Goal: Task Accomplishment & Management: Manage account settings

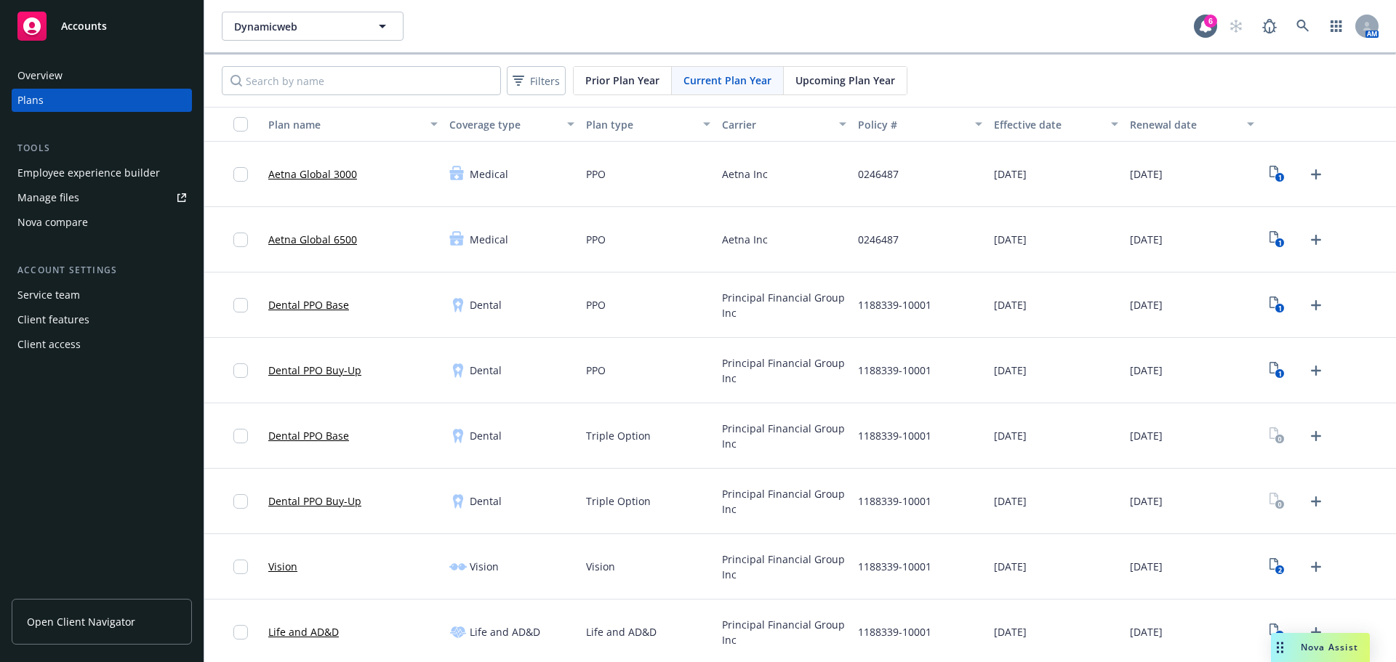
click at [659, 336] on div "PPO" at bounding box center [648, 305] width 136 height 65
click at [1296, 23] on icon at bounding box center [1302, 26] width 13 height 13
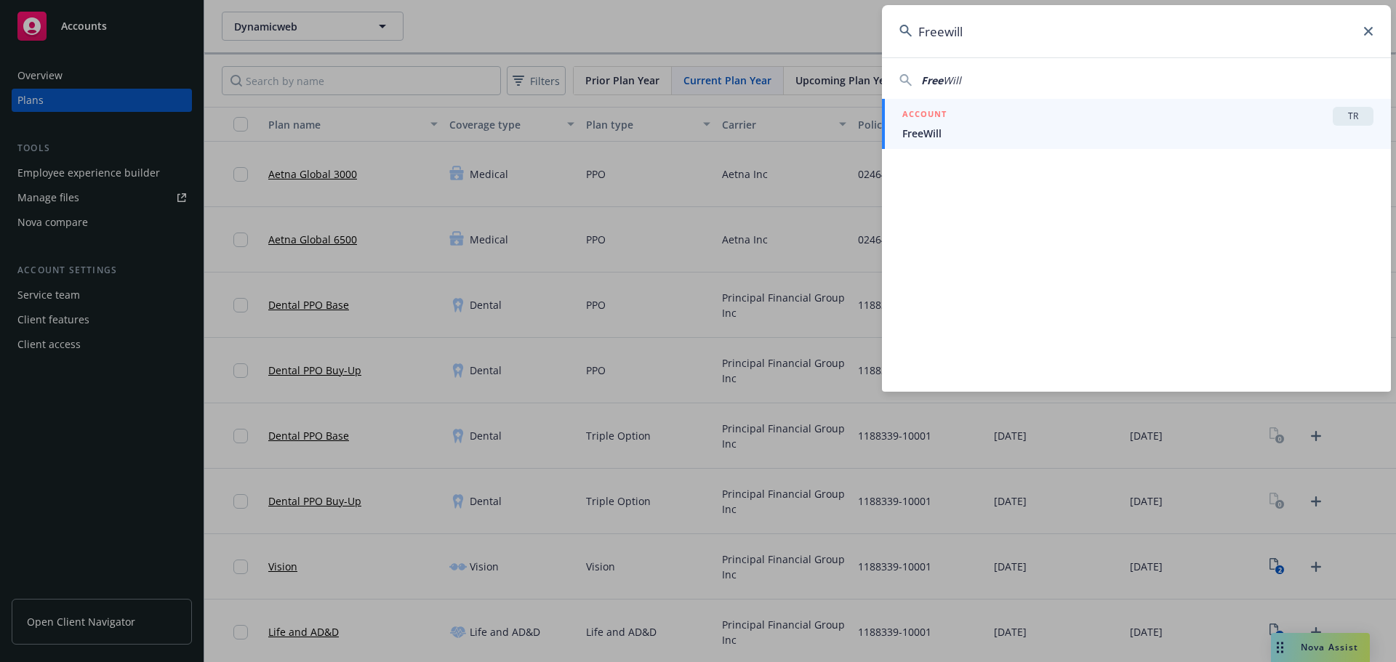
type input "Freewill"
click at [1064, 123] on div "ACCOUNT TR" at bounding box center [1137, 116] width 471 height 19
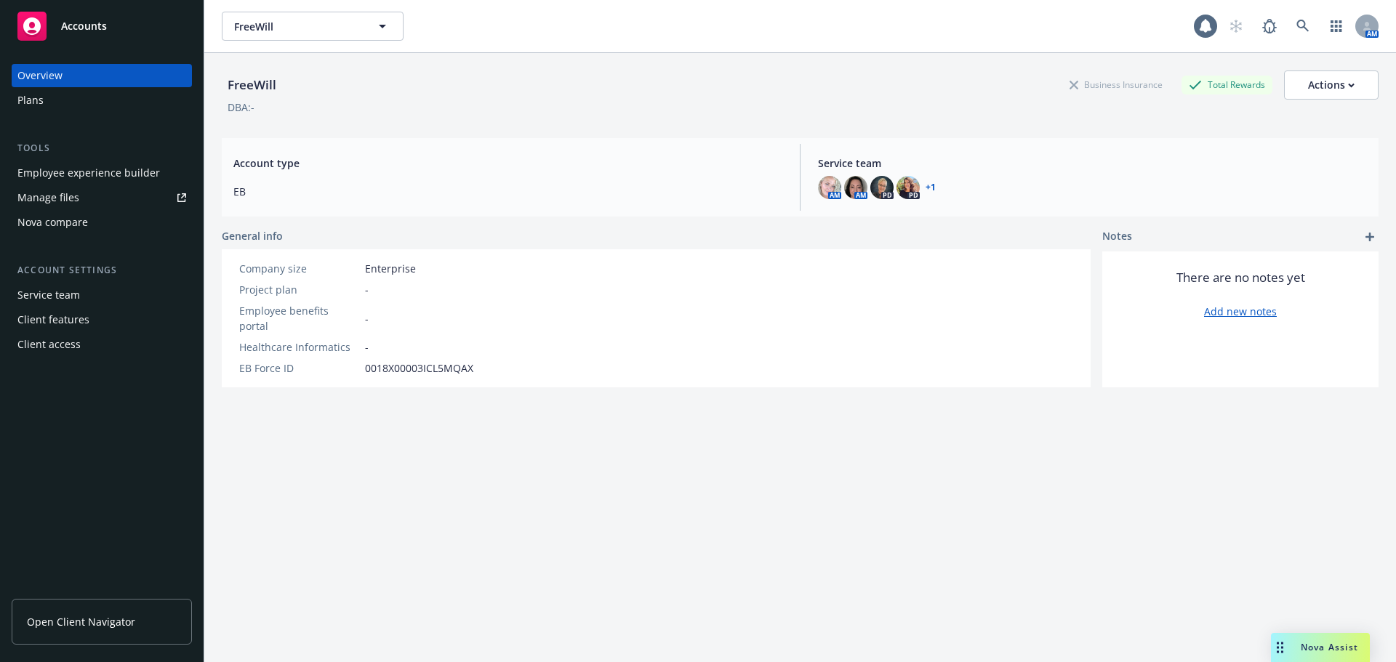
click at [67, 105] on div "Plans" at bounding box center [101, 100] width 169 height 23
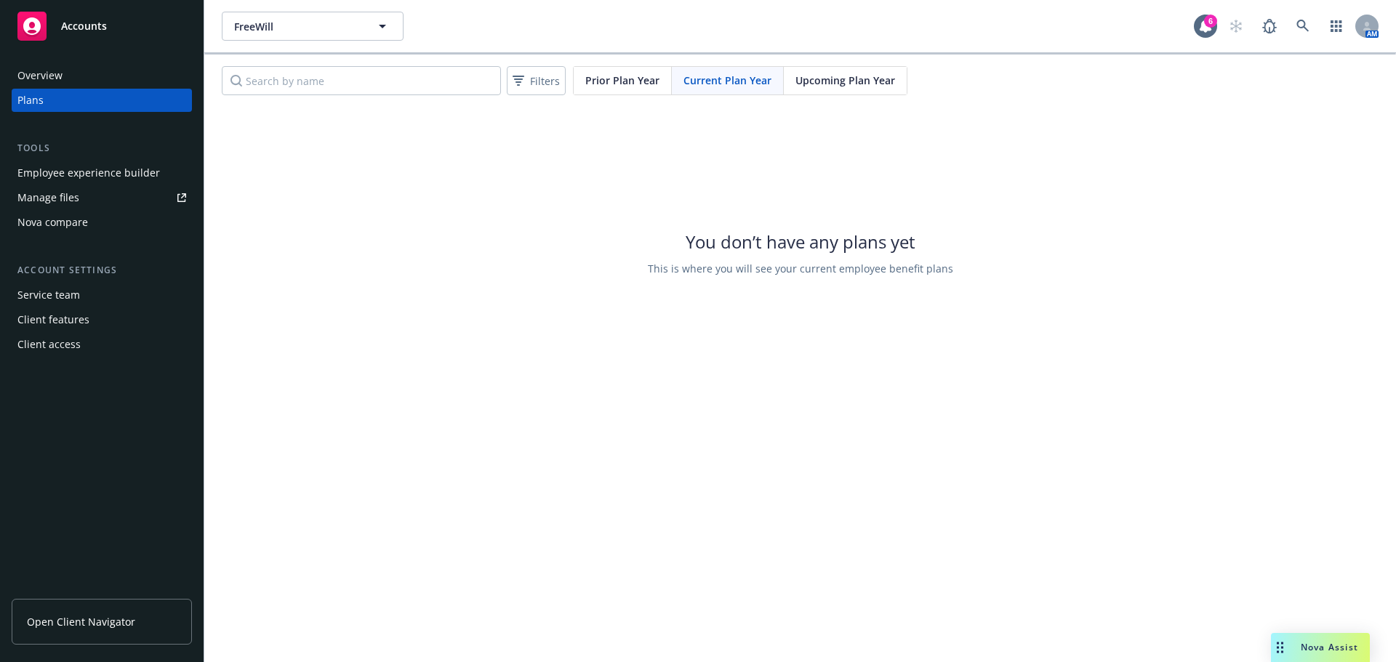
click at [863, 82] on span "Upcoming Plan Year" at bounding box center [845, 80] width 100 height 15
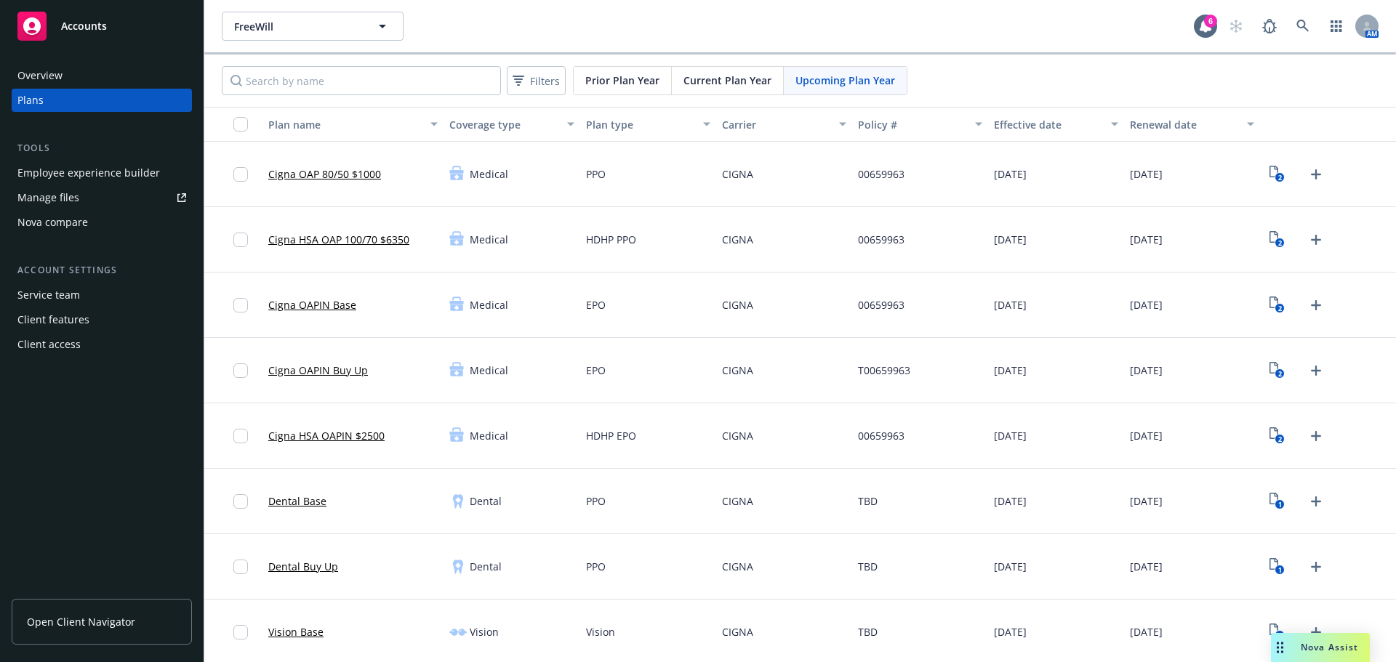
scroll to position [330, 0]
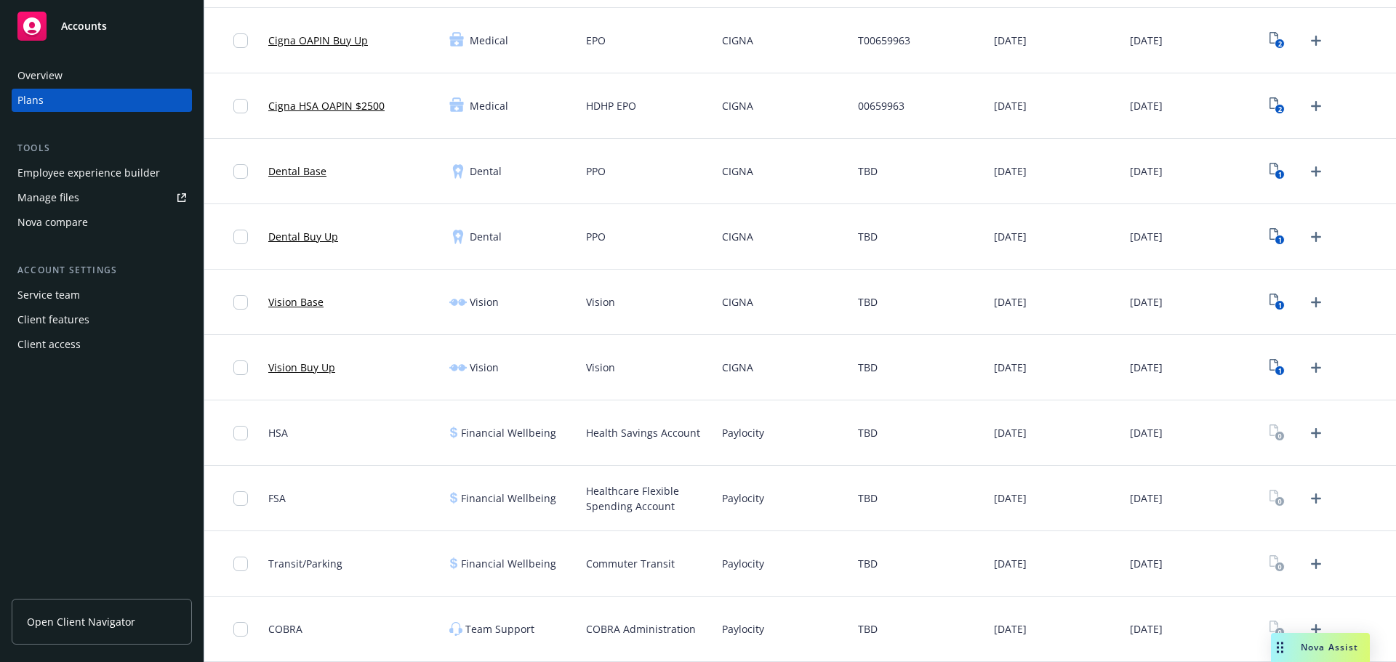
click at [729, 430] on span "Paylocity" at bounding box center [743, 432] width 42 height 15
copy span "Paylocity"
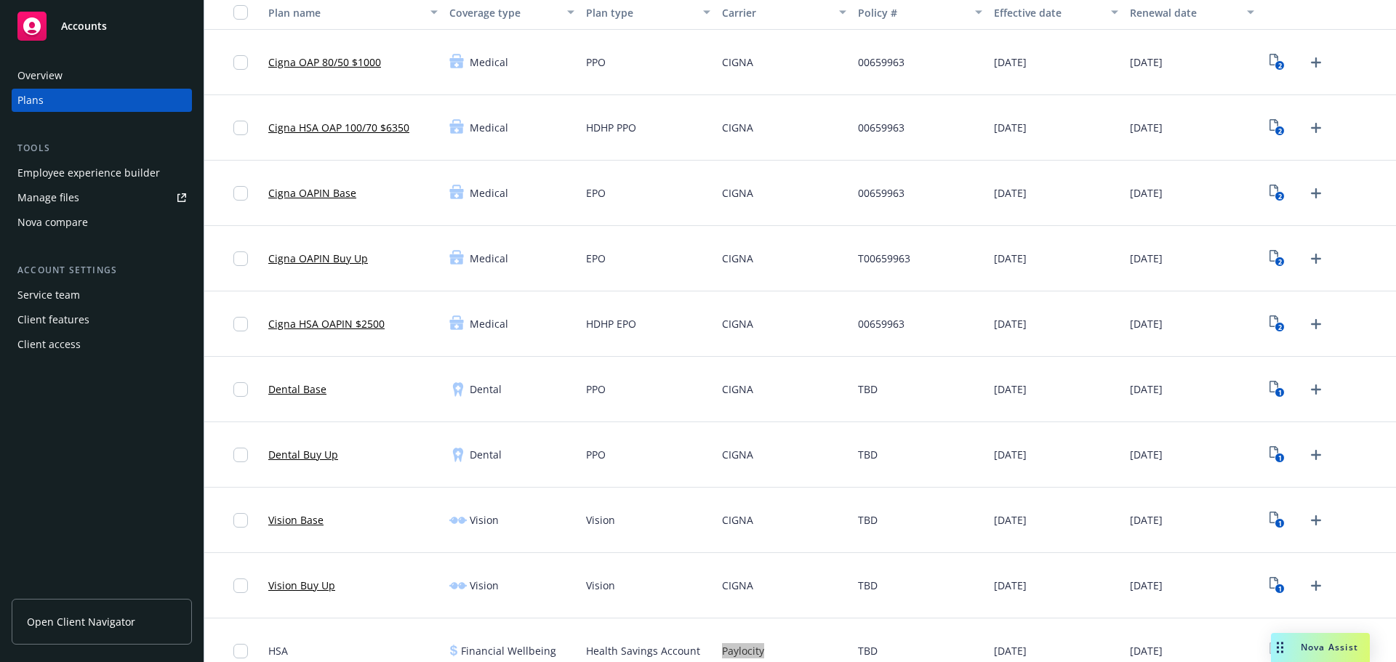
scroll to position [0, 0]
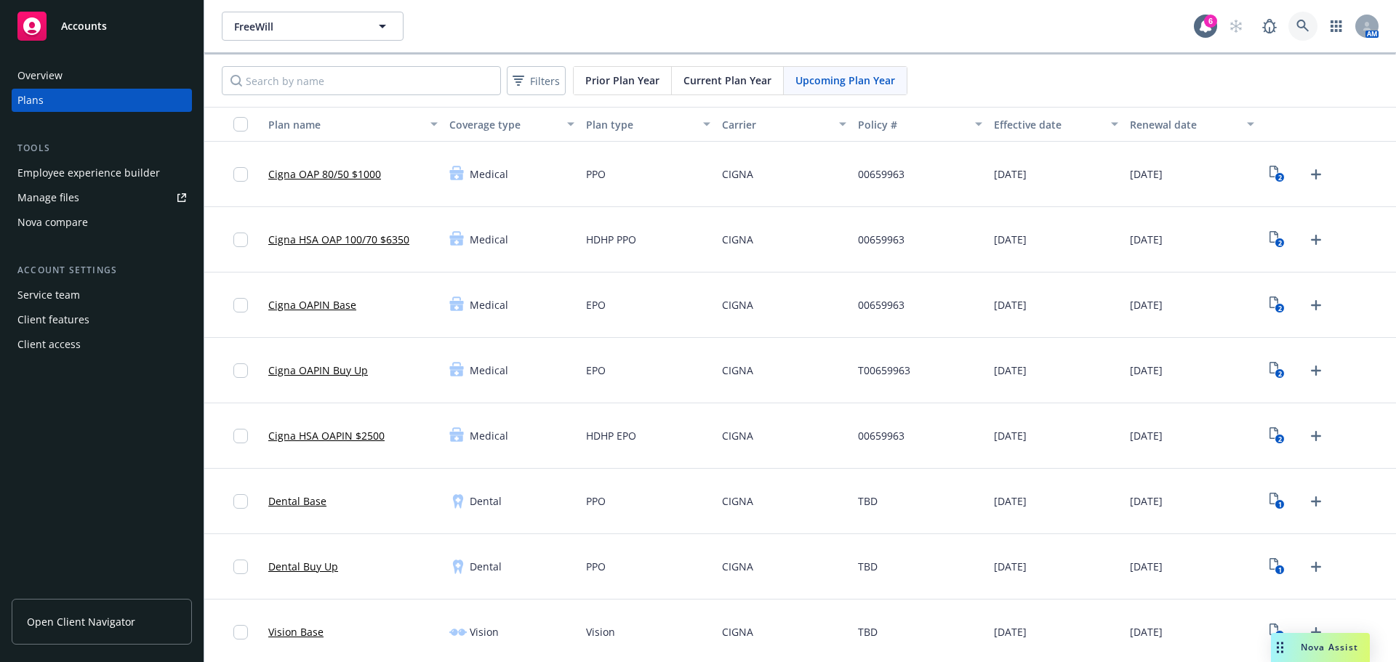
click at [1288, 17] on link at bounding box center [1302, 26] width 29 height 29
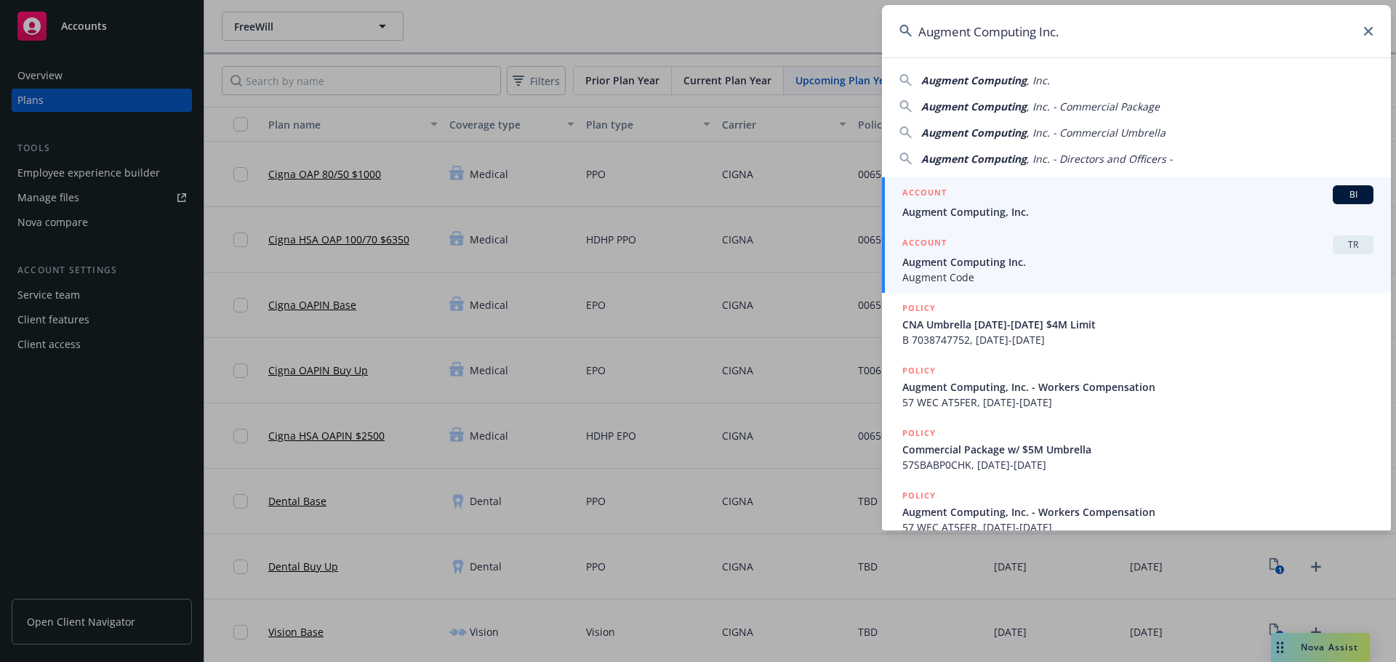
type input "Augment Computing Inc."
click at [1155, 257] on span "Augment Computing Inc." at bounding box center [1137, 261] width 471 height 15
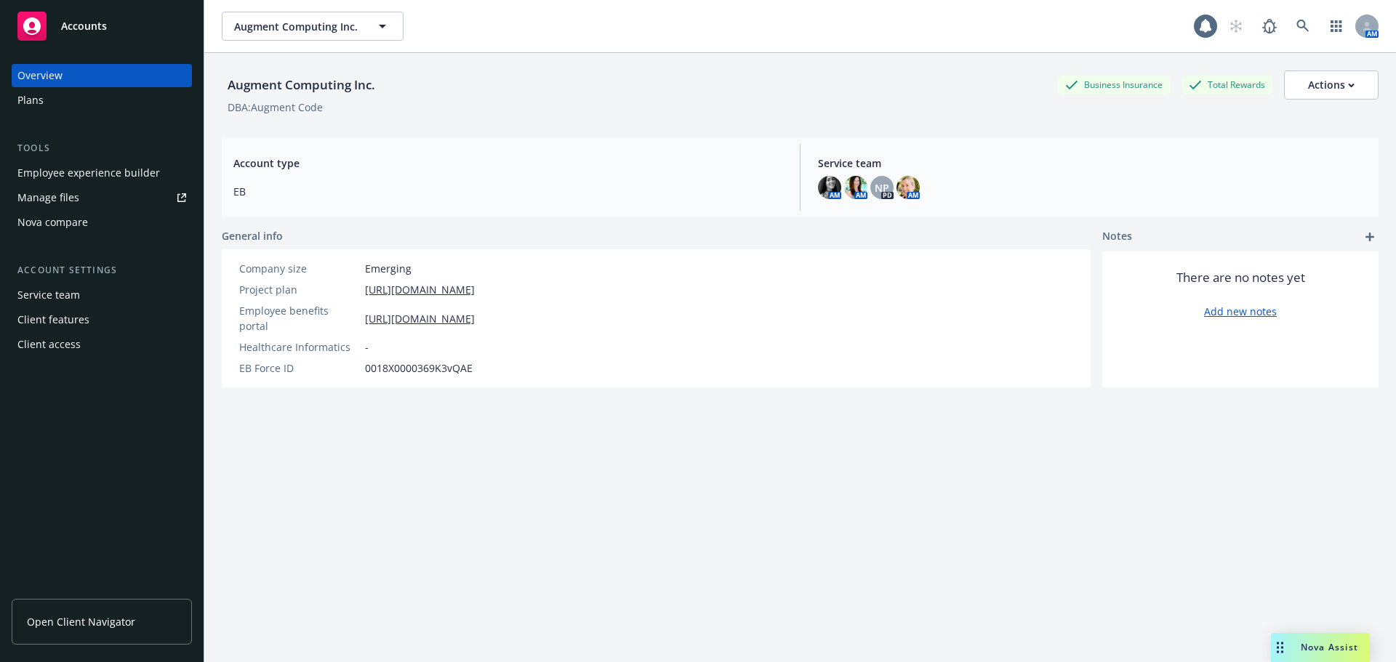
click at [52, 104] on div "Plans" at bounding box center [101, 100] width 169 height 23
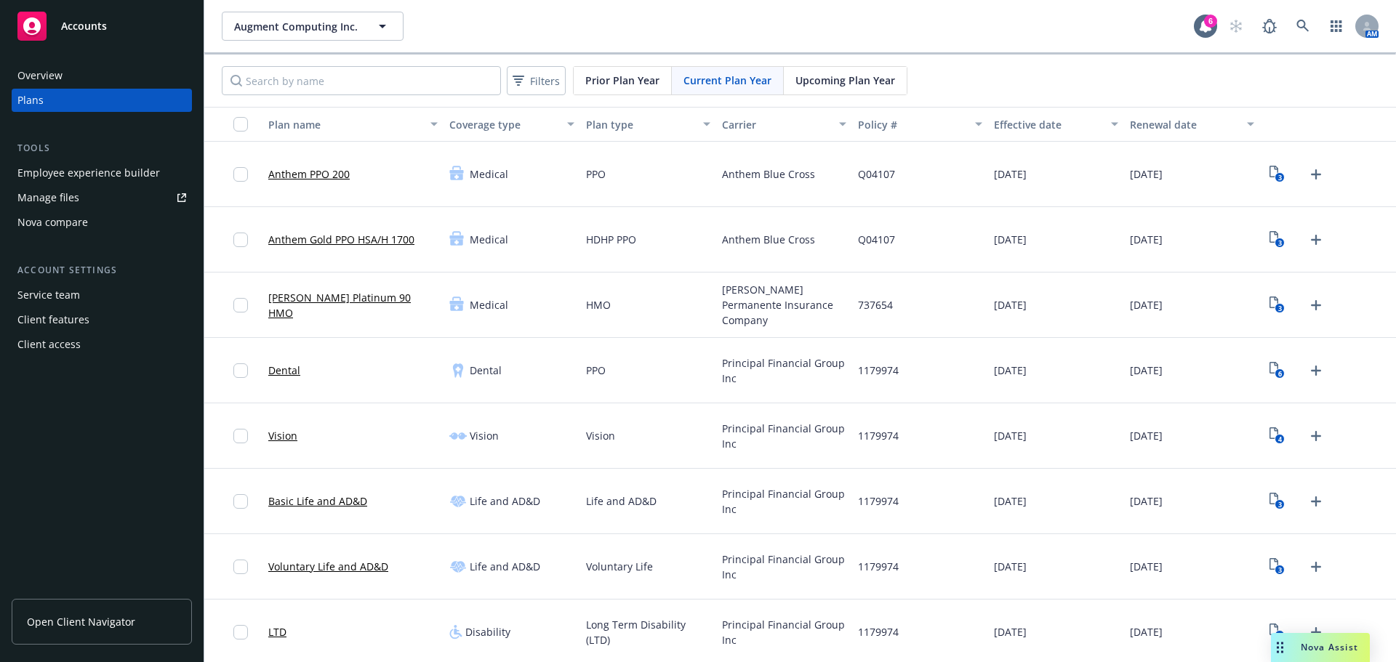
click at [833, 80] on span "Upcoming Plan Year" at bounding box center [845, 80] width 100 height 15
click at [1273, 167] on icon "2" at bounding box center [1276, 174] width 15 height 17
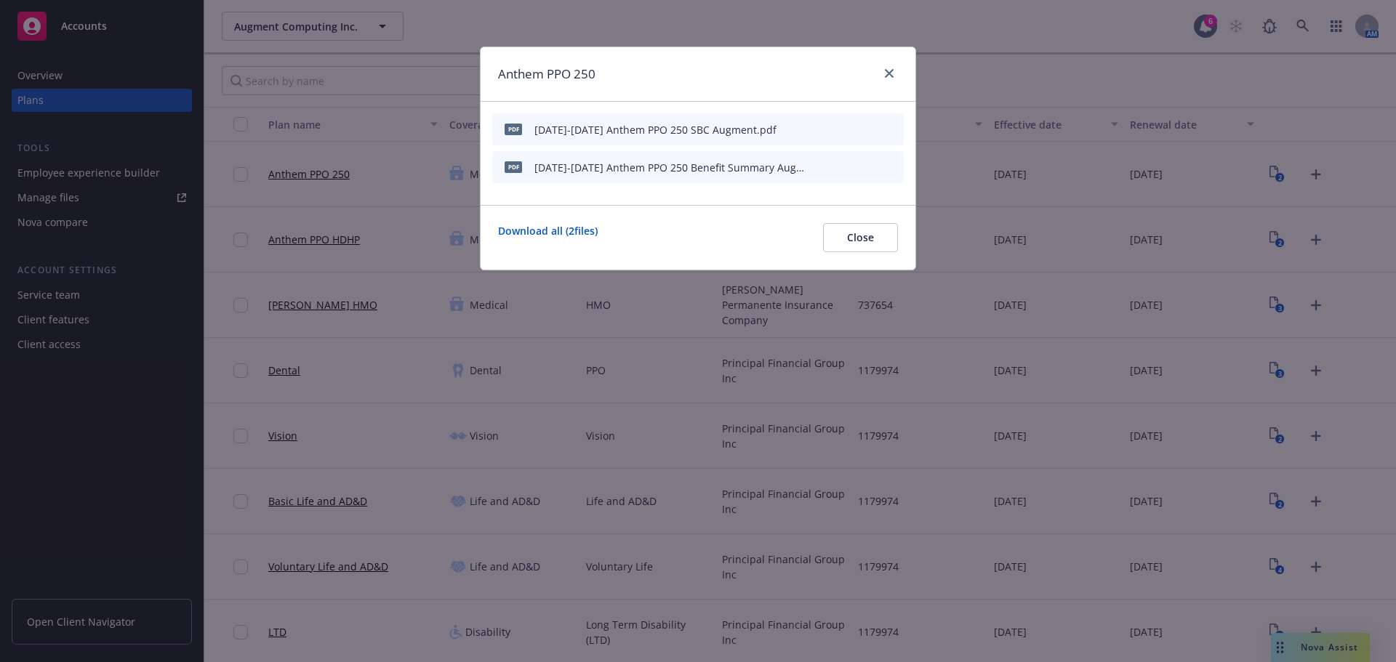
click at [897, 68] on div at bounding box center [886, 74] width 23 height 19
click at [888, 72] on icon "close" at bounding box center [889, 73] width 9 height 9
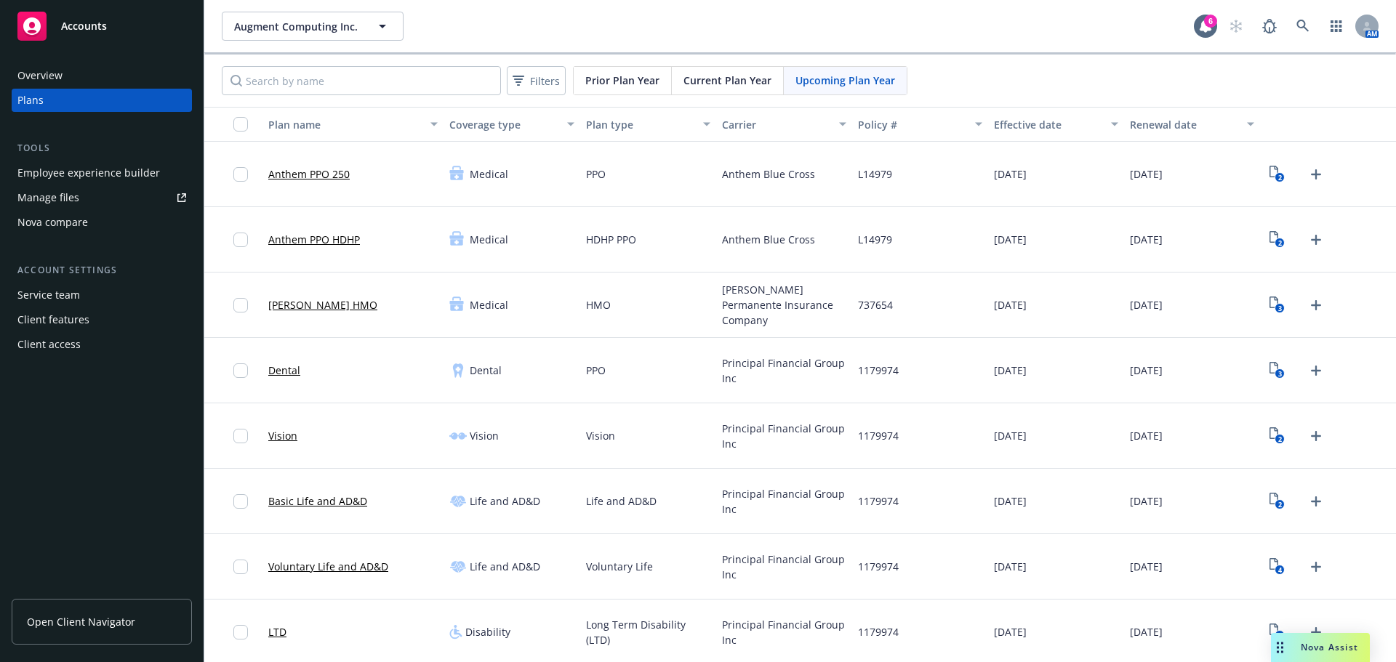
click at [1281, 165] on div "2" at bounding box center [1297, 174] width 63 height 23
click at [1274, 173] on icon "2" at bounding box center [1276, 174] width 15 height 17
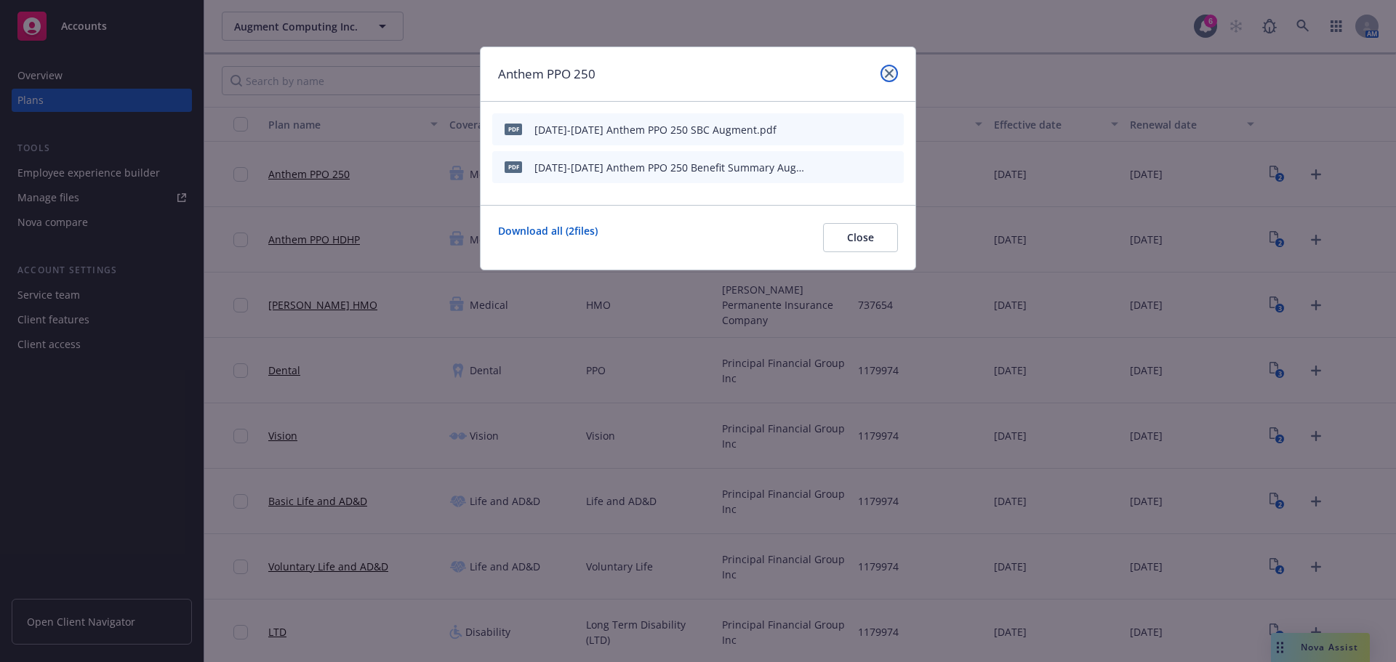
click at [891, 72] on icon "close" at bounding box center [889, 73] width 9 height 9
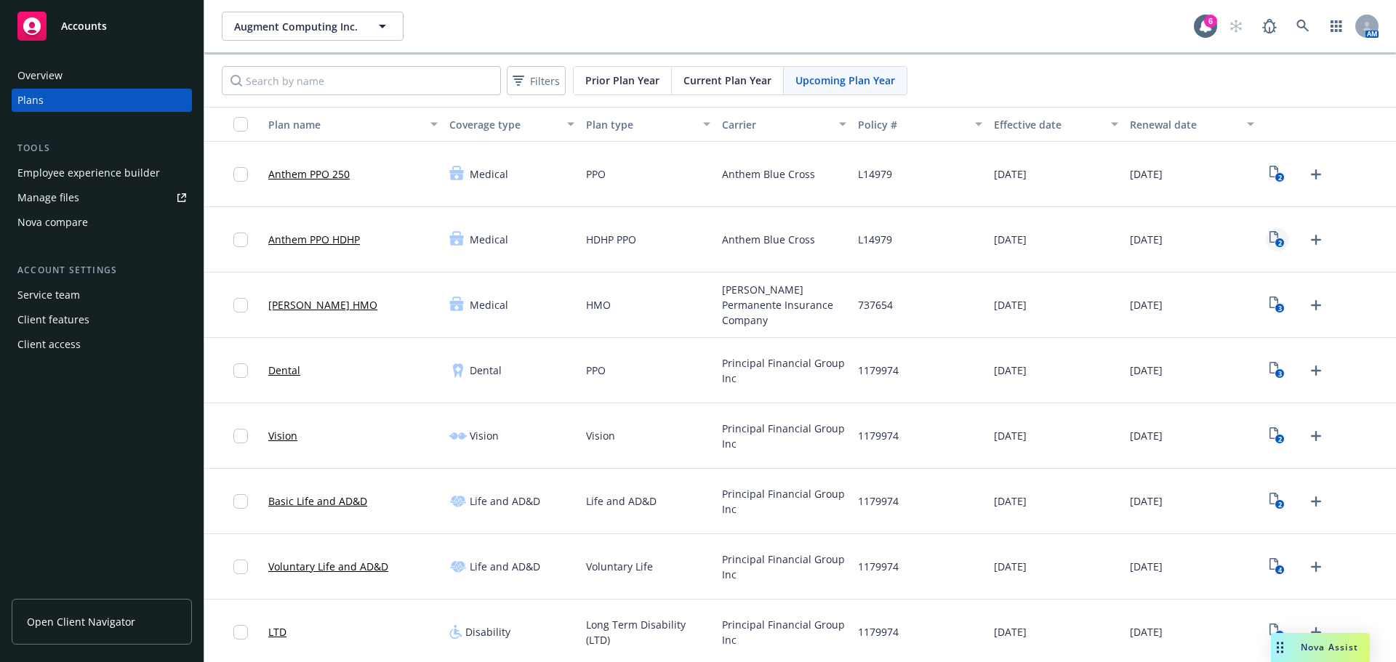
click at [1269, 237] on icon "2" at bounding box center [1276, 239] width 15 height 17
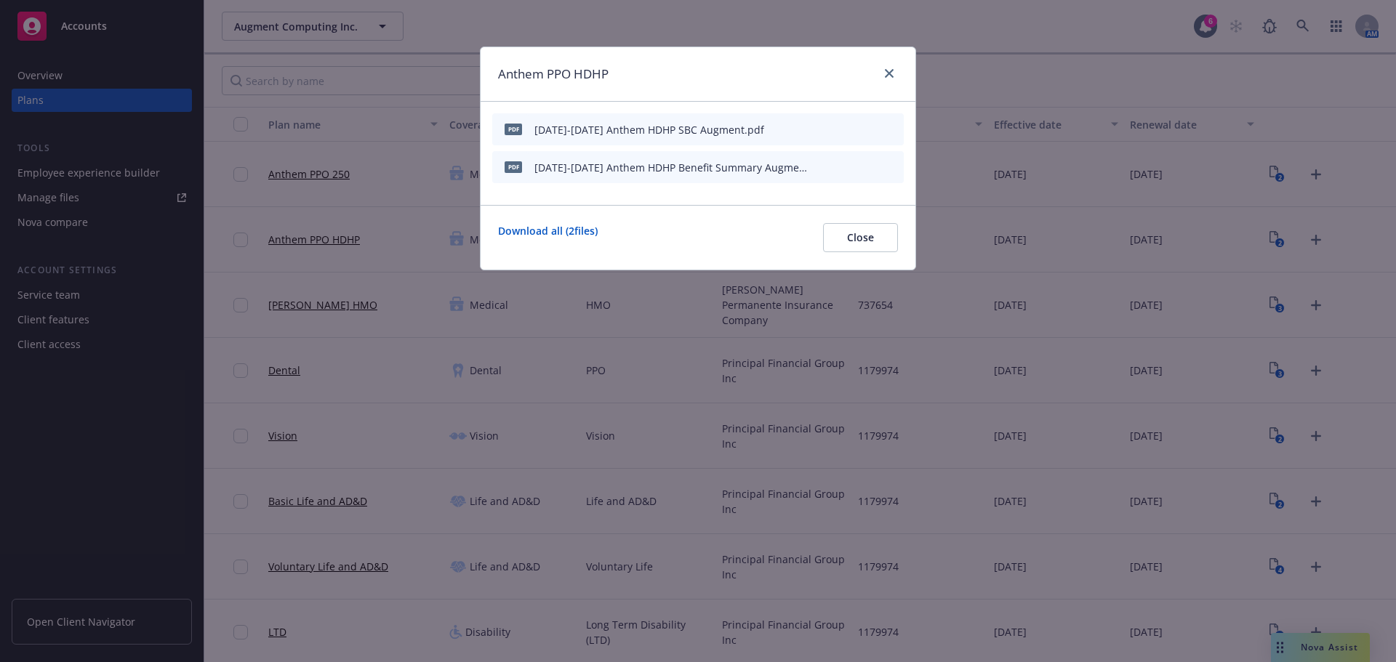
click at [896, 80] on div at bounding box center [886, 74] width 23 height 19
click at [885, 78] on link "close" at bounding box center [888, 73] width 17 height 17
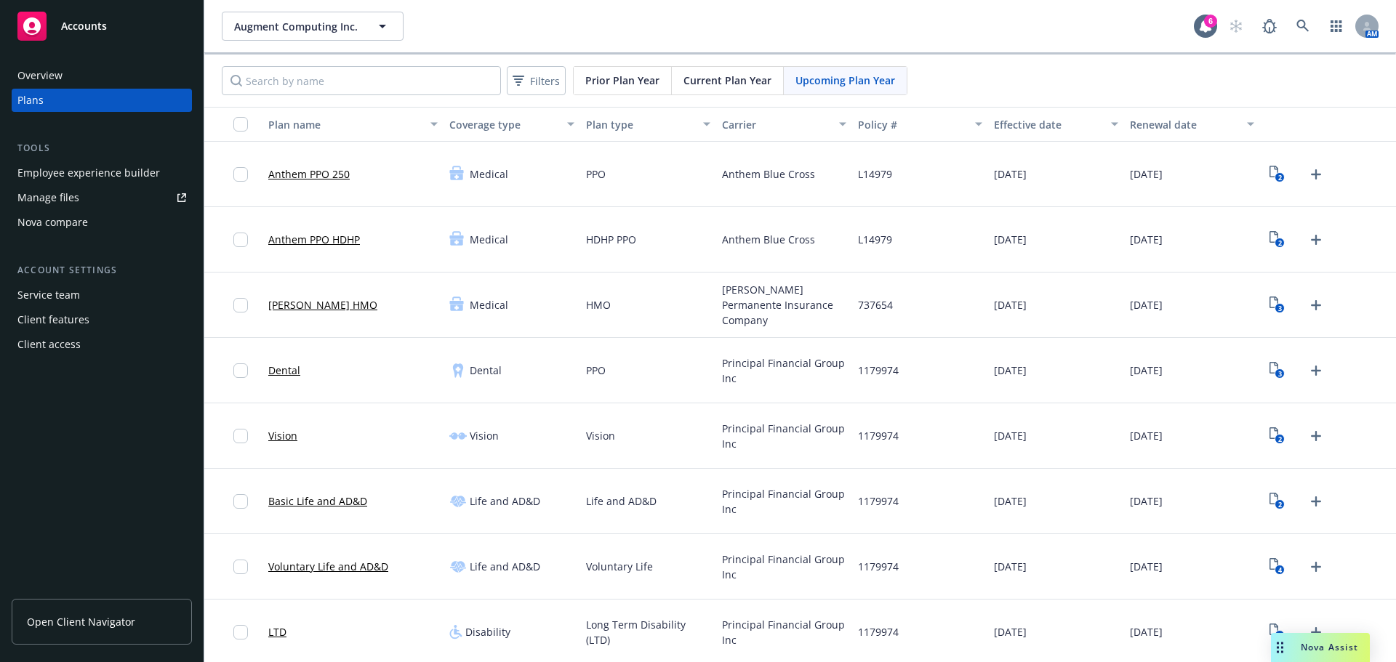
click at [752, 84] on span "Current Plan Year" at bounding box center [727, 80] width 88 height 15
click at [1269, 173] on icon "3" at bounding box center [1276, 174] width 15 height 17
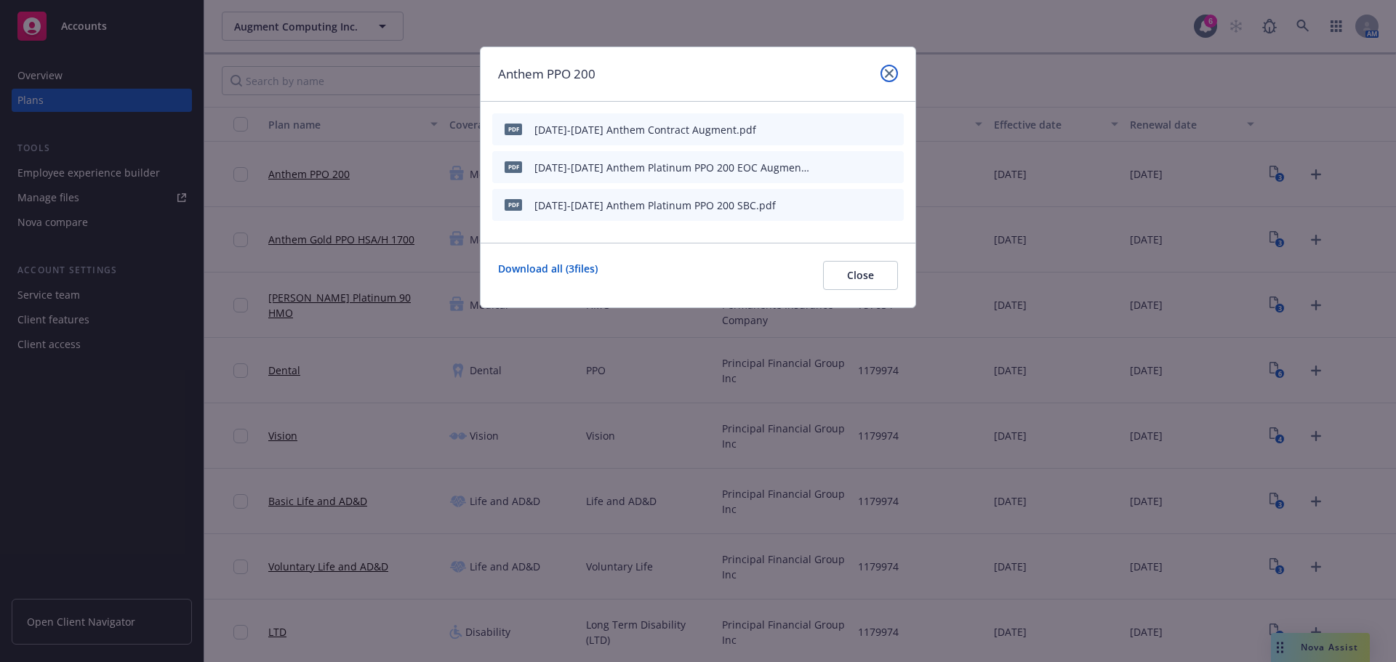
click at [896, 76] on link "close" at bounding box center [888, 73] width 17 height 17
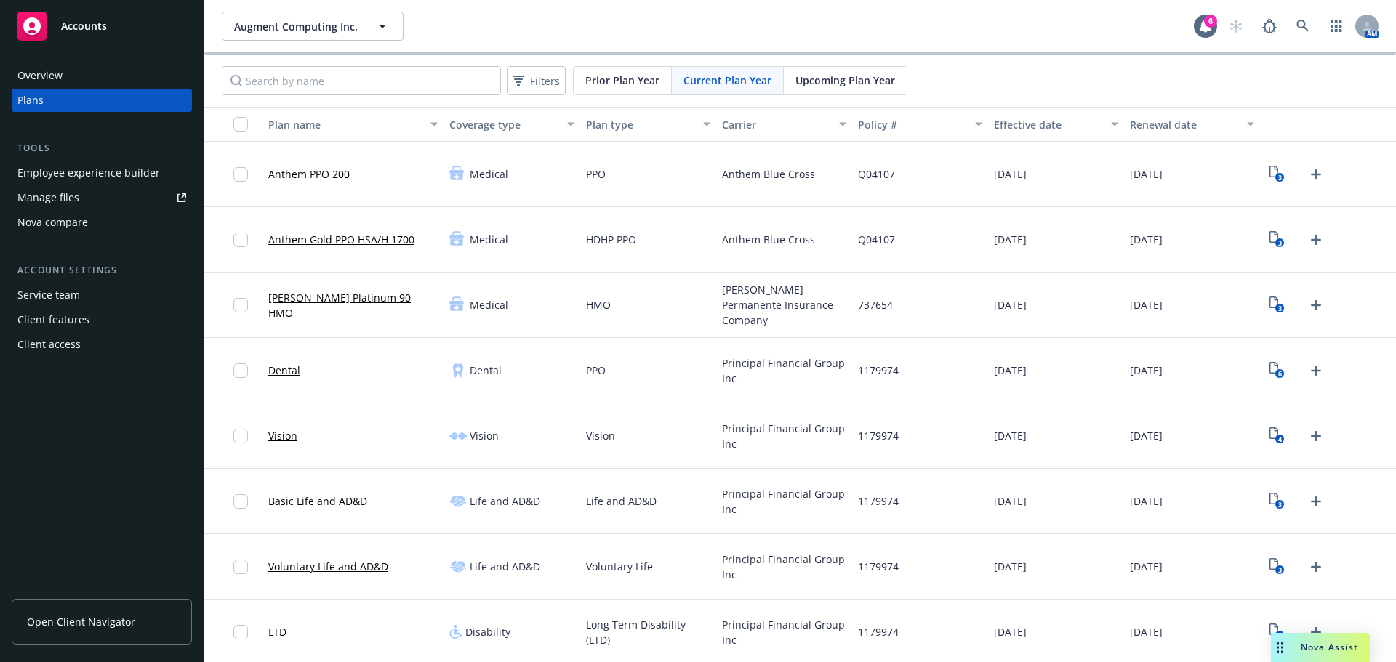
click at [815, 78] on span "Upcoming Plan Year" at bounding box center [845, 80] width 100 height 15
click at [1275, 309] on rect "View Plan Documents" at bounding box center [1279, 308] width 9 height 9
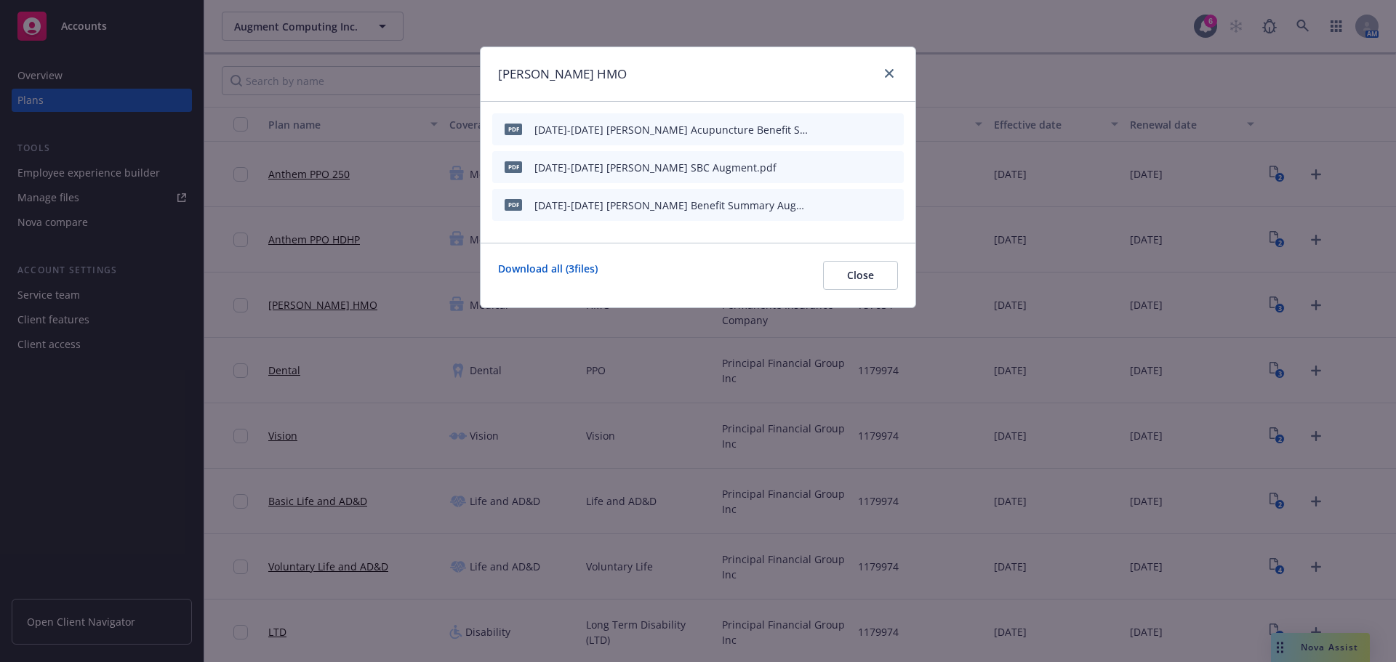
click at [824, 166] on icon "button" at bounding box center [820, 167] width 9 height 9
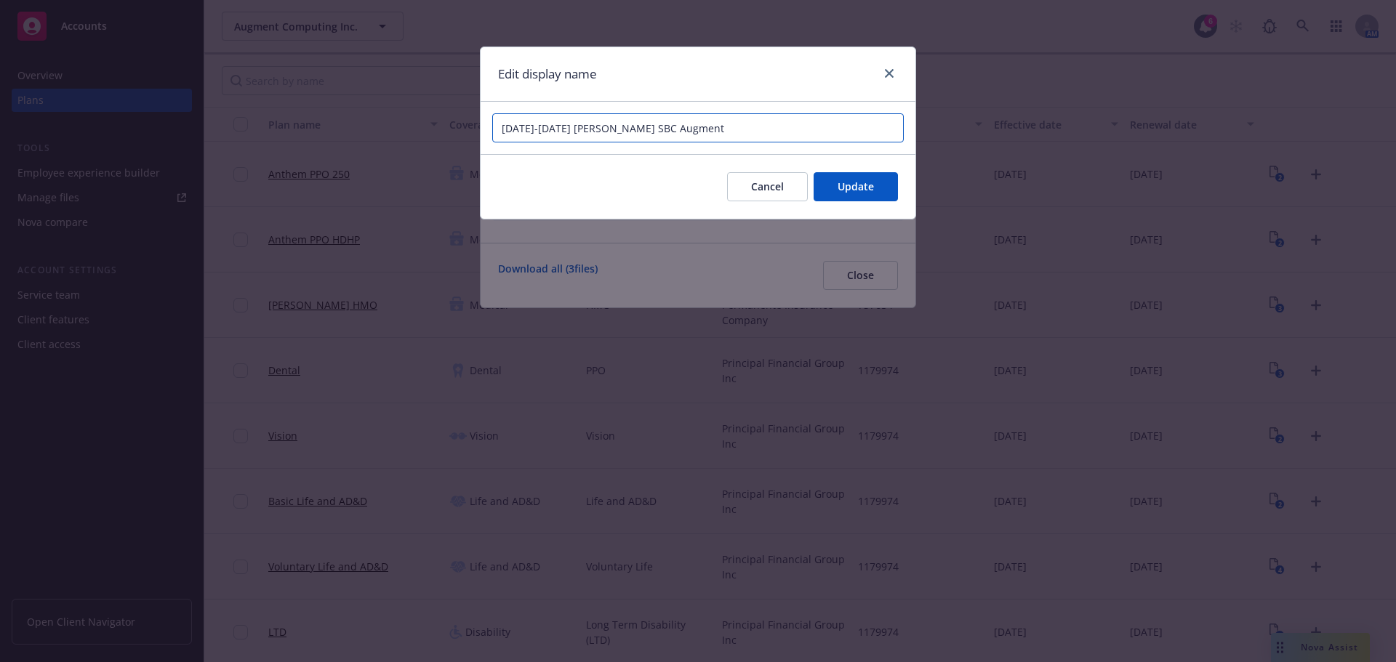
click at [584, 129] on input "[DATE]-[DATE] [PERSON_NAME] SBC Augment" at bounding box center [697, 127] width 411 height 29
type input "[DATE]-[DATE] [PERSON_NAME] HMO SBC Augment"
click at [854, 176] on button "Update" at bounding box center [856, 186] width 84 height 29
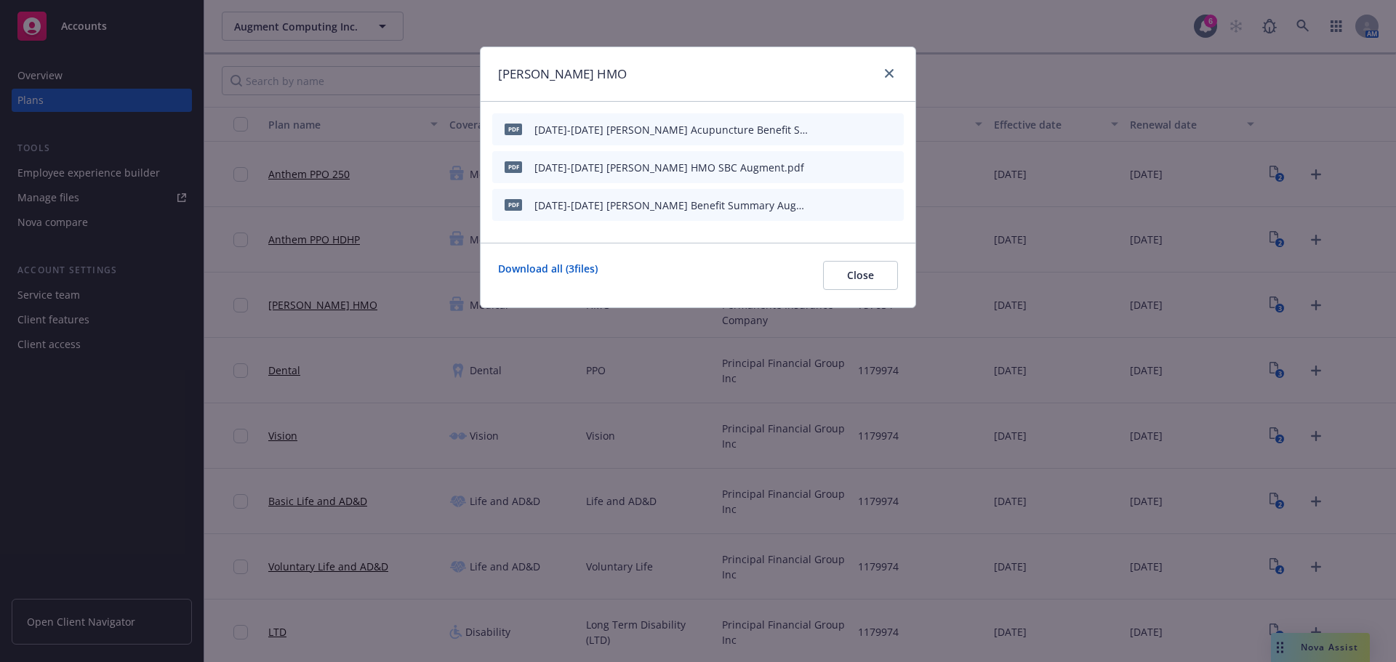
click at [824, 207] on icon "button" at bounding box center [820, 205] width 9 height 9
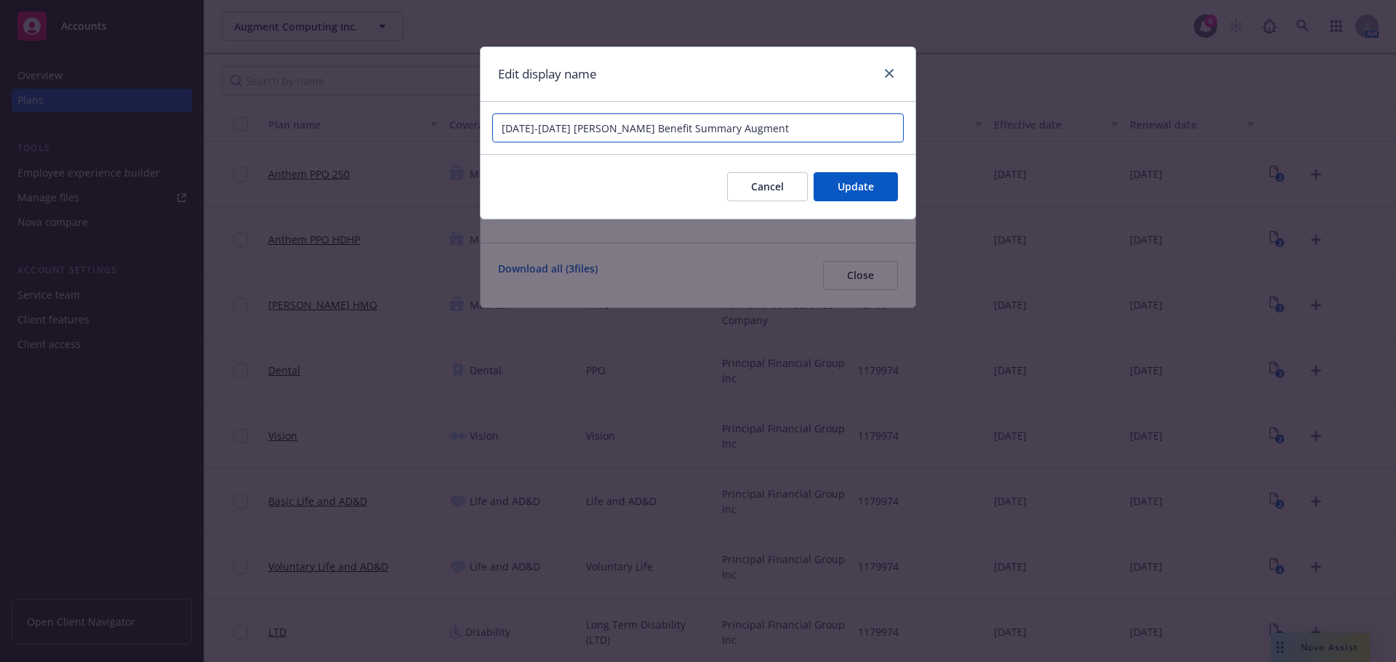
click at [586, 128] on input "[DATE]-[DATE] [PERSON_NAME] Benefit Summary Augment" at bounding box center [697, 127] width 411 height 29
type input "[DATE]-[DATE] [PERSON_NAME] HMO Benefit Summary Augment"
click at [872, 180] on span "Update" at bounding box center [856, 187] width 36 height 14
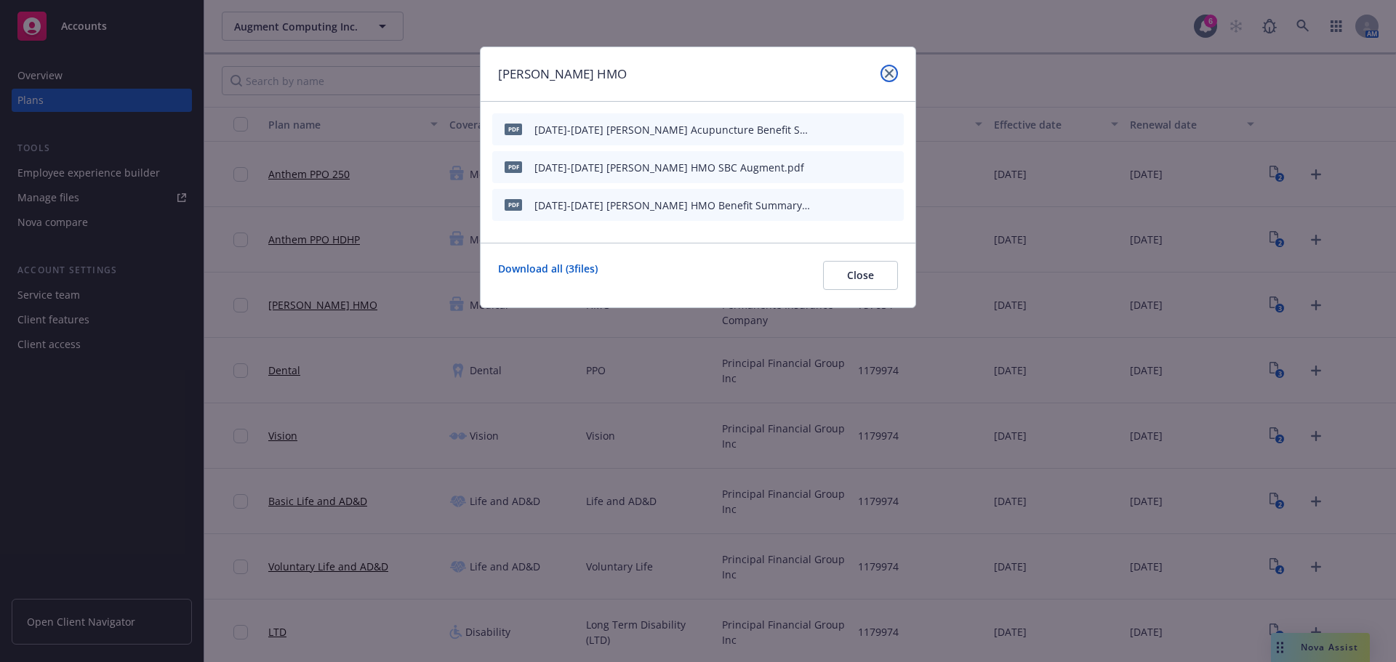
click at [886, 70] on icon "close" at bounding box center [889, 73] width 9 height 9
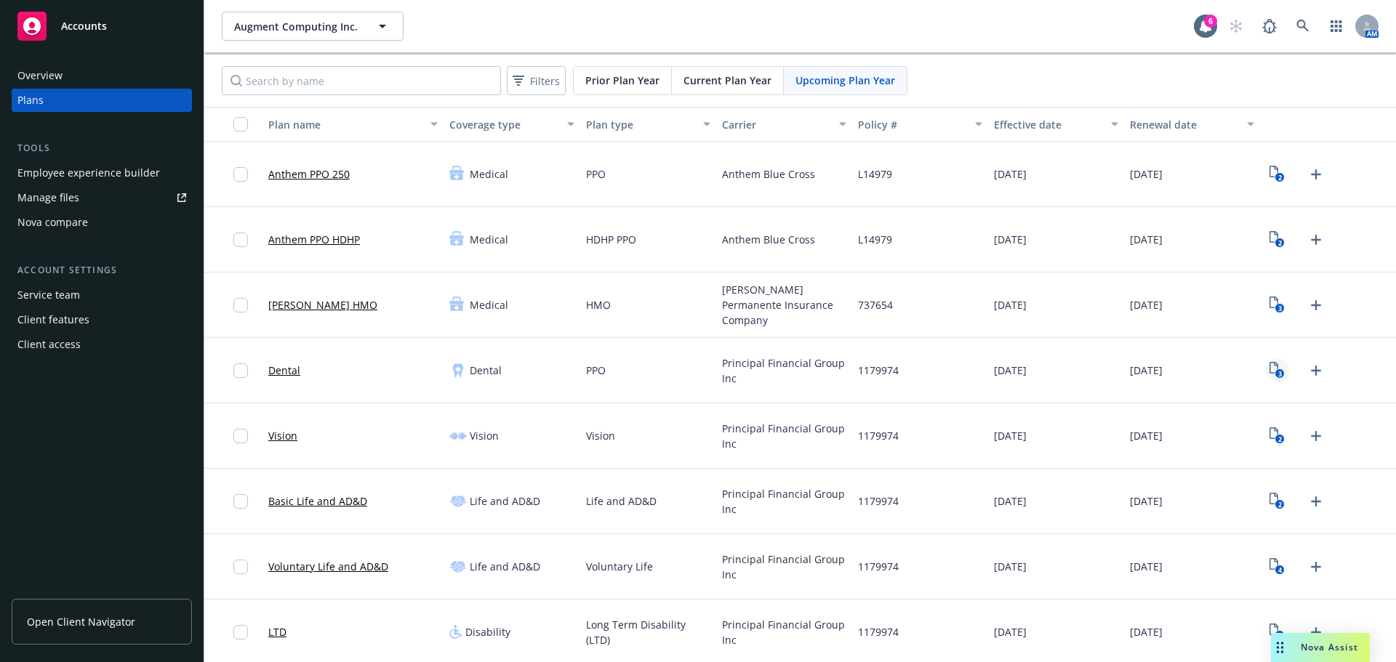
click at [1273, 369] on icon "3" at bounding box center [1276, 370] width 15 height 17
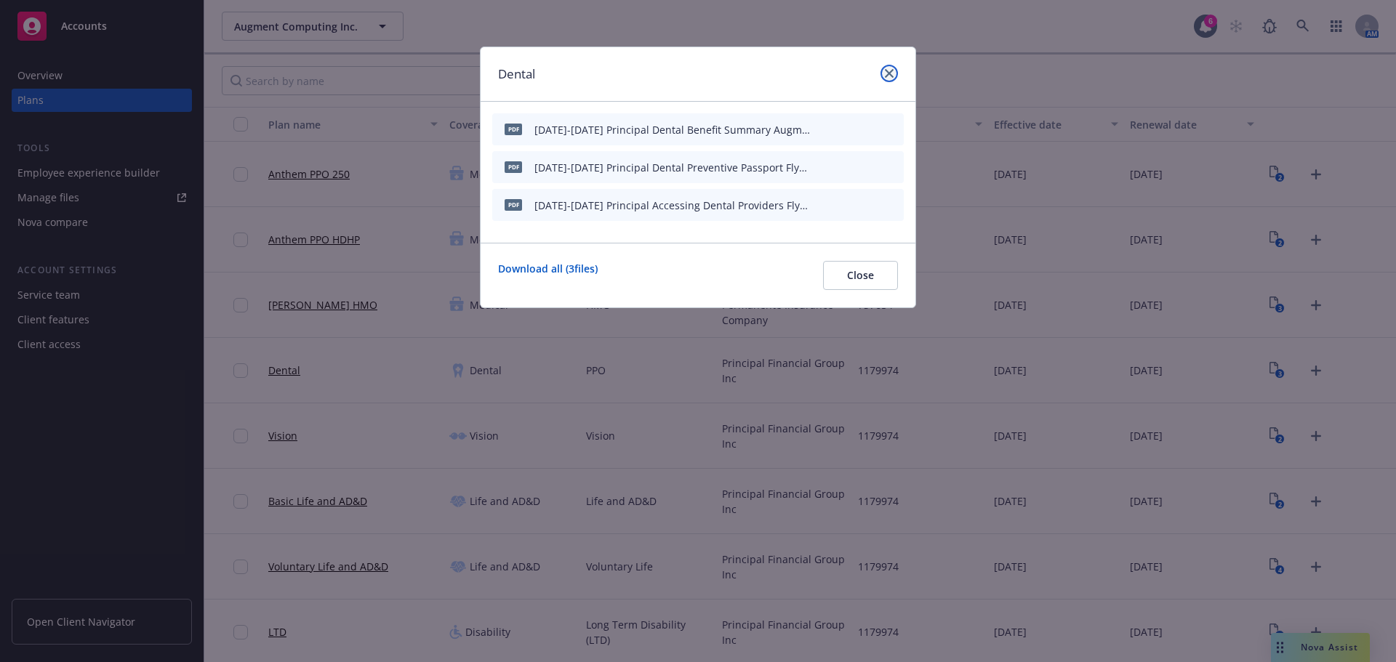
click at [895, 73] on link "close" at bounding box center [888, 73] width 17 height 17
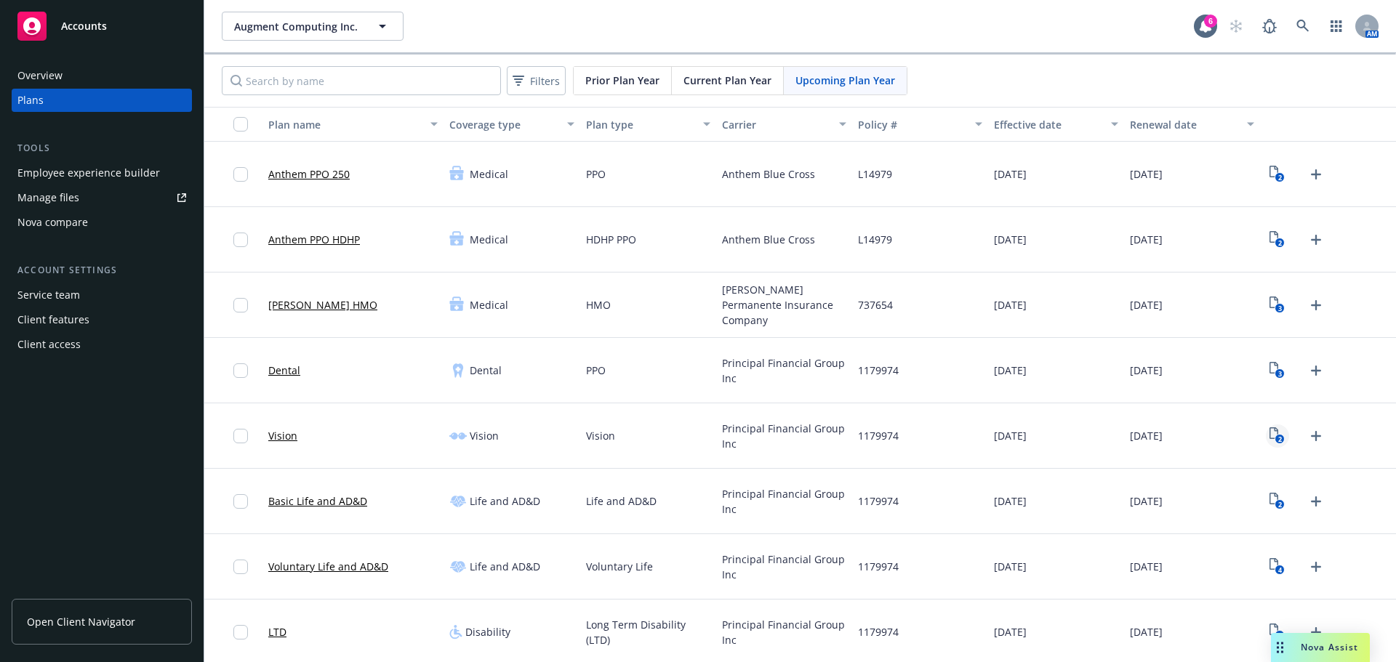
click at [1279, 437] on link "2" at bounding box center [1277, 436] width 23 height 23
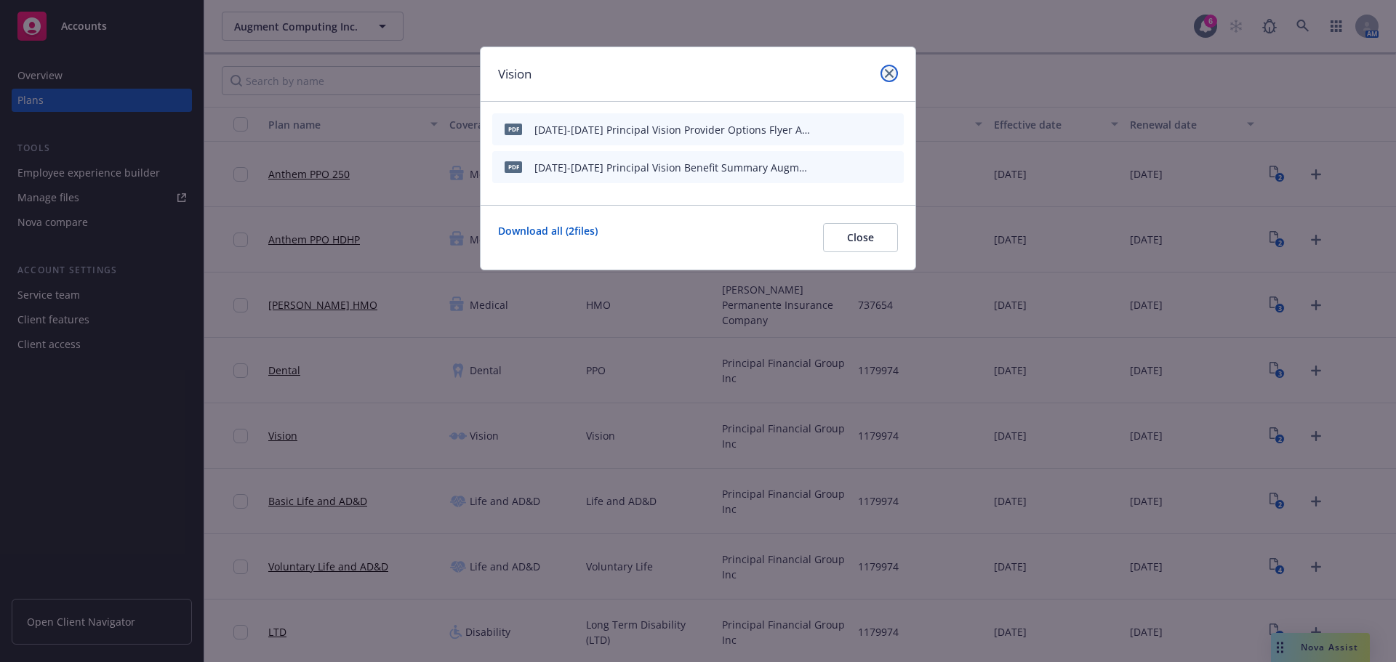
click at [894, 76] on link "close" at bounding box center [888, 73] width 17 height 17
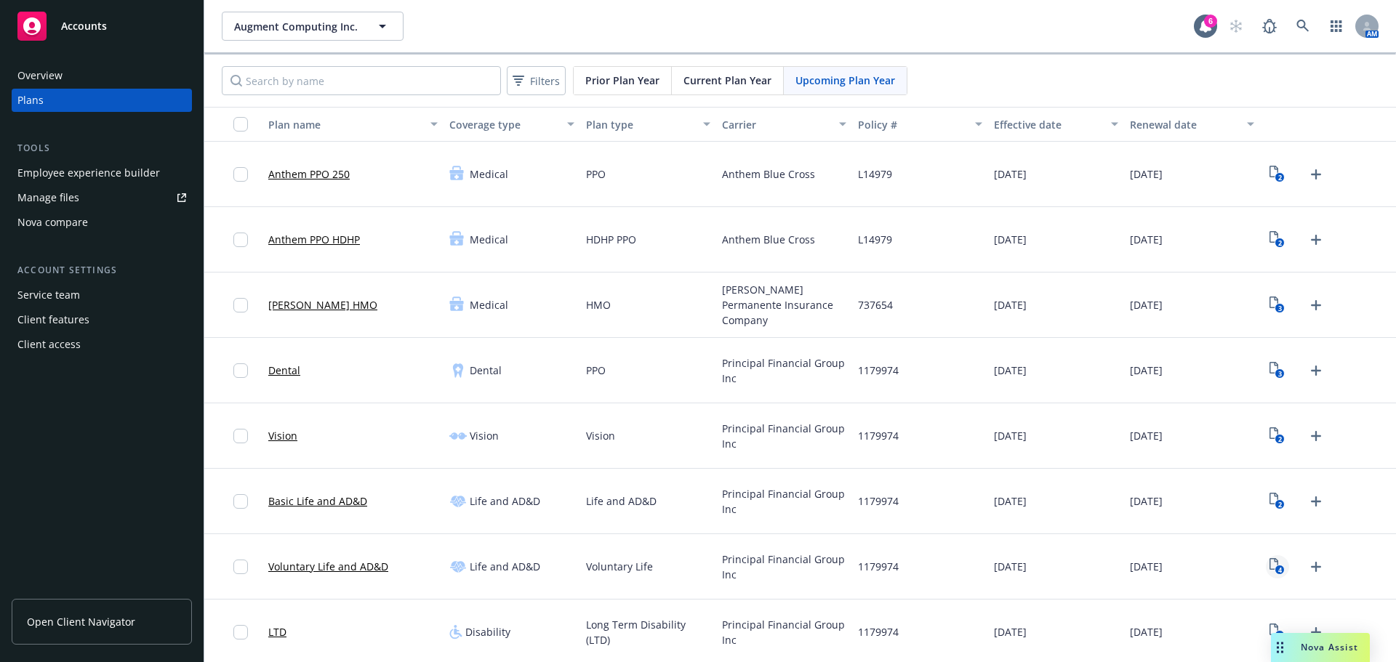
click at [1276, 567] on link "4" at bounding box center [1277, 566] width 23 height 23
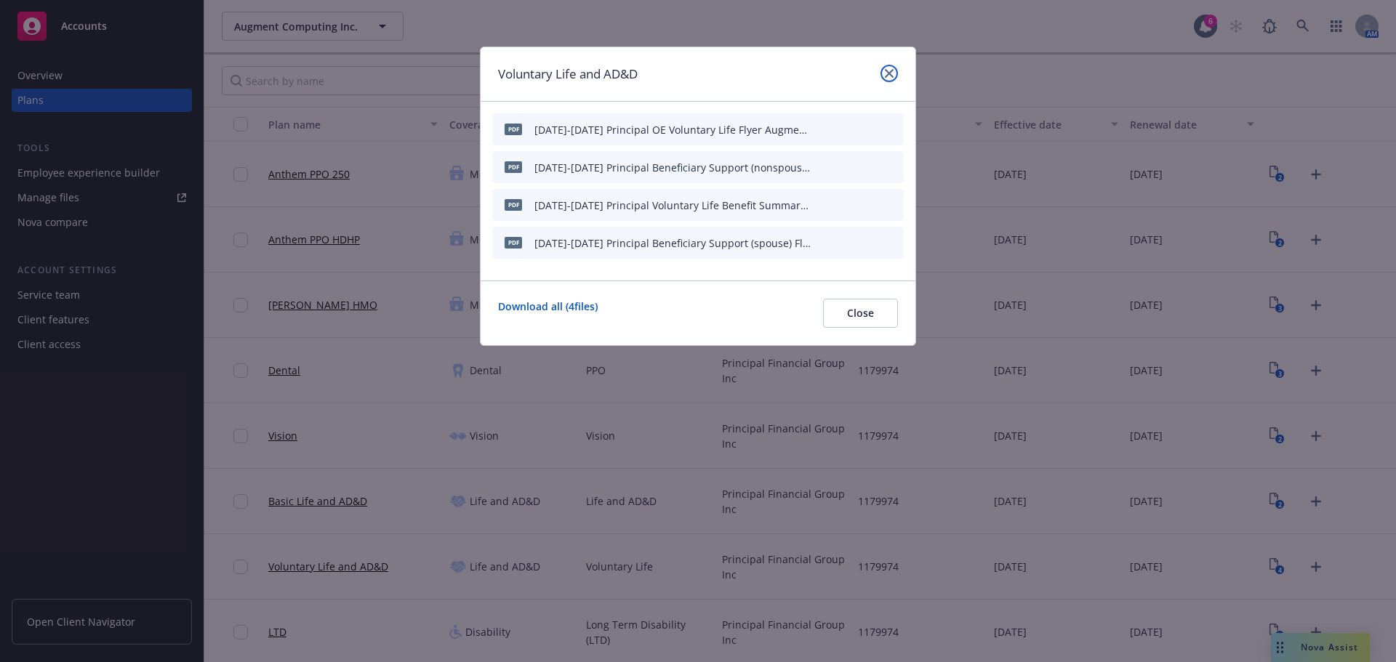
drag, startPoint x: 884, startPoint y: 71, endPoint x: 1395, endPoint y: 382, distance: 598.0
click at [884, 71] on link "close" at bounding box center [888, 73] width 17 height 17
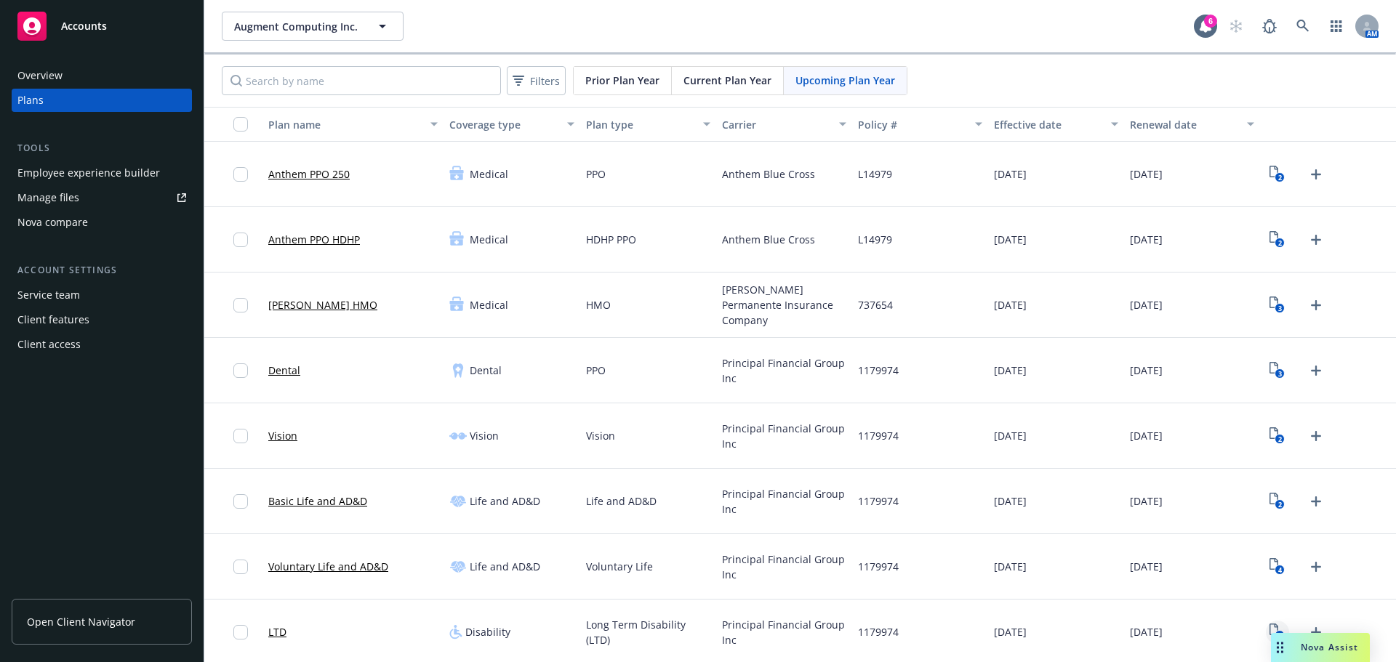
click at [1269, 630] on icon "1" at bounding box center [1276, 632] width 15 height 17
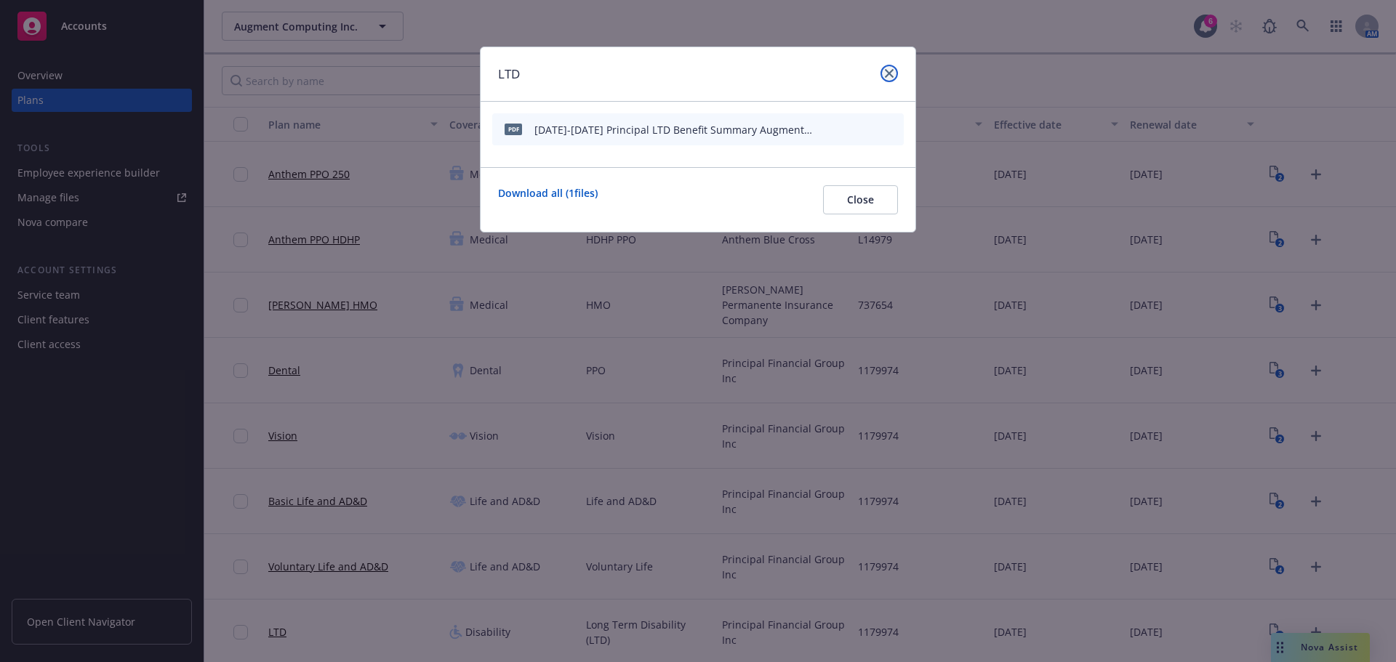
click at [886, 75] on icon "close" at bounding box center [889, 73] width 9 height 9
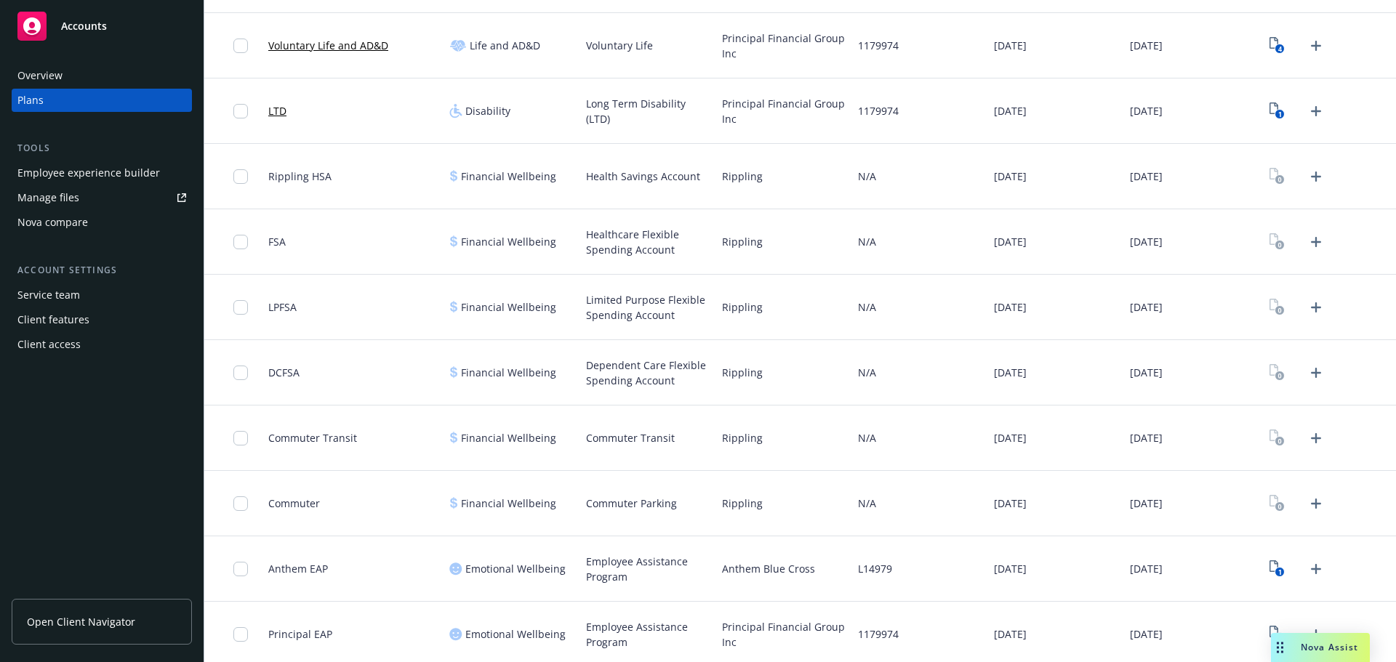
scroll to position [374, 0]
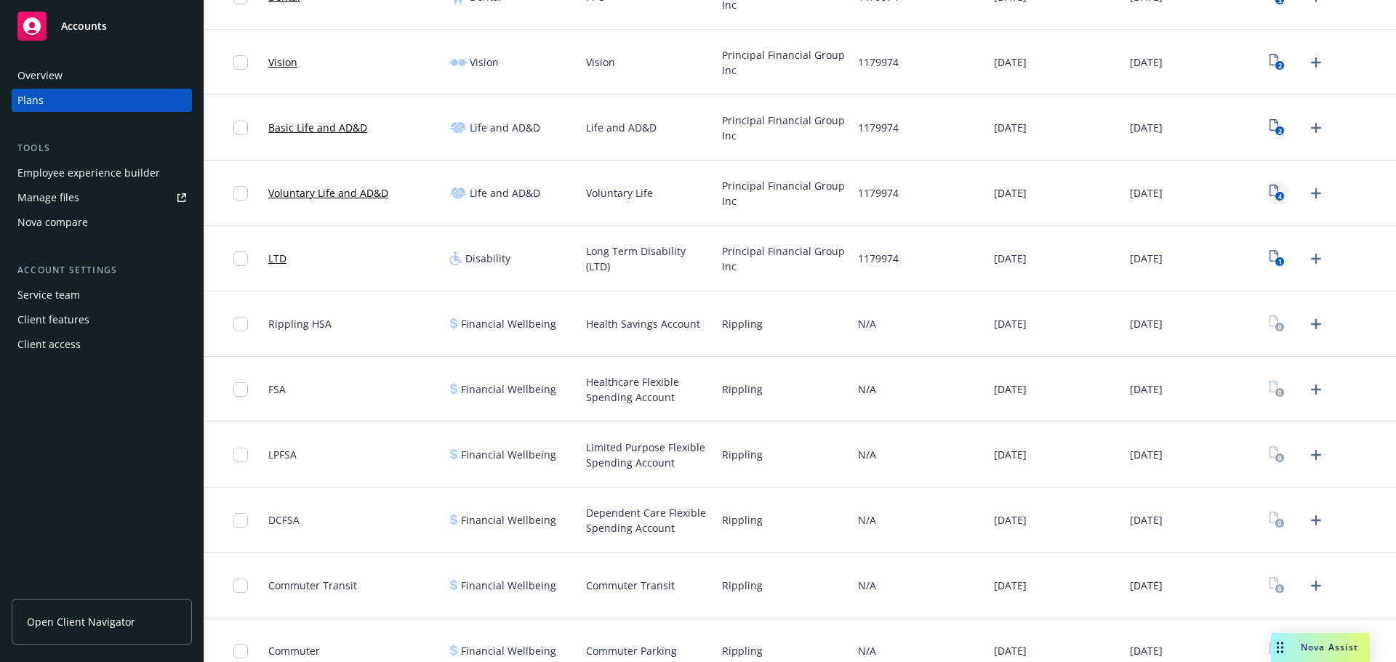
click at [1274, 193] on icon "4" at bounding box center [1276, 193] width 15 height 17
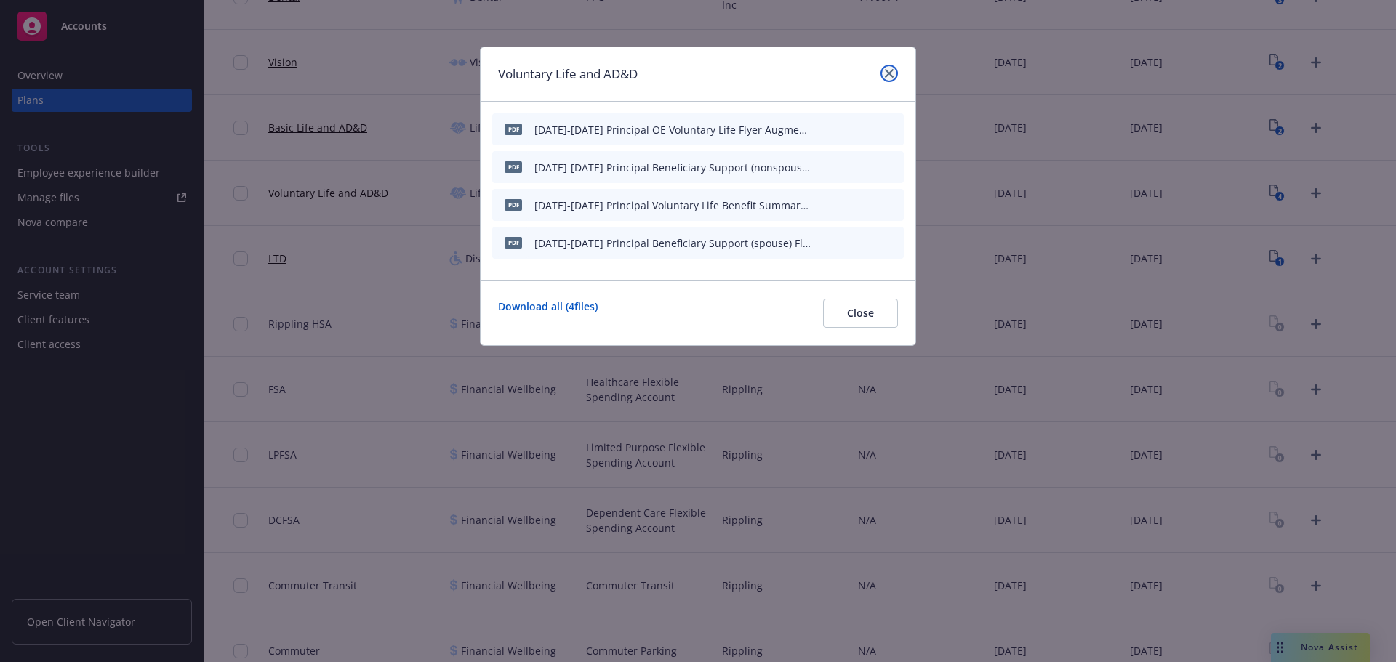
click at [888, 72] on icon "close" at bounding box center [889, 73] width 9 height 9
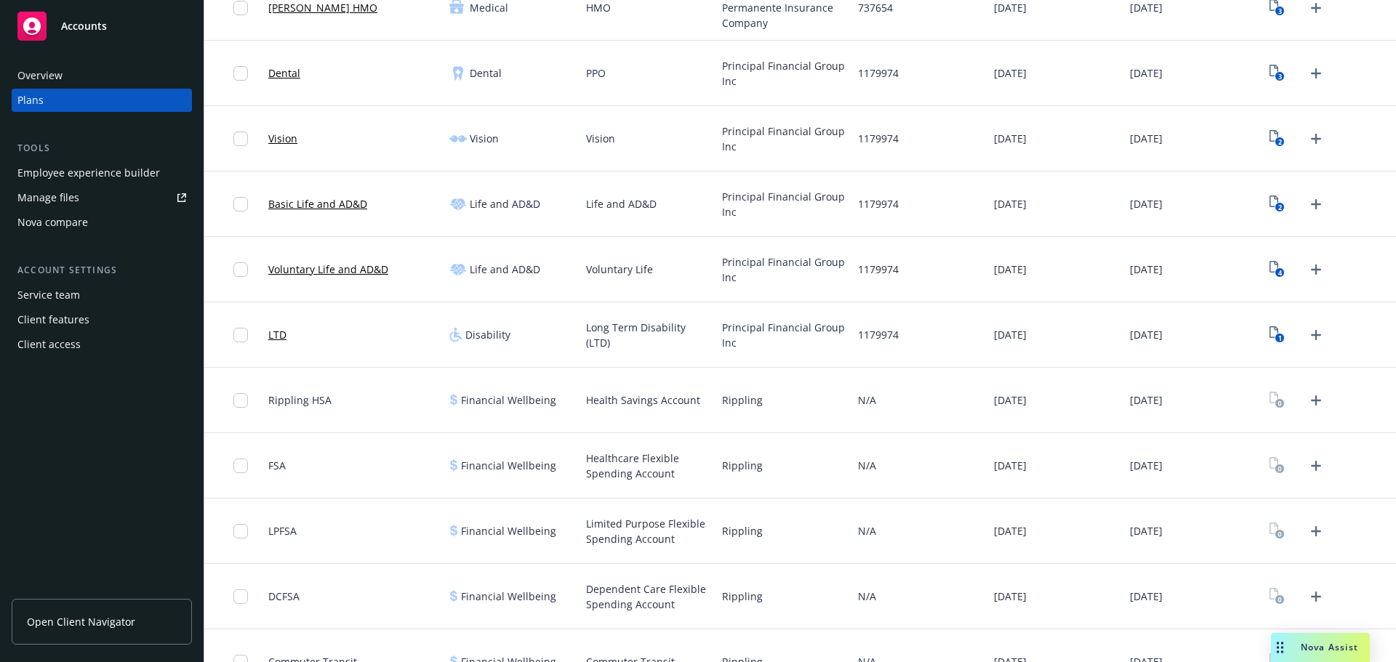
scroll to position [156, 0]
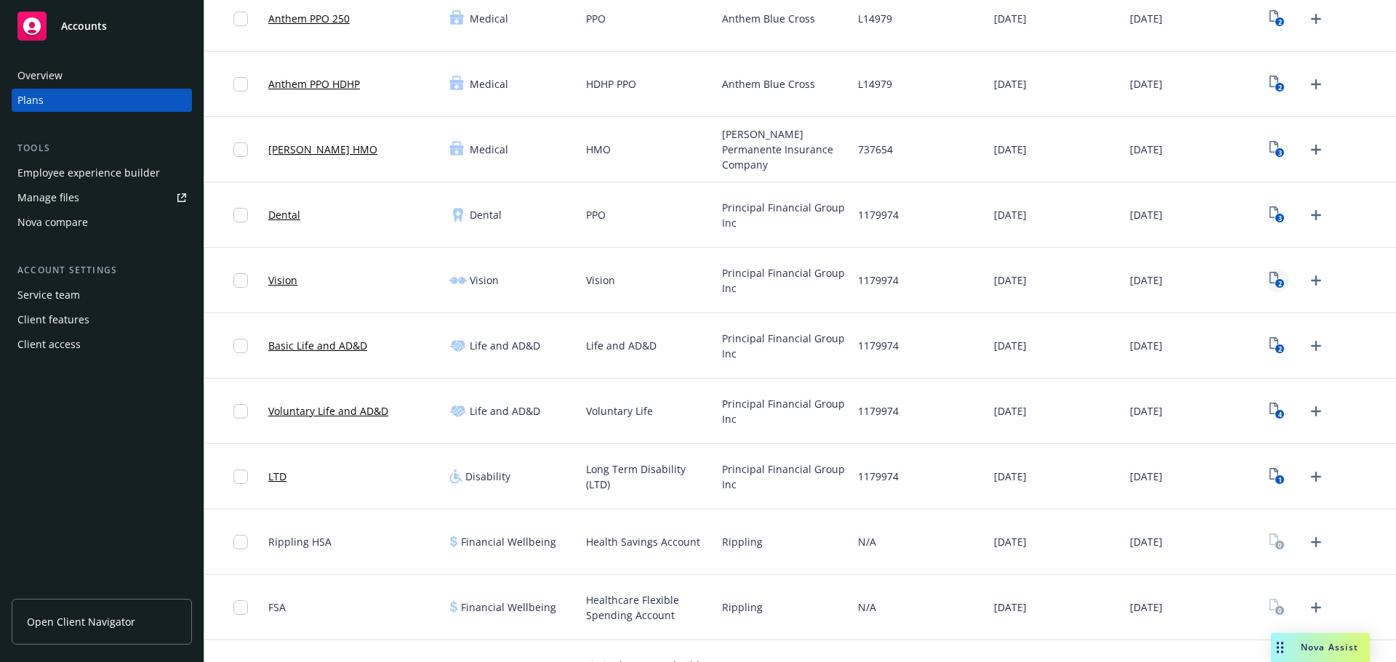
click at [1278, 281] on text "2" at bounding box center [1280, 283] width 4 height 9
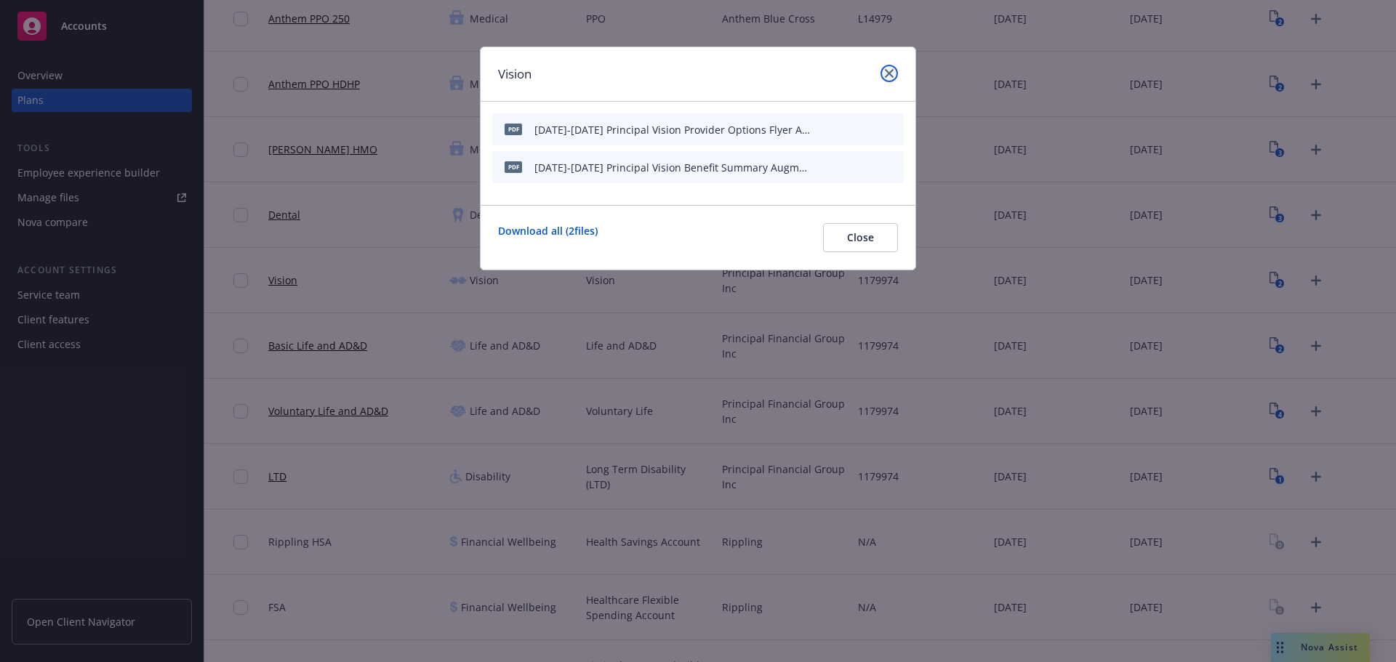
click at [884, 75] on link "close" at bounding box center [888, 73] width 17 height 17
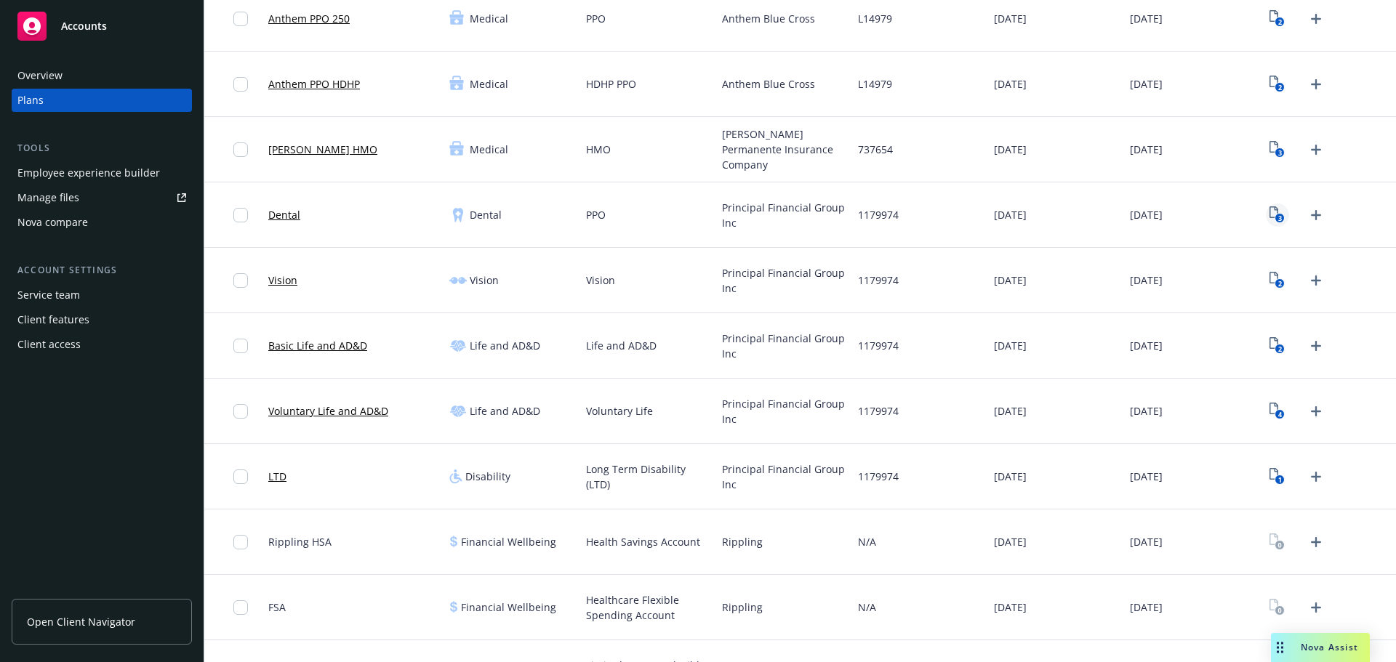
click at [1275, 219] on rect "View Plan Documents" at bounding box center [1279, 218] width 9 height 9
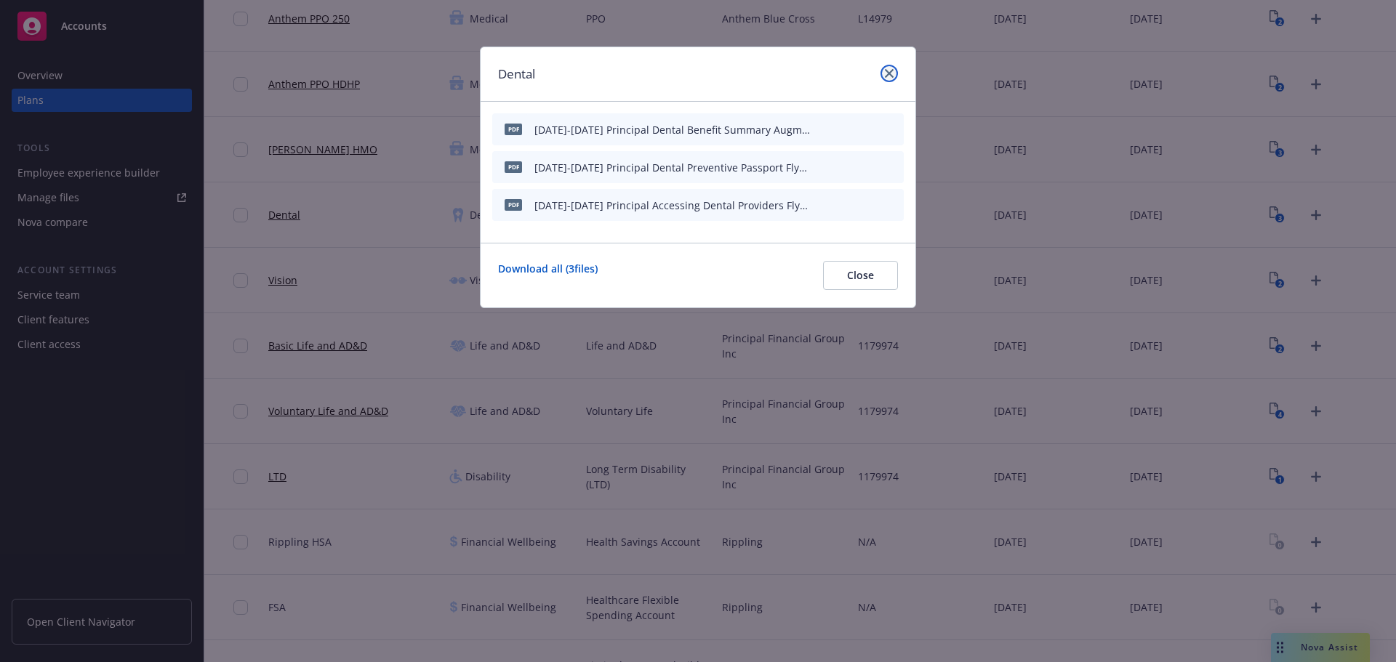
click at [890, 78] on link "close" at bounding box center [888, 73] width 17 height 17
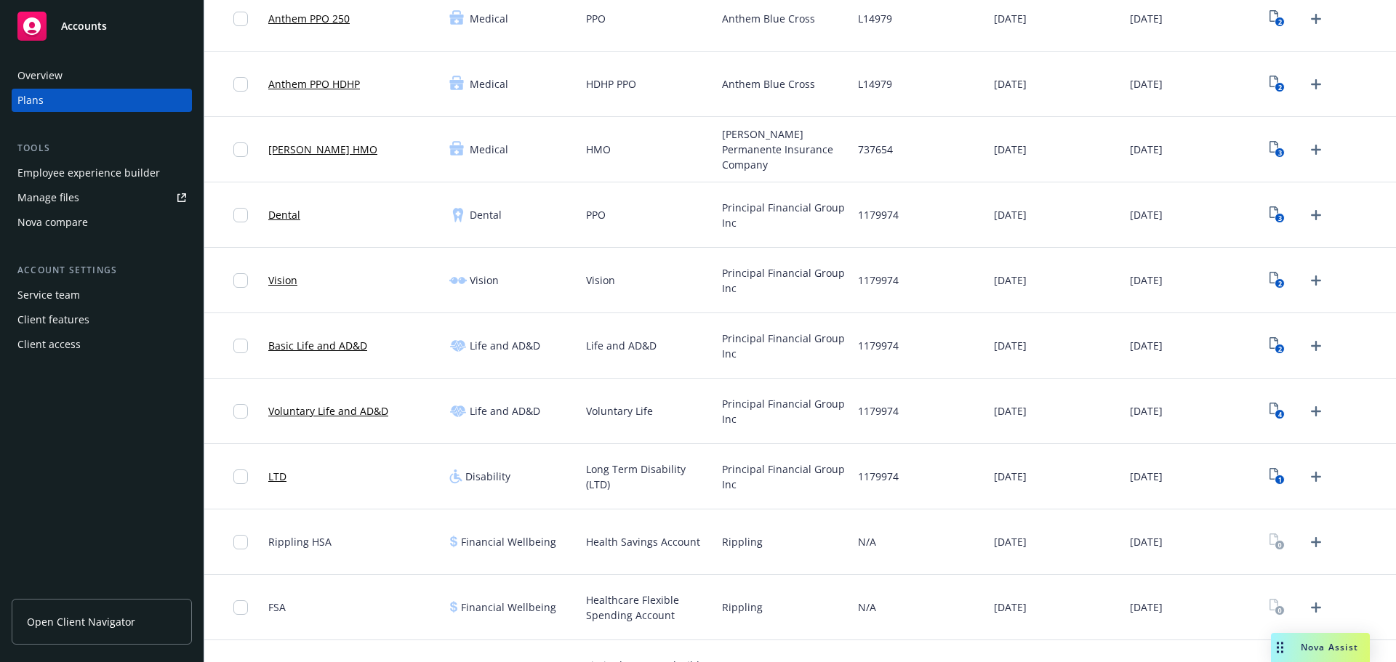
drag, startPoint x: 1173, startPoint y: 356, endPoint x: 617, endPoint y: 330, distance: 556.0
click at [1173, 356] on div "[DATE]" at bounding box center [1192, 345] width 136 height 65
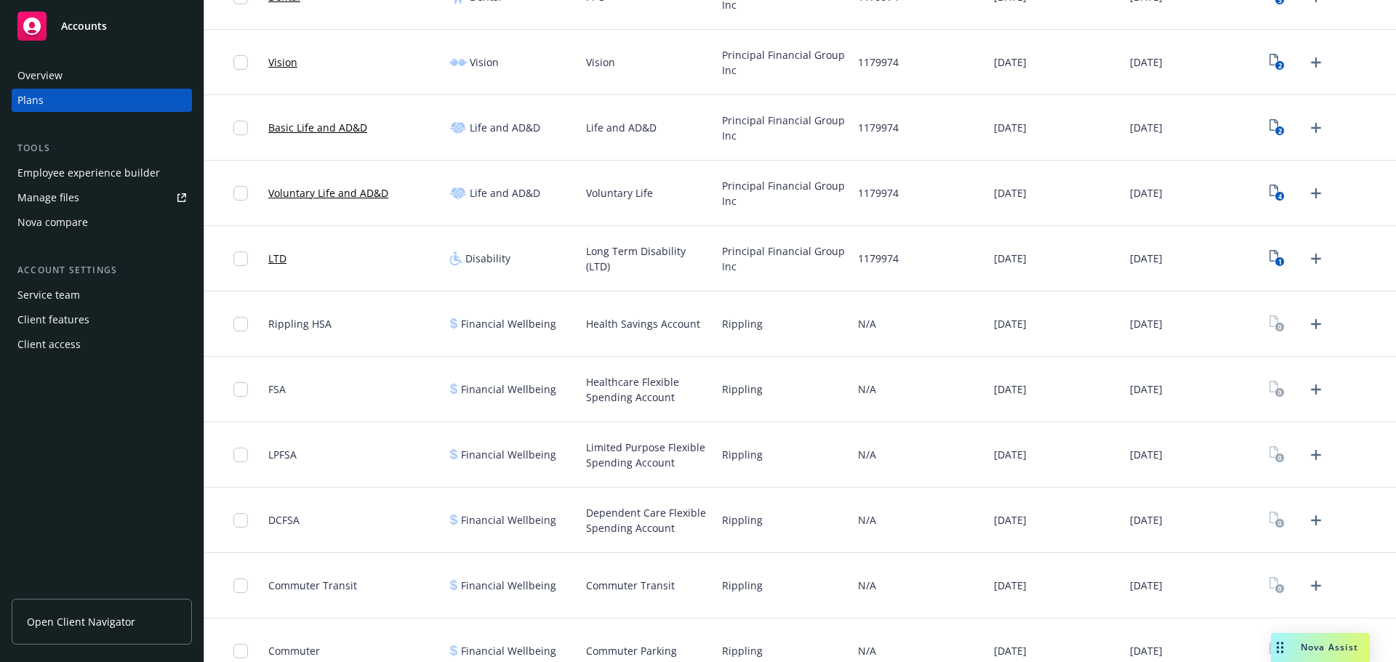
scroll to position [446, 0]
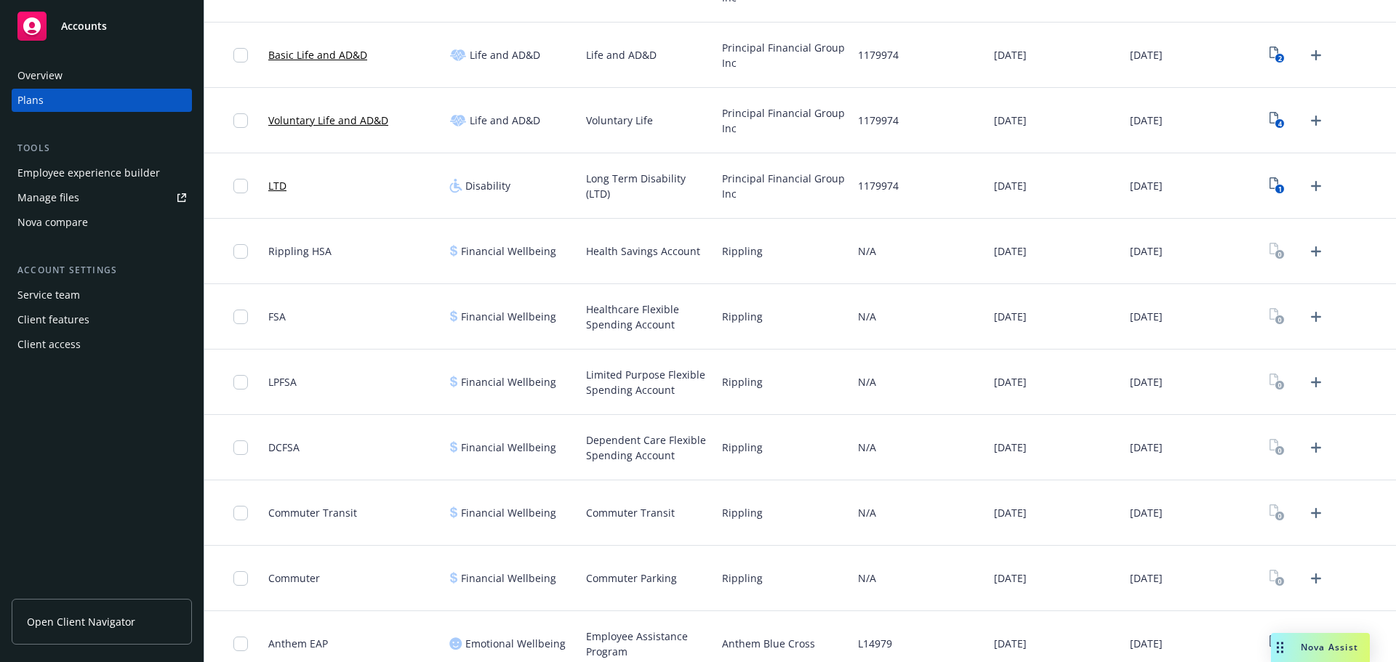
click at [737, 256] on span "Rippling" at bounding box center [742, 251] width 41 height 15
copy span "Rippling"
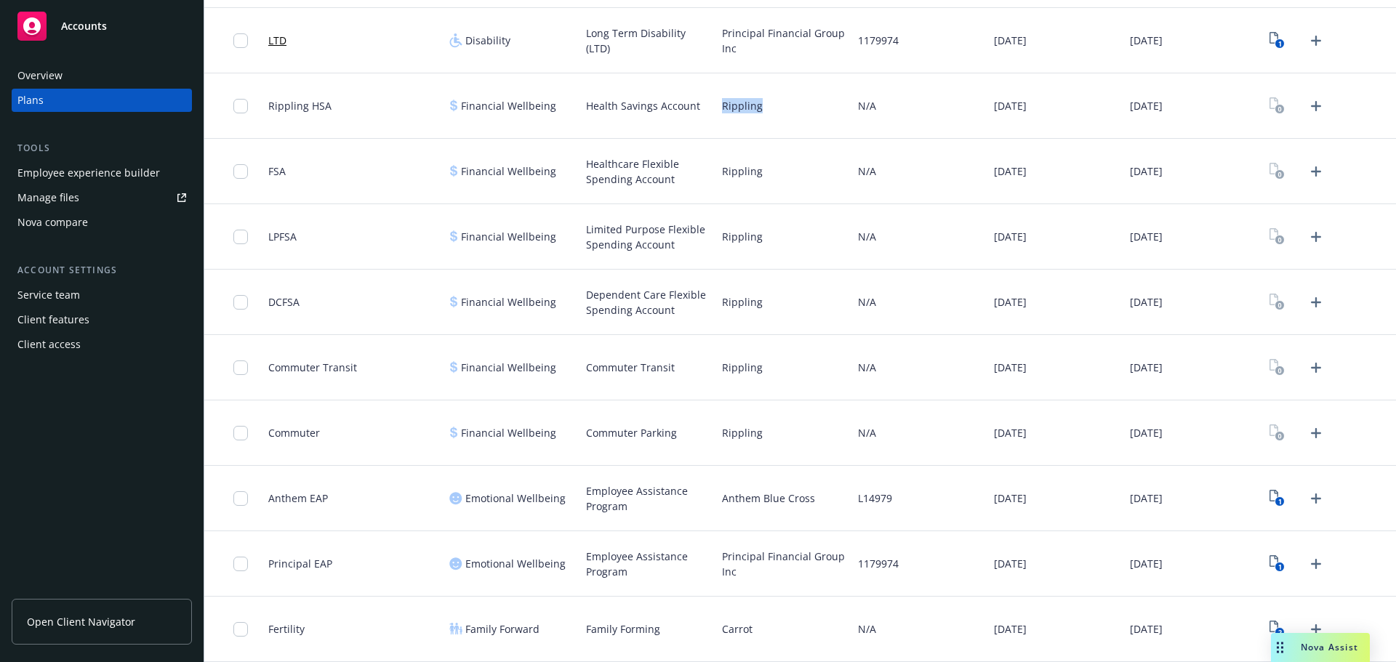
click at [739, 507] on div "Anthem Blue Cross" at bounding box center [784, 498] width 136 height 65
click at [1281, 561] on div "1" at bounding box center [1297, 564] width 63 height 23
click at [1269, 560] on icon "1" at bounding box center [1276, 563] width 15 height 17
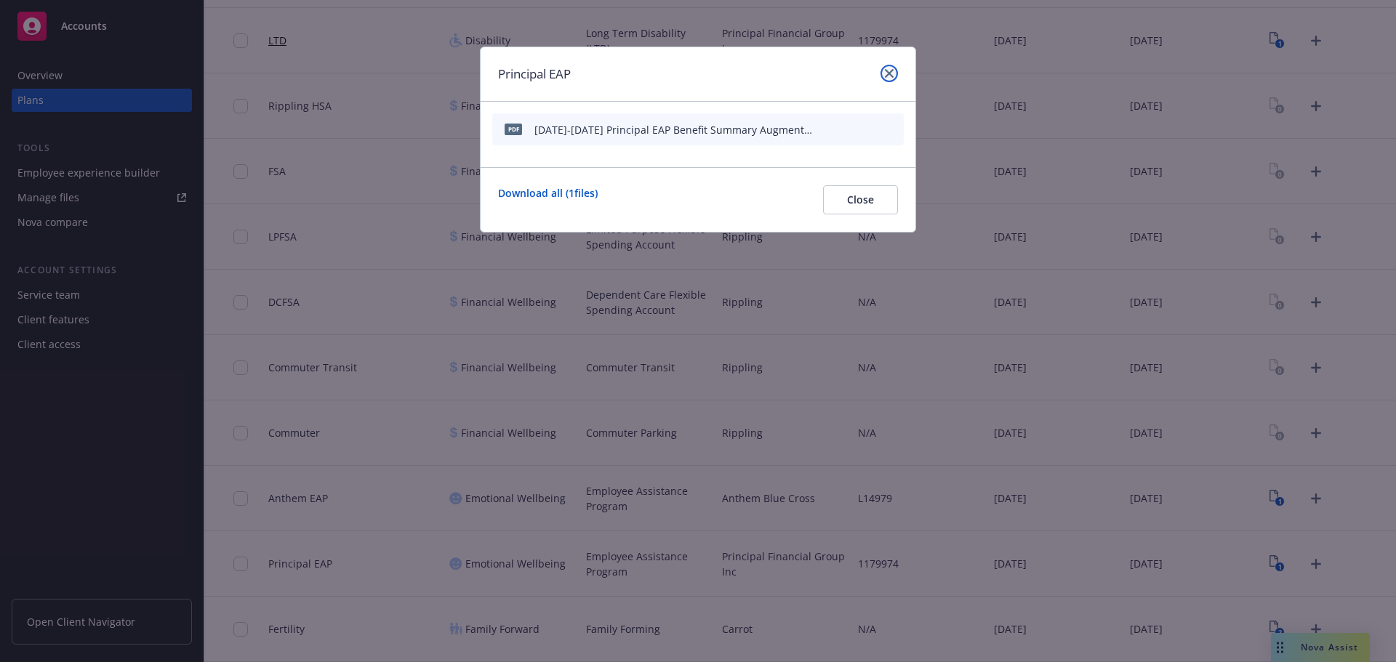
click at [883, 71] on link "close" at bounding box center [888, 73] width 17 height 17
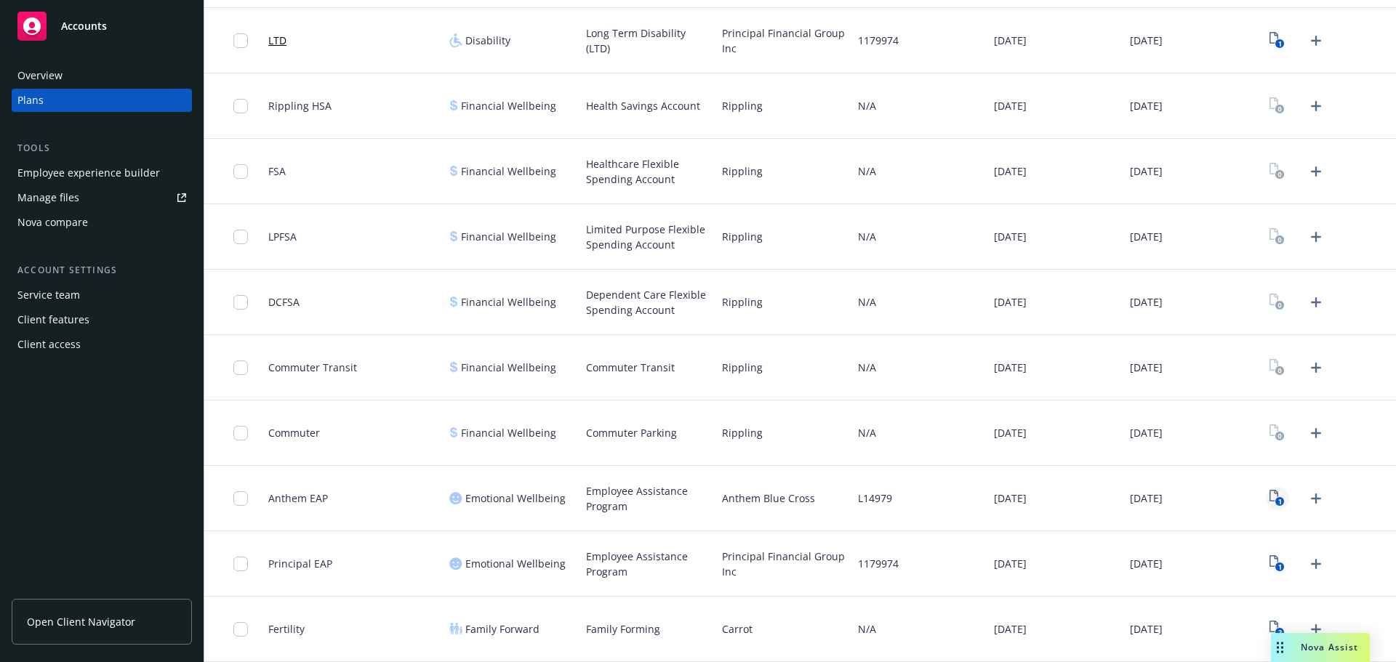
click at [1269, 496] on icon "1" at bounding box center [1276, 498] width 15 height 17
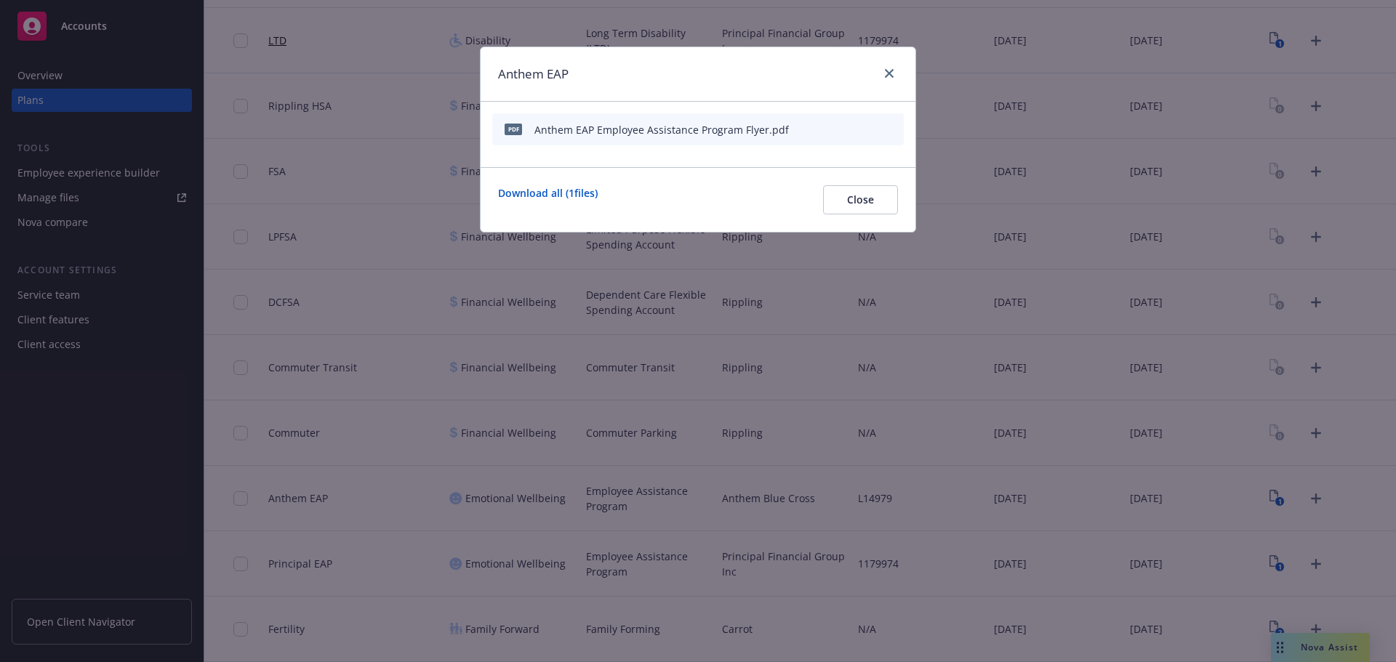
click at [819, 127] on icon "button" at bounding box center [820, 129] width 9 height 9
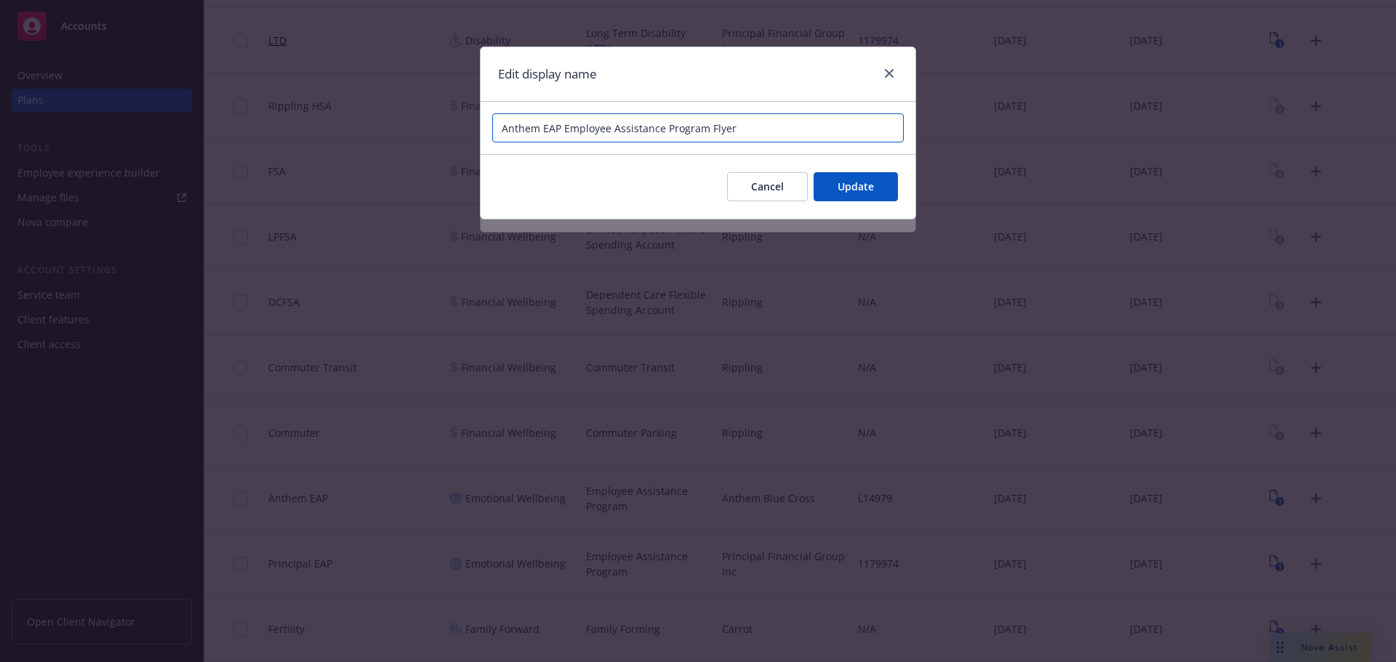
click at [505, 125] on input "Anthem EAP Employee Assistance Program Flyer" at bounding box center [697, 127] width 411 height 29
click at [792, 134] on input "2025 Anthem EAP Employee Assistance Program Flyer" at bounding box center [697, 127] width 411 height 29
click at [795, 127] on input "2025 Anthem EAP Employee Assistance Program Flyer" at bounding box center [697, 127] width 411 height 29
paste input "Augment"
type input "2025 Anthem EAP Employee Assistance Program Flyer Augment"
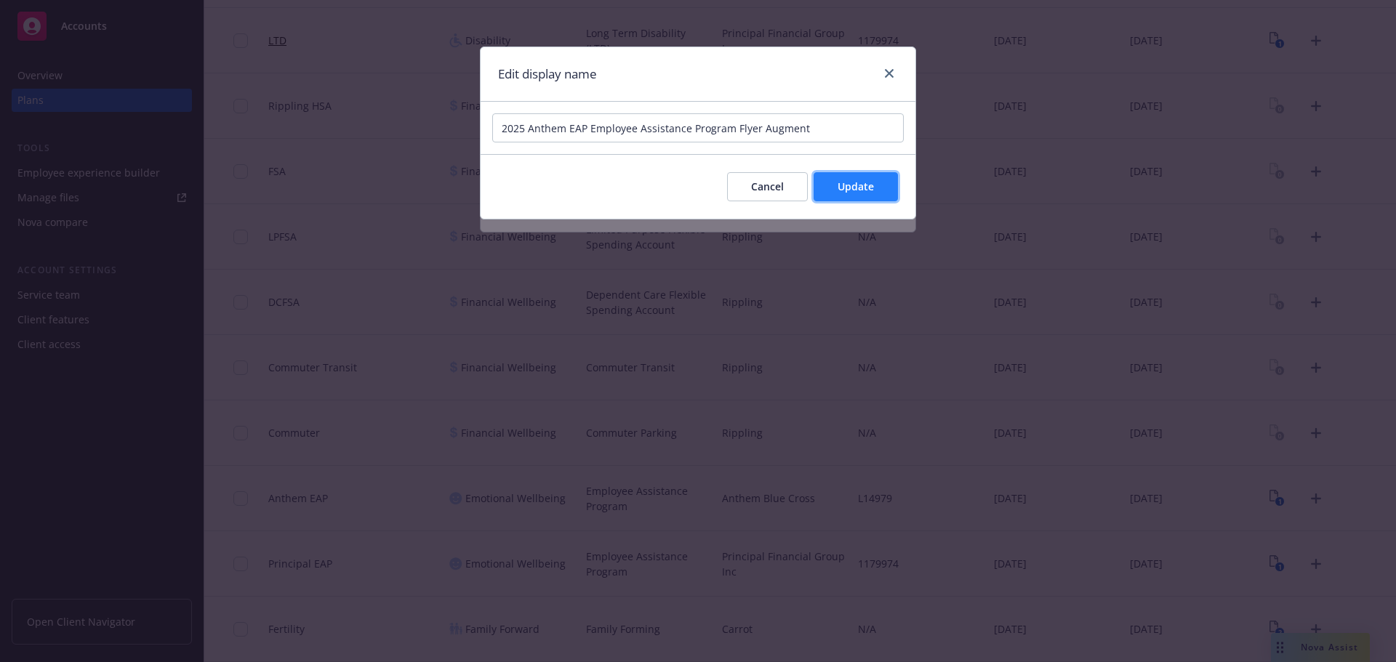
click at [876, 188] on button "Update" at bounding box center [856, 186] width 84 height 29
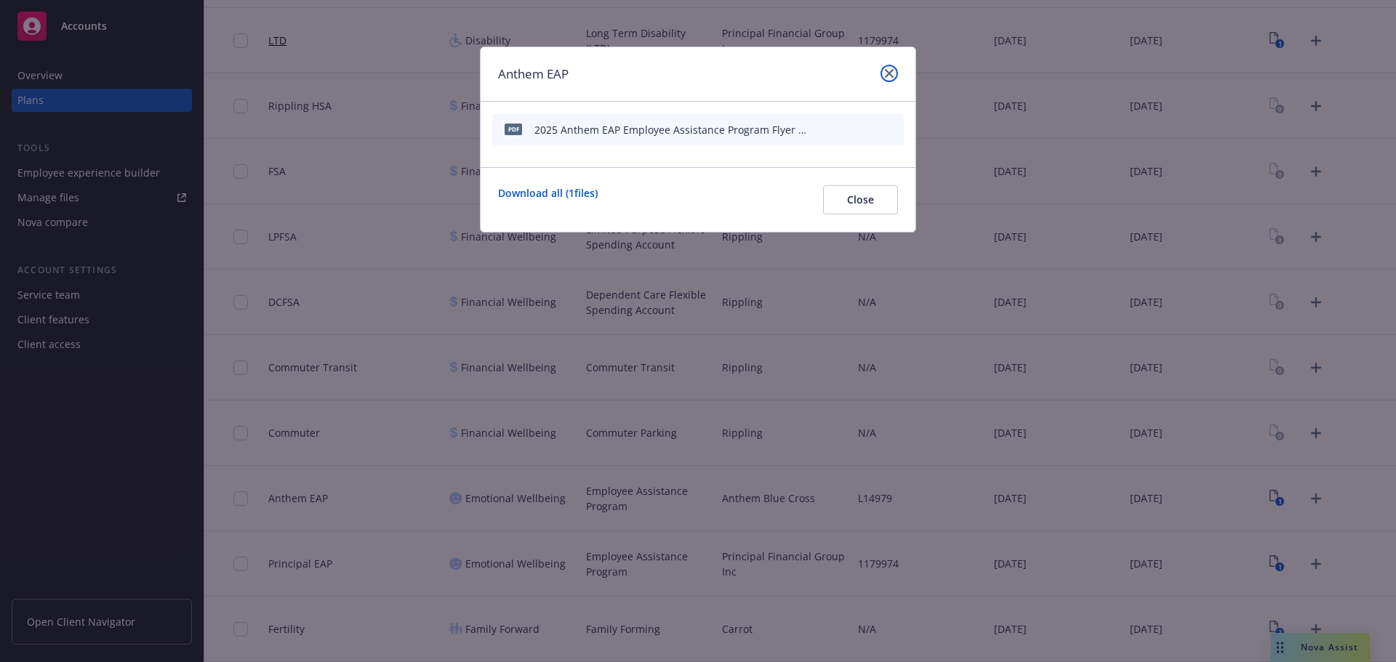
click at [885, 73] on icon "close" at bounding box center [889, 73] width 9 height 9
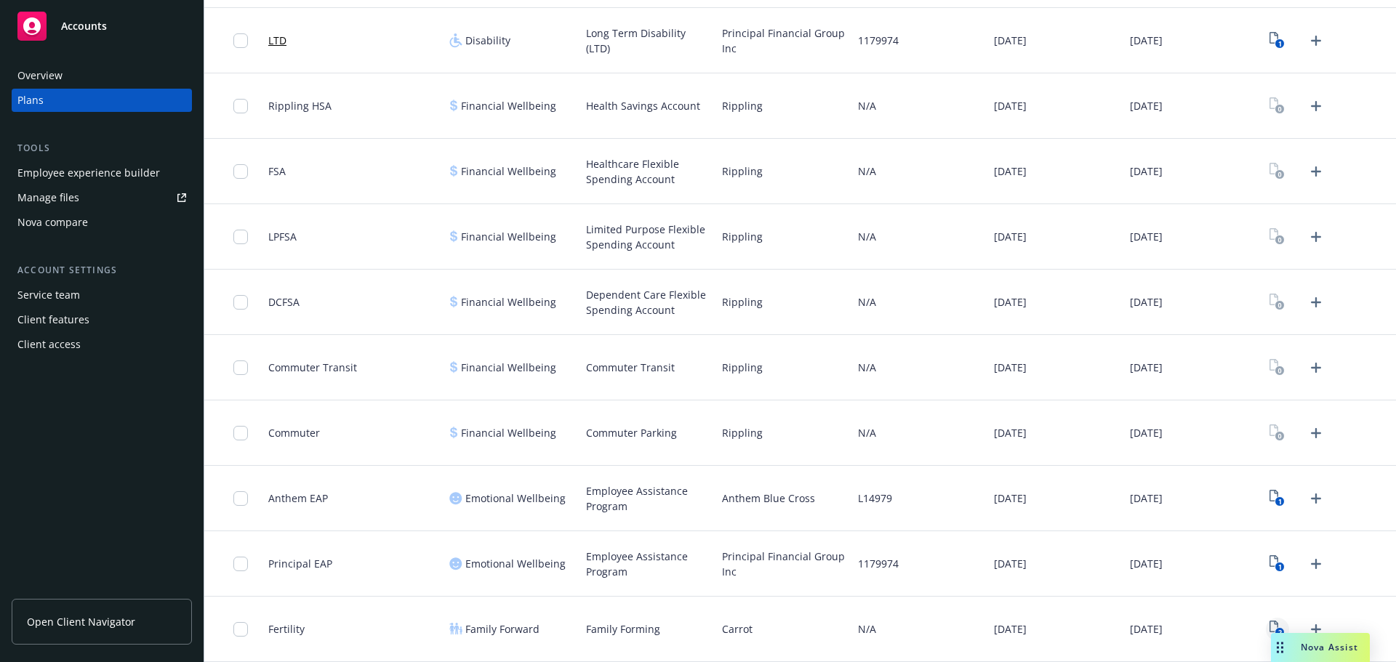
click at [1269, 628] on icon "2" at bounding box center [1276, 629] width 15 height 17
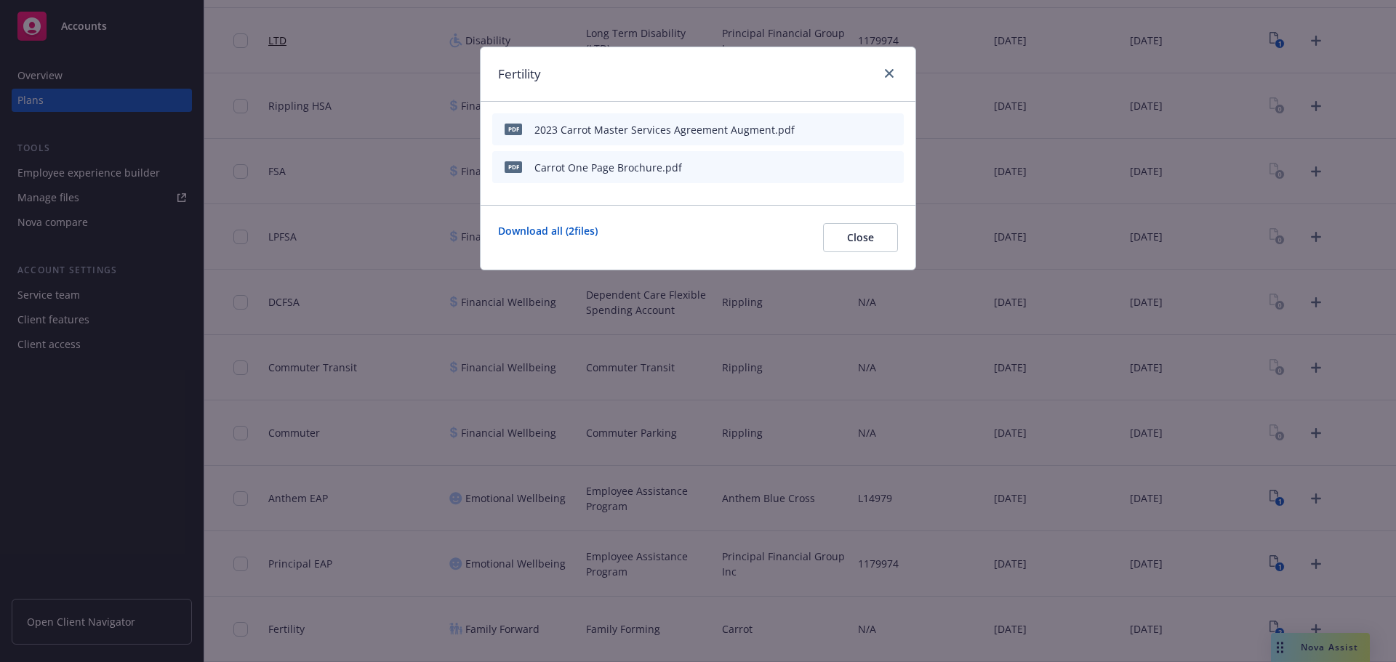
click at [822, 167] on icon "button" at bounding box center [819, 167] width 7 height 7
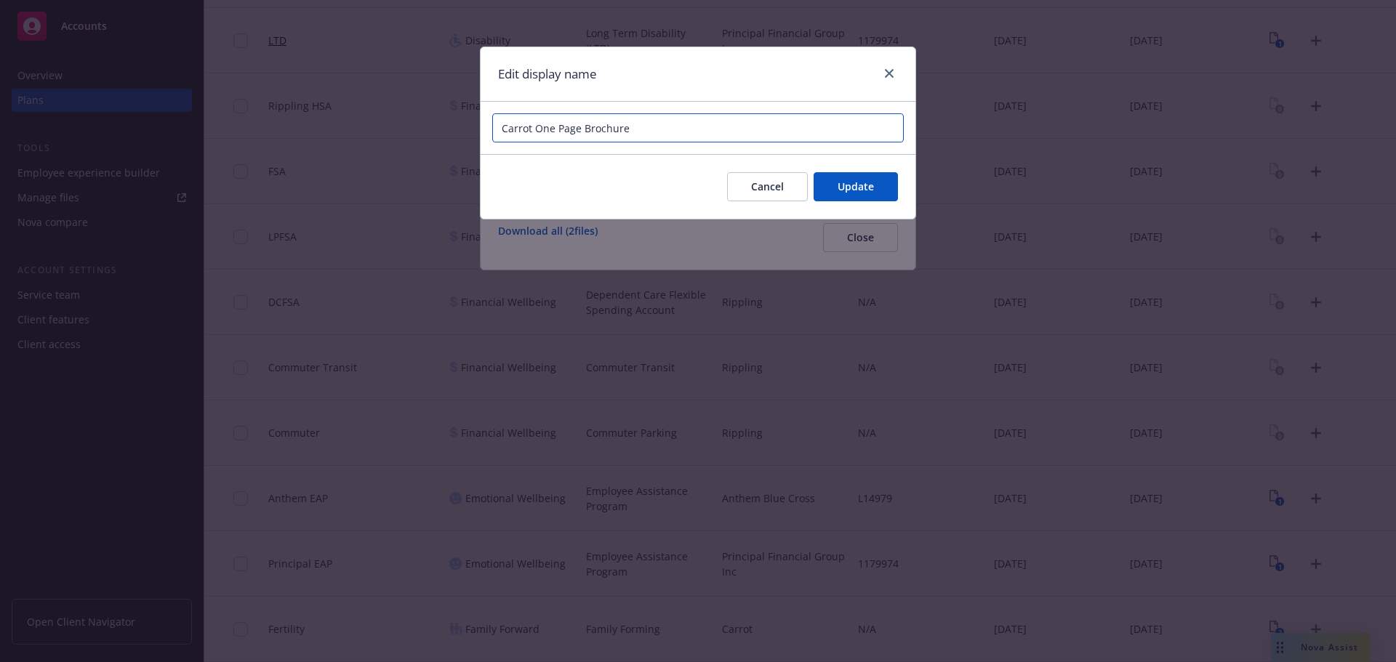
click at [701, 127] on input "Carrot One Page Brochure" at bounding box center [697, 127] width 411 height 29
paste input "Augment"
type input "2025 Carrot One Page Brochure Augment"
click at [871, 173] on button "Update" at bounding box center [856, 186] width 84 height 29
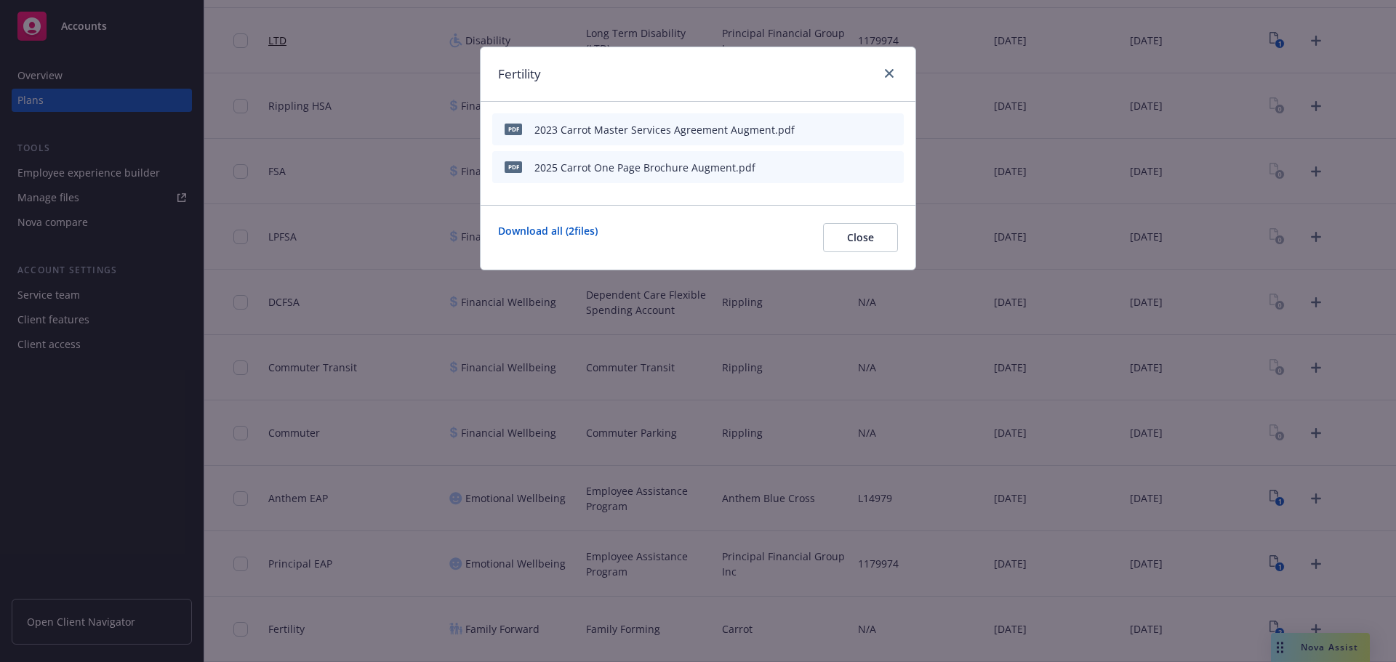
click at [820, 129] on icon "button" at bounding box center [820, 129] width 9 height 9
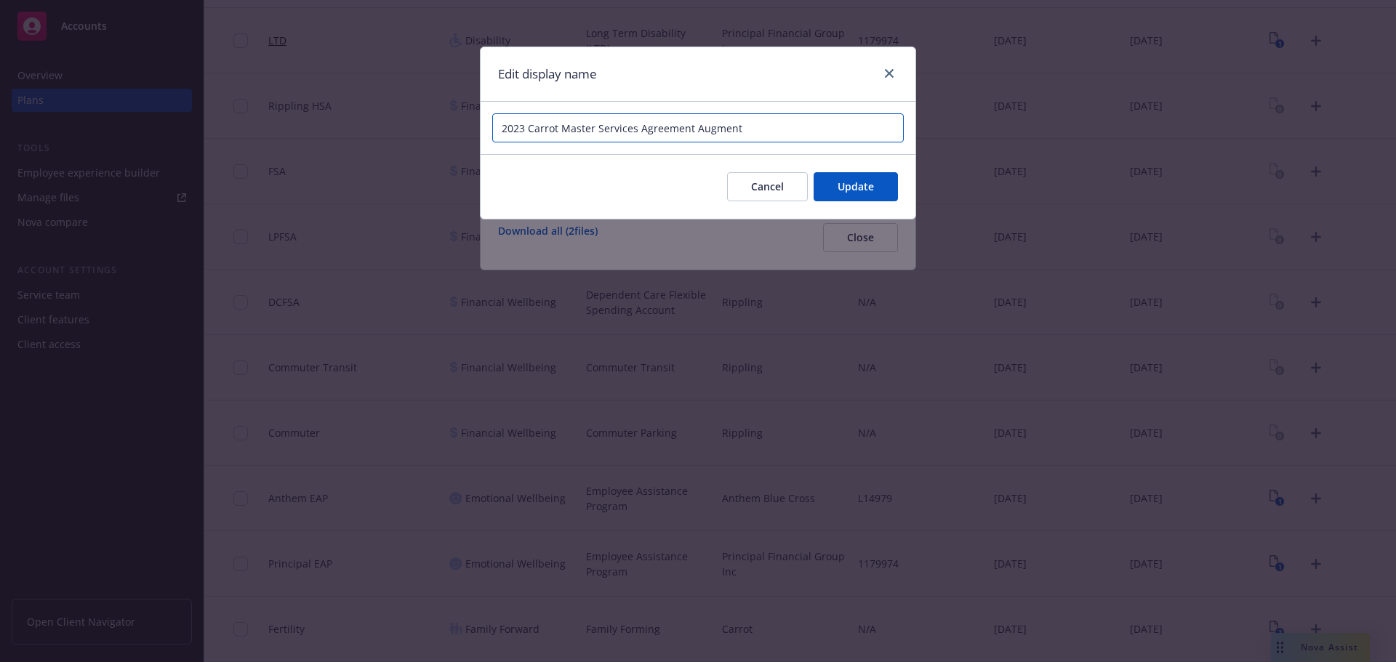
click at [782, 128] on input "2023 Carrot Master Services Agreement Augment" at bounding box center [697, 127] width 411 height 29
click at [520, 126] on input "2023 Carrot Master Services Agreement Augment" at bounding box center [697, 127] width 411 height 29
type input "2024 Carrot Master Services Agreement Augment"
click at [854, 189] on span "Update" at bounding box center [856, 187] width 36 height 14
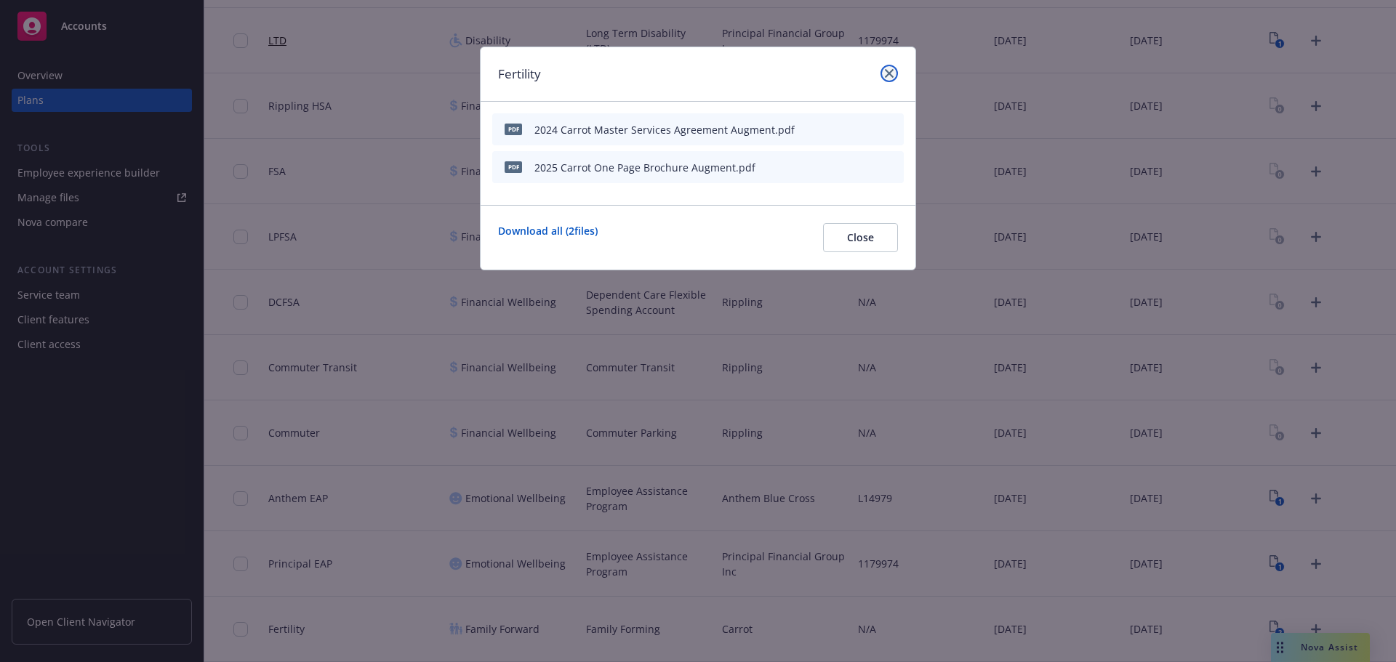
click at [891, 73] on icon "close" at bounding box center [889, 73] width 9 height 9
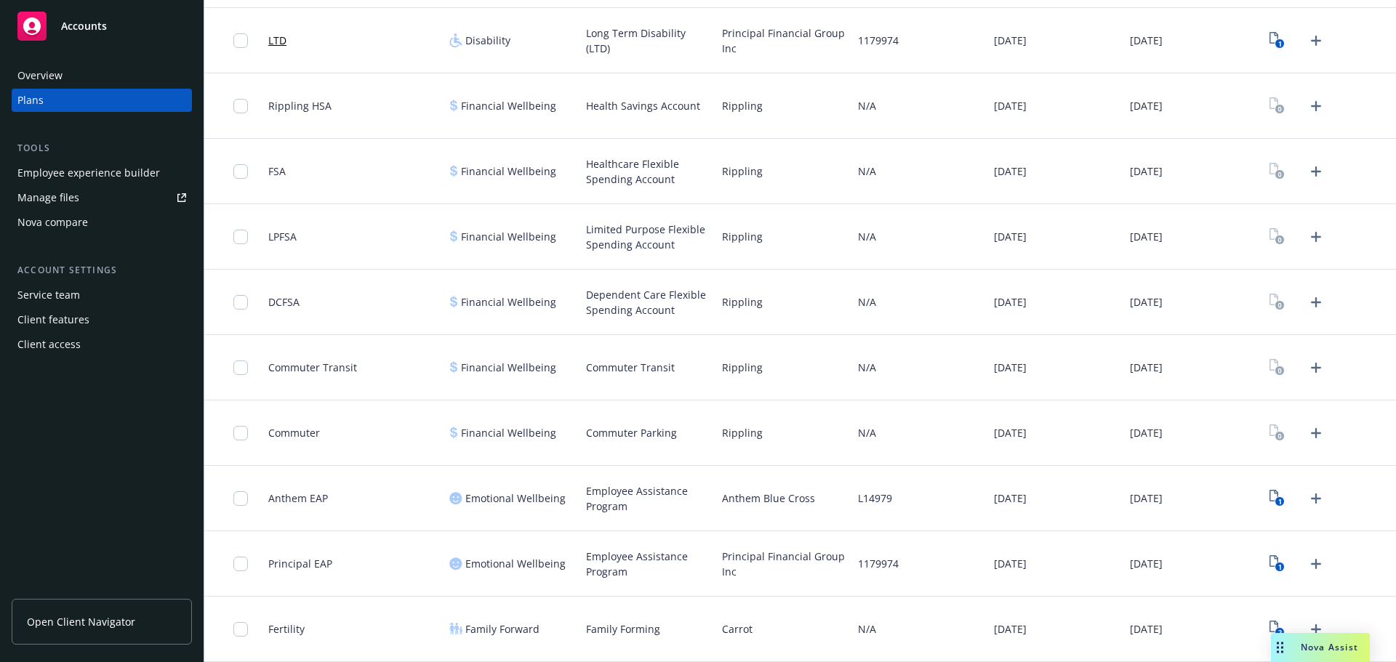
click at [288, 632] on span "Fertility" at bounding box center [286, 629] width 36 height 15
copy span "Fertility"
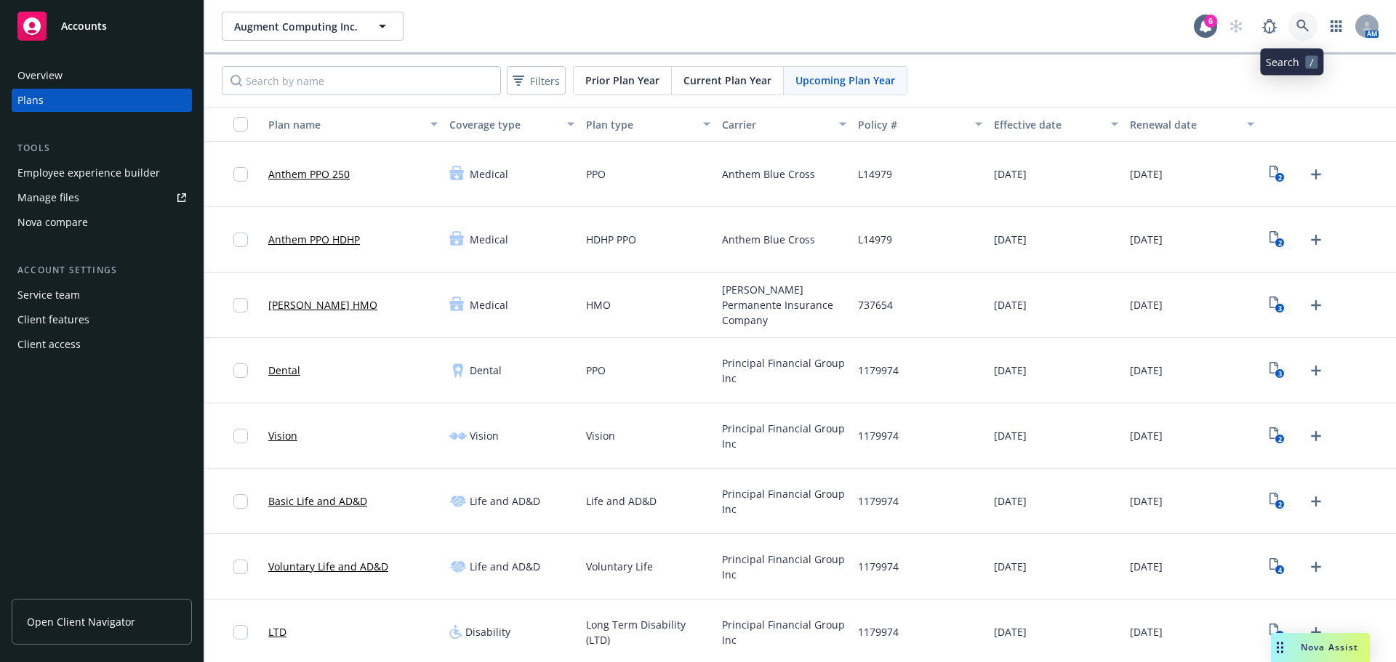
click at [1288, 19] on link at bounding box center [1302, 26] width 29 height 29
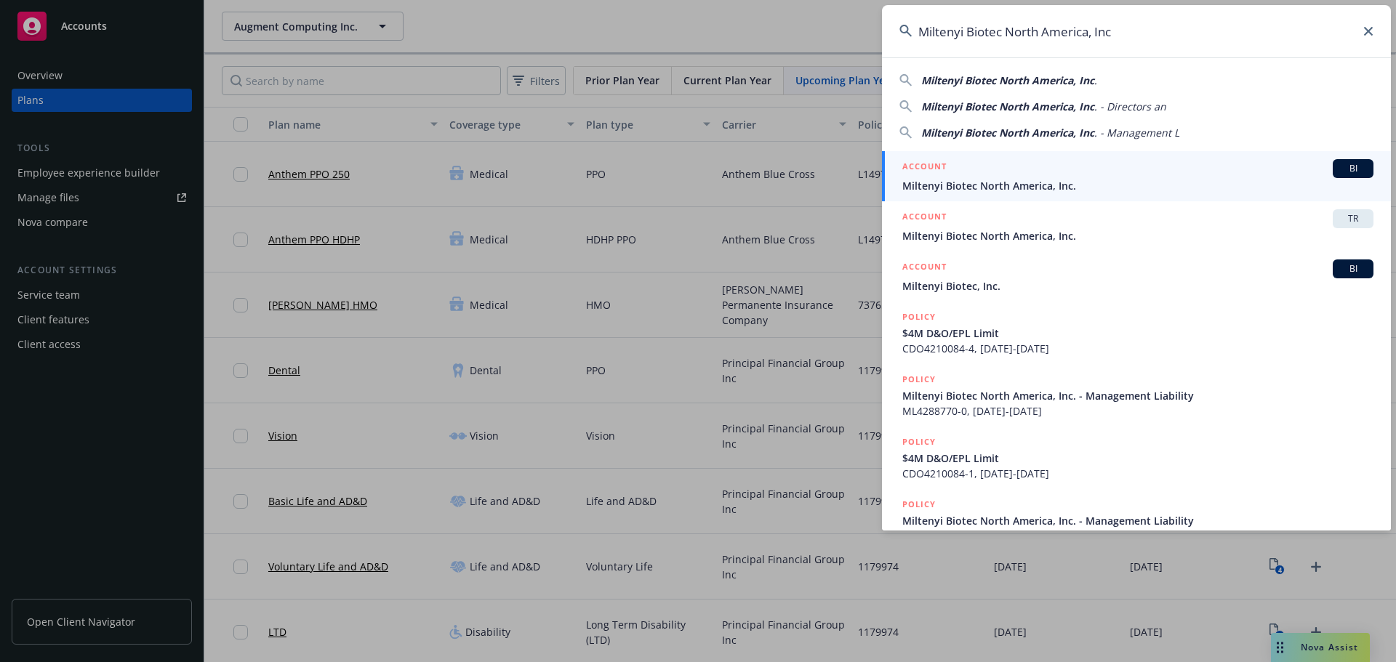
type input "Miltenyi Biotec North America, Inc"
click at [1057, 222] on div "ACCOUNT TR" at bounding box center [1137, 218] width 471 height 19
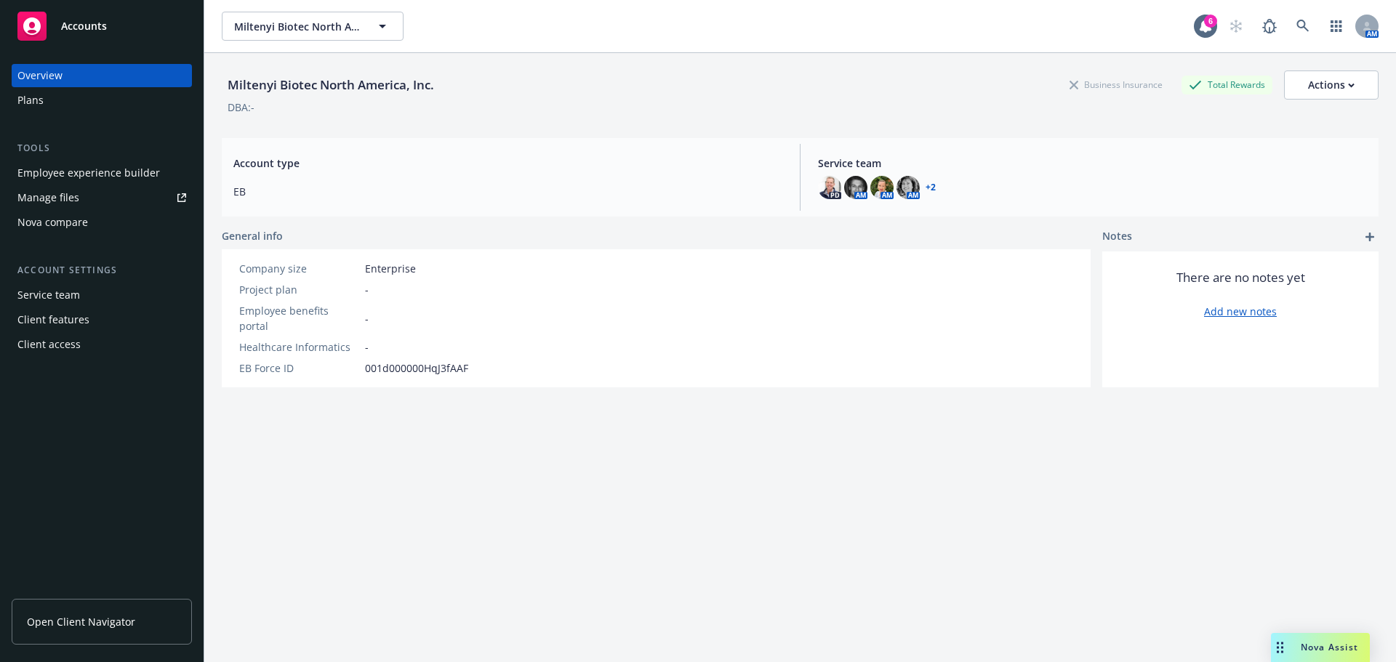
click at [83, 103] on div "Plans" at bounding box center [101, 100] width 169 height 23
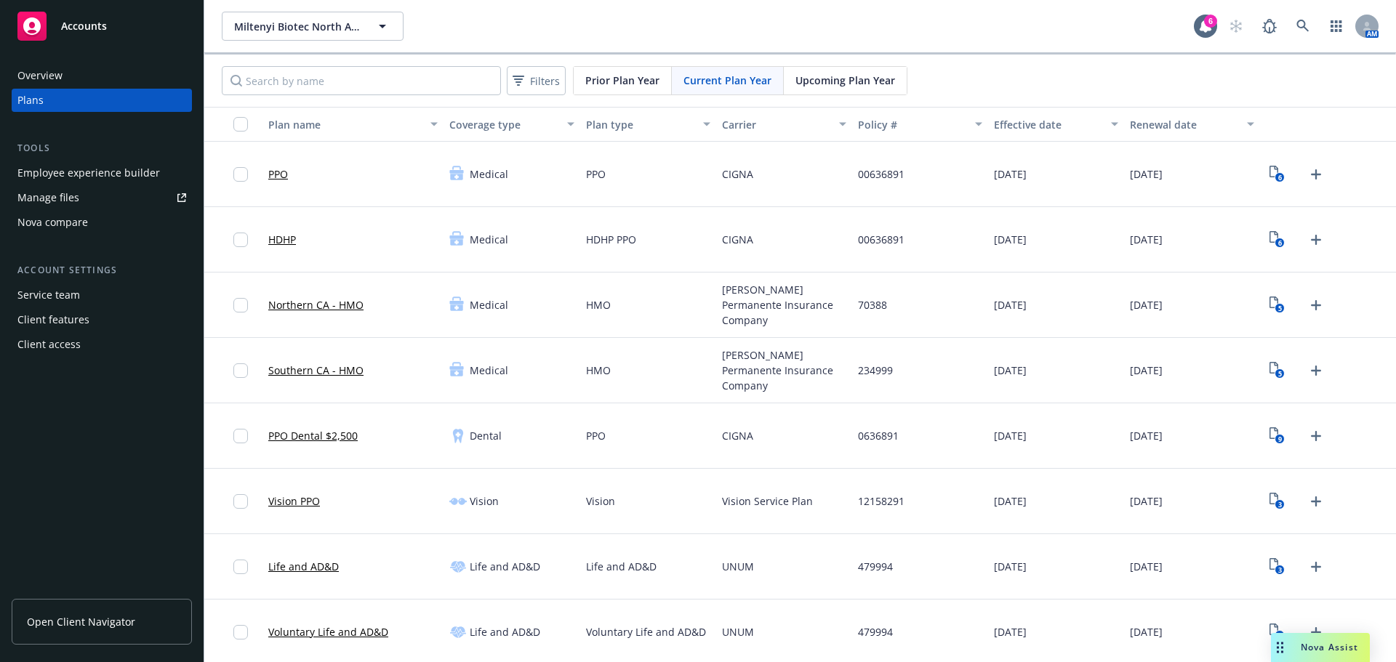
click at [853, 95] on div "Filters Prior Plan Year Current Plan Year Upcoming Plan Year" at bounding box center [800, 81] width 1192 height 52
click at [848, 79] on span "Upcoming Plan Year" at bounding box center [845, 80] width 100 height 15
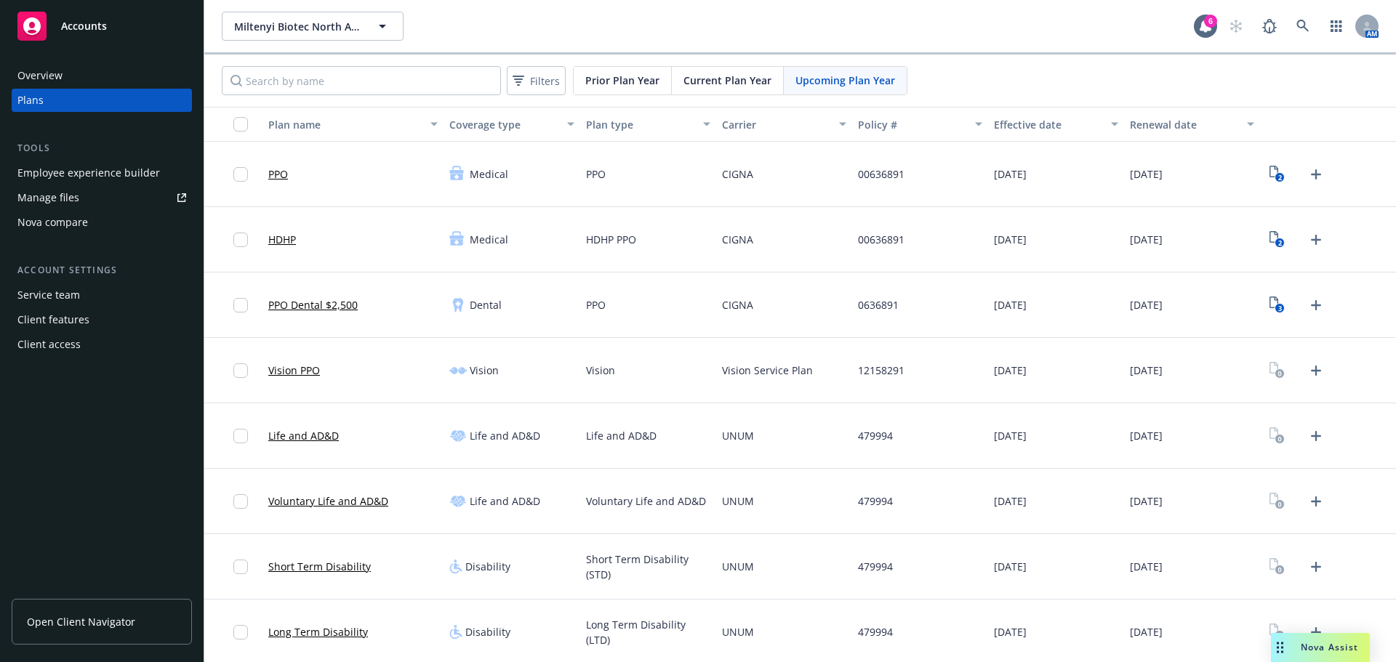
click at [1260, 170] on div "2" at bounding box center [1328, 174] width 136 height 65
click at [1270, 172] on icon "2" at bounding box center [1276, 174] width 15 height 17
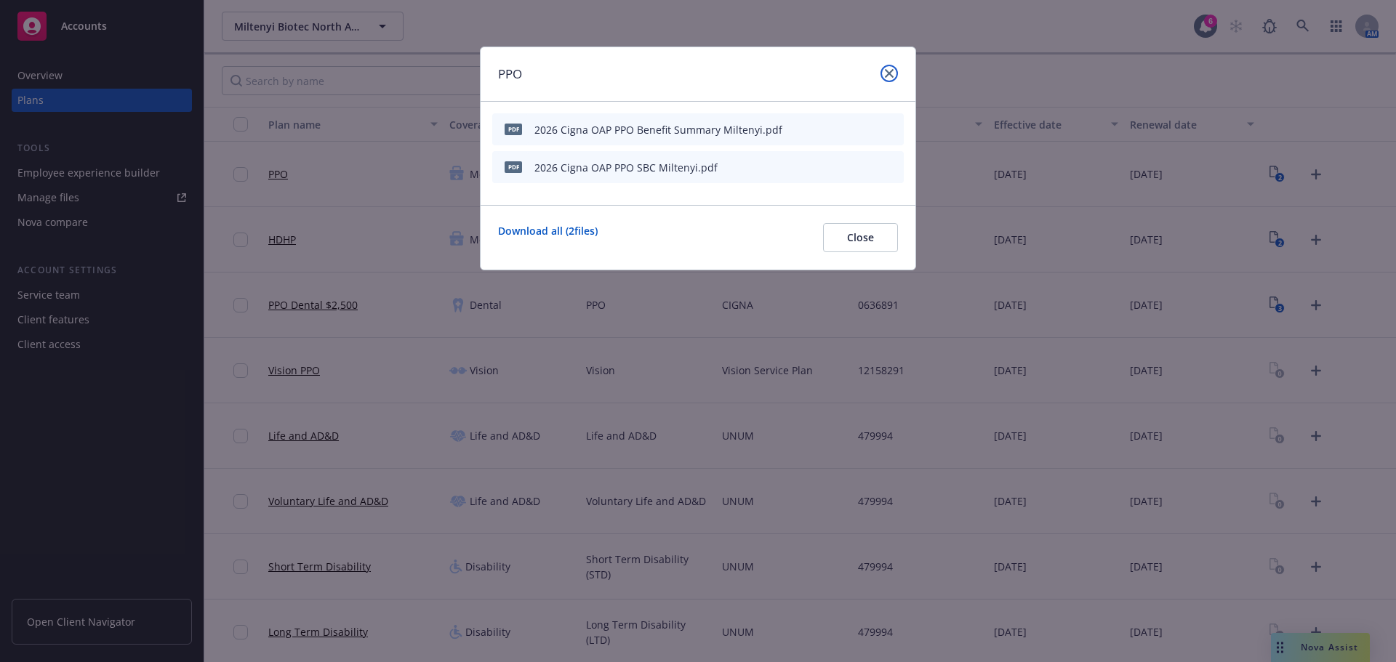
click at [891, 72] on icon "close" at bounding box center [889, 73] width 9 height 9
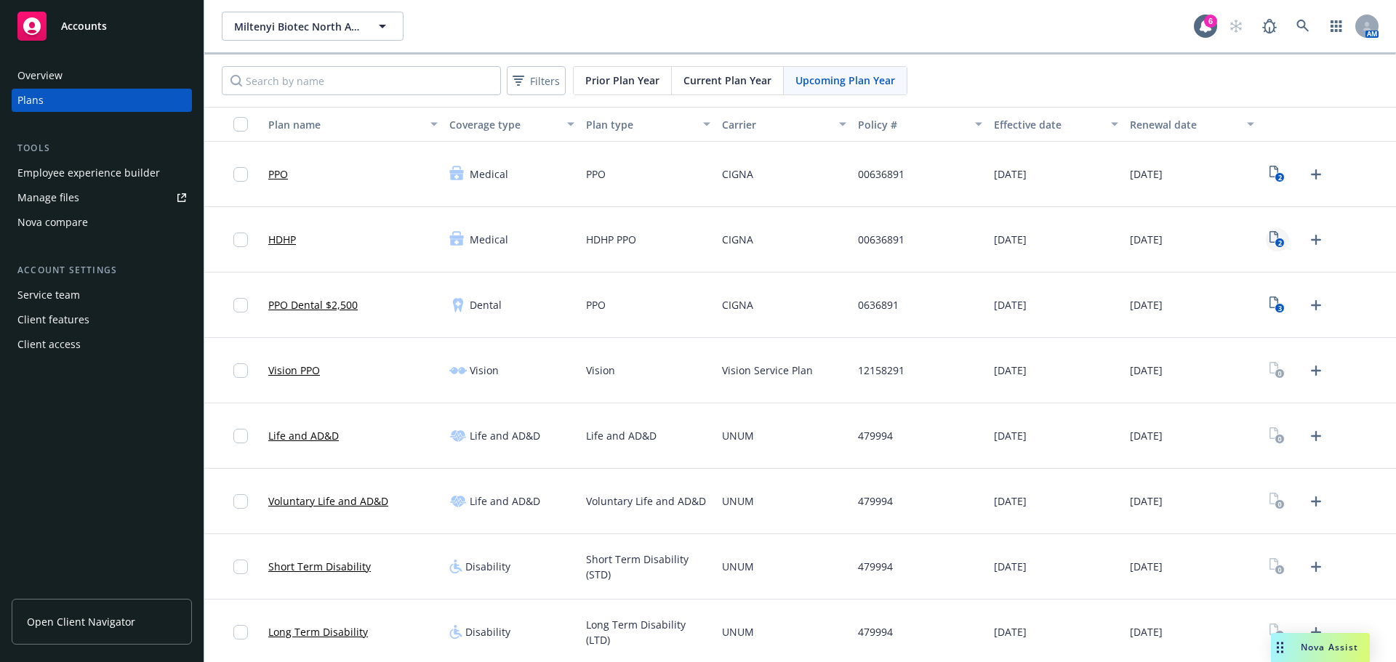
click at [1269, 236] on icon "2" at bounding box center [1276, 239] width 15 height 17
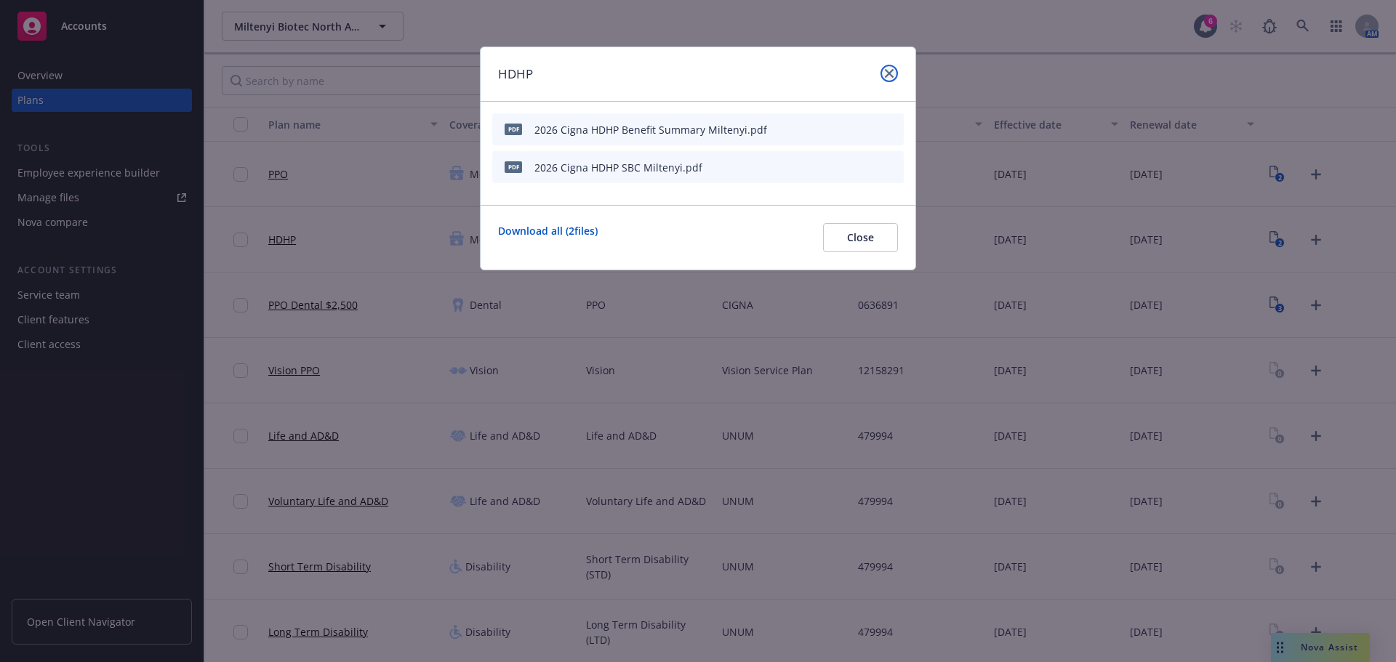
click at [894, 70] on link "close" at bounding box center [888, 73] width 17 height 17
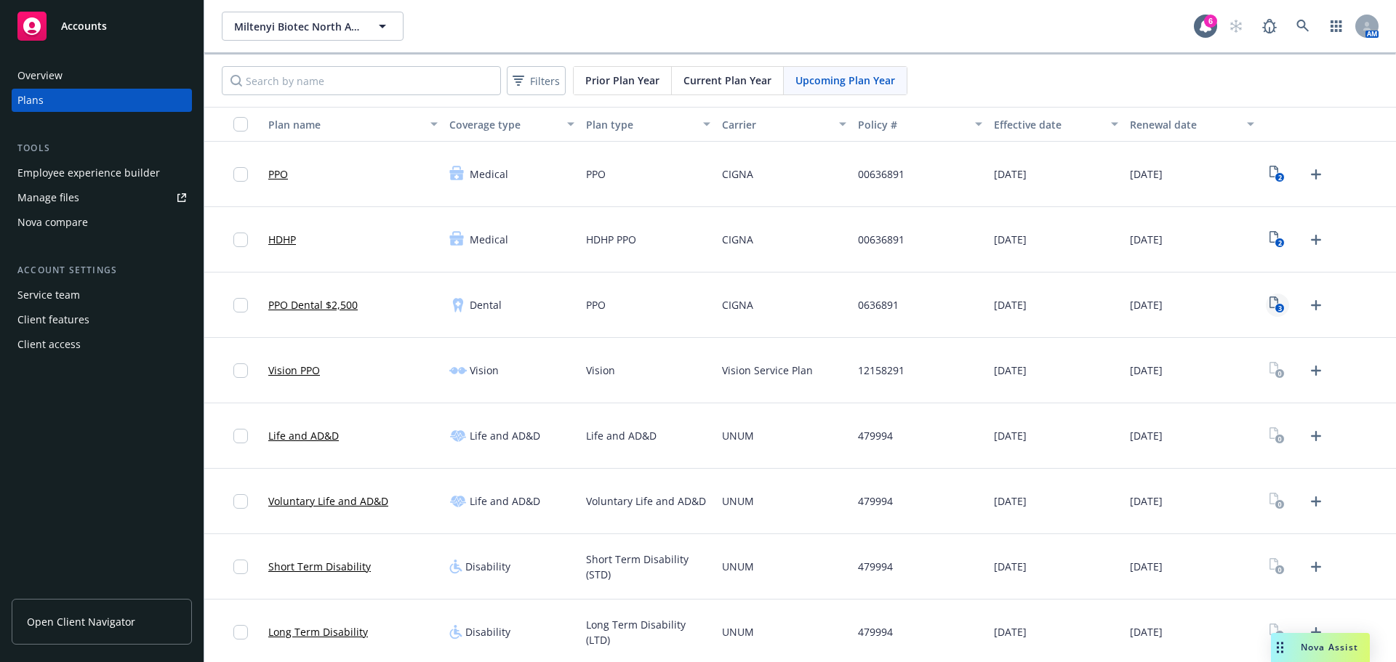
click at [1266, 315] on link "3" at bounding box center [1277, 305] width 23 height 23
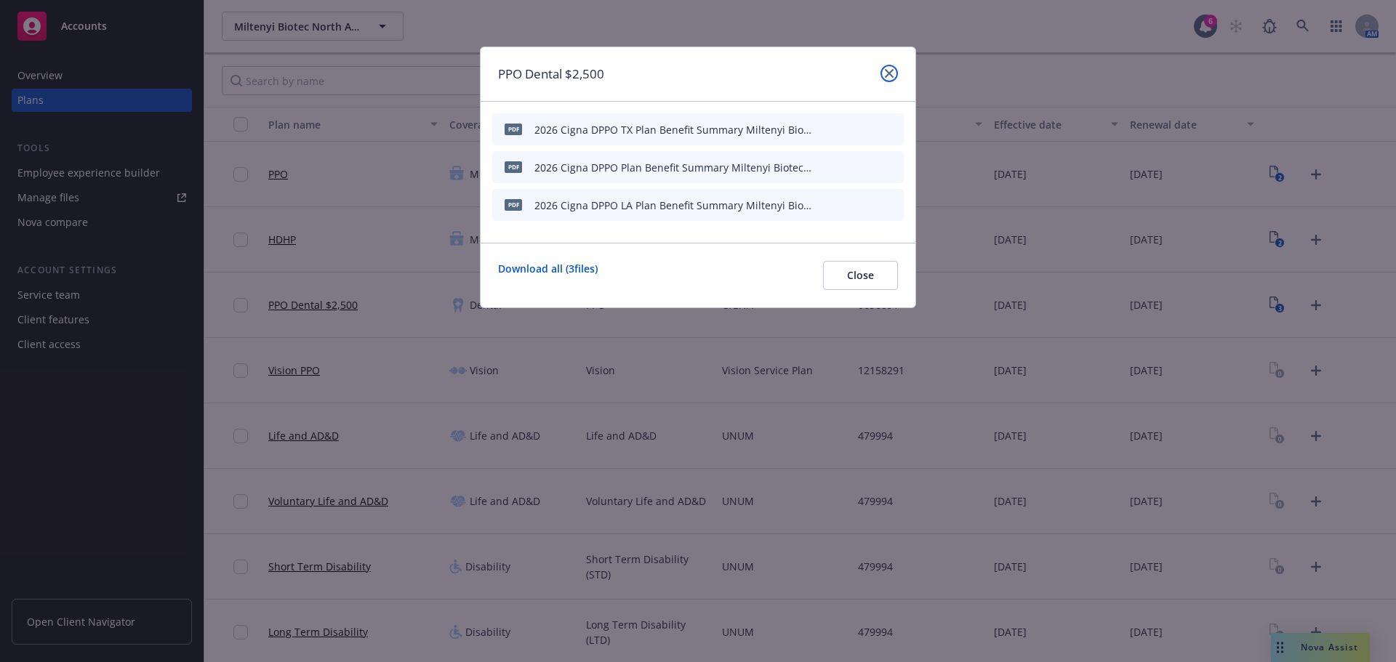
drag, startPoint x: 890, startPoint y: 78, endPoint x: 22, endPoint y: 266, distance: 888.3
click at [890, 78] on link "close" at bounding box center [888, 73] width 17 height 17
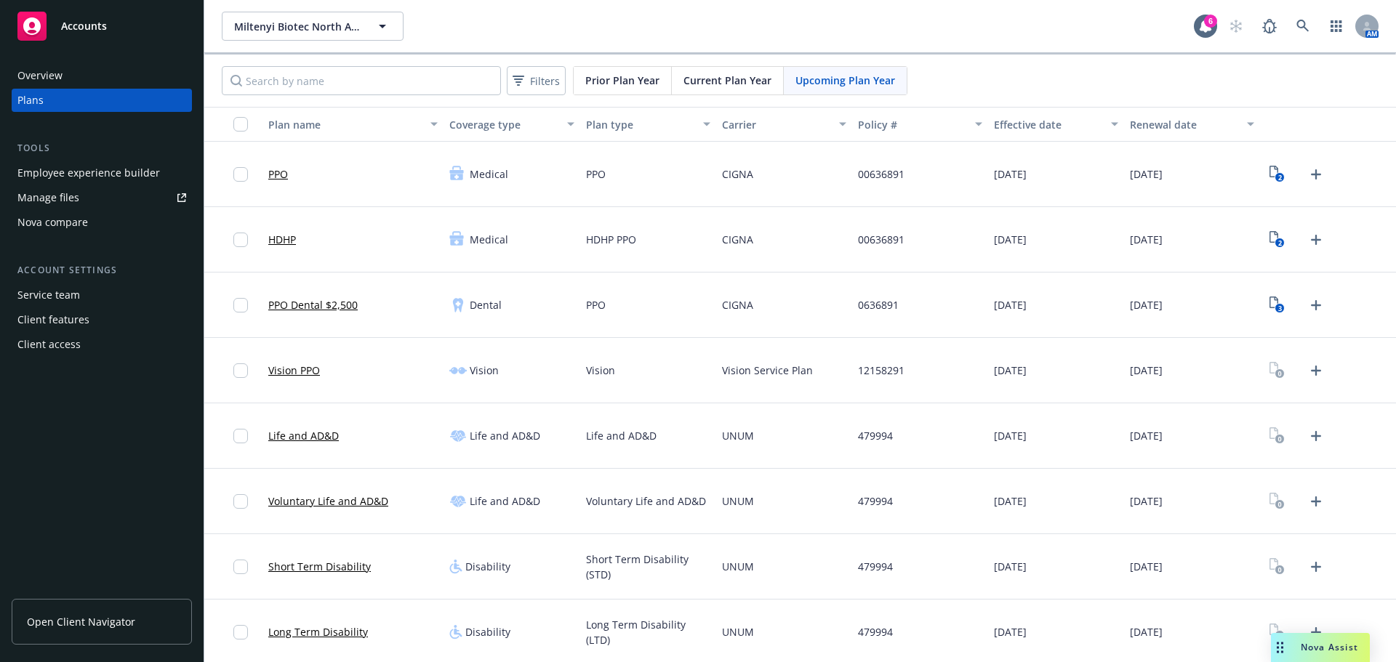
click at [989, 385] on div "[DATE]" at bounding box center [1056, 370] width 136 height 65
click at [1292, 13] on link at bounding box center [1302, 26] width 29 height 29
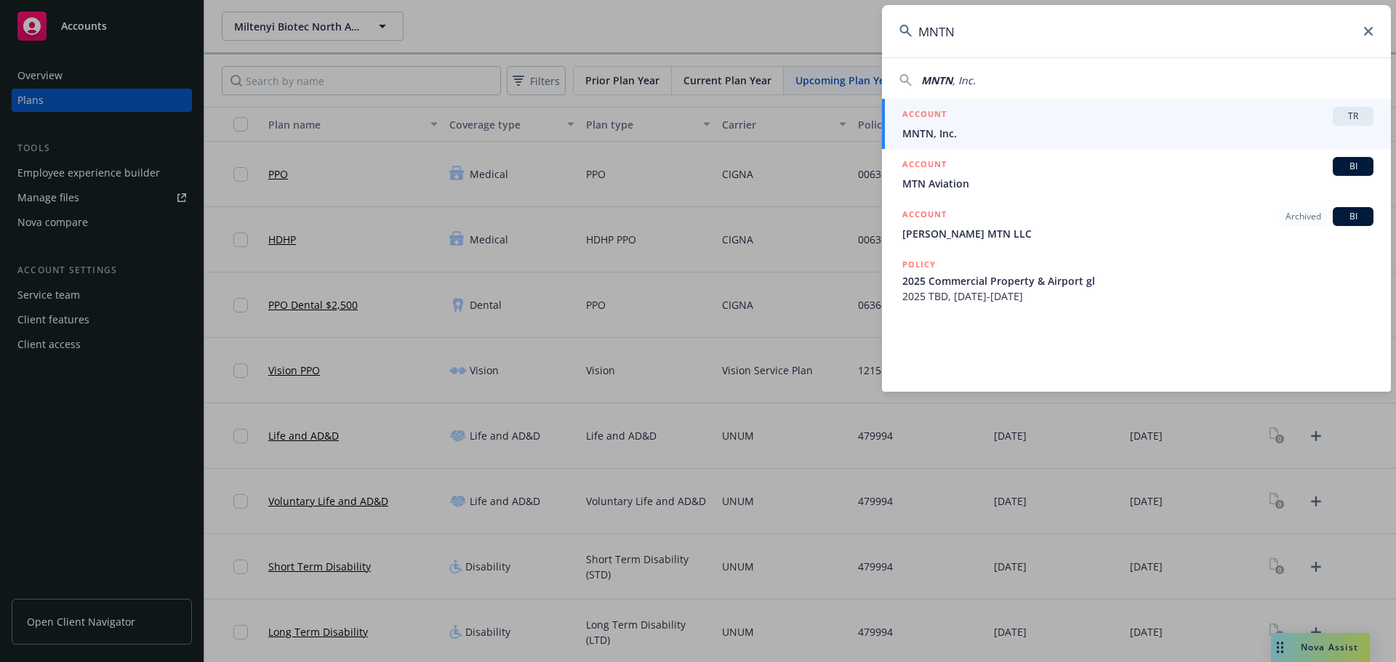
type input "MNTN"
drag, startPoint x: 1051, startPoint y: 123, endPoint x: 48, endPoint y: 362, distance: 1031.4
click at [1051, 123] on div "ACCOUNT TR" at bounding box center [1137, 116] width 471 height 19
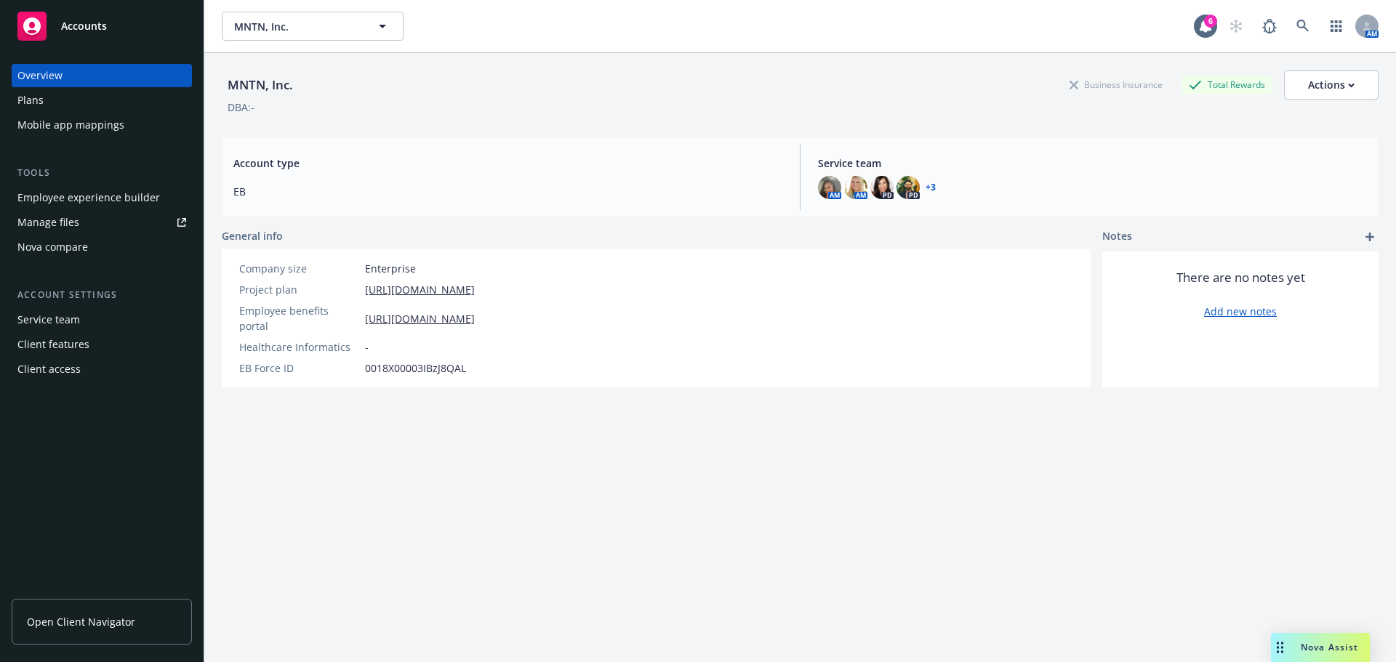
click at [95, 104] on div "Plans" at bounding box center [101, 100] width 169 height 23
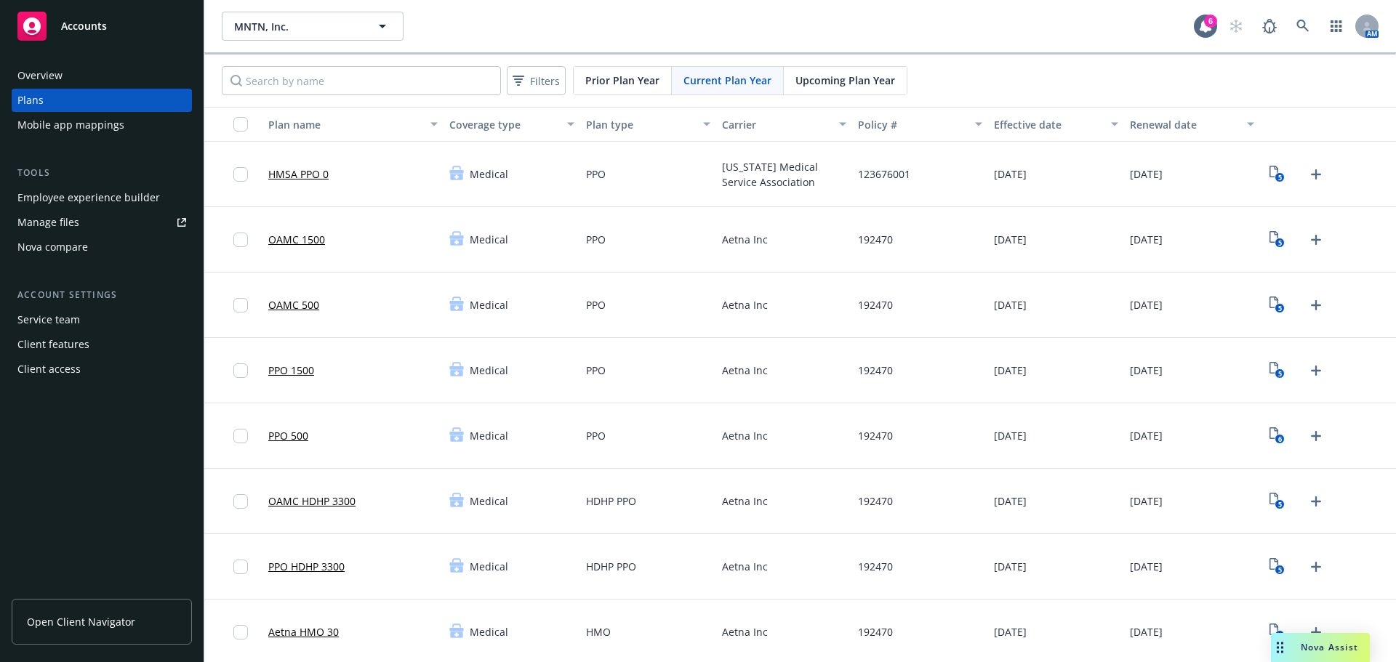
click at [862, 74] on span "Upcoming Plan Year" at bounding box center [845, 80] width 100 height 15
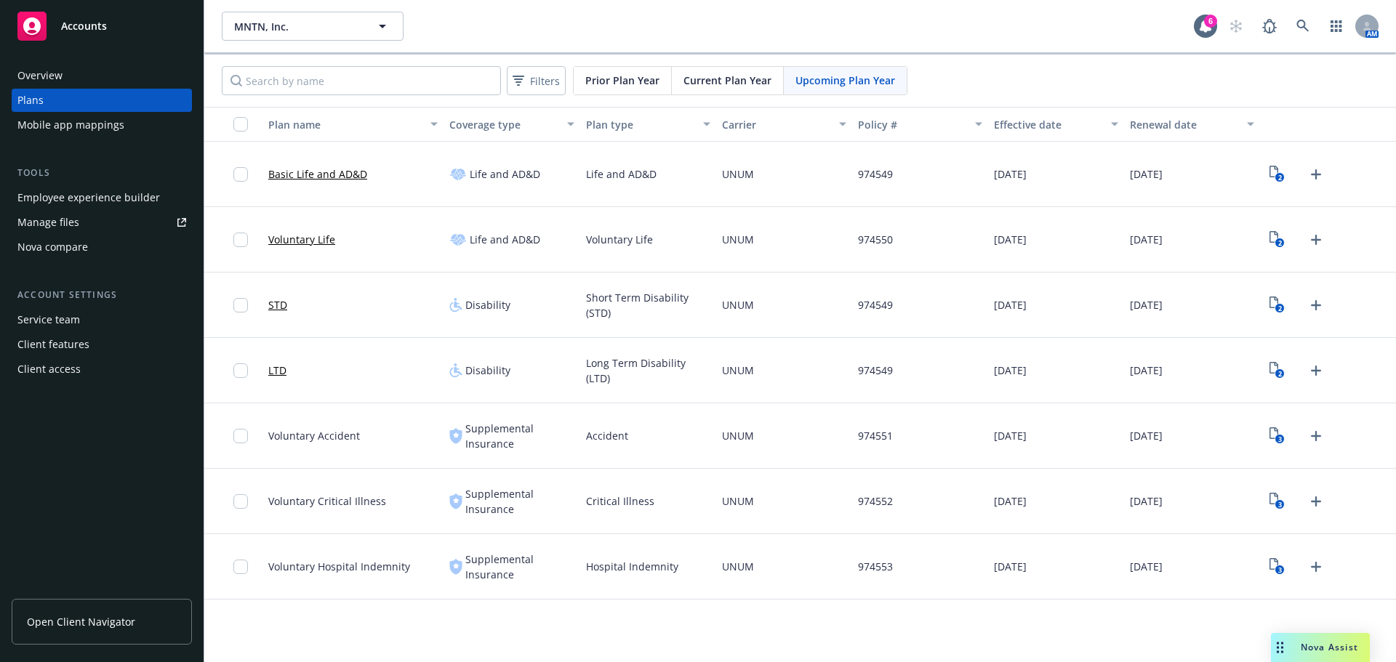
click at [758, 81] on span "Current Plan Year" at bounding box center [727, 80] width 88 height 15
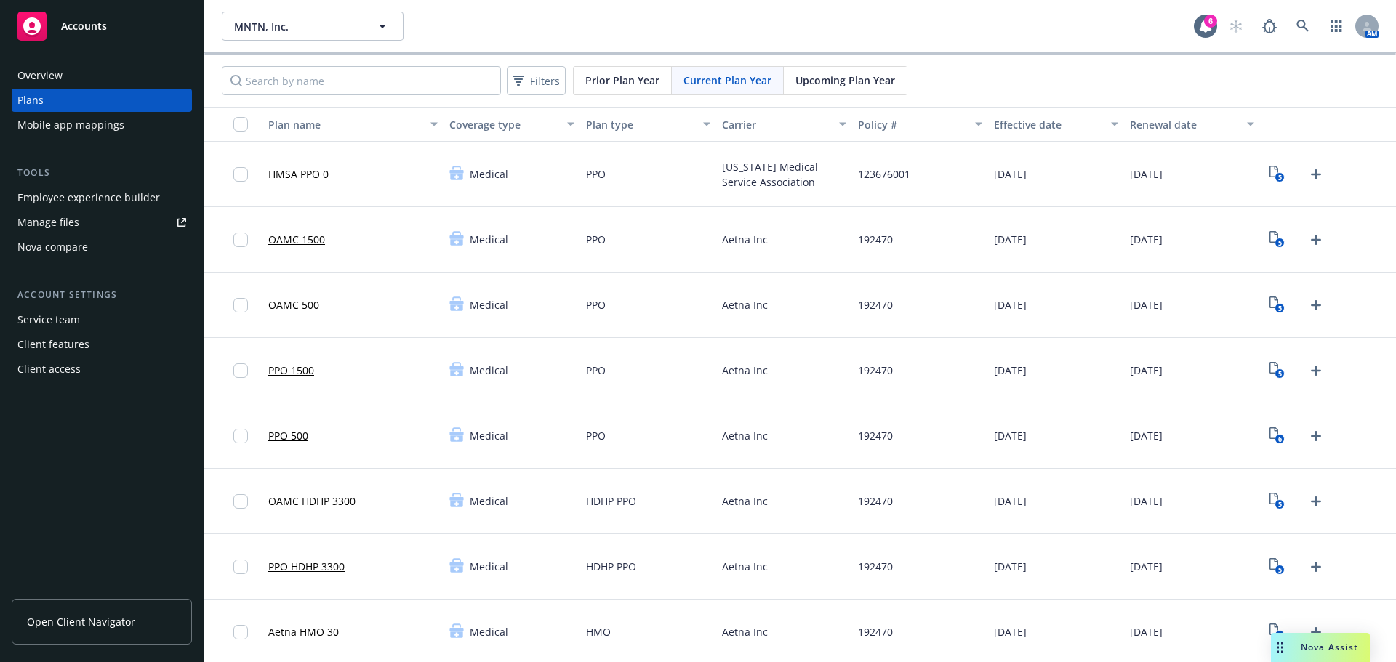
click at [1260, 169] on div "5" at bounding box center [1328, 174] width 136 height 65
click at [1269, 174] on icon "5" at bounding box center [1276, 174] width 15 height 17
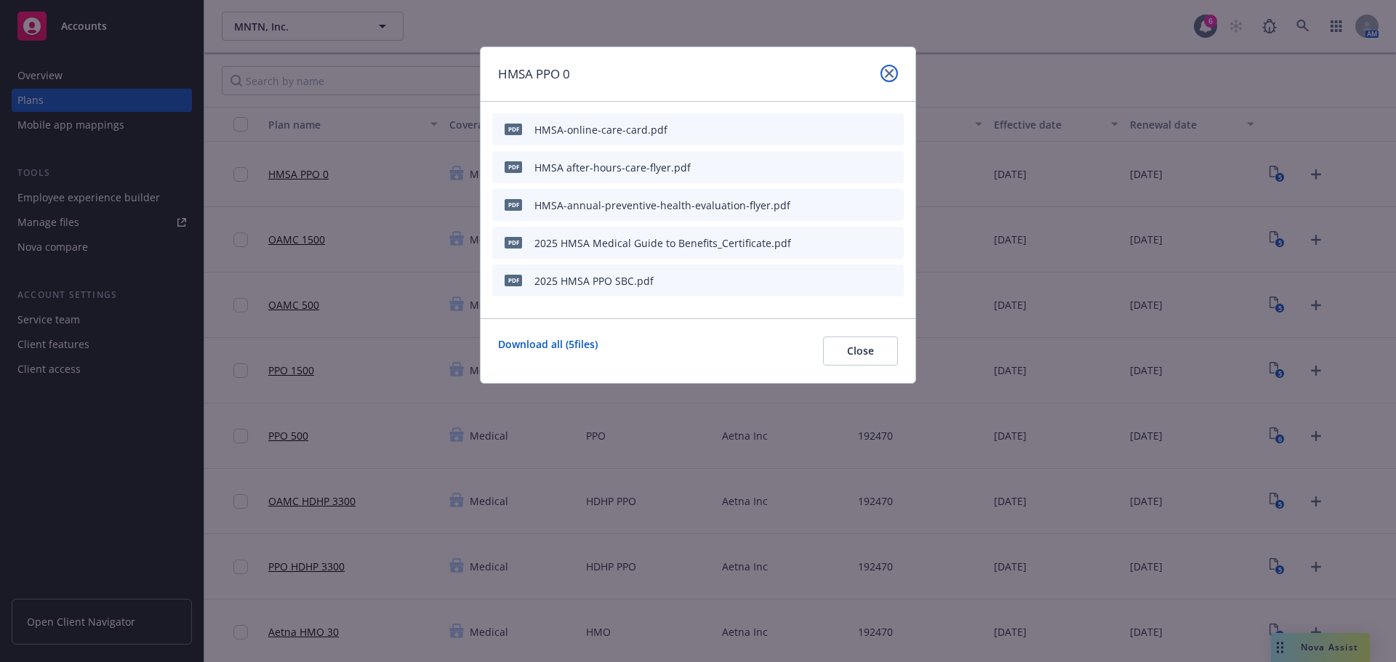
click at [891, 73] on icon "close" at bounding box center [889, 73] width 9 height 9
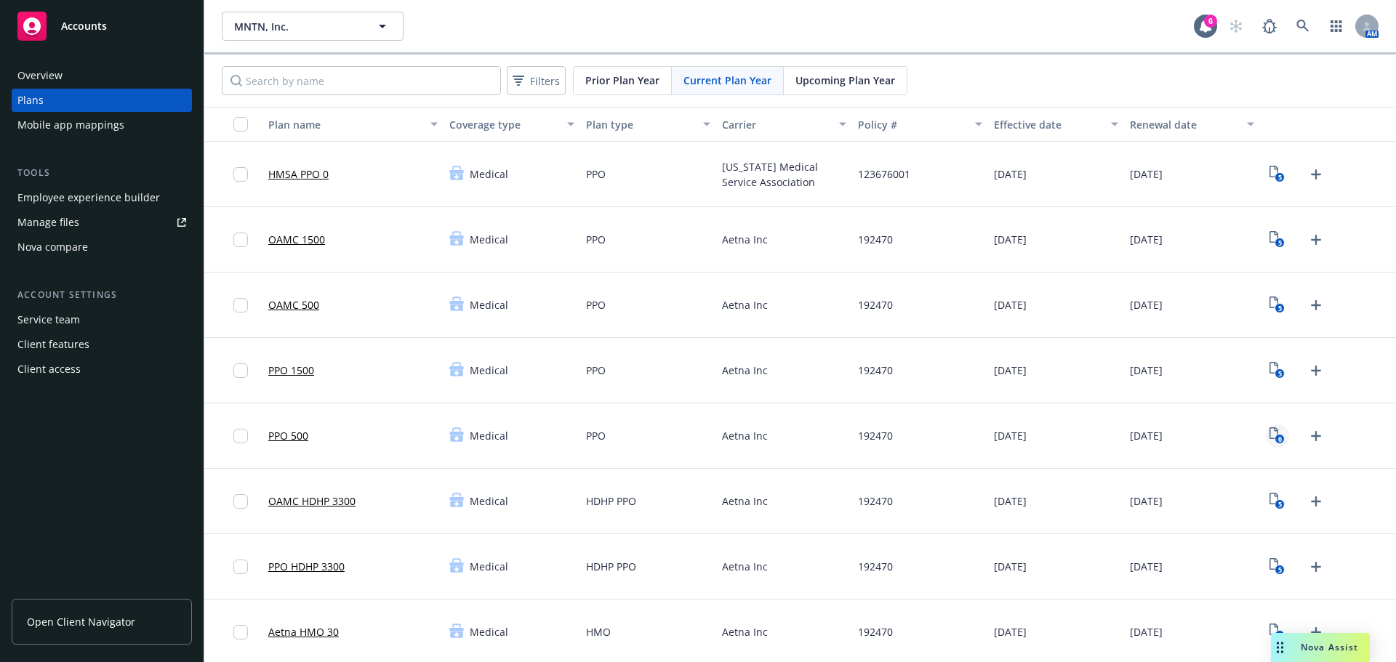
click at [1269, 441] on icon "6" at bounding box center [1276, 435] width 15 height 17
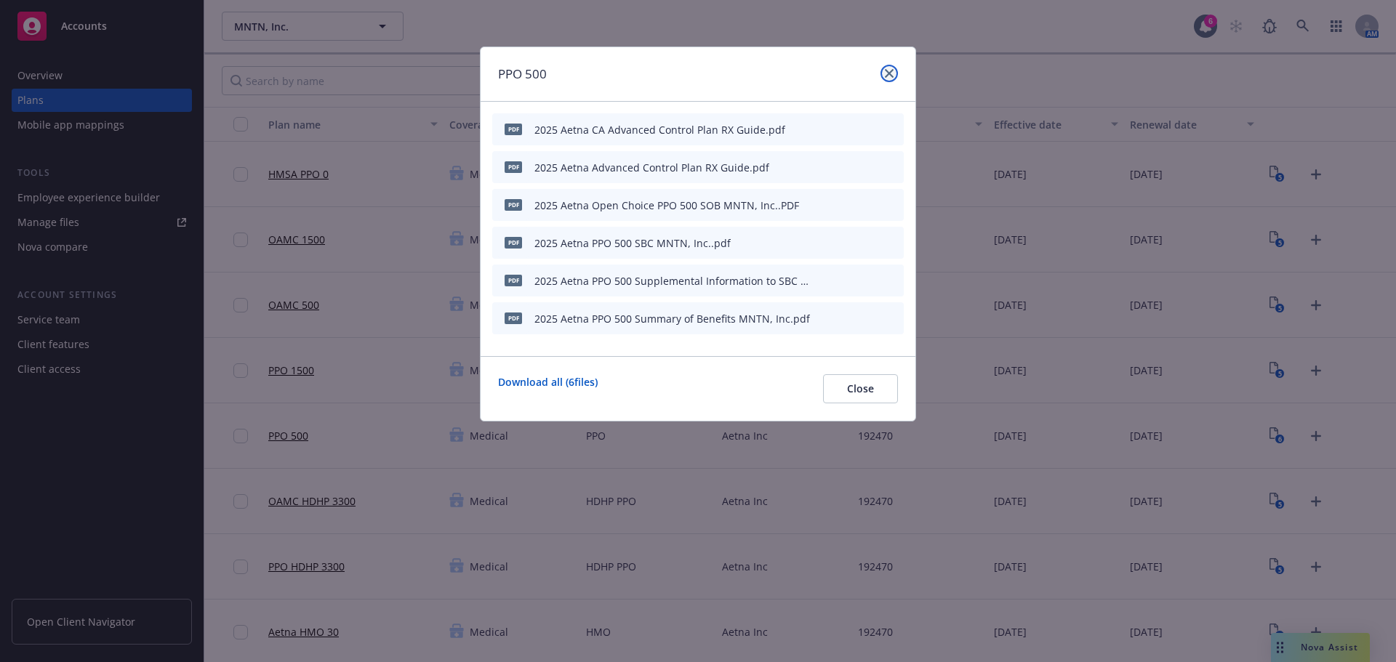
click at [888, 79] on link "close" at bounding box center [888, 73] width 17 height 17
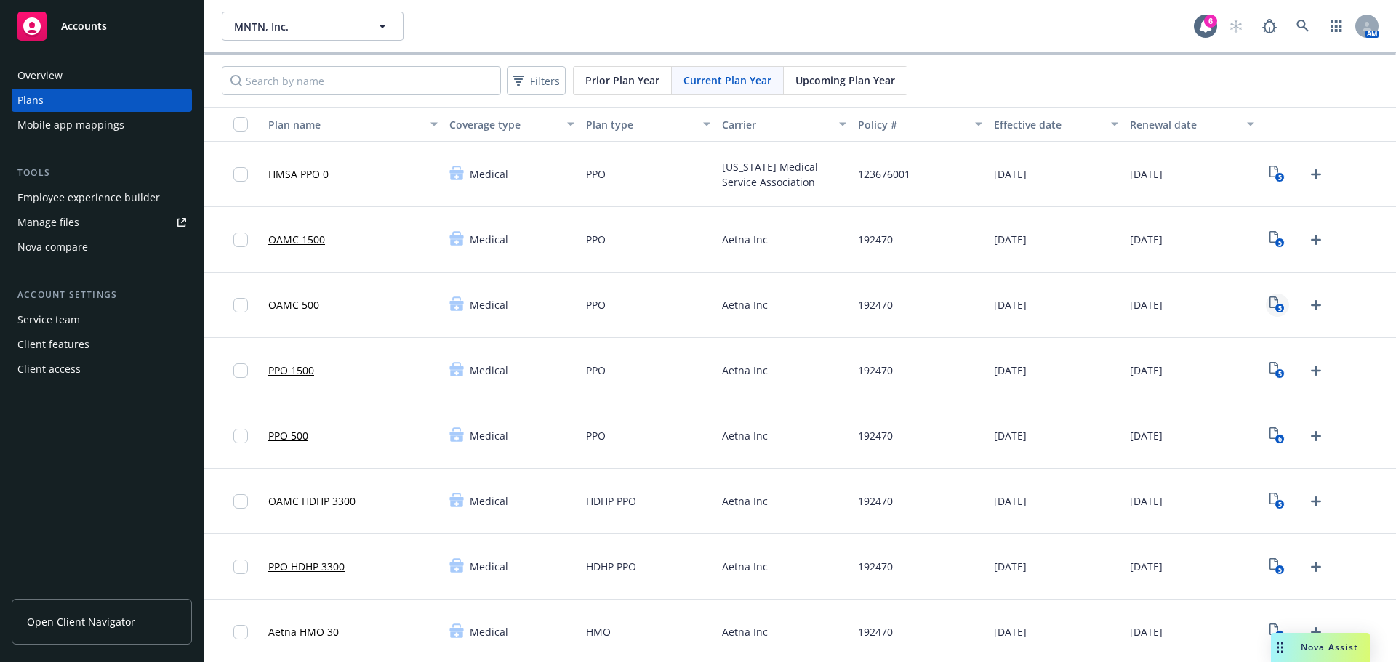
click at [1272, 301] on icon "5" at bounding box center [1276, 305] width 15 height 17
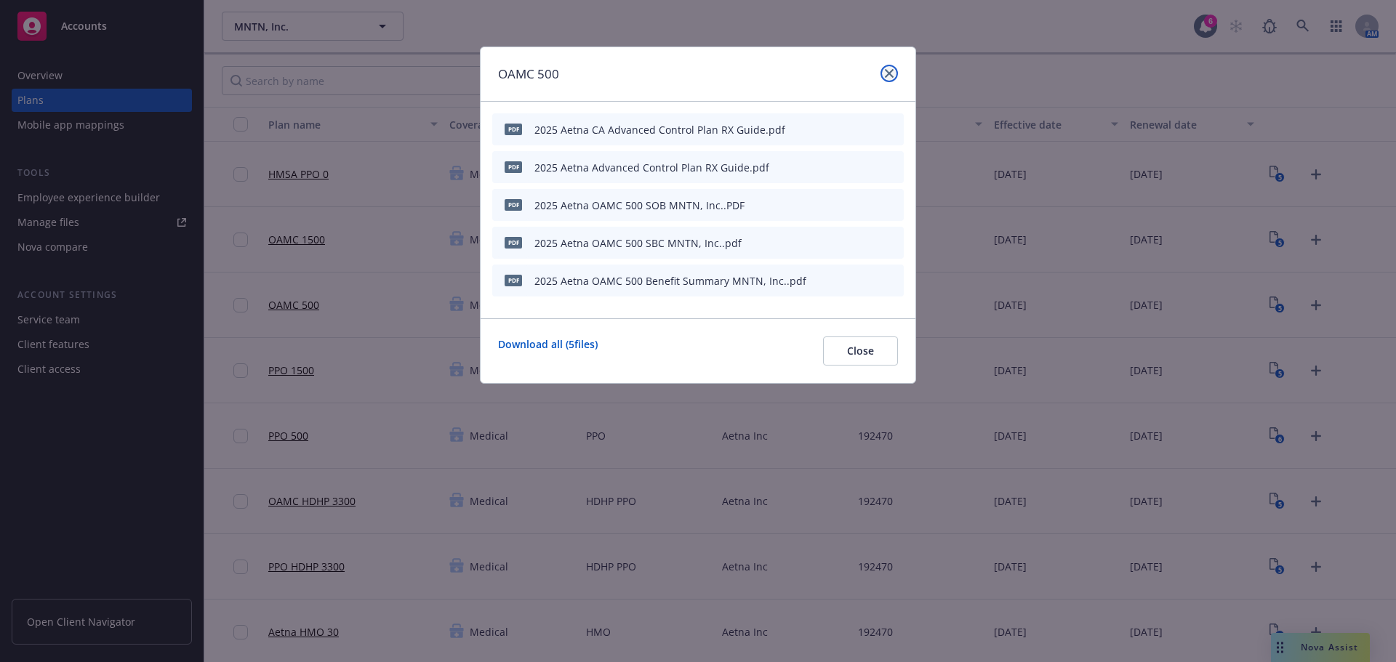
click at [886, 76] on icon "close" at bounding box center [889, 73] width 9 height 9
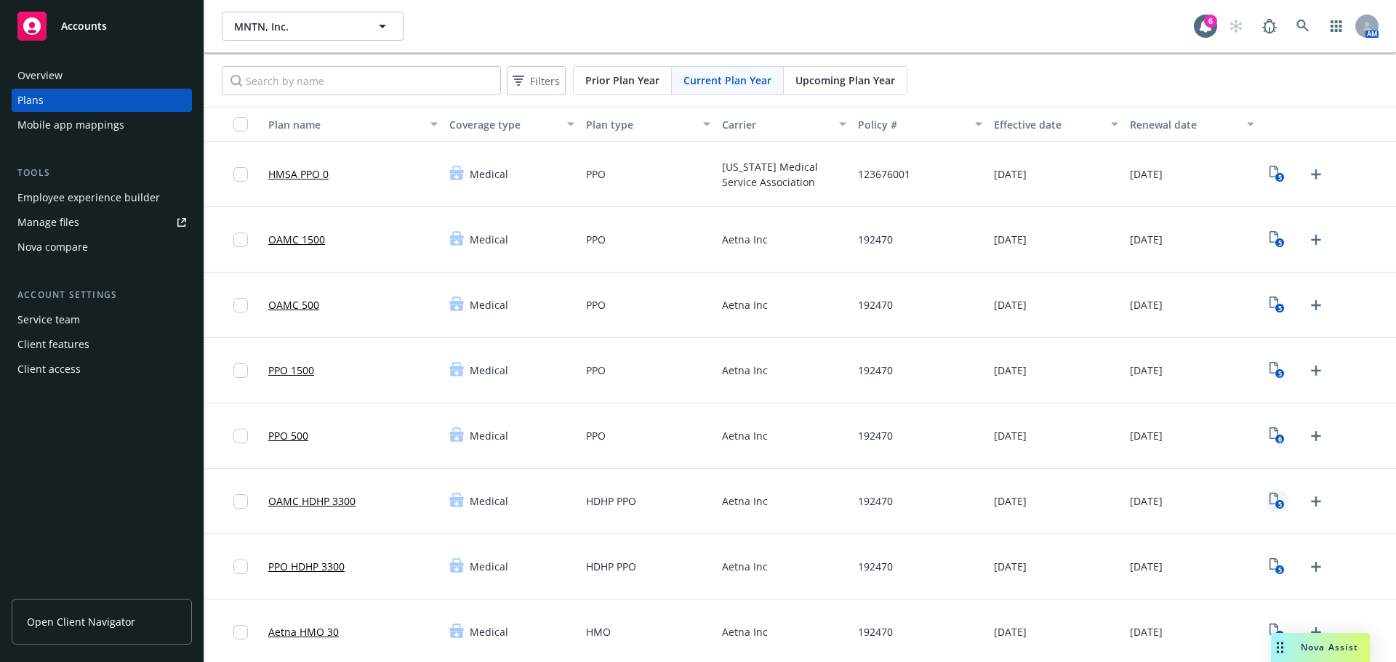
click at [1275, 497] on icon "5" at bounding box center [1276, 501] width 15 height 17
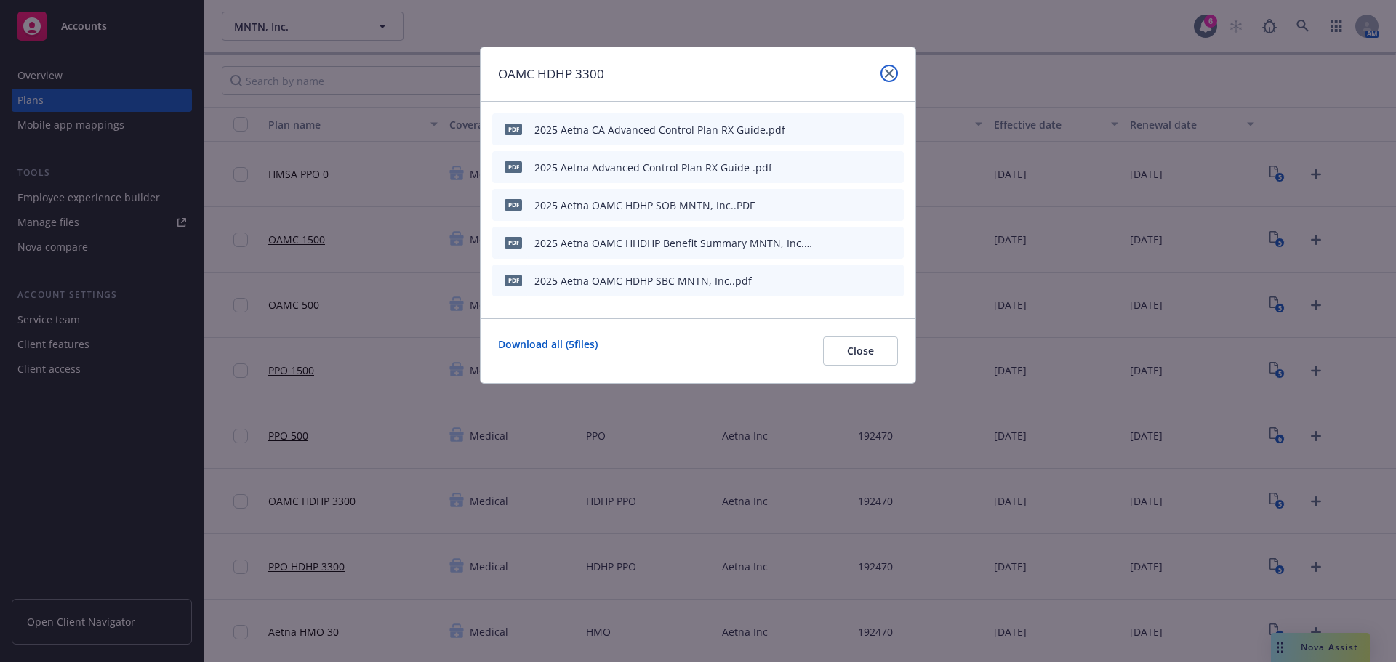
click at [887, 76] on icon "close" at bounding box center [889, 73] width 9 height 9
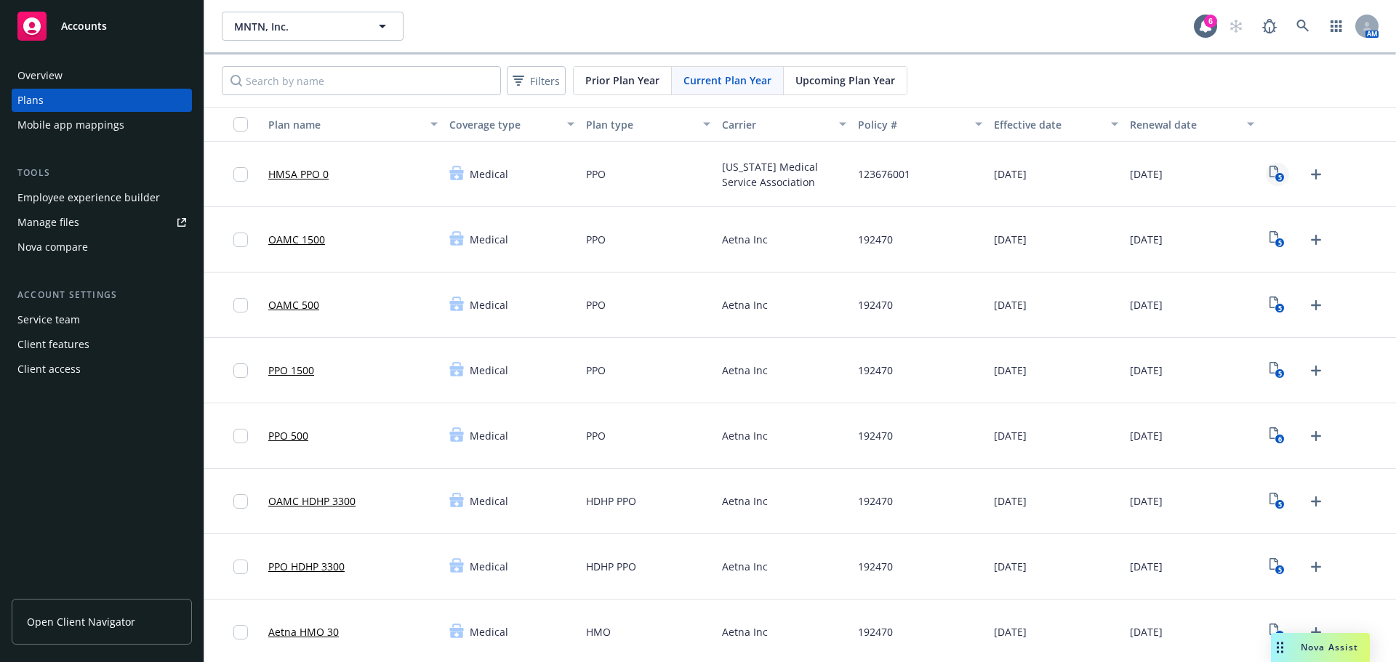
click at [1275, 176] on rect "View Plan Documents" at bounding box center [1279, 177] width 9 height 9
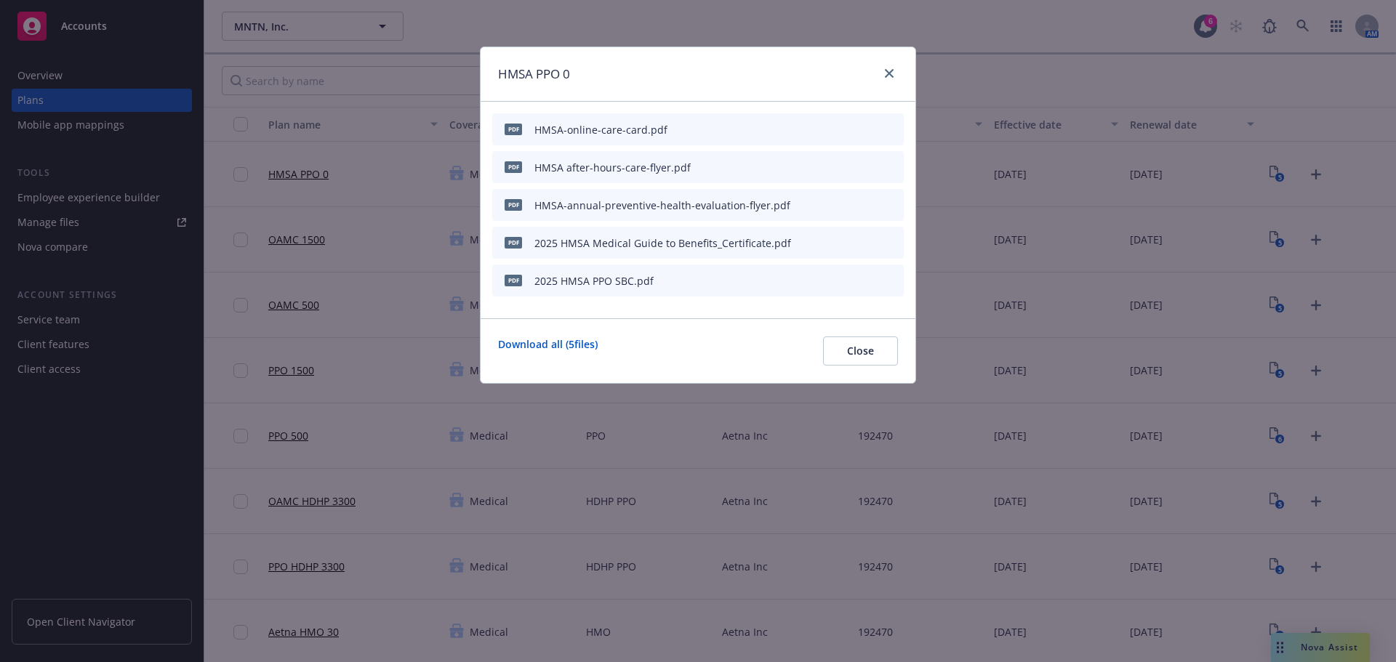
click at [818, 129] on icon "button" at bounding box center [820, 129] width 9 height 9
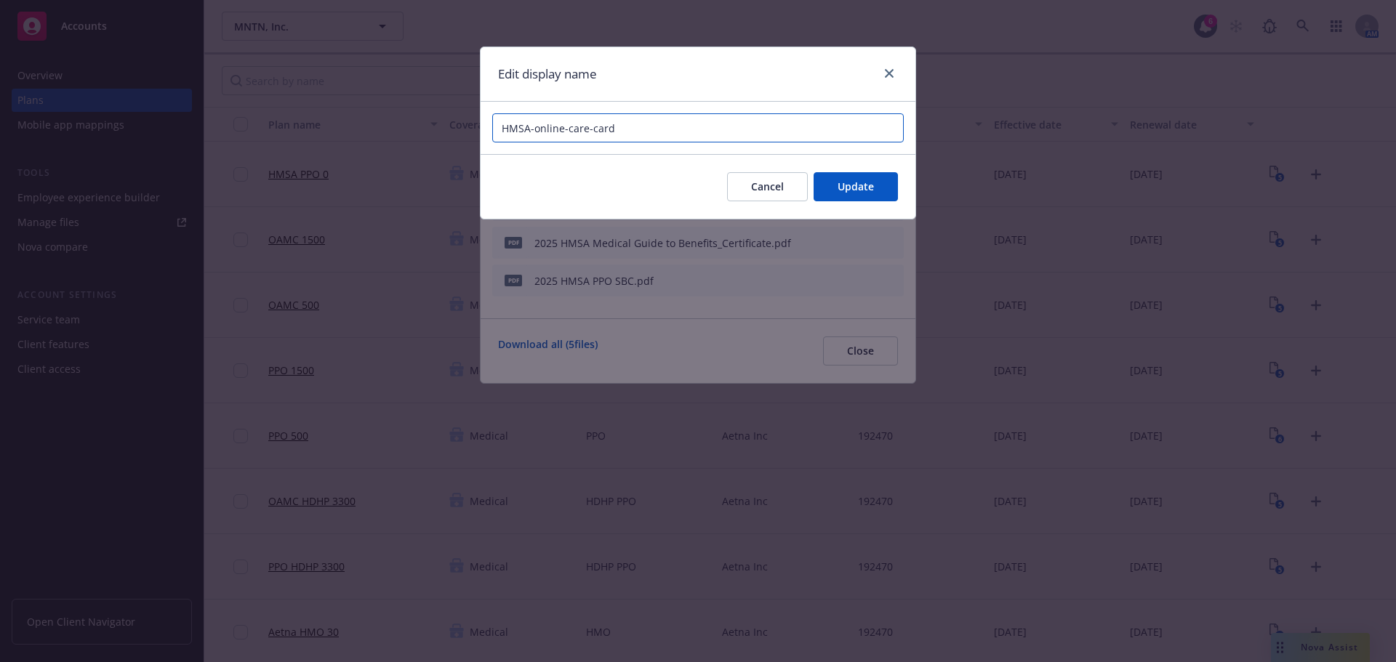
click at [502, 128] on input "HMSA-online-care-card" at bounding box center [697, 127] width 411 height 29
type input "2025 HMSA online care card MNTN"
click at [855, 194] on button "Update" at bounding box center [856, 186] width 84 height 29
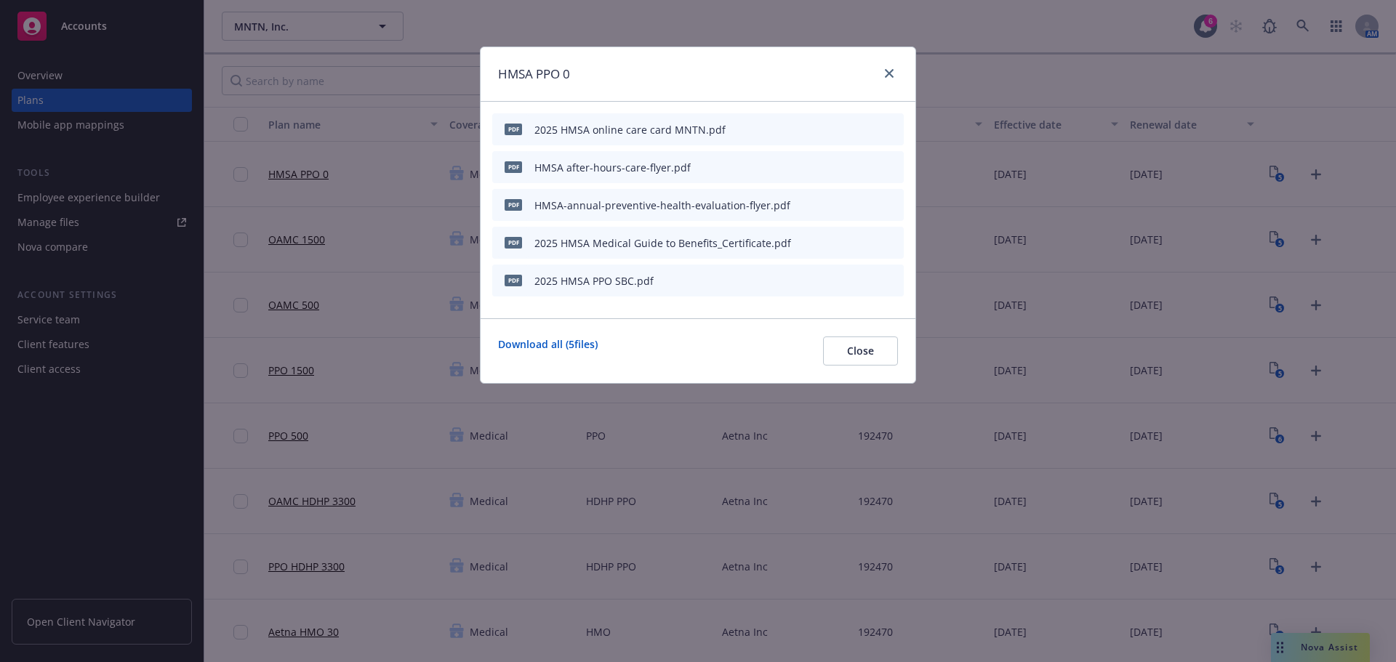
click at [823, 166] on icon "button" at bounding box center [820, 167] width 9 height 9
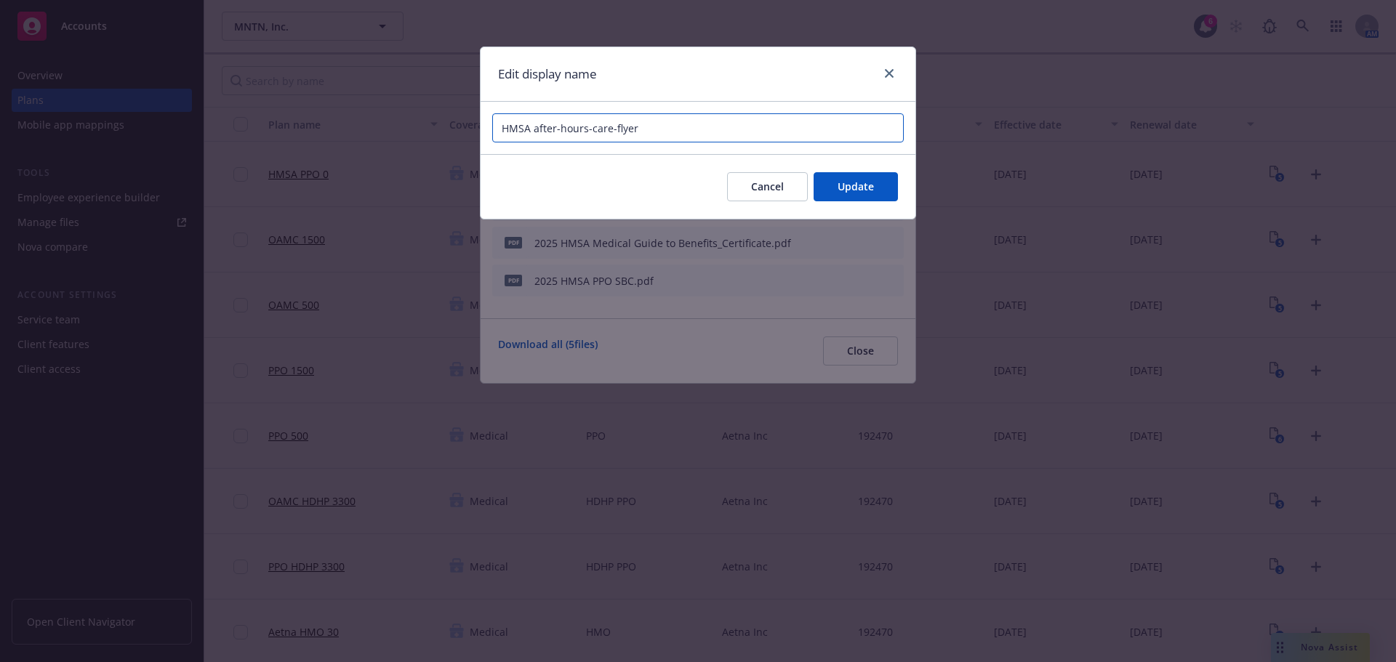
click at [718, 134] on input "HMSA after-hours-care-flyer" at bounding box center [697, 127] width 411 height 29
click at [616, 125] on input "HMSA after-hours-care-flyer" at bounding box center [697, 127] width 411 height 29
type input "2025 HMSA after hours care flyer MNTN"
click at [872, 196] on button "Update" at bounding box center [856, 186] width 84 height 29
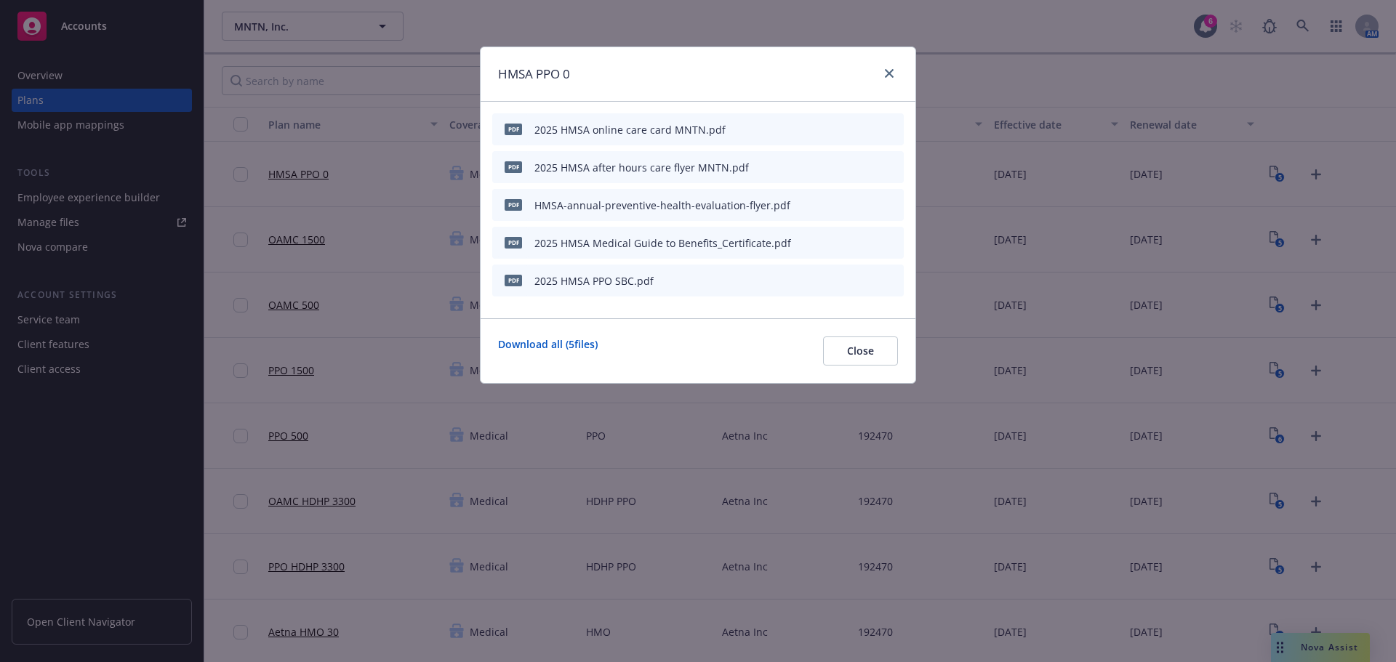
click at [820, 206] on icon "button" at bounding box center [819, 205] width 7 height 7
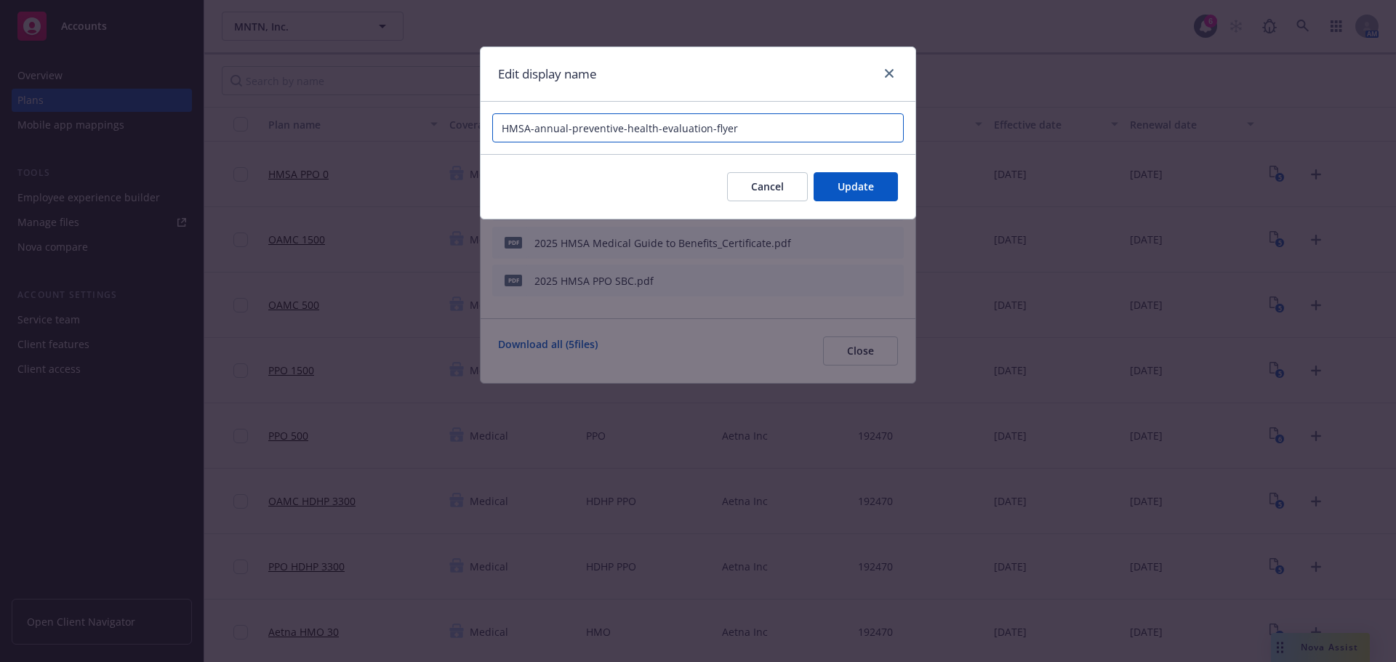
click at [783, 133] on input "HMSA-annual-preventive-health-evaluation-flyer" at bounding box center [697, 127] width 411 height 29
type input "2025 HMSA annual preventive health evaluation flyer MNTN"
click at [843, 185] on span "Update" at bounding box center [856, 187] width 36 height 14
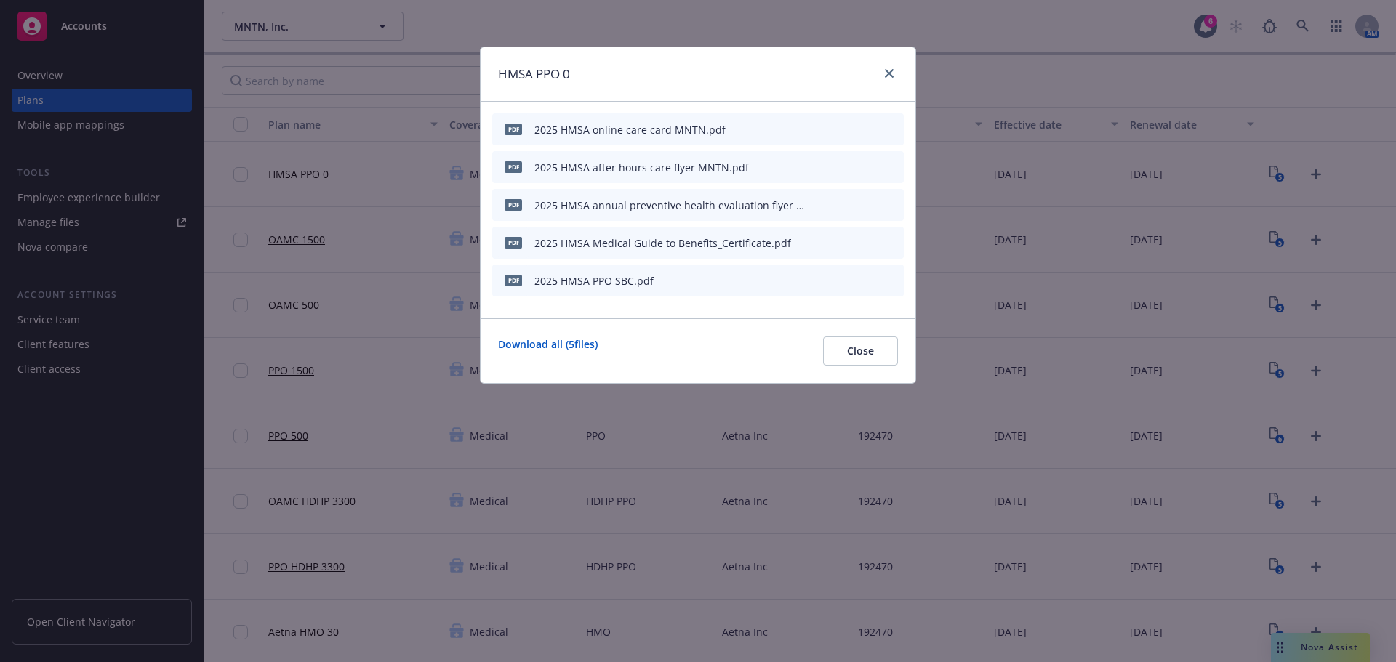
click at [824, 246] on icon "button" at bounding box center [820, 242] width 9 height 9
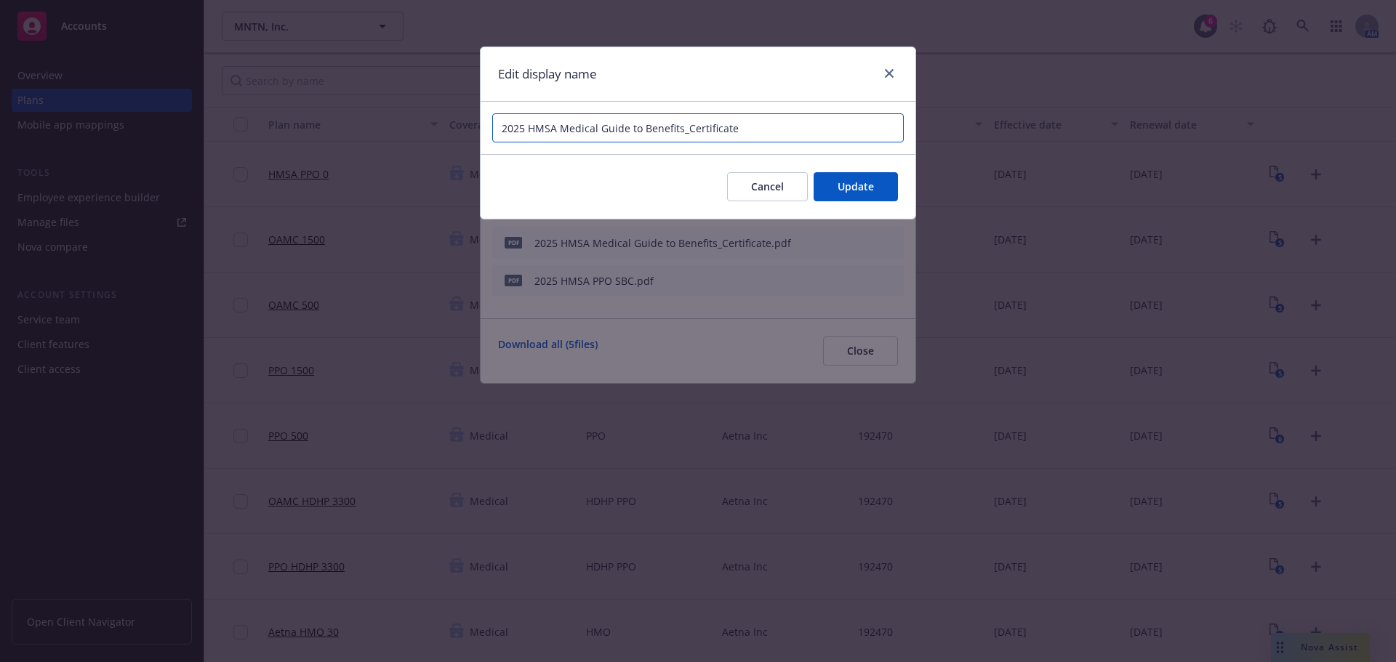
click at [686, 127] on input "2025 HMSA Medical Guide to Benefits_Certificate" at bounding box center [697, 127] width 411 height 29
type input "2025 HMSA Medical Guide to Benefits Certificate MNTN"
click at [848, 182] on span "Update" at bounding box center [856, 187] width 36 height 14
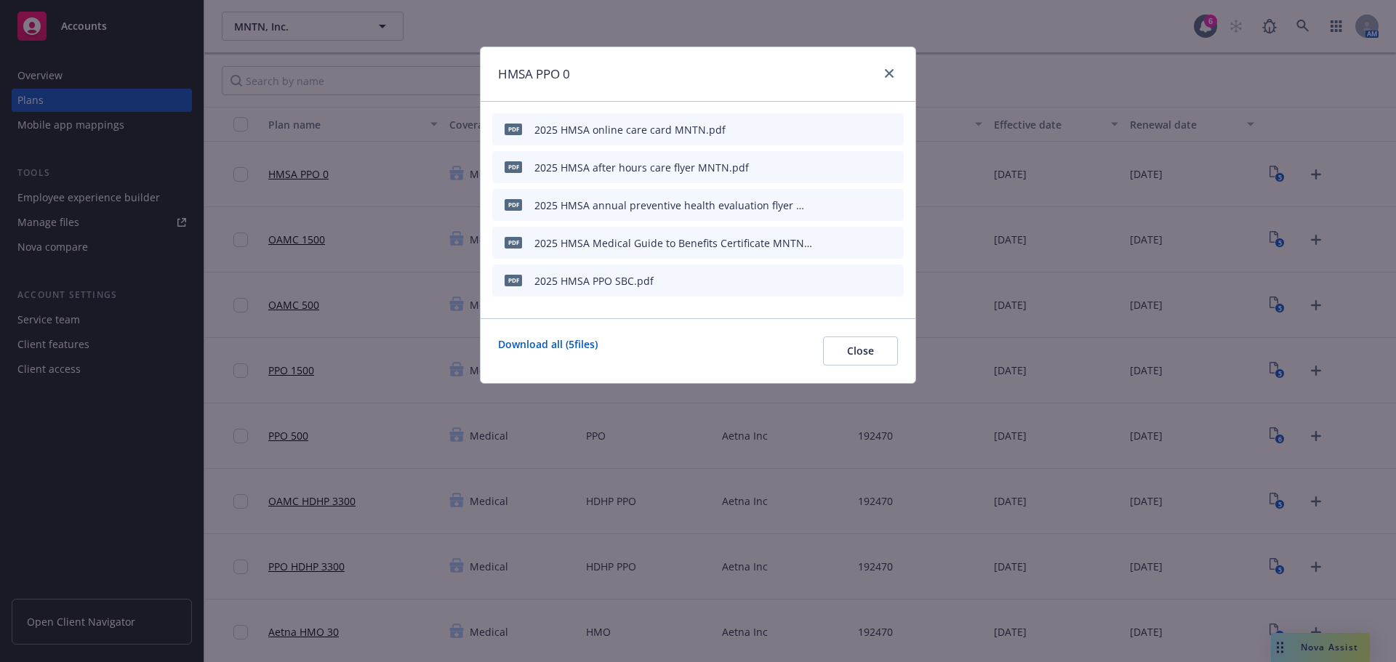
click at [819, 281] on icon "button" at bounding box center [819, 281] width 7 height 7
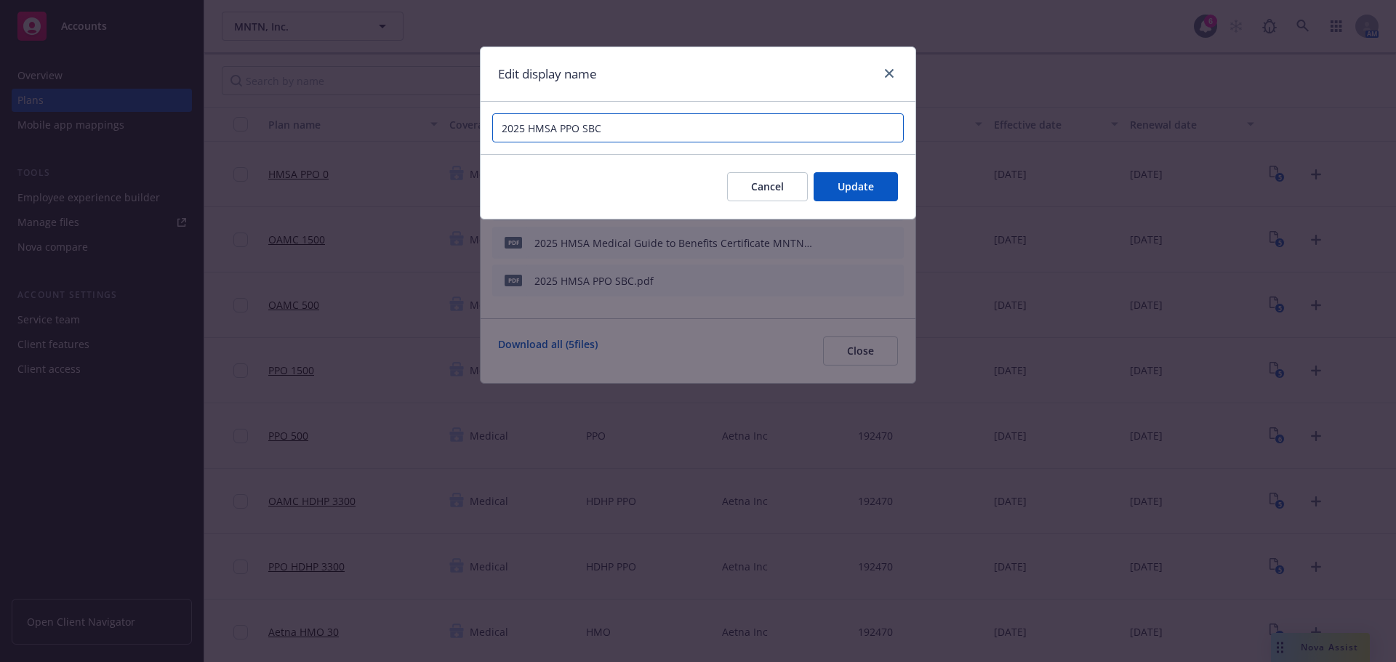
click at [686, 135] on input "2025 HMSA PPO SBC" at bounding box center [697, 127] width 411 height 29
type input "2025 HMSA PPO SBC MNTN"
click at [862, 191] on span "Update" at bounding box center [856, 187] width 36 height 14
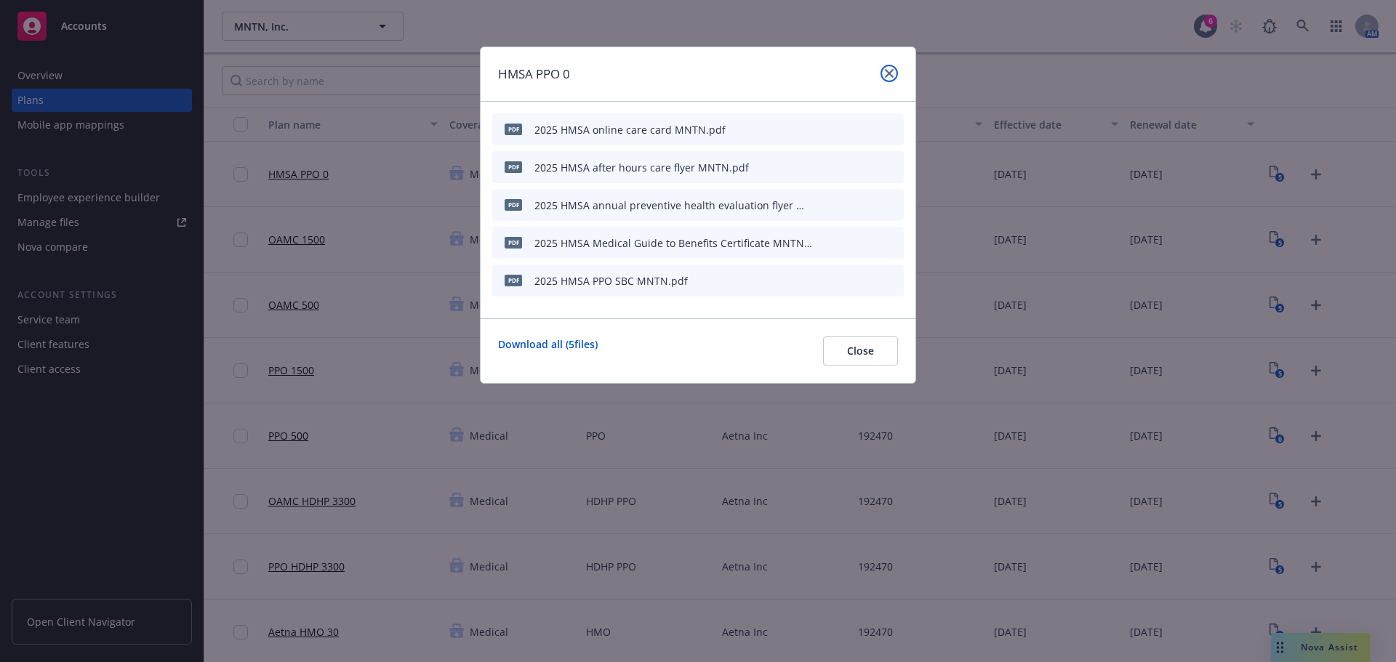
click at [893, 72] on icon "close" at bounding box center [889, 73] width 9 height 9
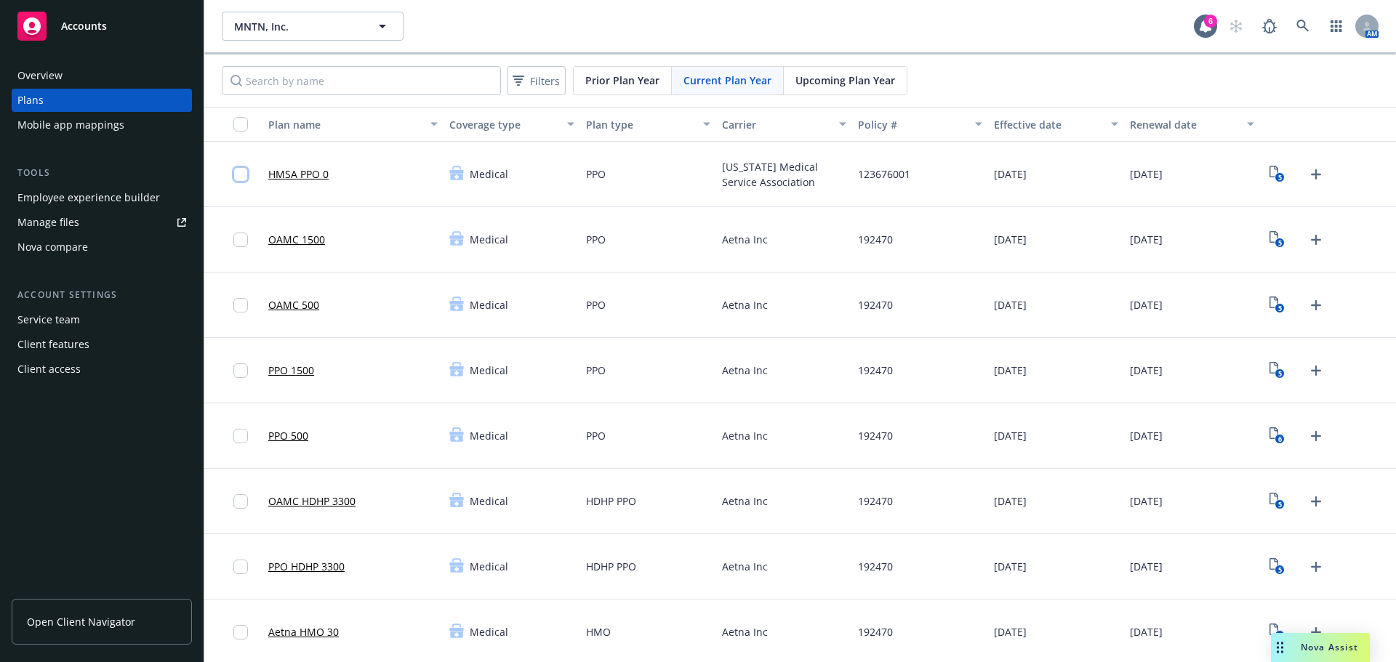
click at [233, 174] on input "checkbox" at bounding box center [240, 174] width 15 height 15
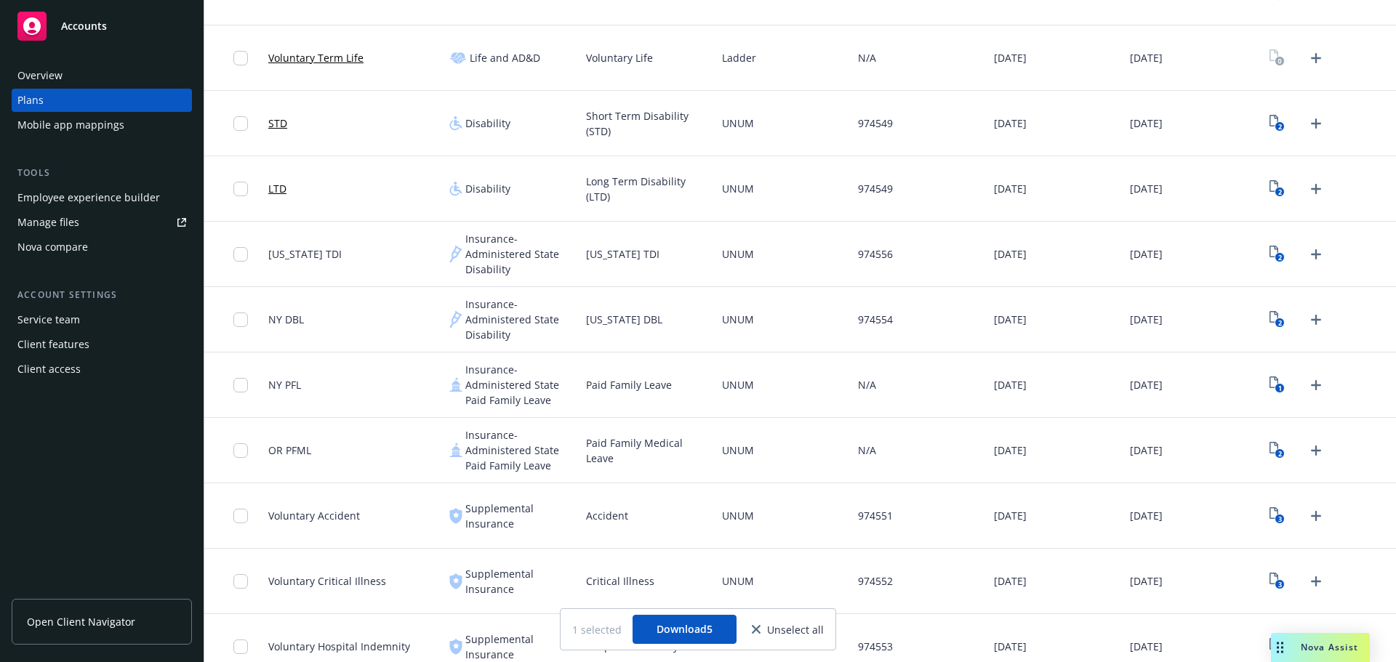
scroll to position [800, 0]
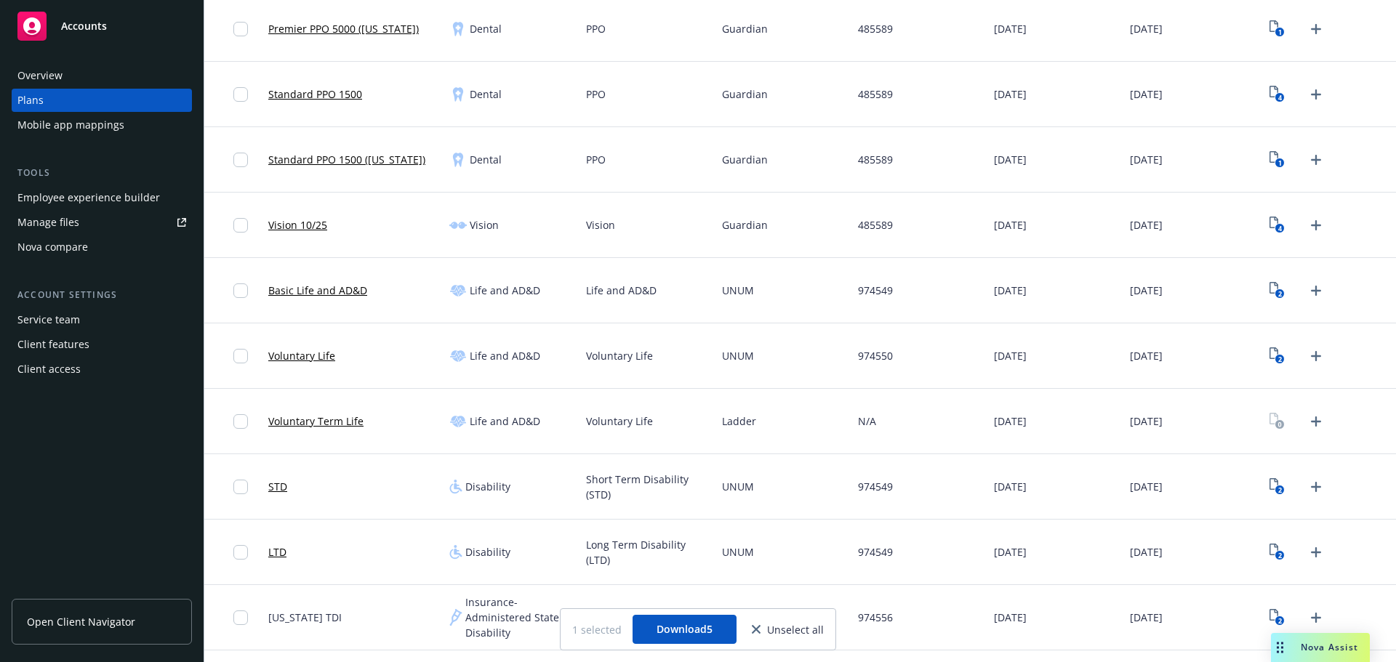
click at [706, 417] on div "Voluntary Life" at bounding box center [648, 421] width 136 height 65
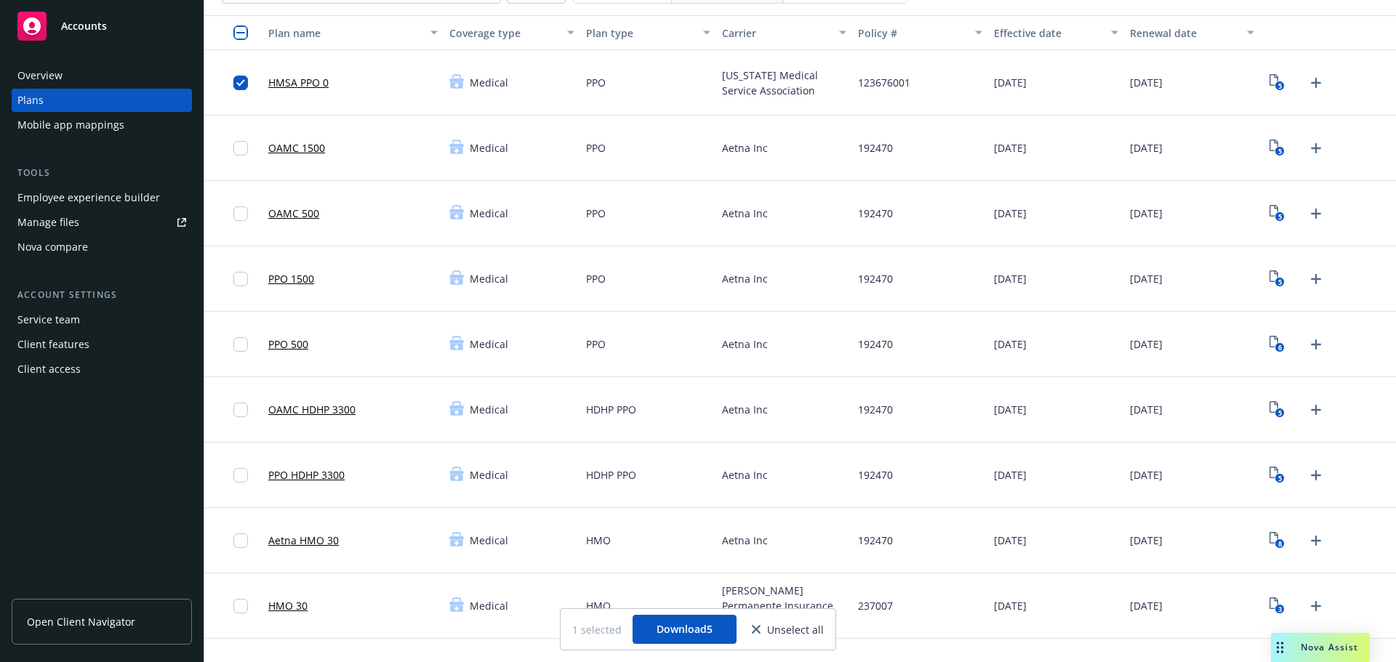
scroll to position [0, 0]
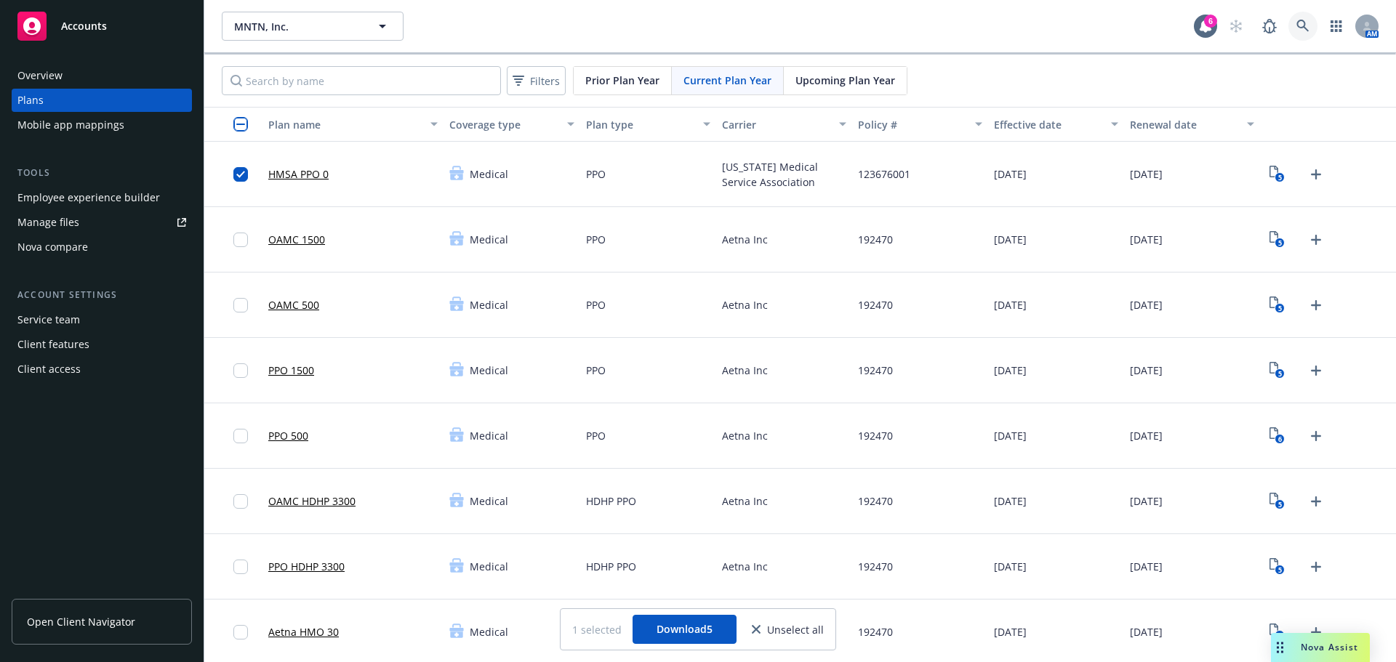
click at [1296, 17] on link at bounding box center [1302, 26] width 29 height 29
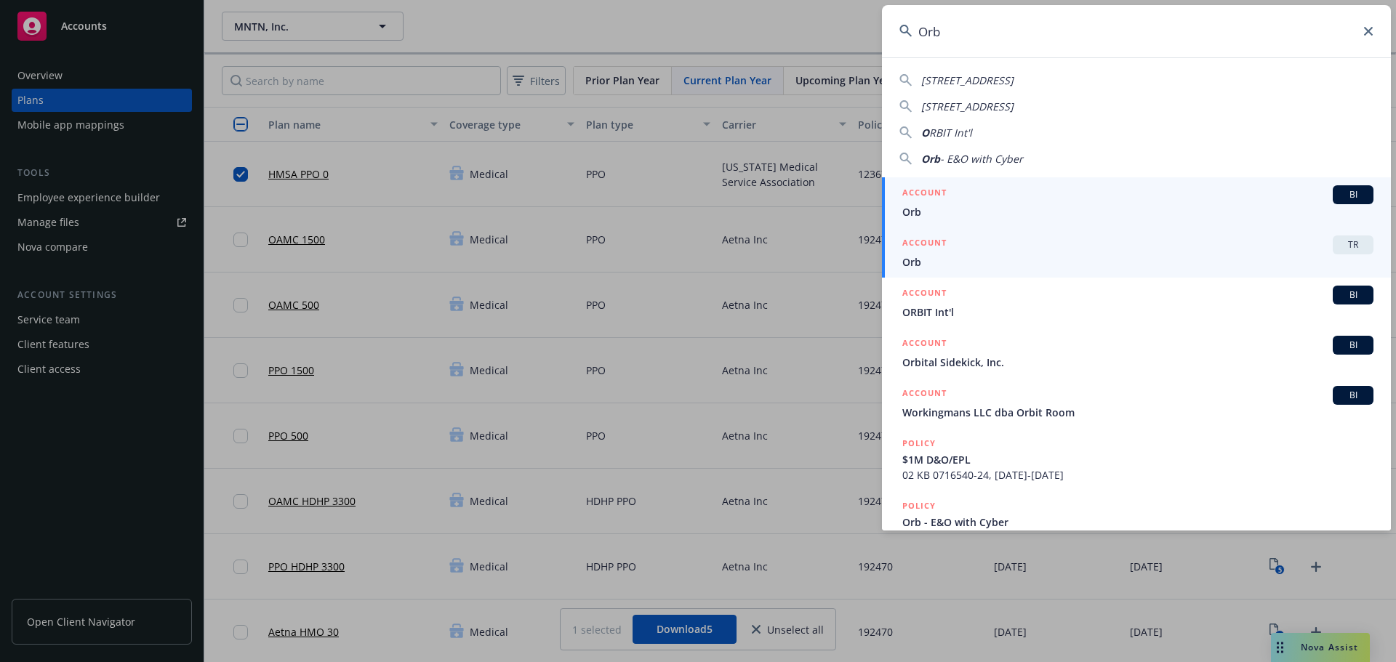
type input "Orb"
click at [967, 260] on span "Orb" at bounding box center [1137, 261] width 471 height 15
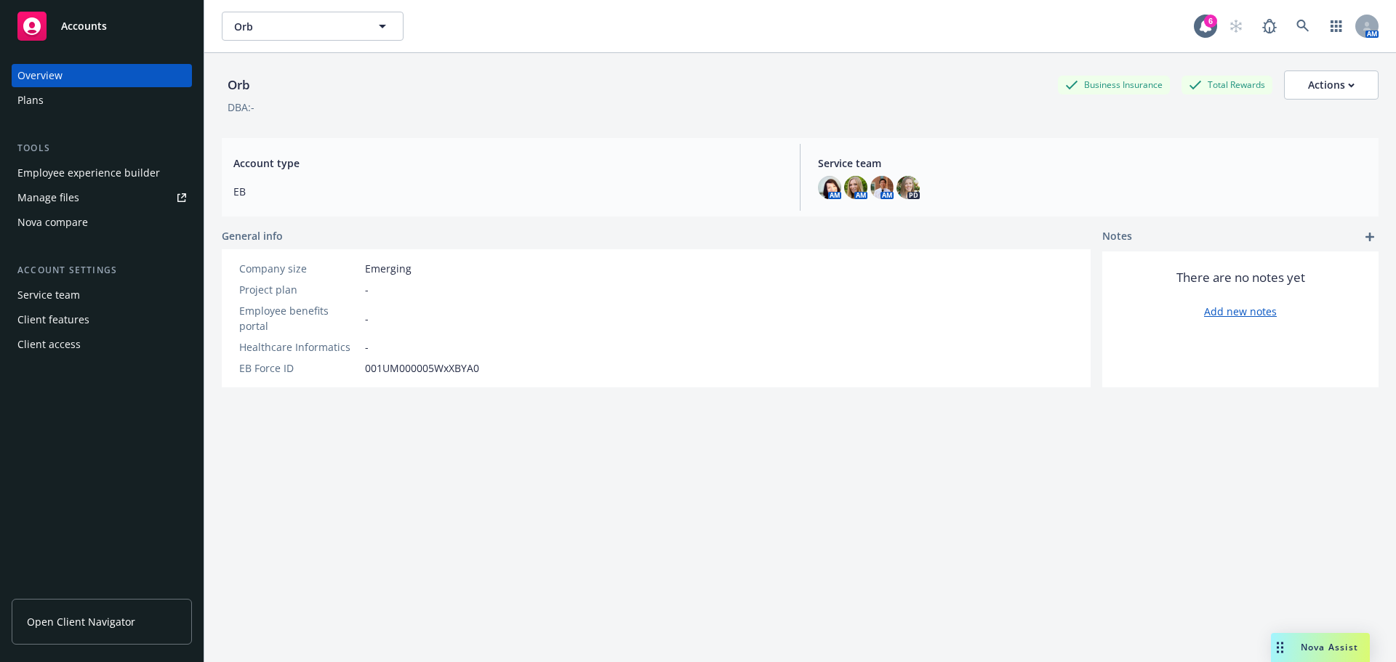
click at [77, 103] on div "Plans" at bounding box center [101, 100] width 169 height 23
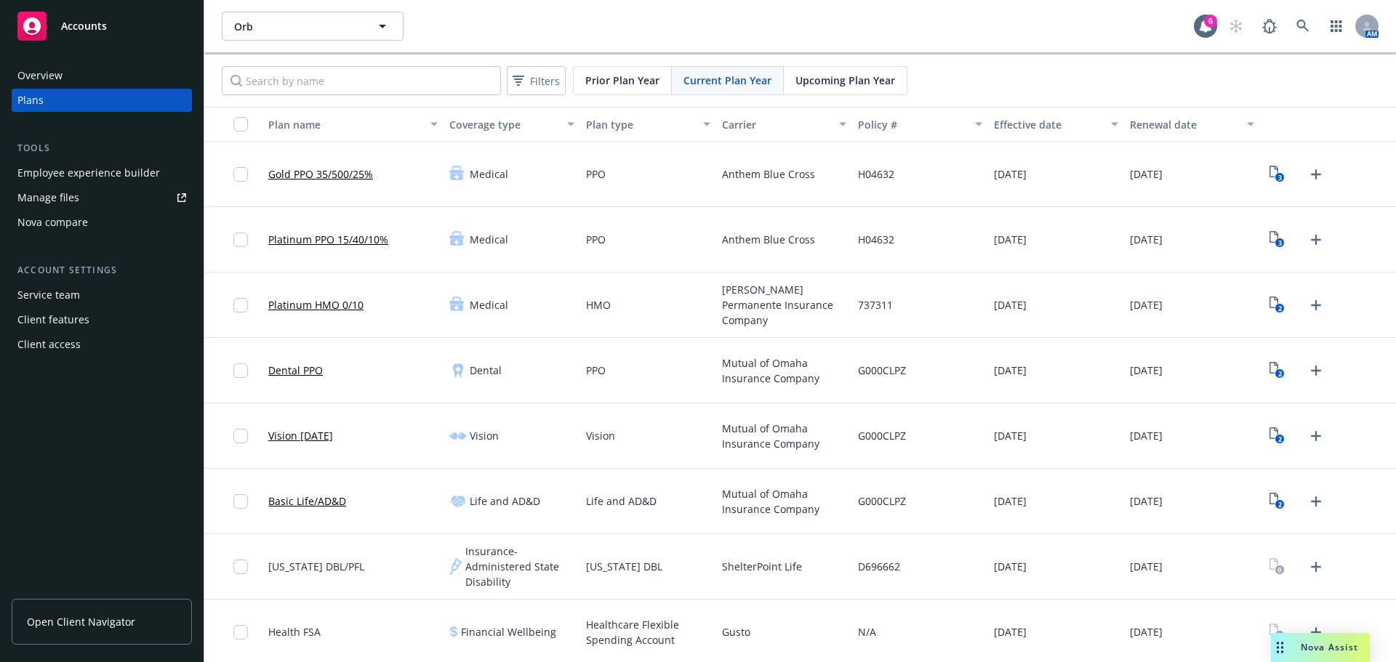
click at [848, 84] on span "Upcoming Plan Year" at bounding box center [845, 80] width 100 height 15
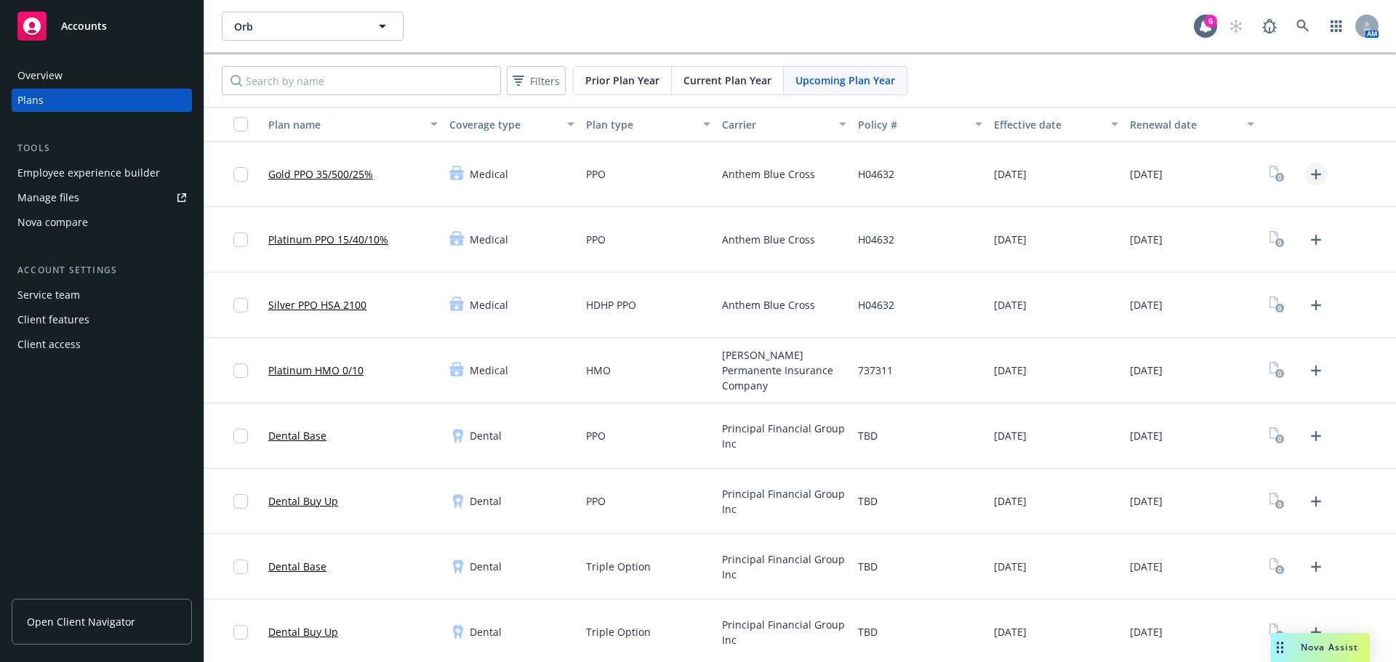
click at [1309, 172] on icon "Upload Plan Documents" at bounding box center [1315, 174] width 17 height 17
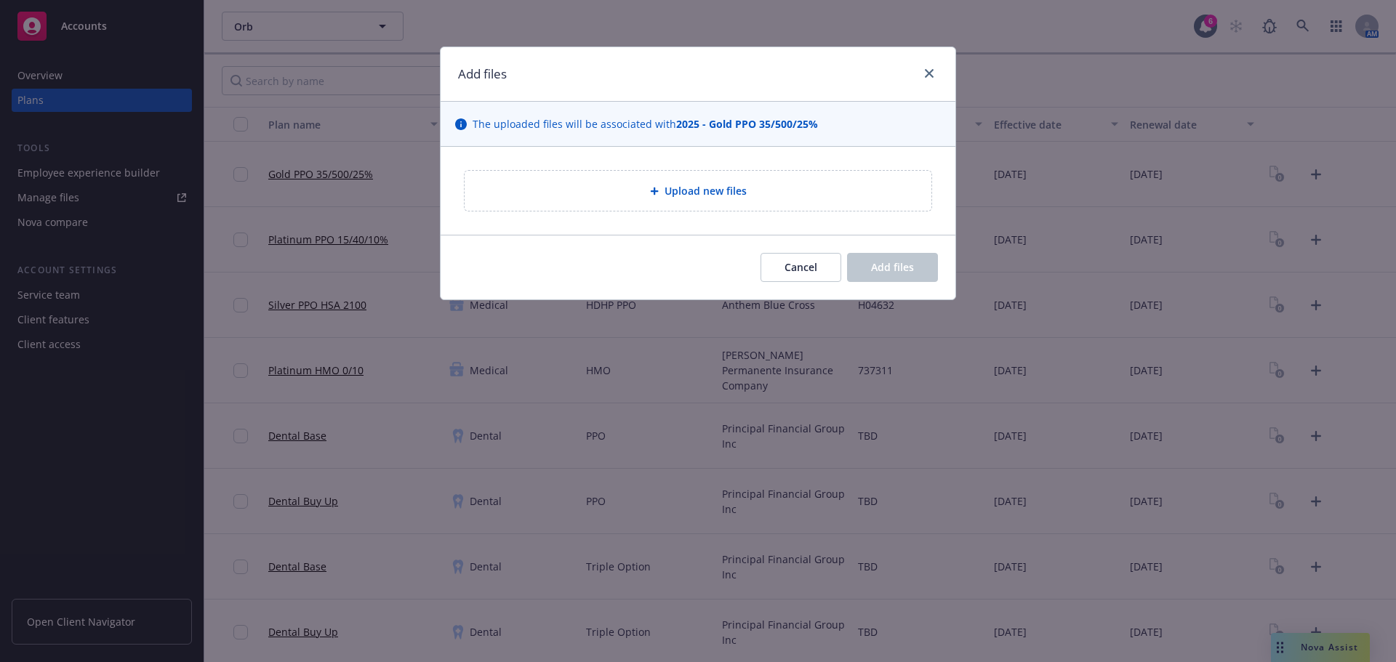
click at [702, 161] on div "Upload new files" at bounding box center [698, 191] width 515 height 88
click at [699, 180] on div "Upload new files" at bounding box center [698, 191] width 467 height 40
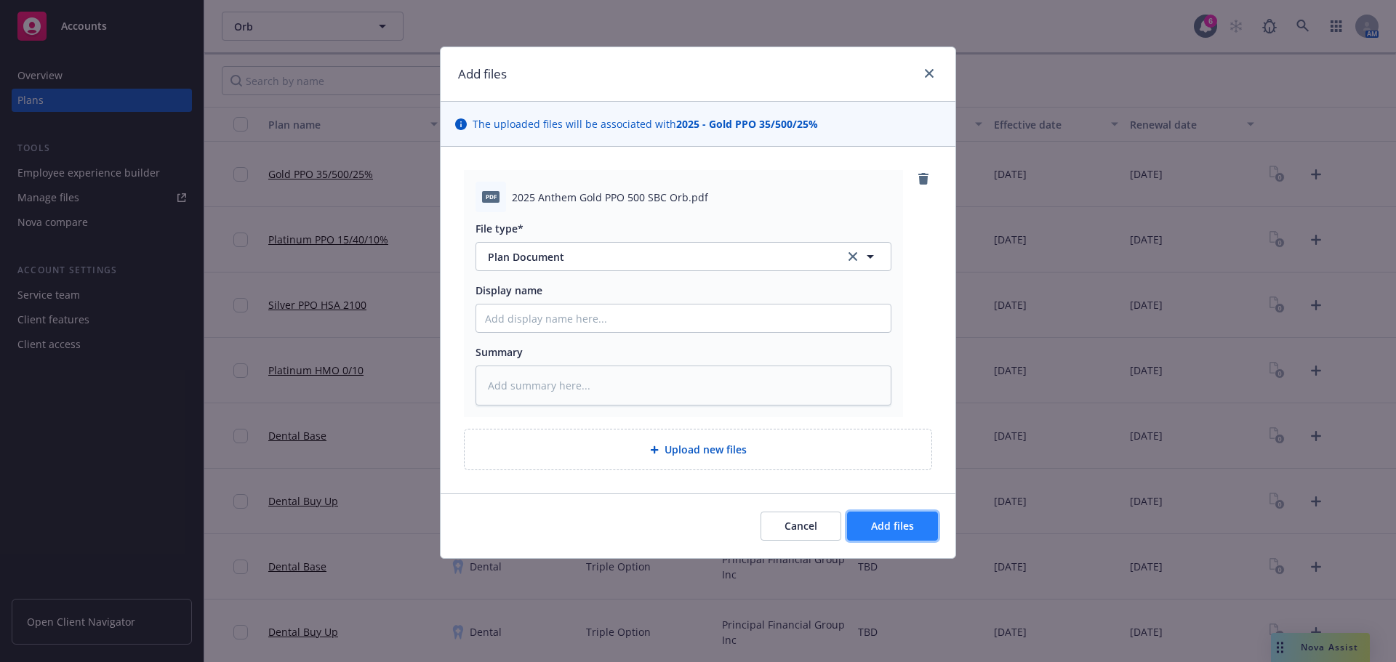
click at [929, 523] on button "Add files" at bounding box center [892, 526] width 91 height 29
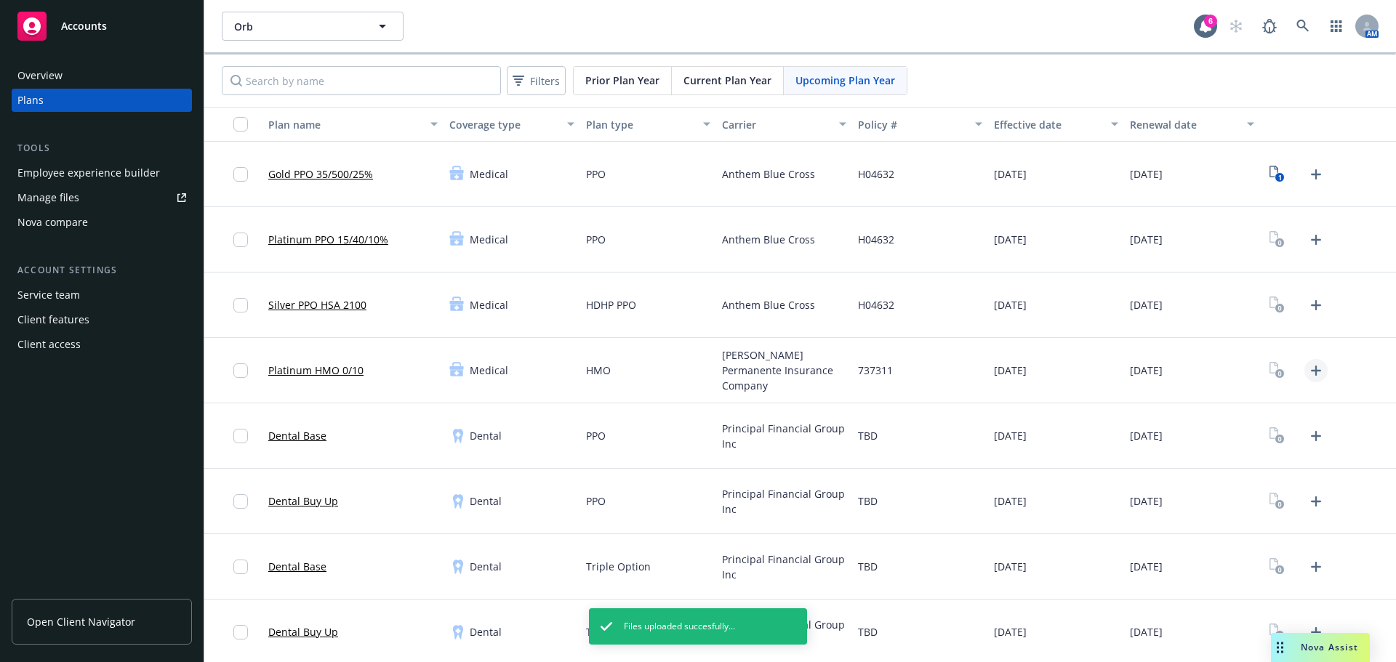
click at [1304, 380] on link "Upload Plan Documents" at bounding box center [1315, 370] width 23 height 23
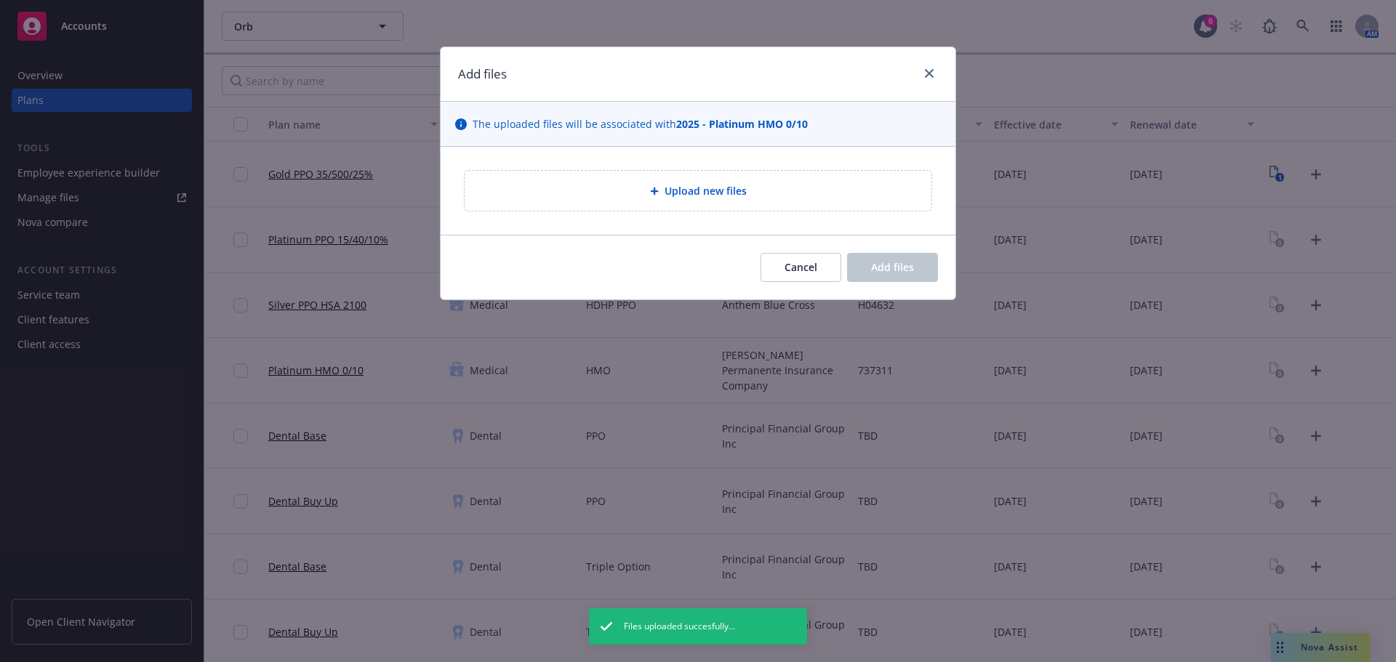
click at [658, 196] on div "Upload new files" at bounding box center [697, 190] width 443 height 17
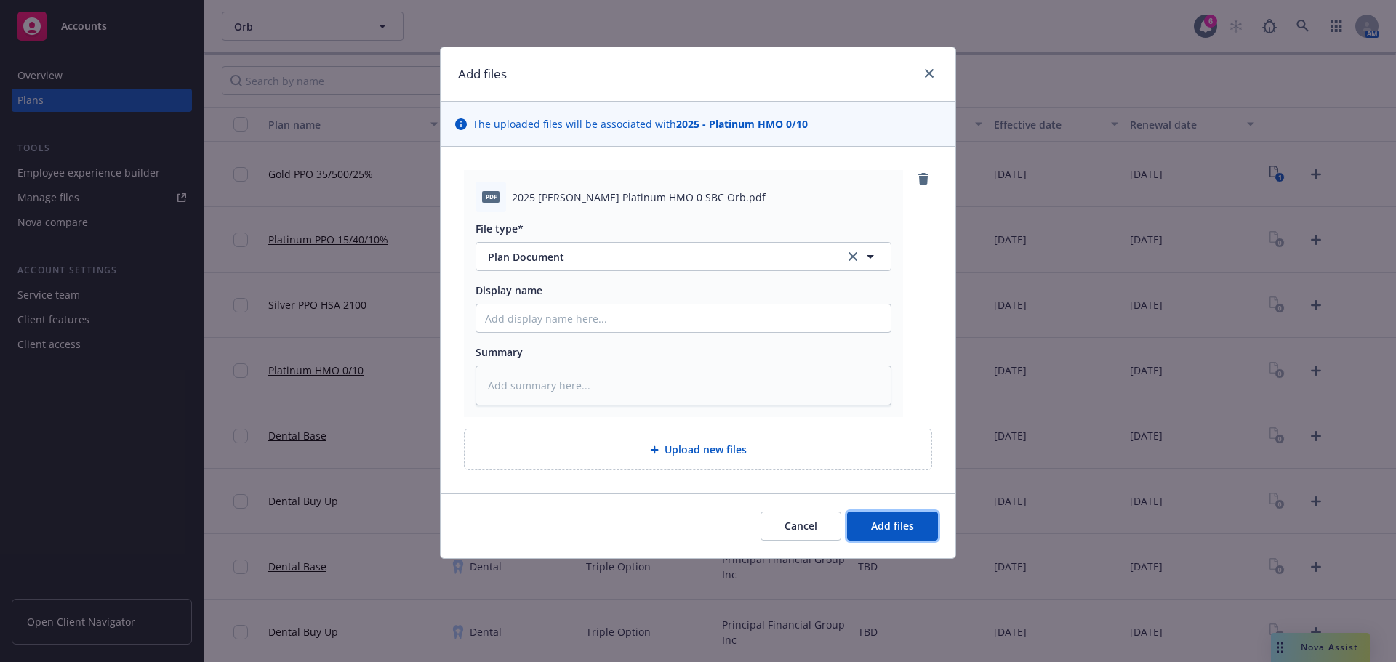
drag, startPoint x: 920, startPoint y: 523, endPoint x: 931, endPoint y: 523, distance: 10.9
click at [919, 523] on button "Add files" at bounding box center [892, 526] width 91 height 29
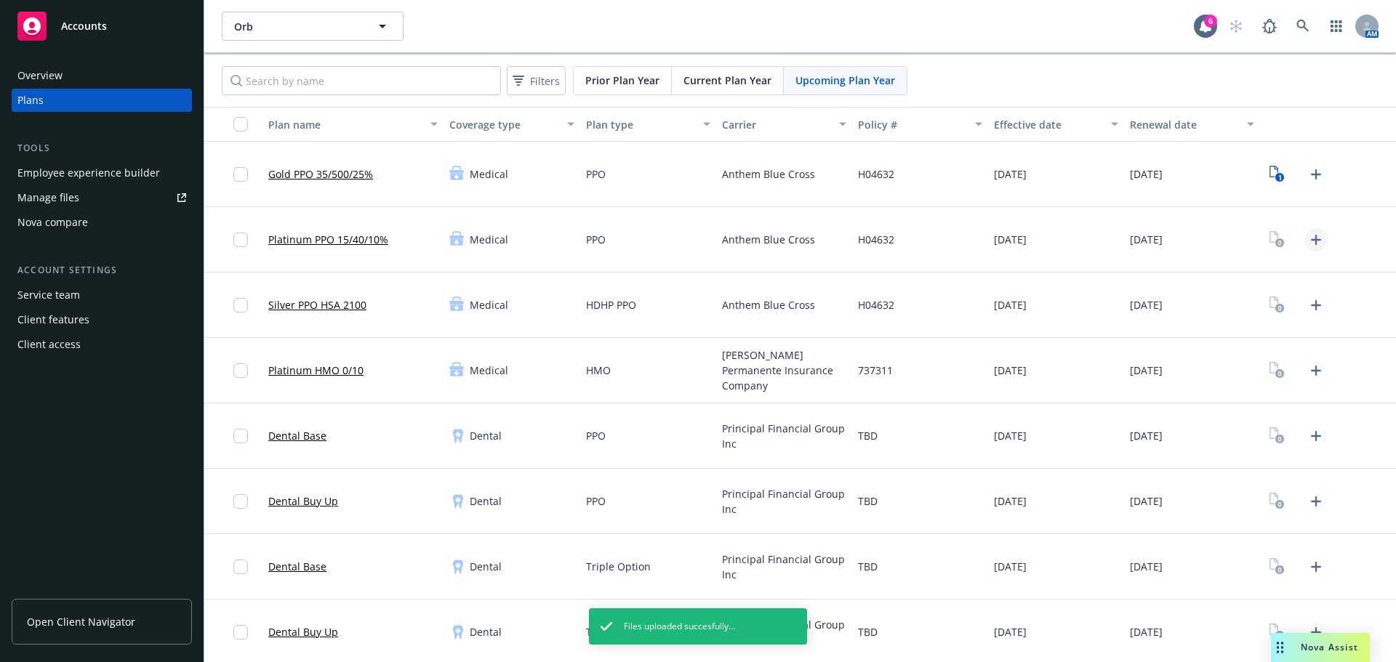
click at [1311, 240] on icon "Upload Plan Documents" at bounding box center [1316, 240] width 10 height 10
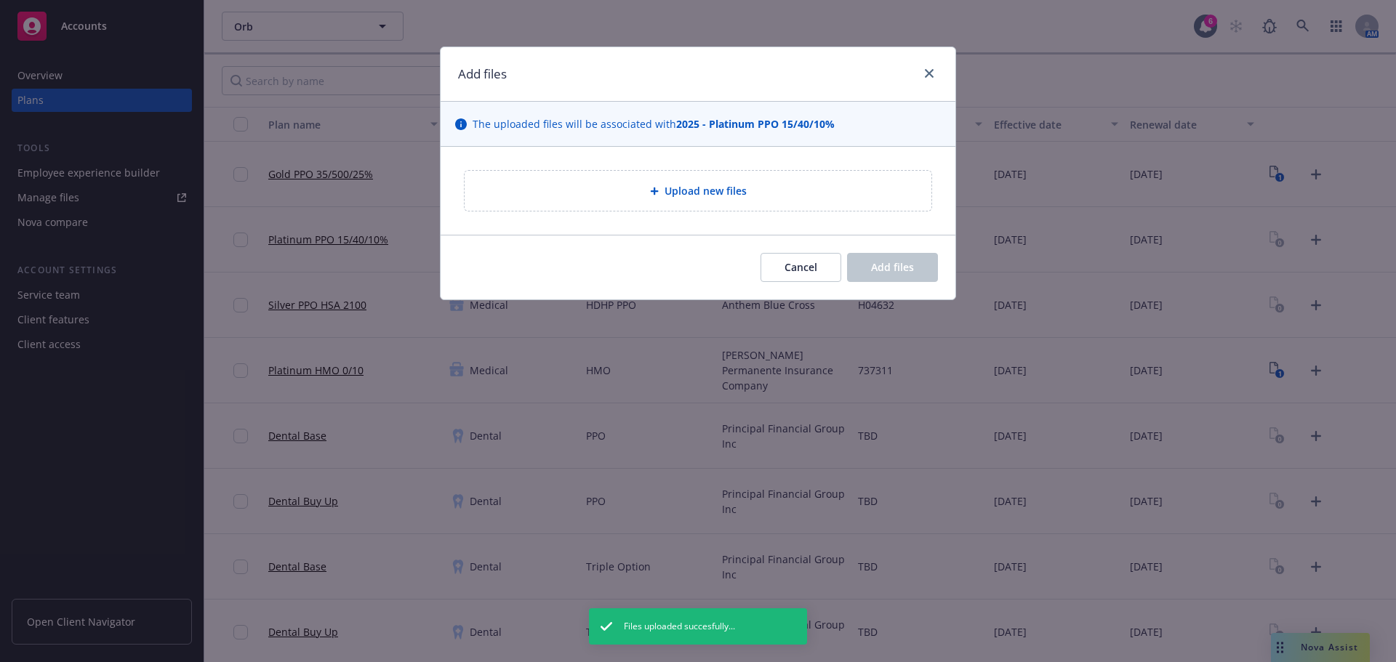
click at [715, 188] on span "Upload new files" at bounding box center [706, 190] width 82 height 15
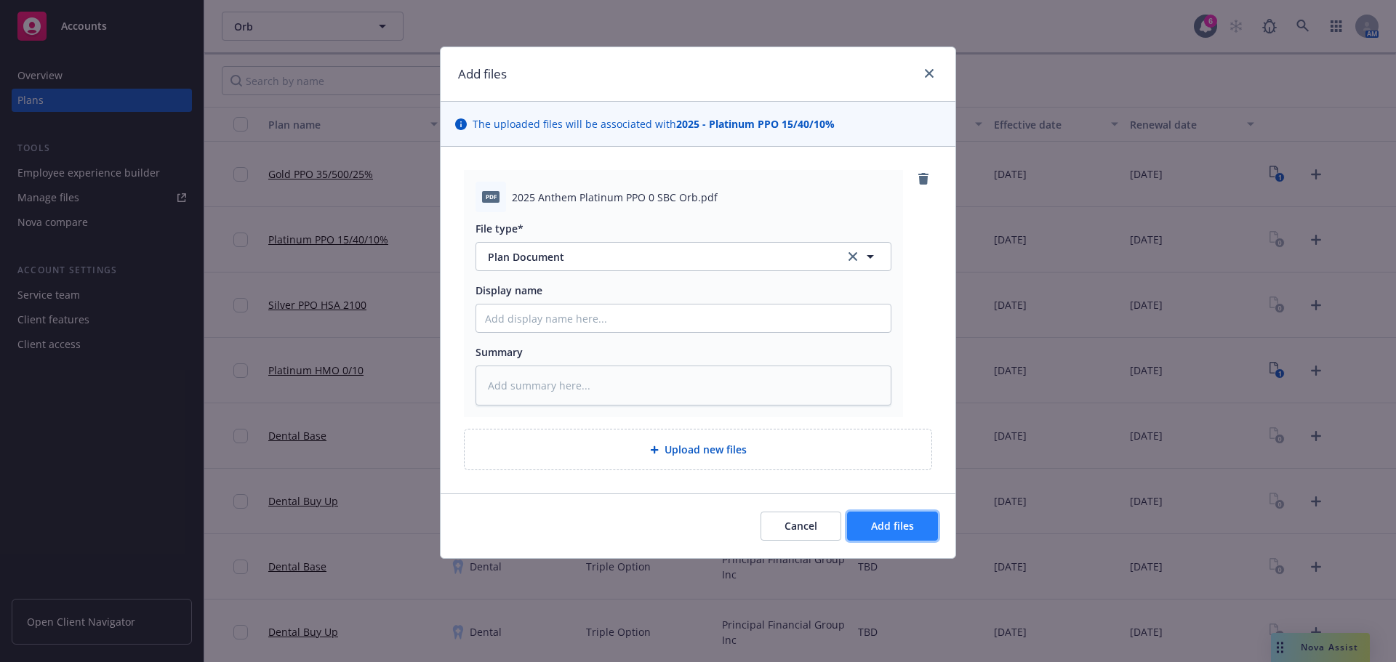
click at [896, 520] on span "Add files" at bounding box center [892, 526] width 43 height 14
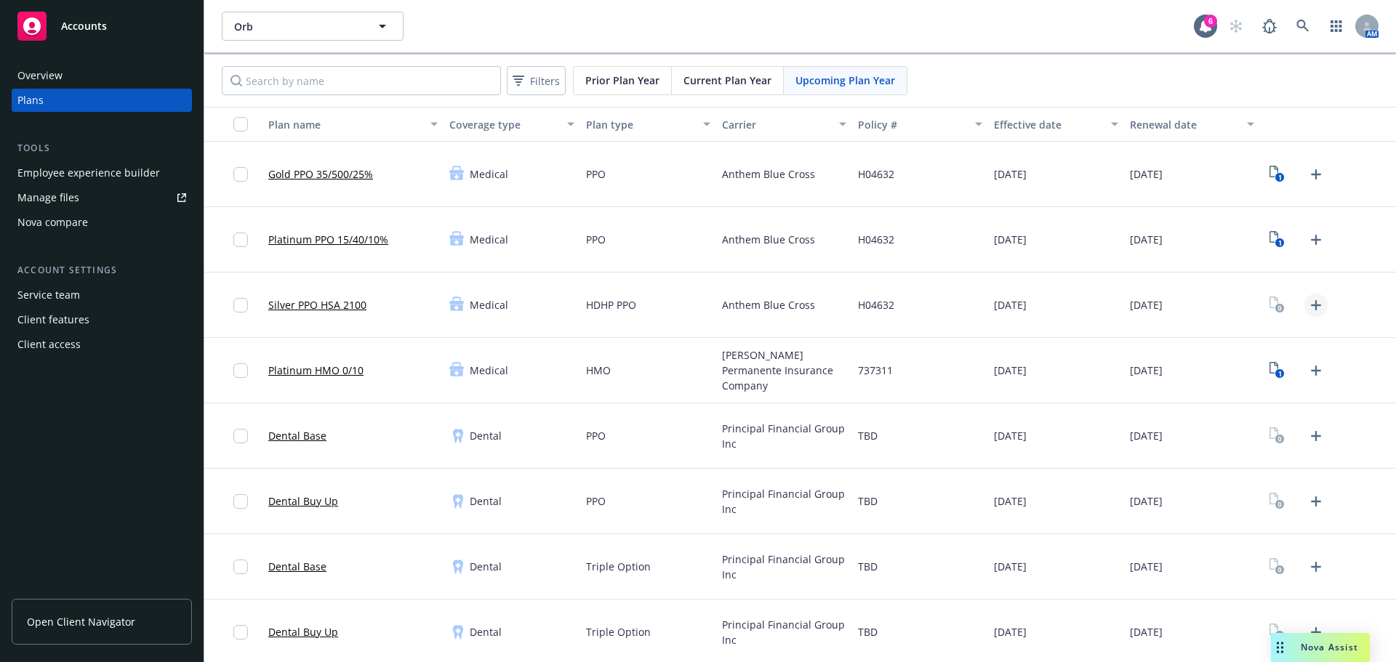
click at [1307, 308] on icon "Upload Plan Documents" at bounding box center [1315, 305] width 17 height 17
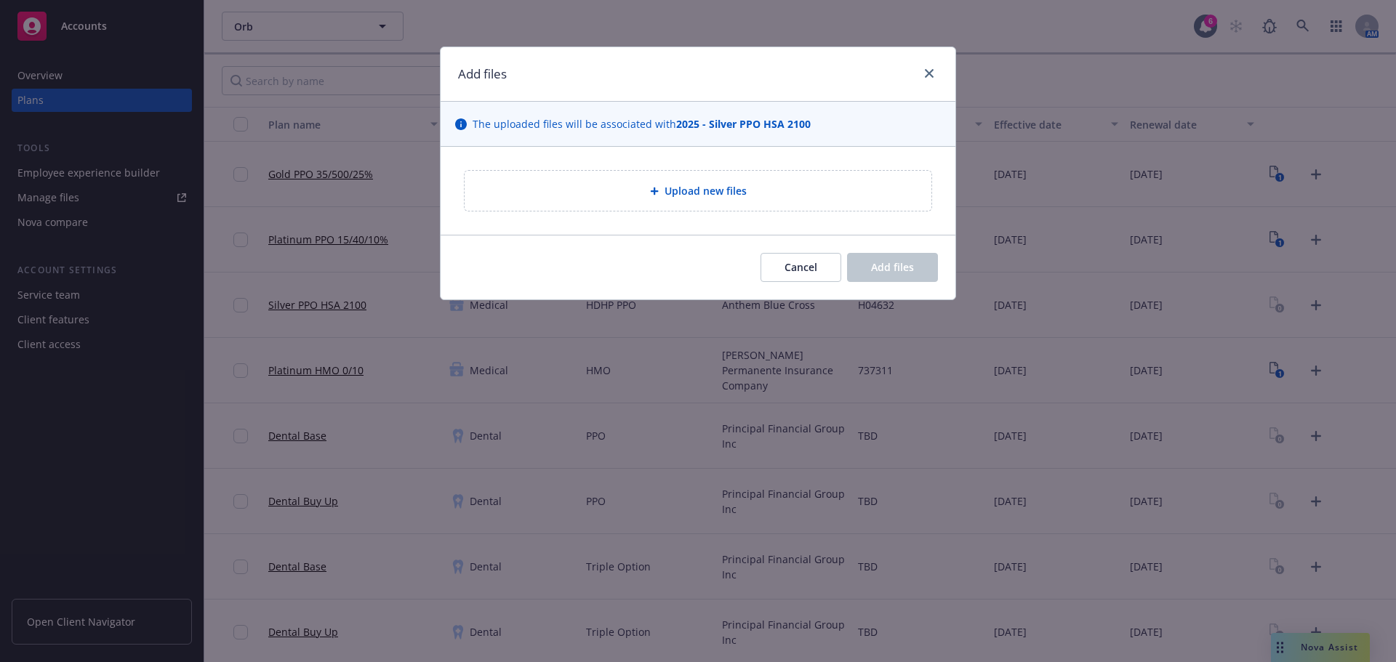
click at [748, 204] on div "Upload new files" at bounding box center [698, 191] width 467 height 40
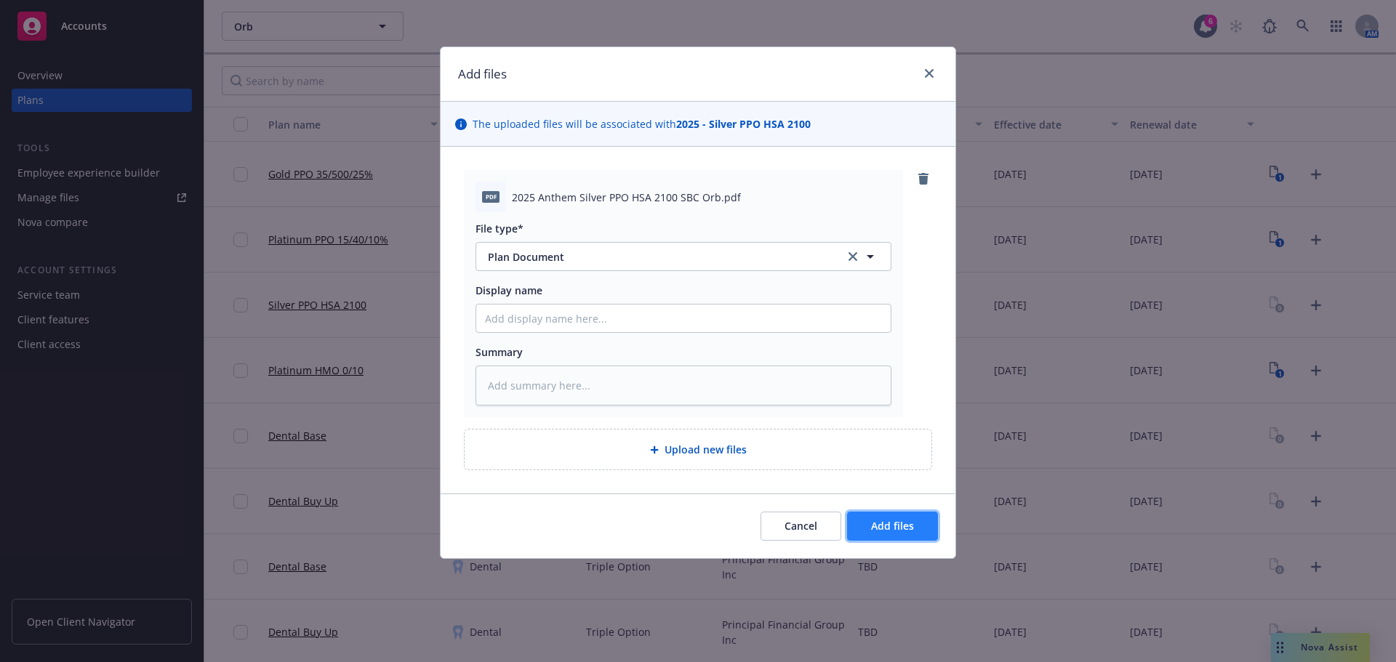
click at [890, 536] on button "Add files" at bounding box center [892, 526] width 91 height 29
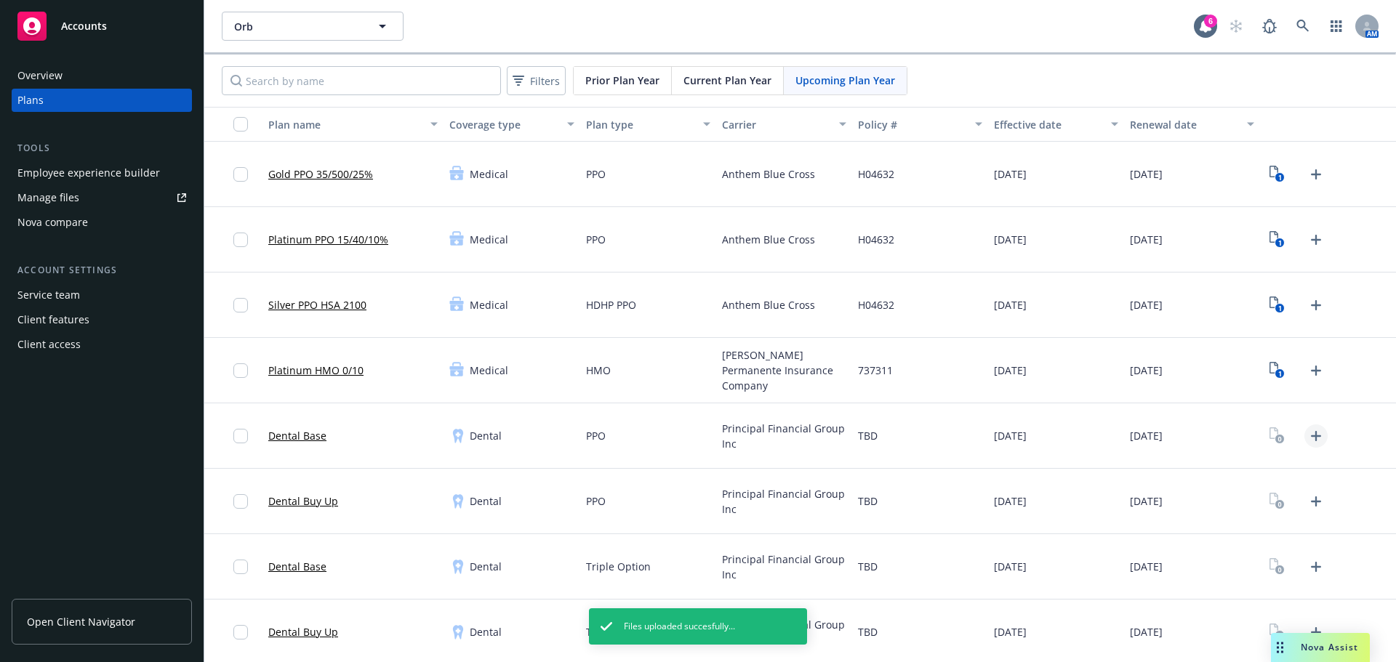
click at [1307, 435] on icon "Upload Plan Documents" at bounding box center [1315, 435] width 17 height 17
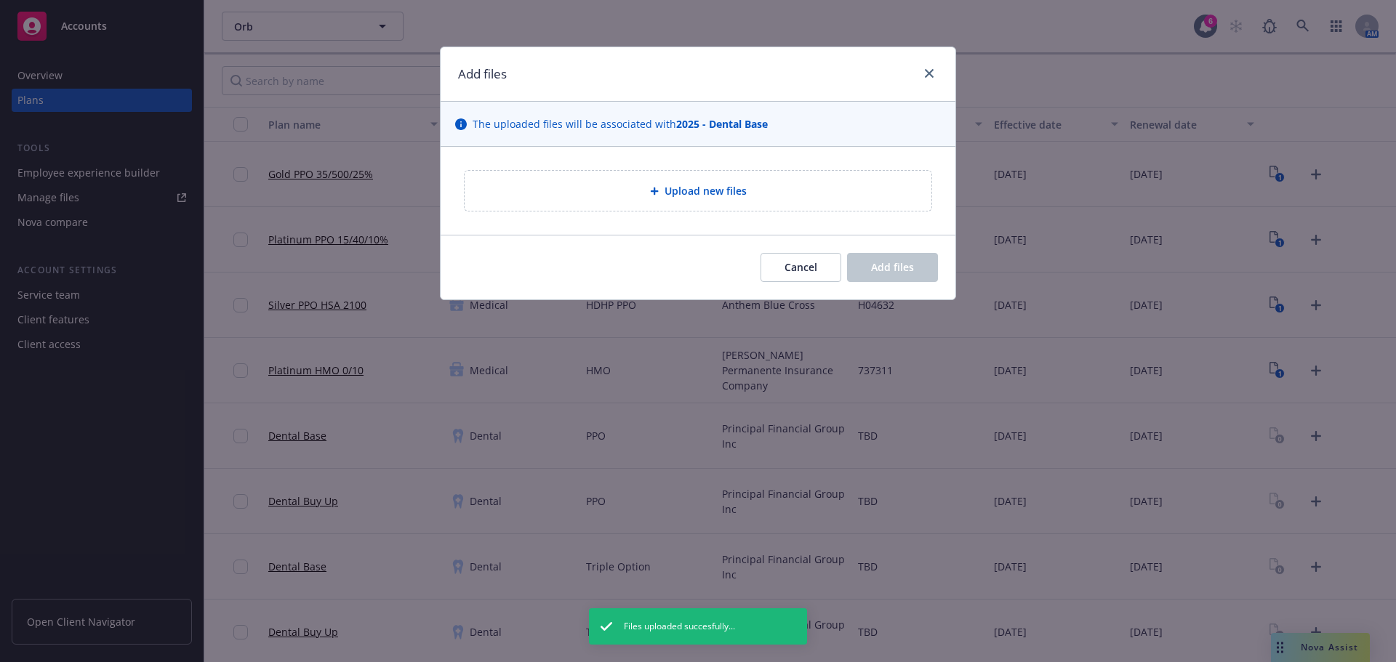
click at [768, 212] on div "Upload new files" at bounding box center [698, 190] width 468 height 41
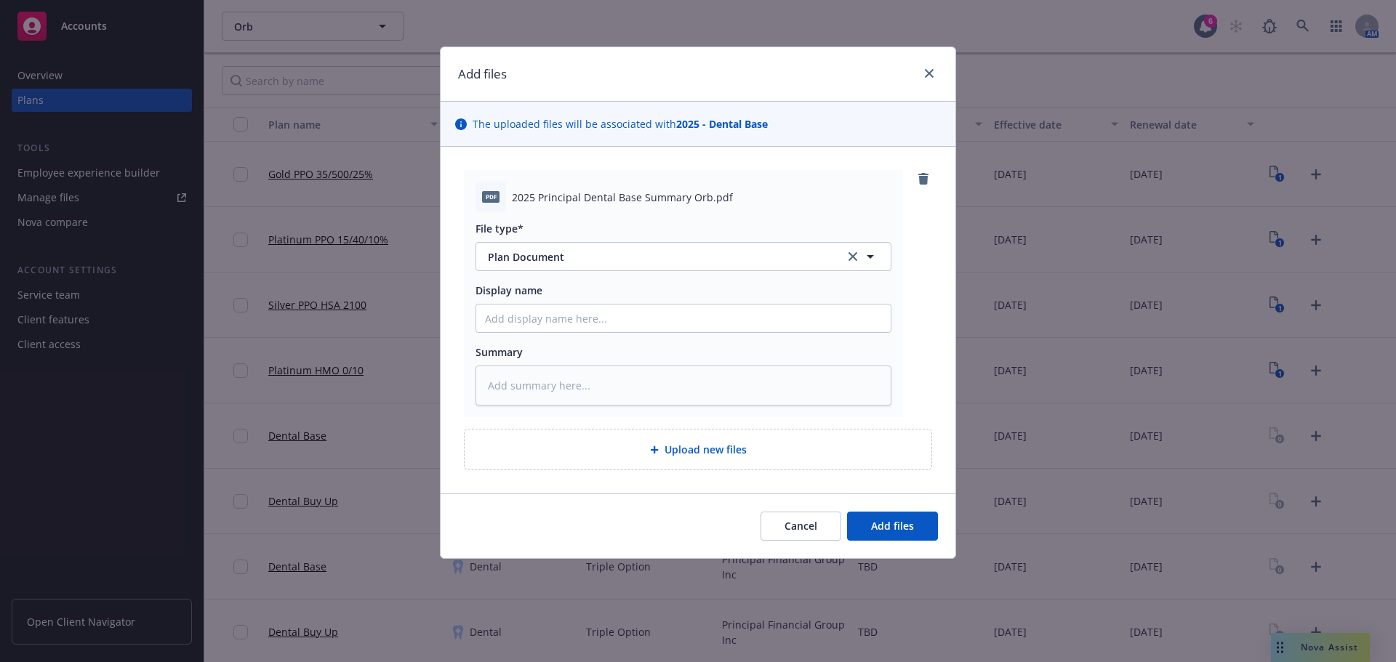
click at [880, 510] on div "Cancel Add files" at bounding box center [698, 526] width 515 height 65
click at [886, 521] on span "Add files" at bounding box center [892, 526] width 43 height 14
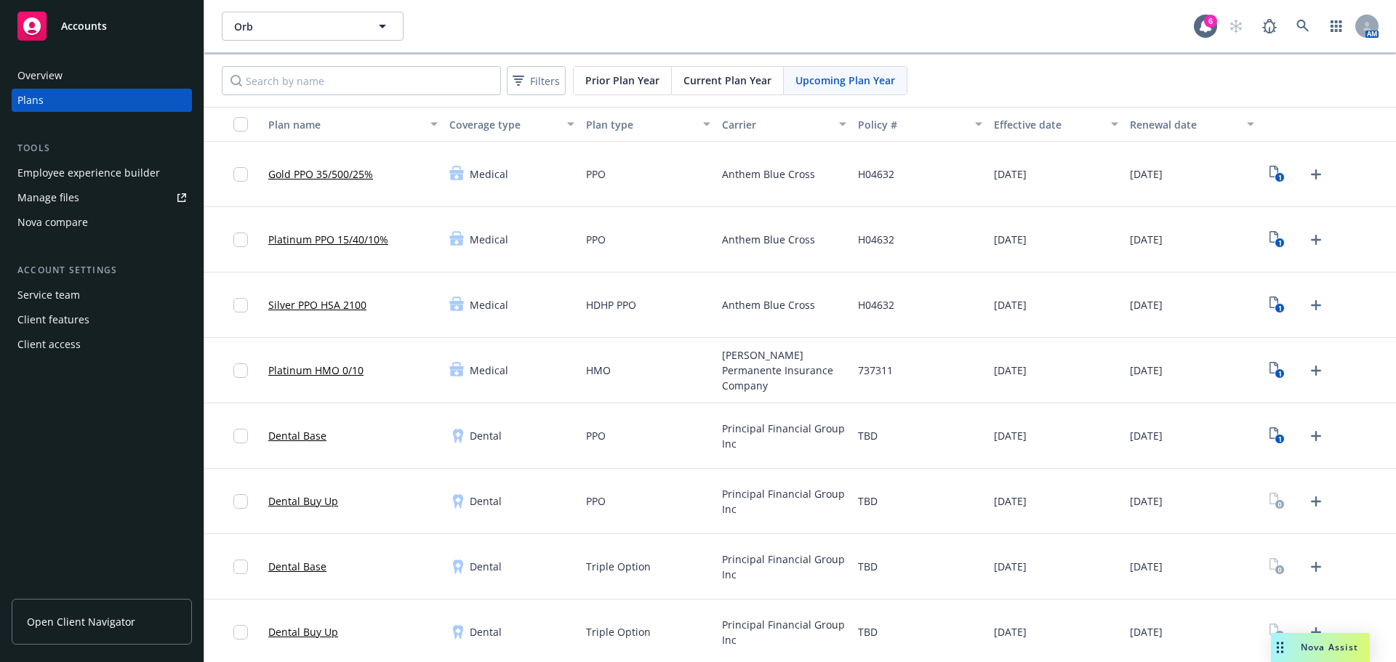
click at [1292, 507] on div at bounding box center [1297, 501] width 63 height 23
click at [1311, 502] on icon "Upload Plan Documents" at bounding box center [1316, 502] width 10 height 10
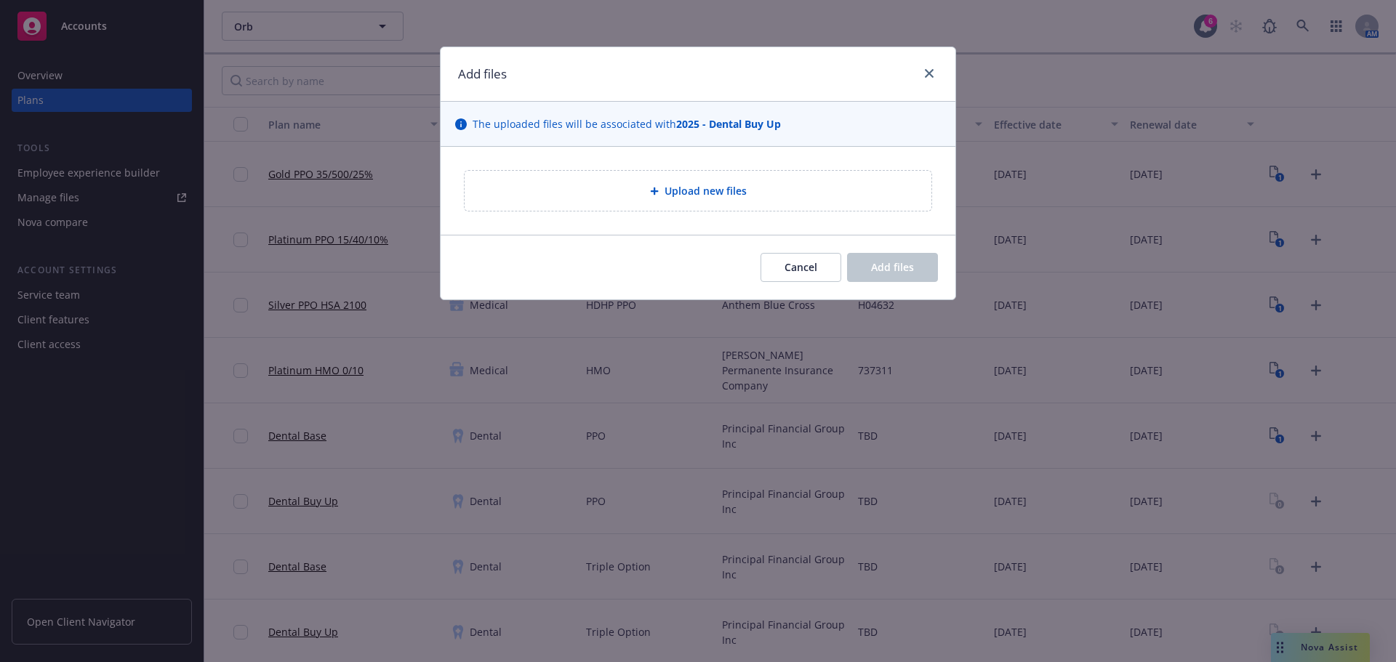
click at [661, 201] on div "Upload new files" at bounding box center [698, 191] width 467 height 40
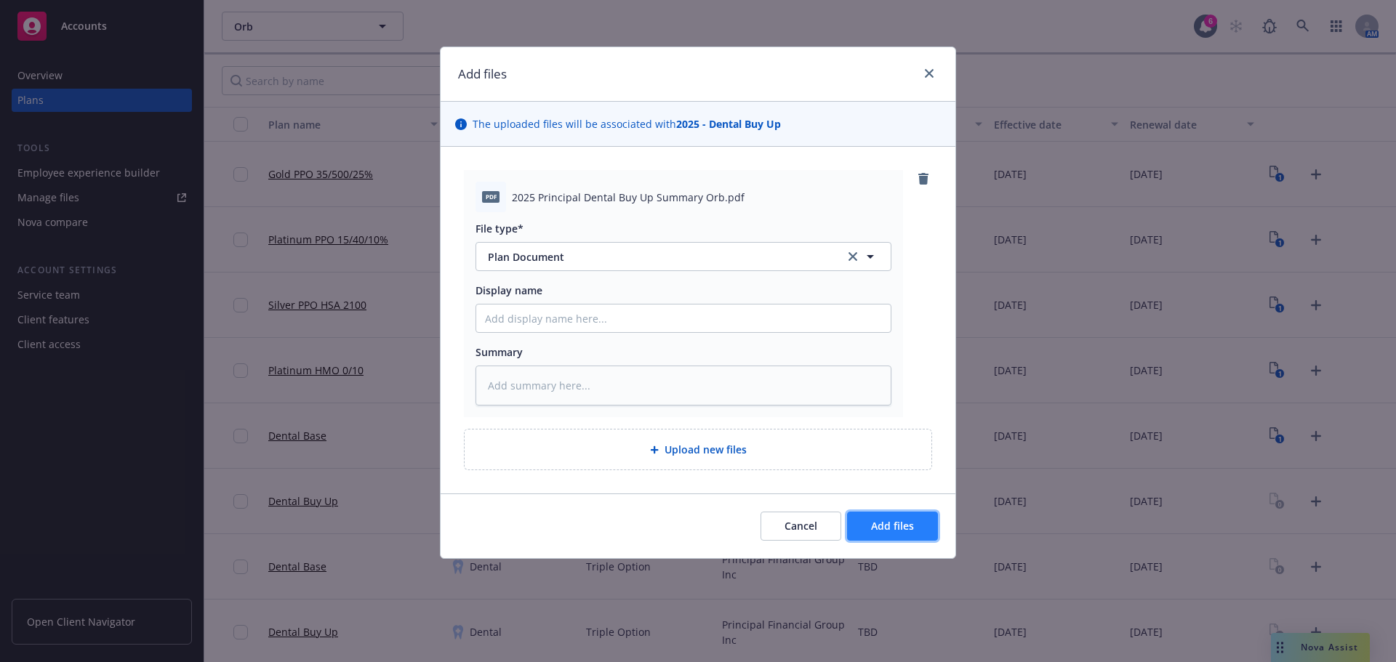
click at [899, 524] on span "Add files" at bounding box center [892, 526] width 43 height 14
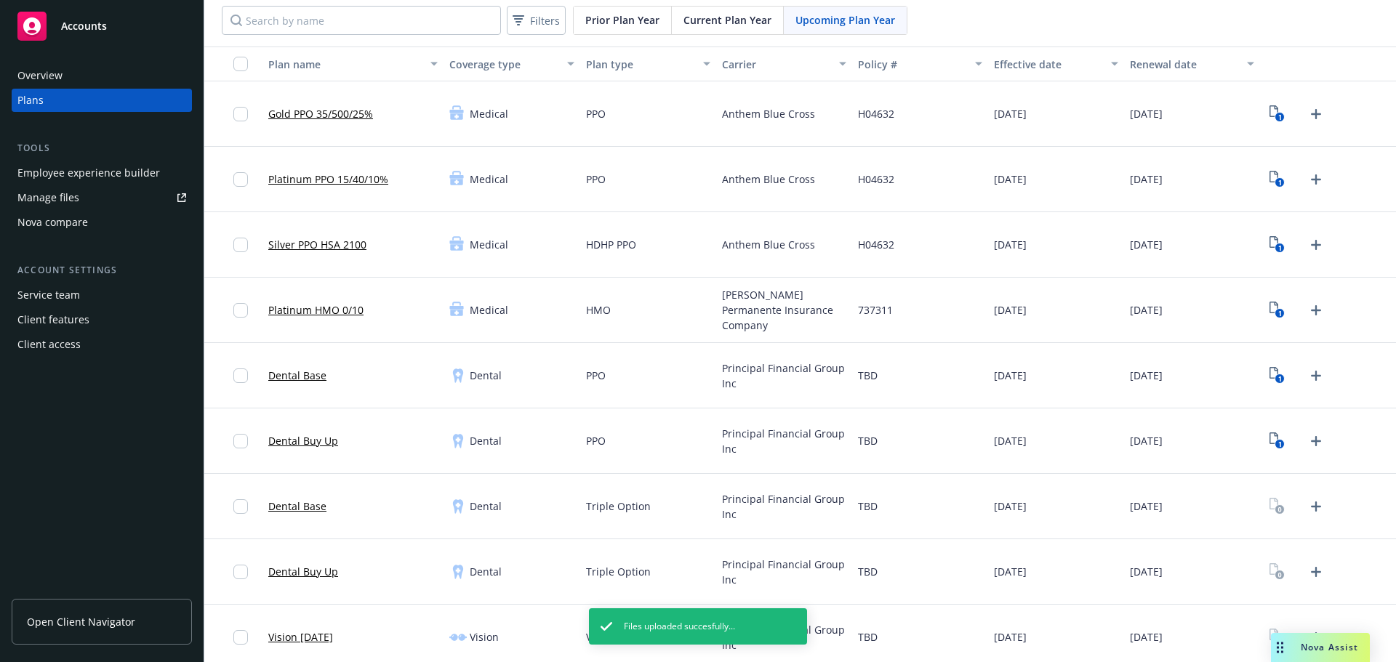
scroll to position [145, 0]
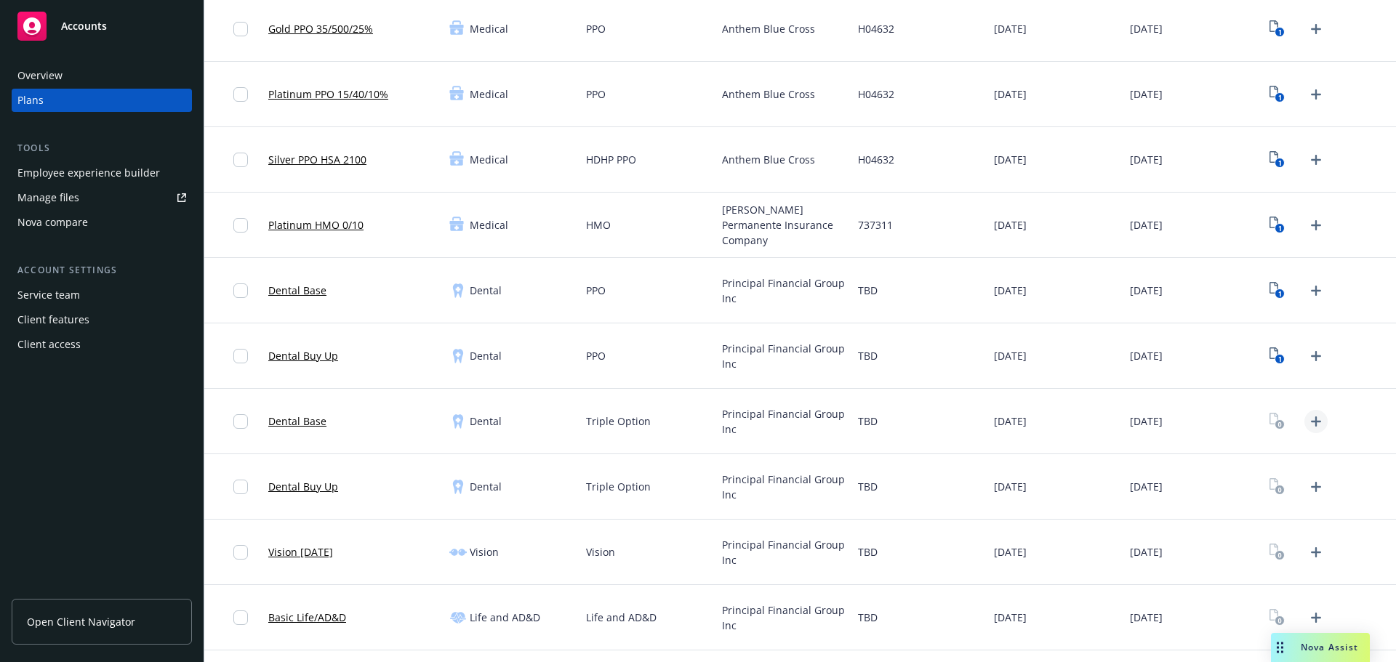
click at [1311, 424] on icon "Upload Plan Documents" at bounding box center [1316, 422] width 10 height 10
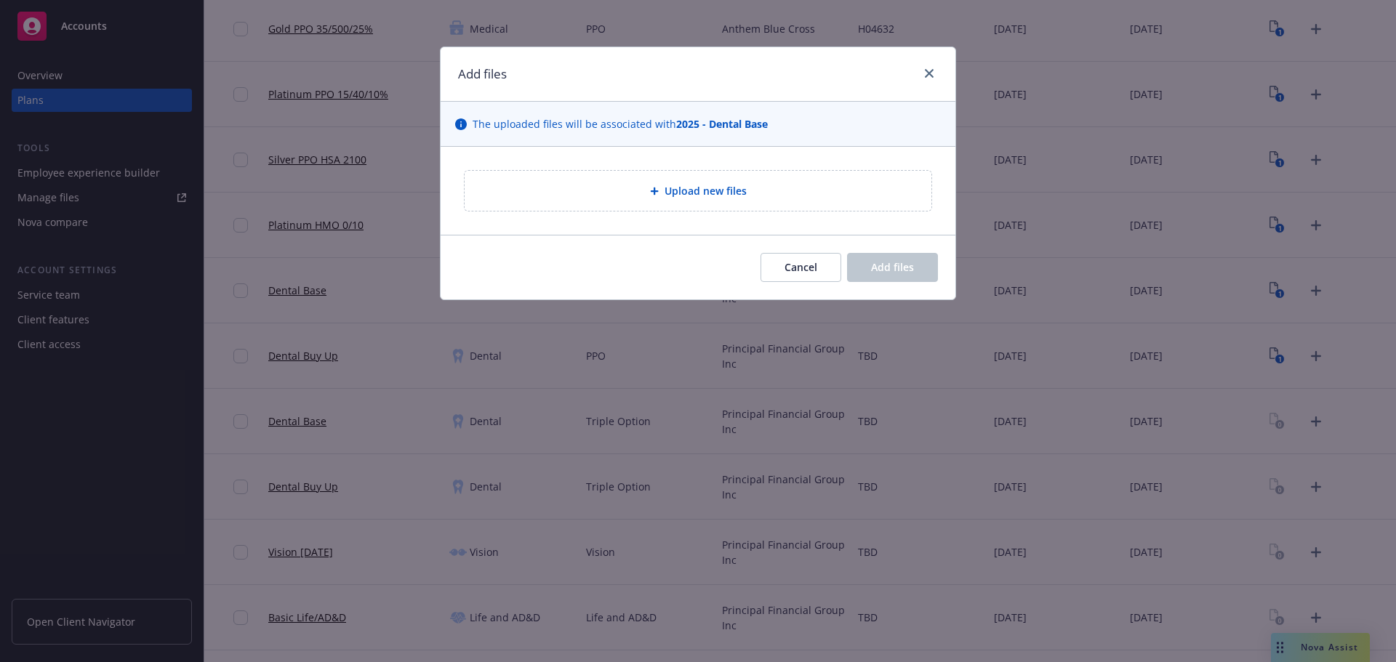
click at [656, 188] on icon at bounding box center [654, 191] width 9 height 9
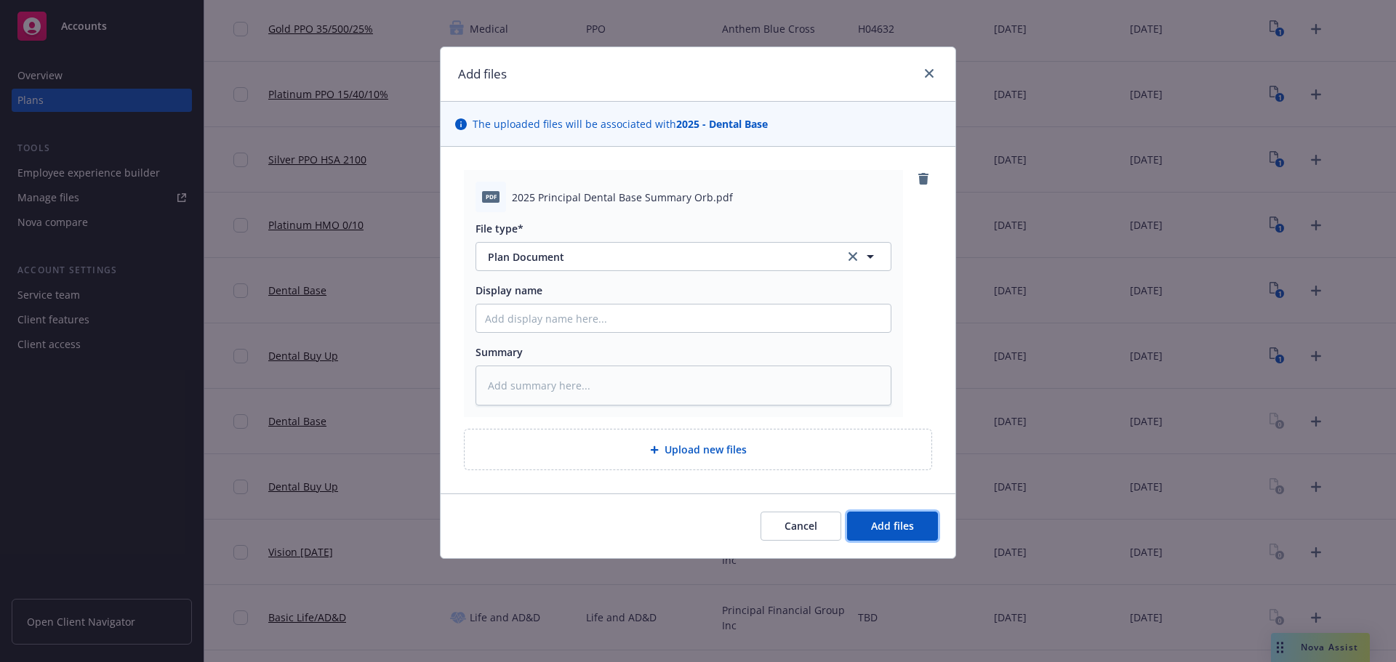
drag, startPoint x: 893, startPoint y: 532, endPoint x: 1102, endPoint y: 529, distance: 209.4
click at [894, 532] on span "Add files" at bounding box center [892, 526] width 43 height 14
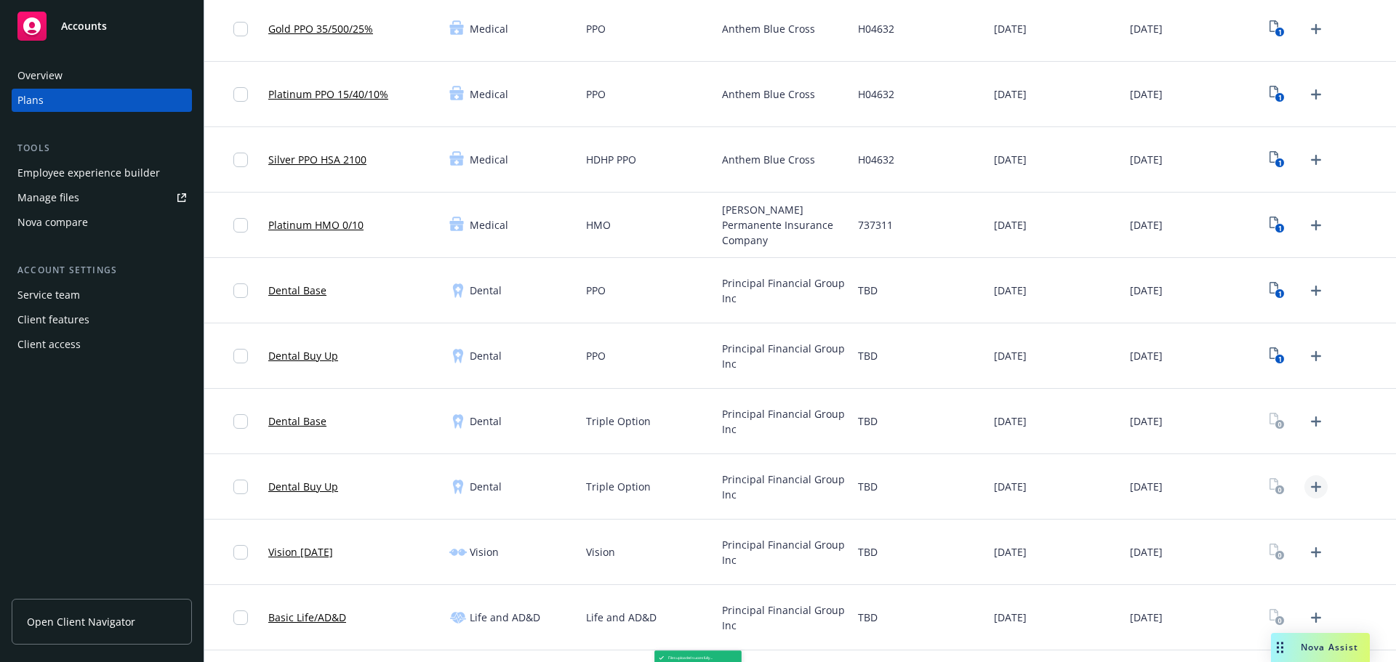
click at [1307, 488] on icon "Upload Plan Documents" at bounding box center [1315, 486] width 17 height 17
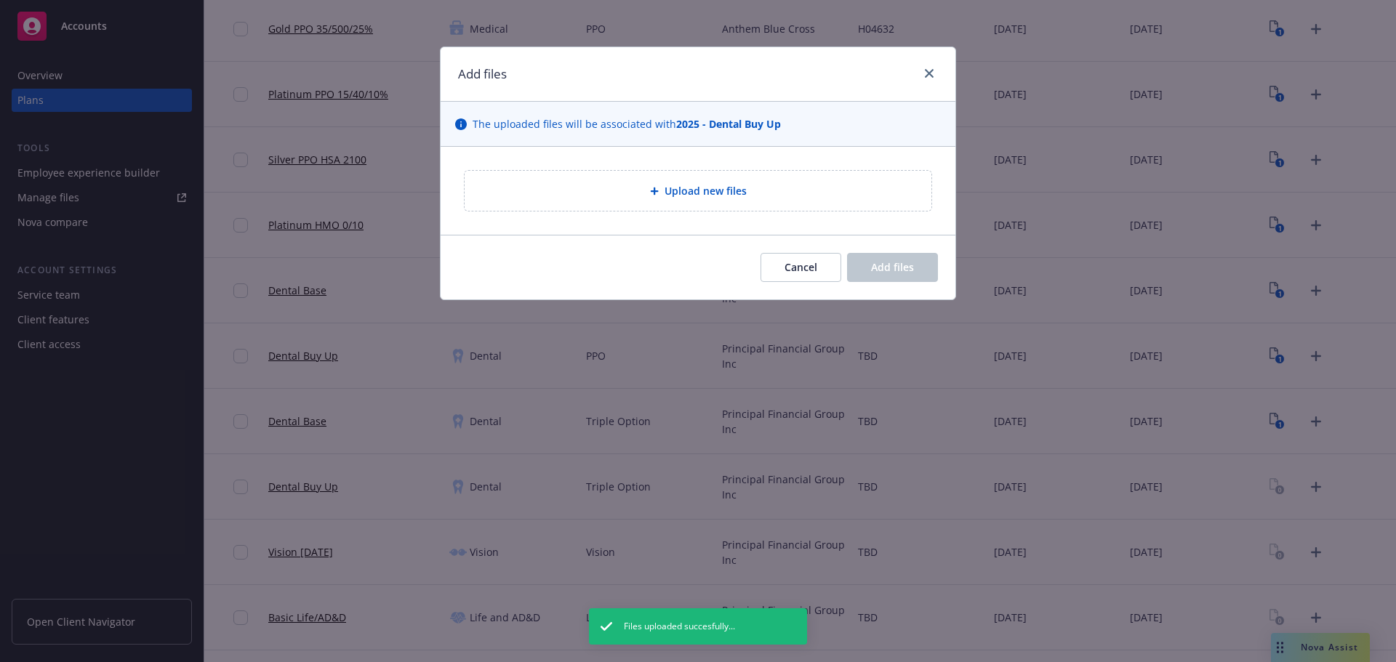
click at [662, 184] on div "Upload new files" at bounding box center [697, 190] width 443 height 17
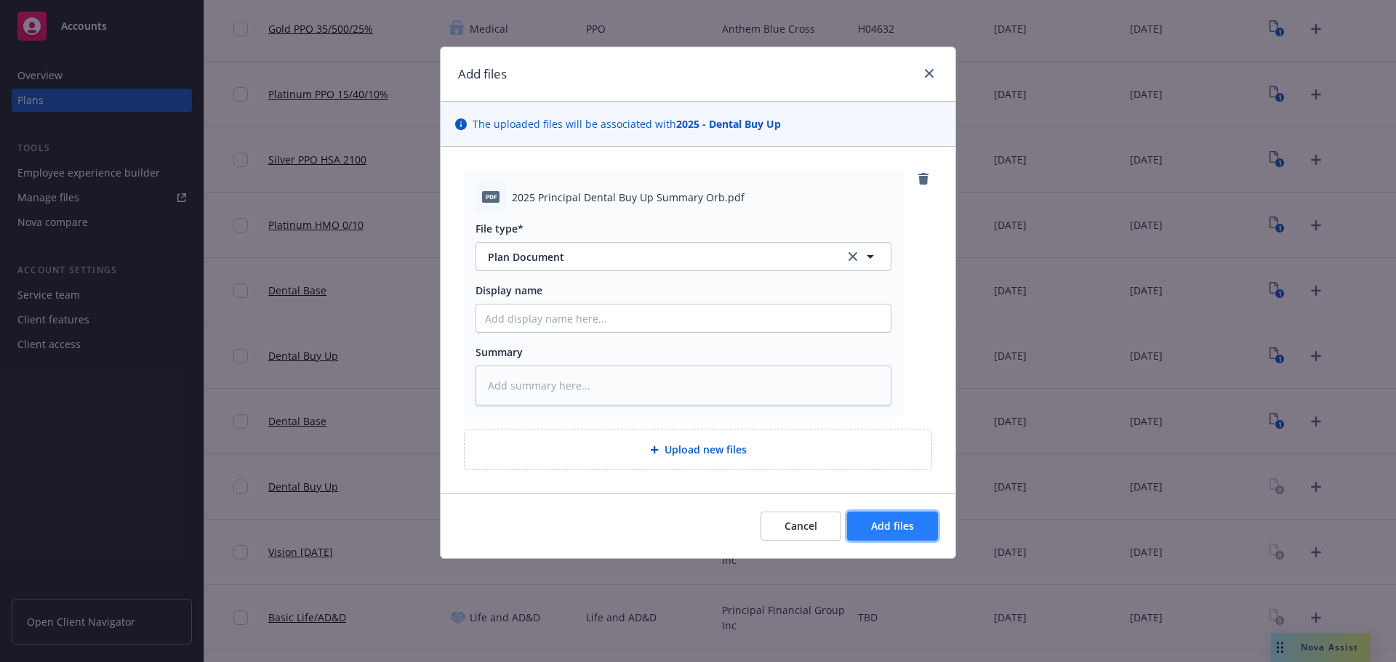
click at [867, 534] on button "Add files" at bounding box center [892, 526] width 91 height 29
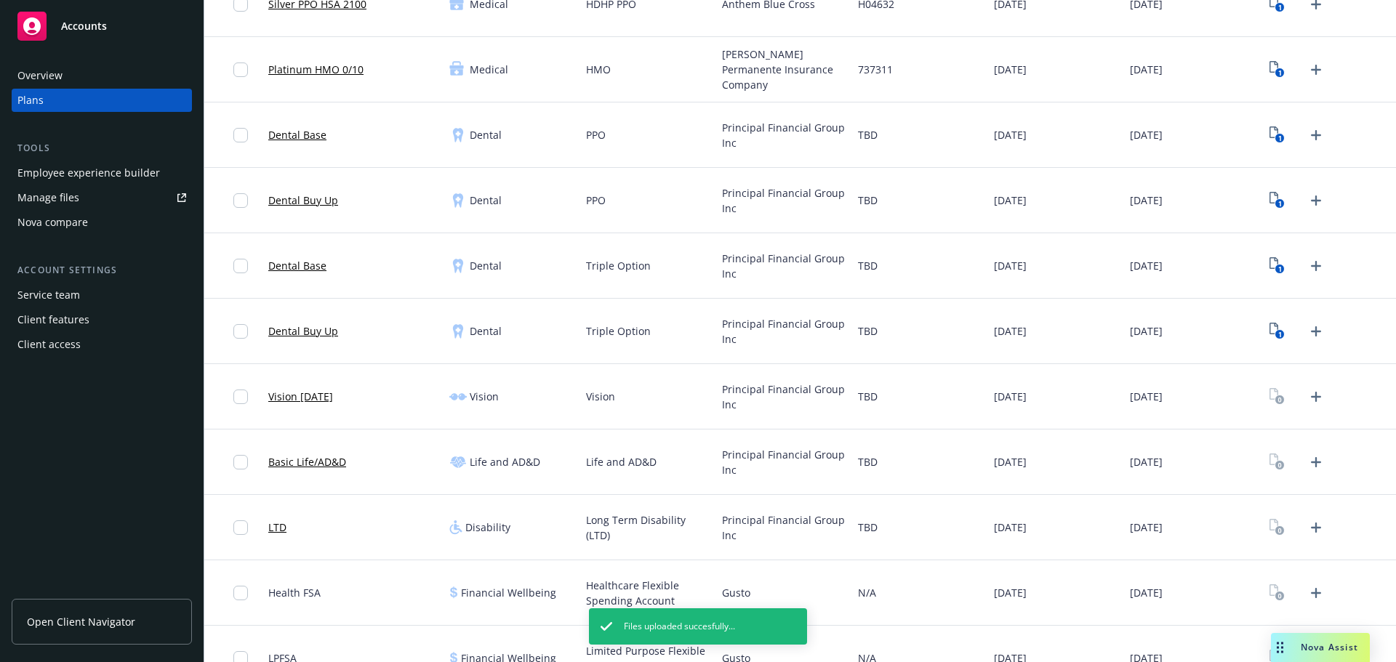
scroll to position [364, 0]
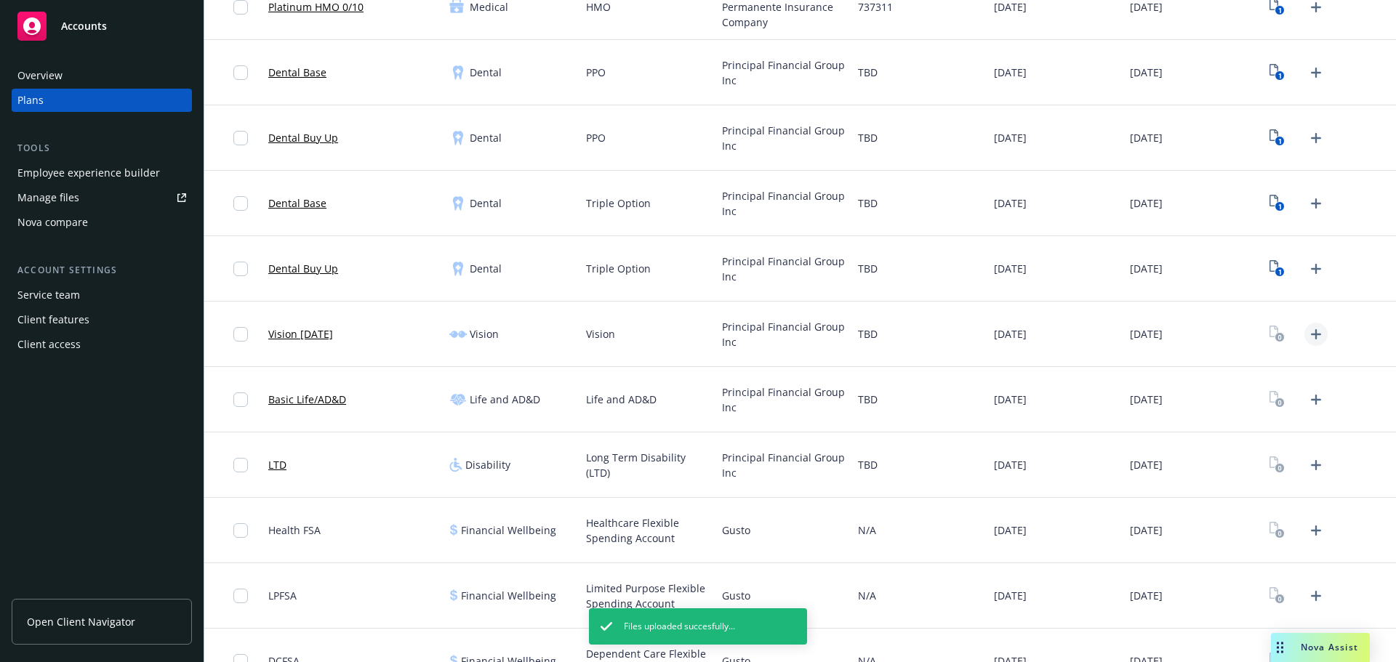
click at [1307, 338] on icon "Upload Plan Documents" at bounding box center [1315, 334] width 17 height 17
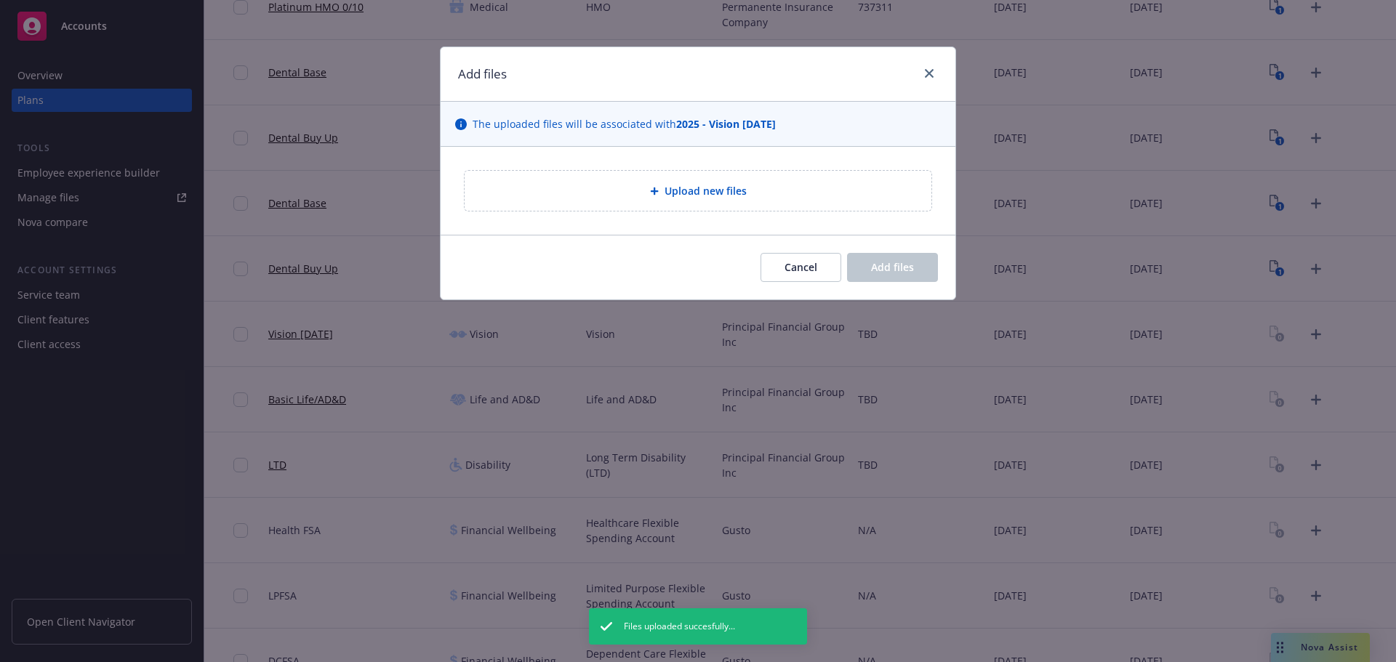
click at [647, 188] on div "Upload new files" at bounding box center [697, 190] width 443 height 17
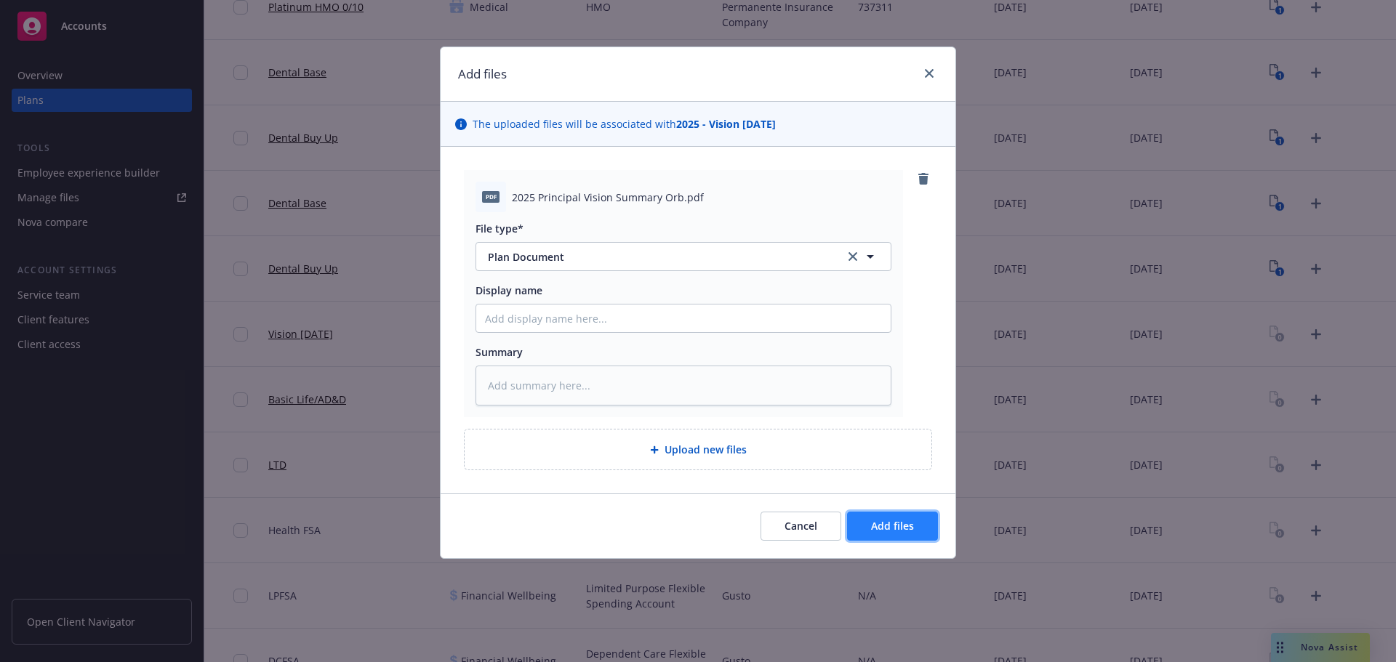
click at [890, 531] on span "Add files" at bounding box center [892, 526] width 43 height 14
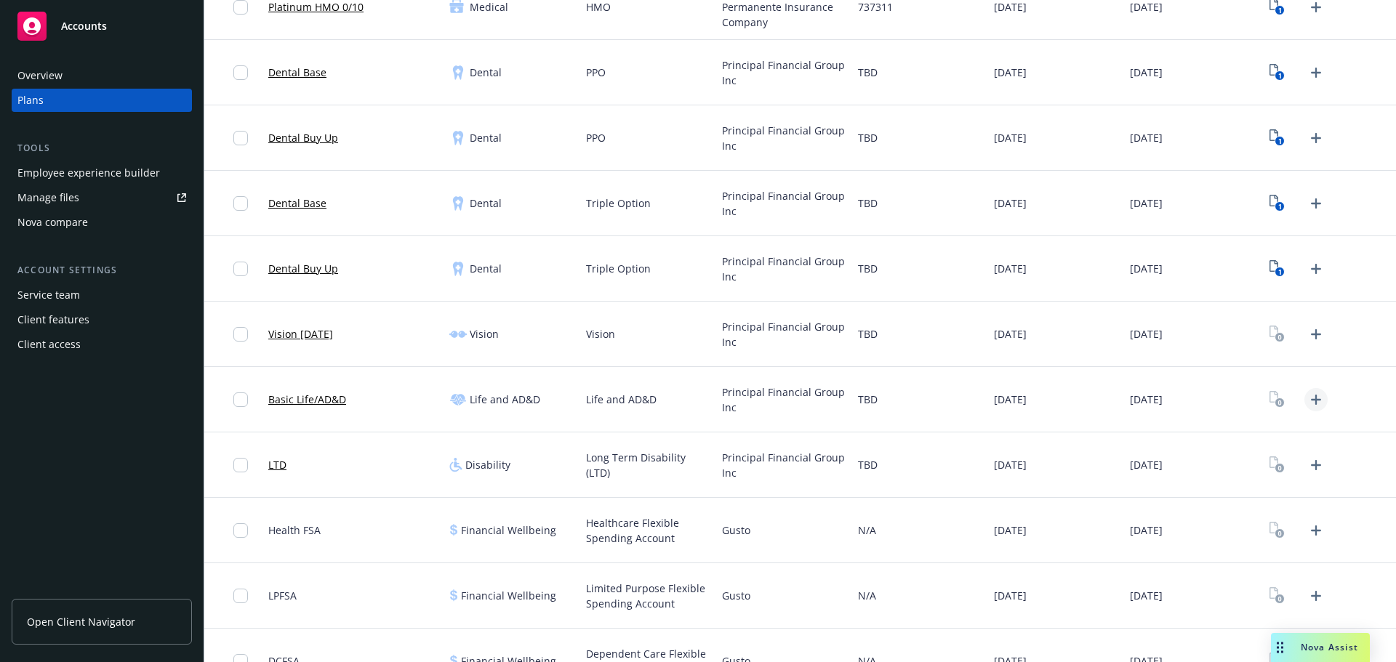
click at [1307, 402] on icon "Upload Plan Documents" at bounding box center [1315, 399] width 17 height 17
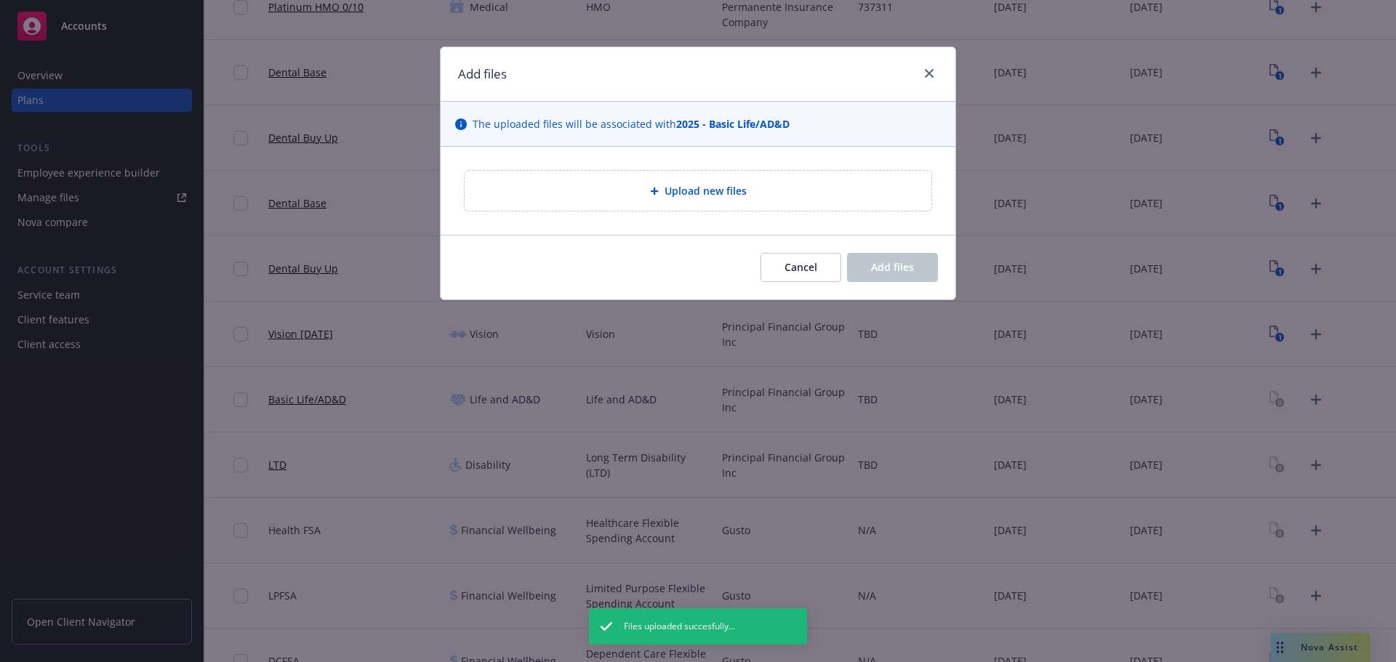
click at [652, 185] on div "Upload new files" at bounding box center [697, 190] width 443 height 17
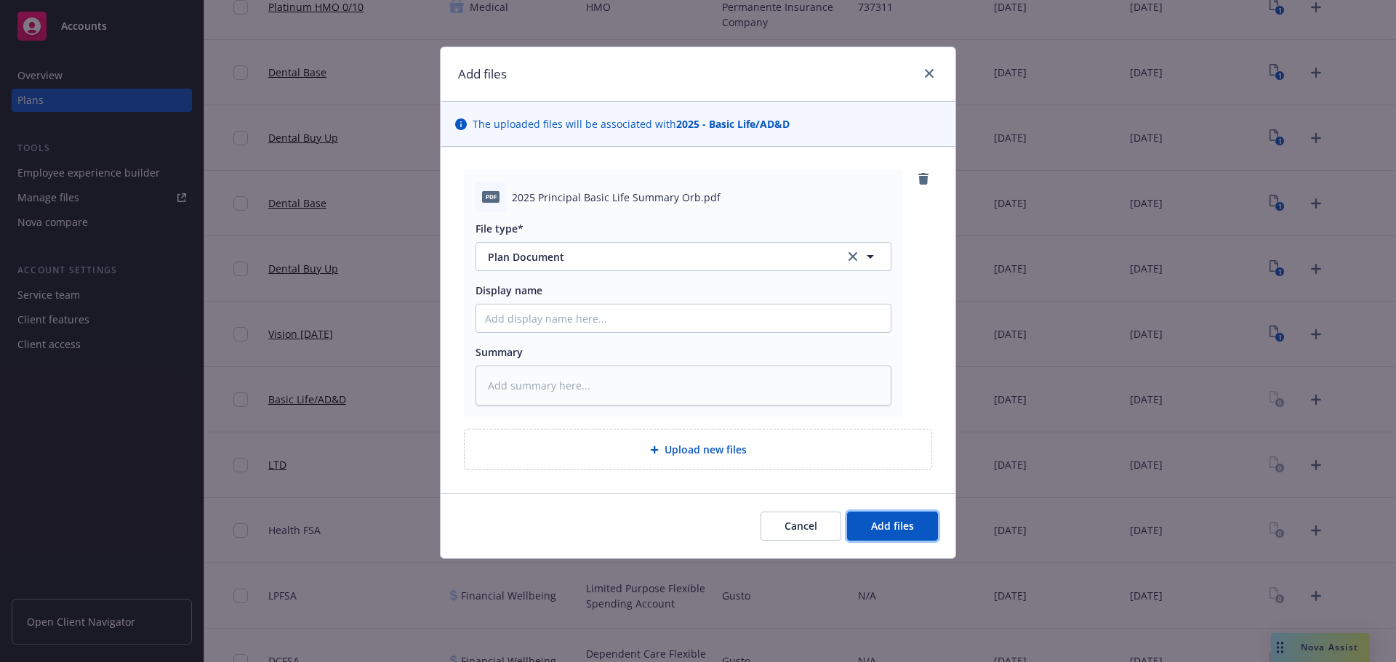
click at [924, 513] on button "Add files" at bounding box center [892, 526] width 91 height 29
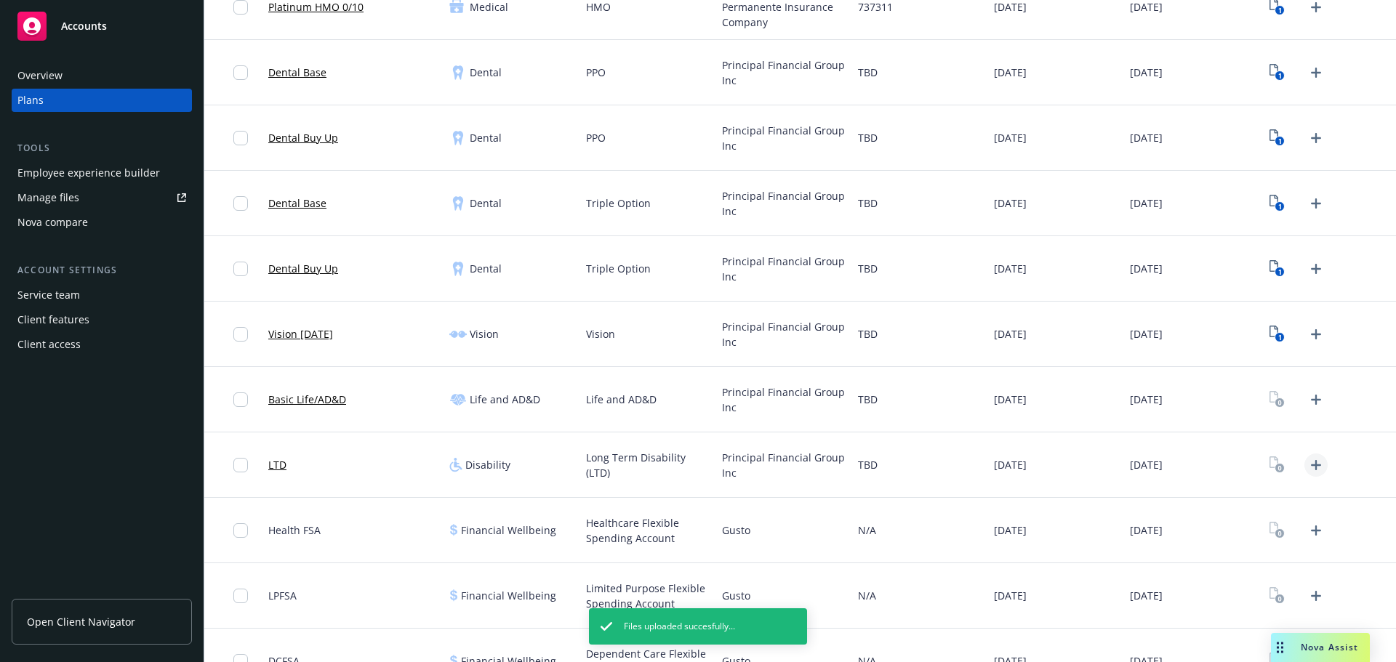
click at [1309, 467] on icon "Upload Plan Documents" at bounding box center [1315, 465] width 17 height 17
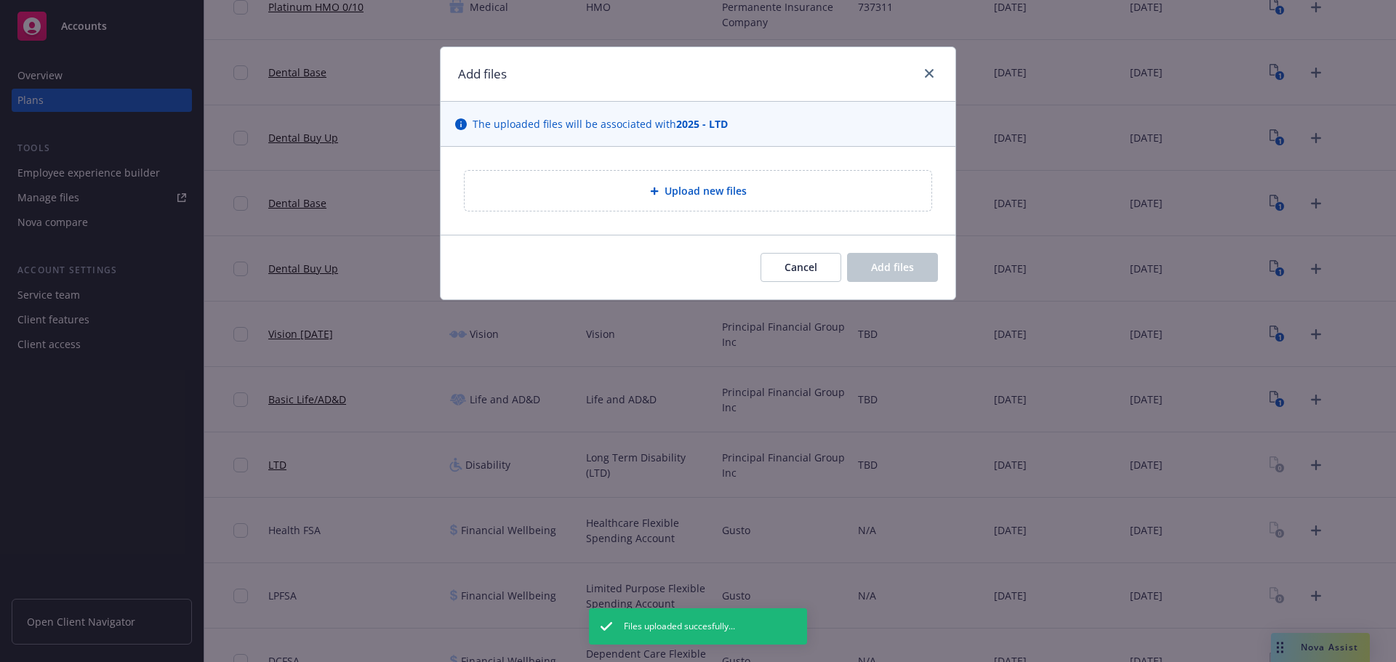
click at [653, 206] on div "Upload new files" at bounding box center [698, 191] width 467 height 40
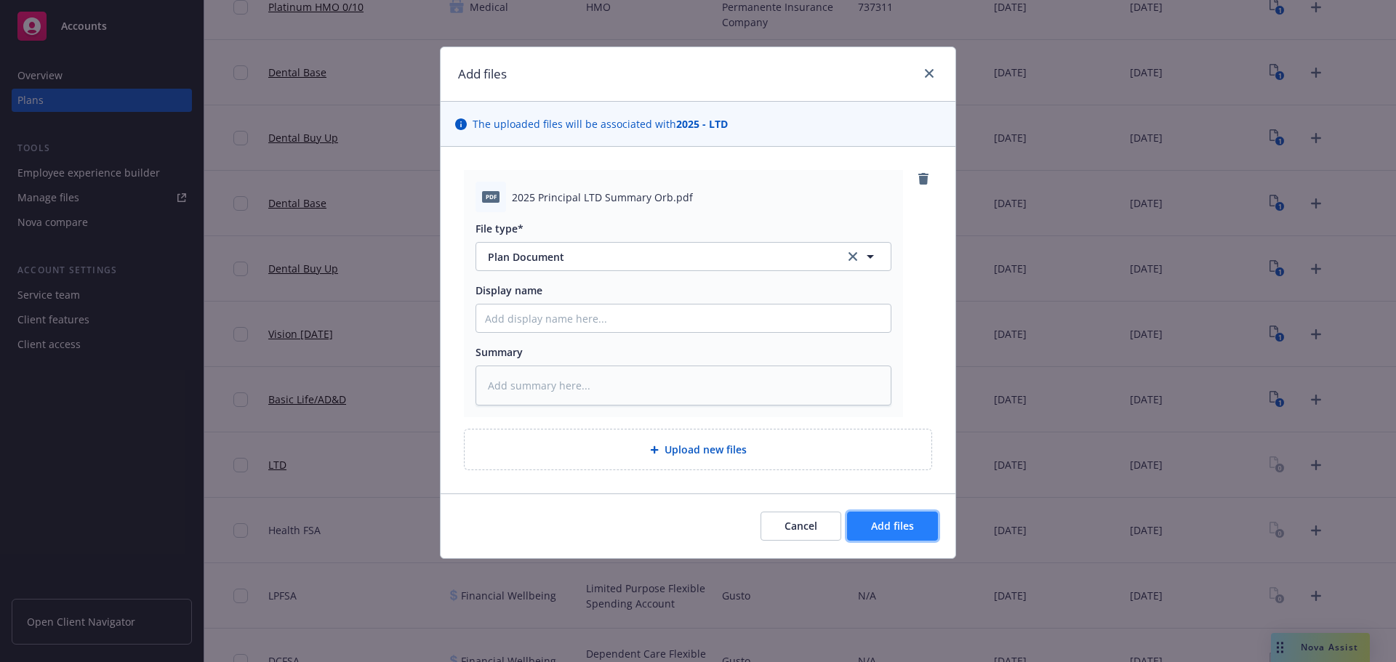
click at [886, 524] on span "Add files" at bounding box center [892, 526] width 43 height 14
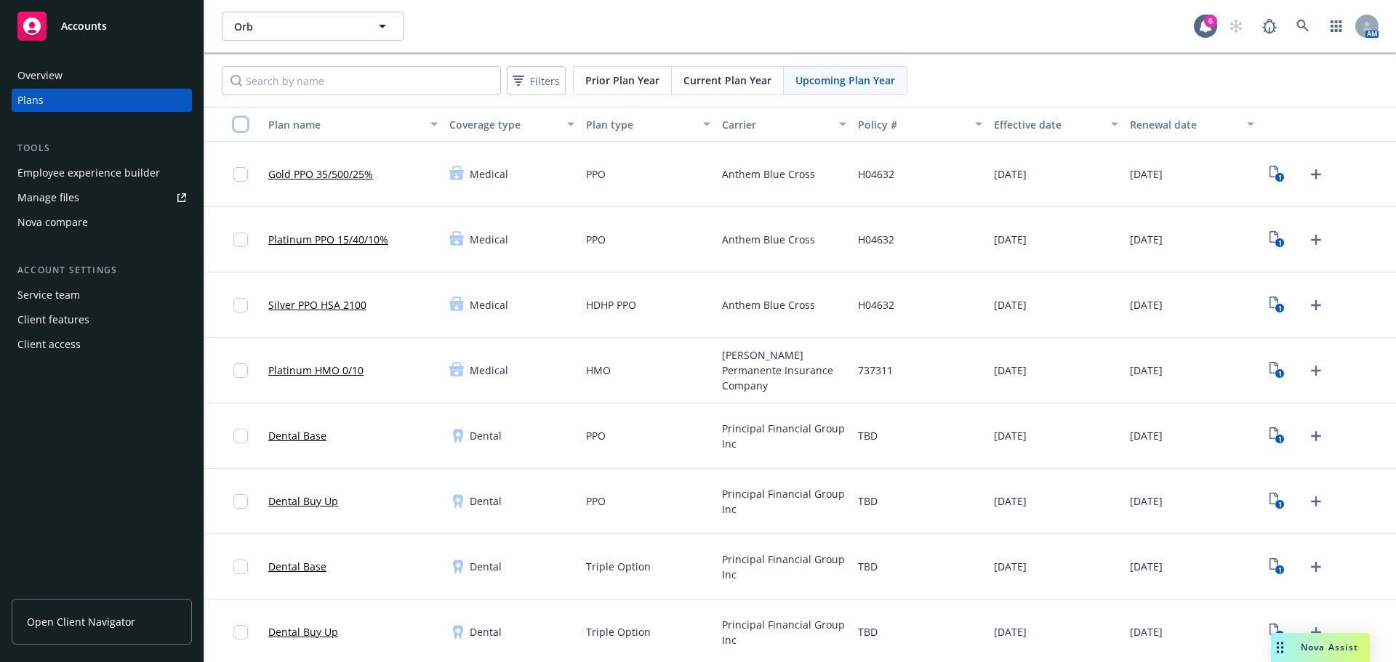
click at [239, 124] on input "checkbox" at bounding box center [240, 124] width 15 height 15
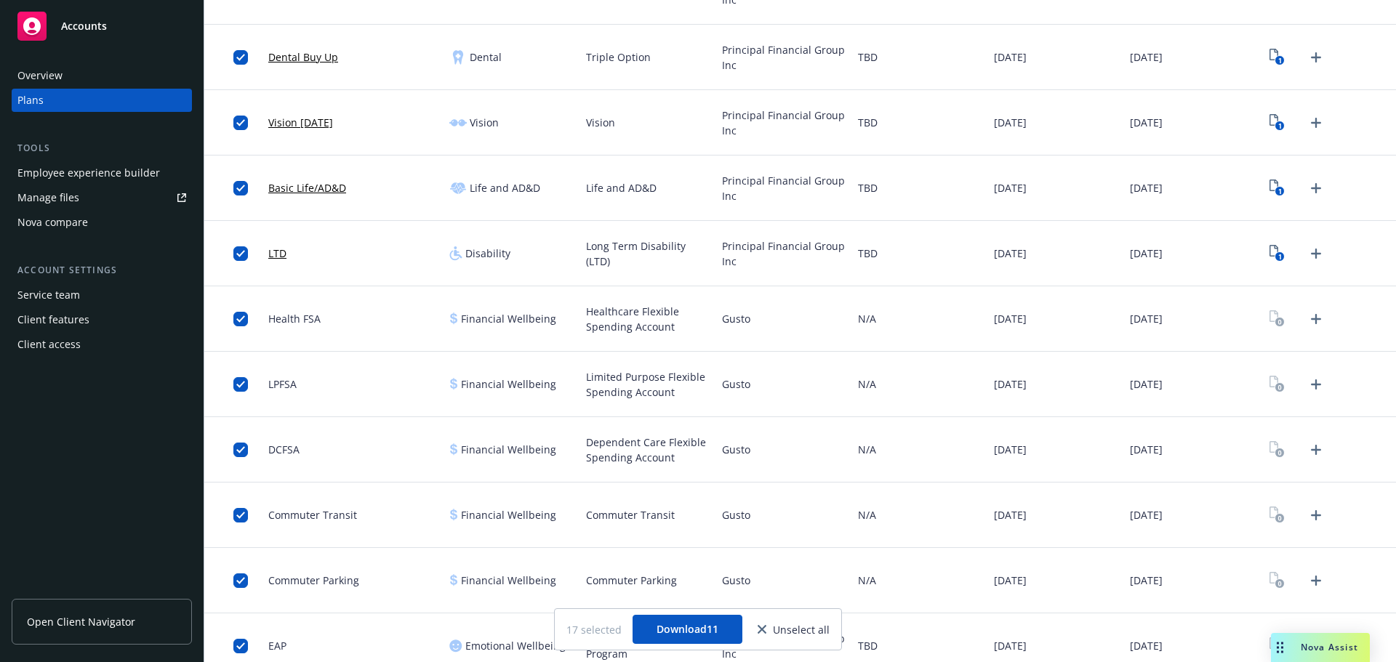
scroll to position [592, 0]
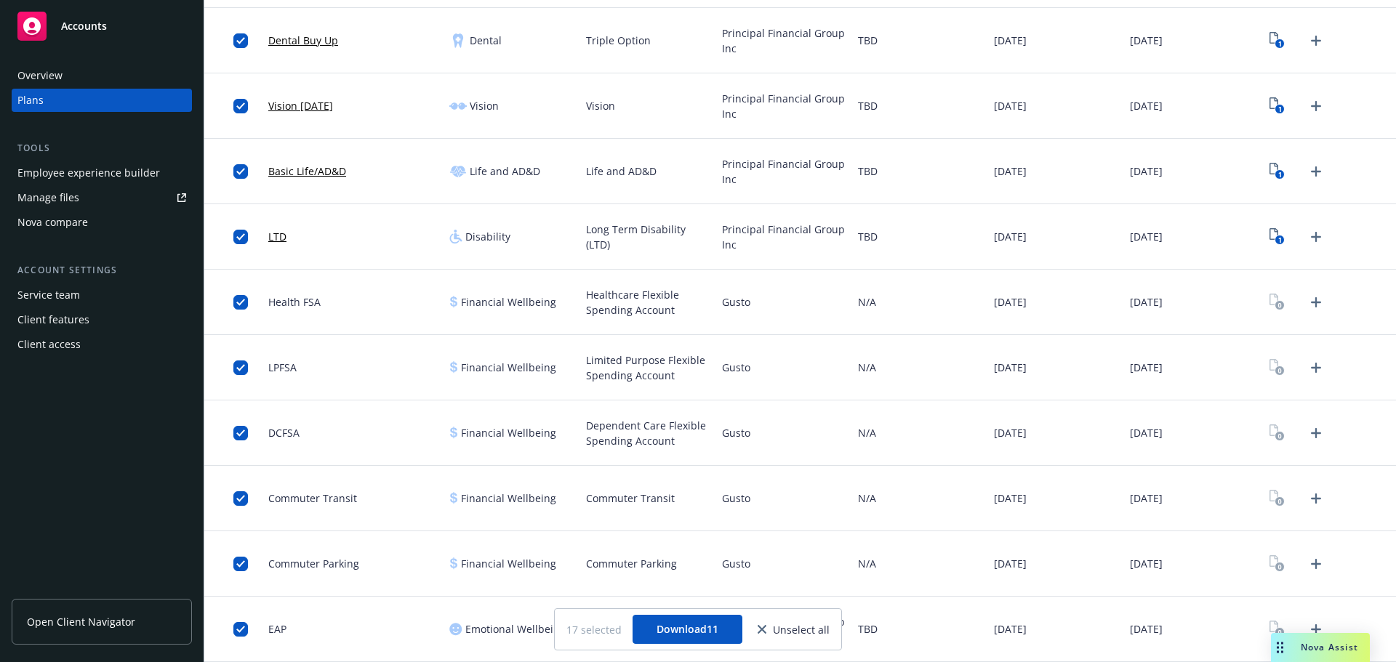
click at [732, 308] on span "Gusto" at bounding box center [736, 301] width 28 height 15
click at [726, 307] on span "Gusto" at bounding box center [736, 301] width 28 height 15
click at [765, 626] on icon "close" at bounding box center [762, 629] width 9 height 9
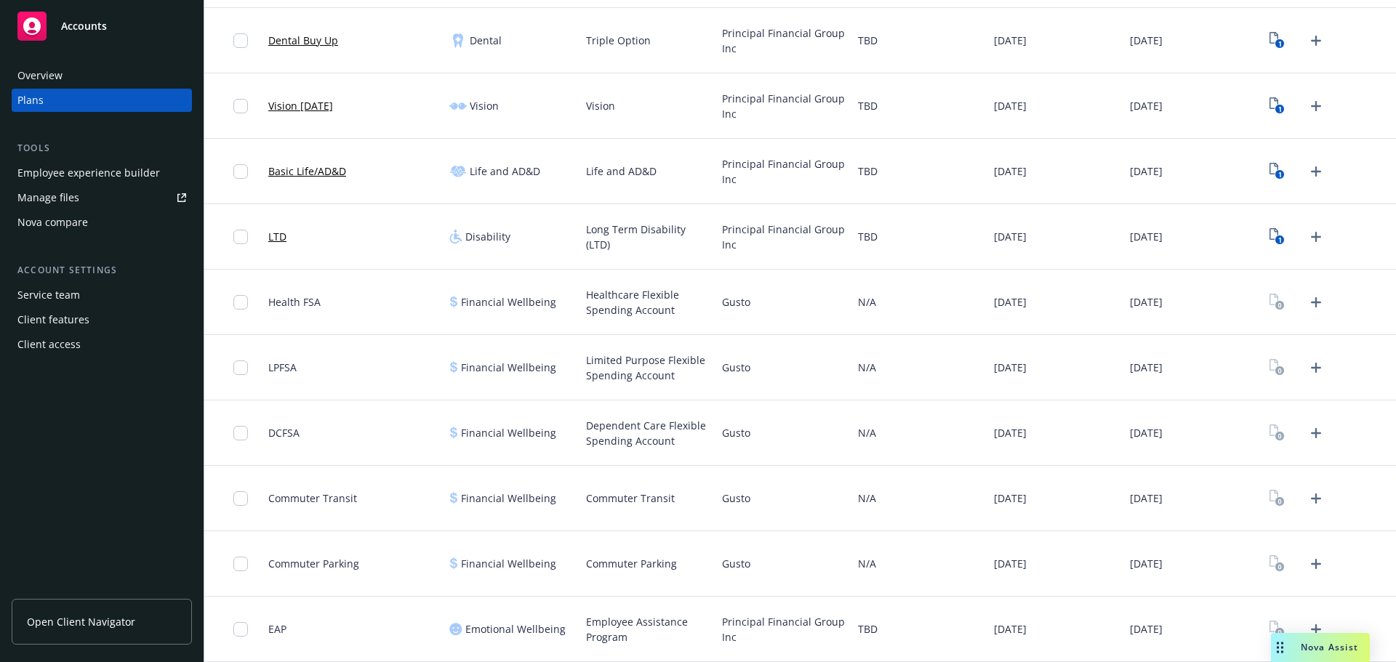
click at [729, 628] on span "Principal Financial Group Inc" at bounding box center [784, 629] width 124 height 31
click at [729, 625] on span "Principal Financial Group Inc" at bounding box center [784, 629] width 124 height 31
click at [729, 623] on span "Principal Financial Group Inc" at bounding box center [784, 629] width 124 height 31
click at [1307, 626] on icon "Upload Plan Documents" at bounding box center [1315, 629] width 17 height 17
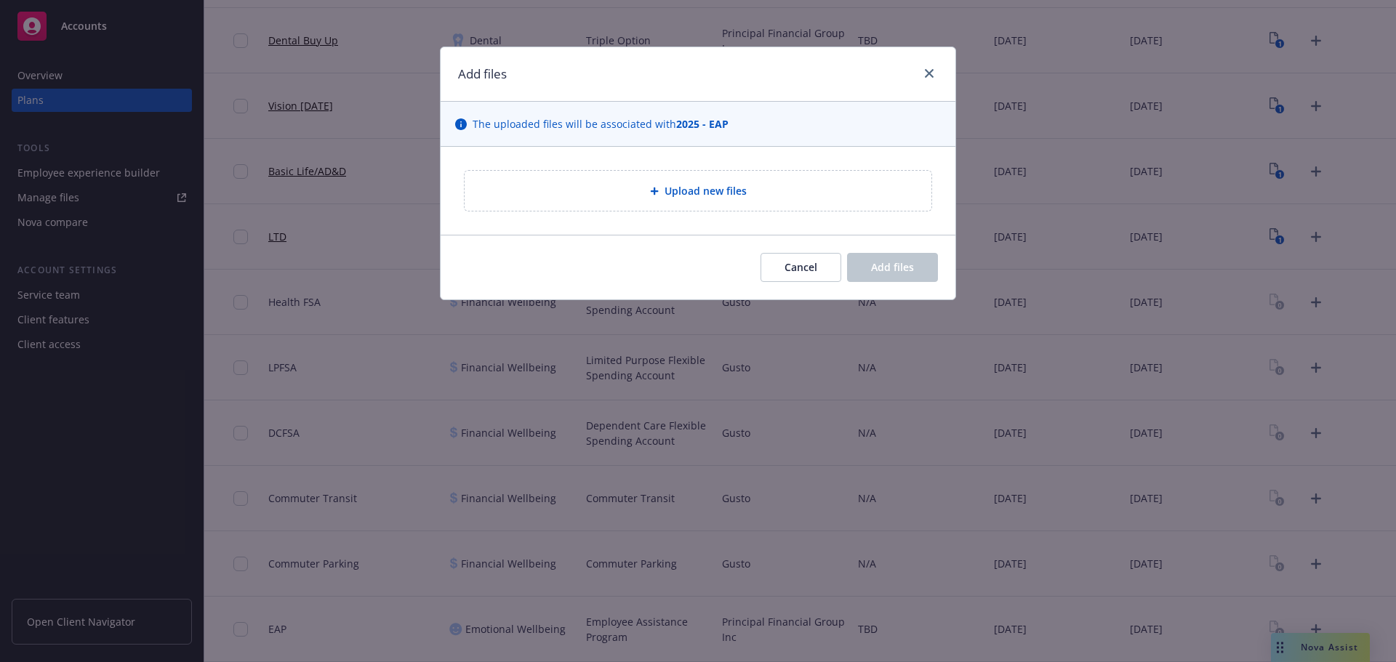
click at [677, 181] on div "Upload new files" at bounding box center [698, 191] width 467 height 40
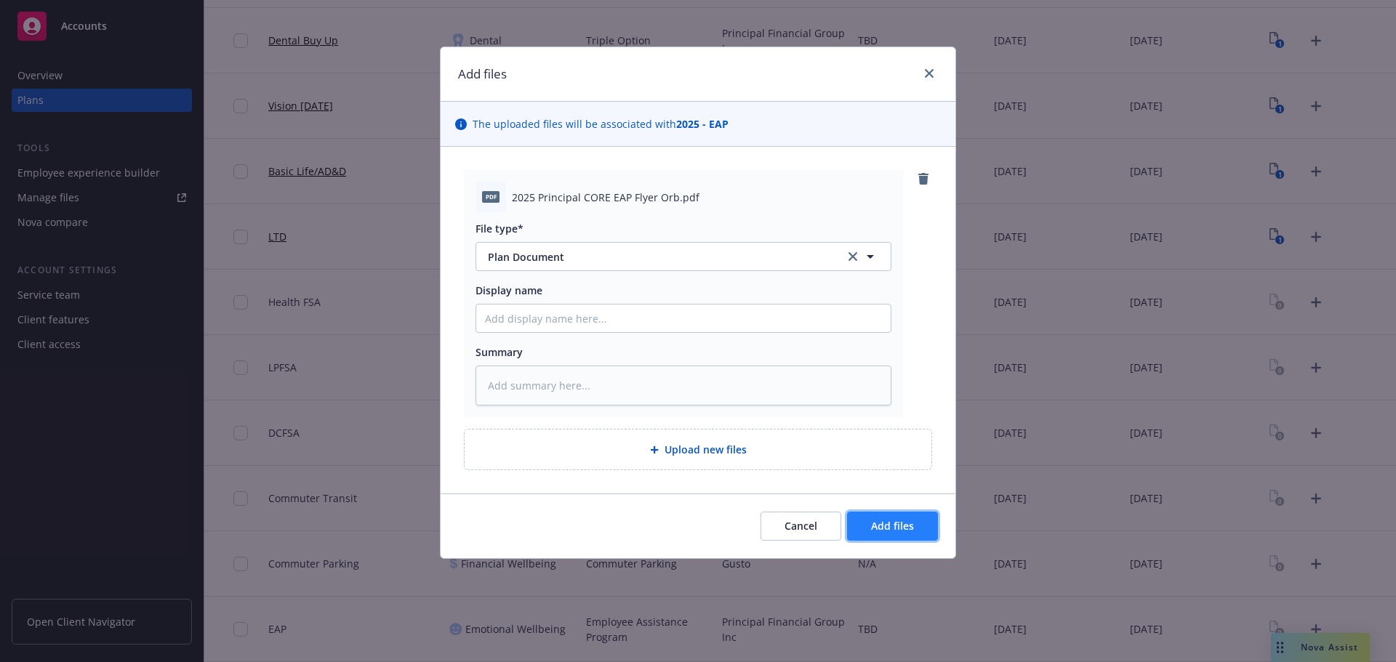
click at [929, 527] on button "Add files" at bounding box center [892, 526] width 91 height 29
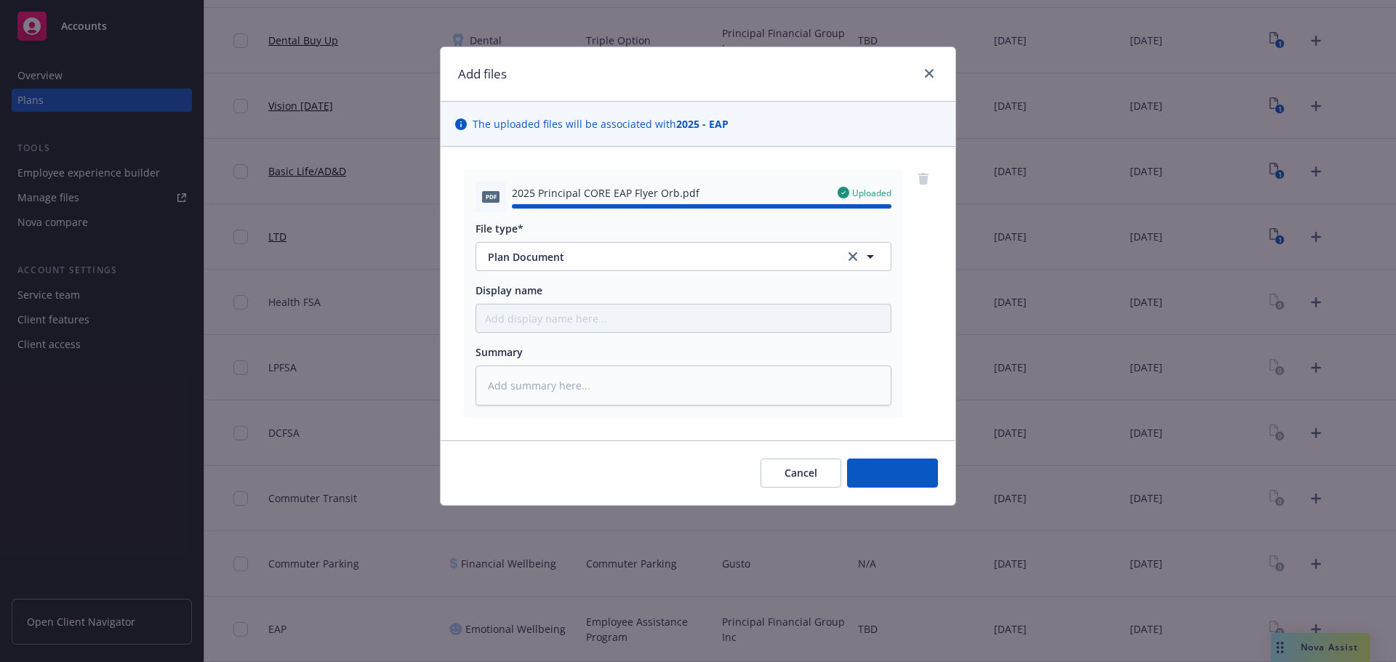
type textarea "x"
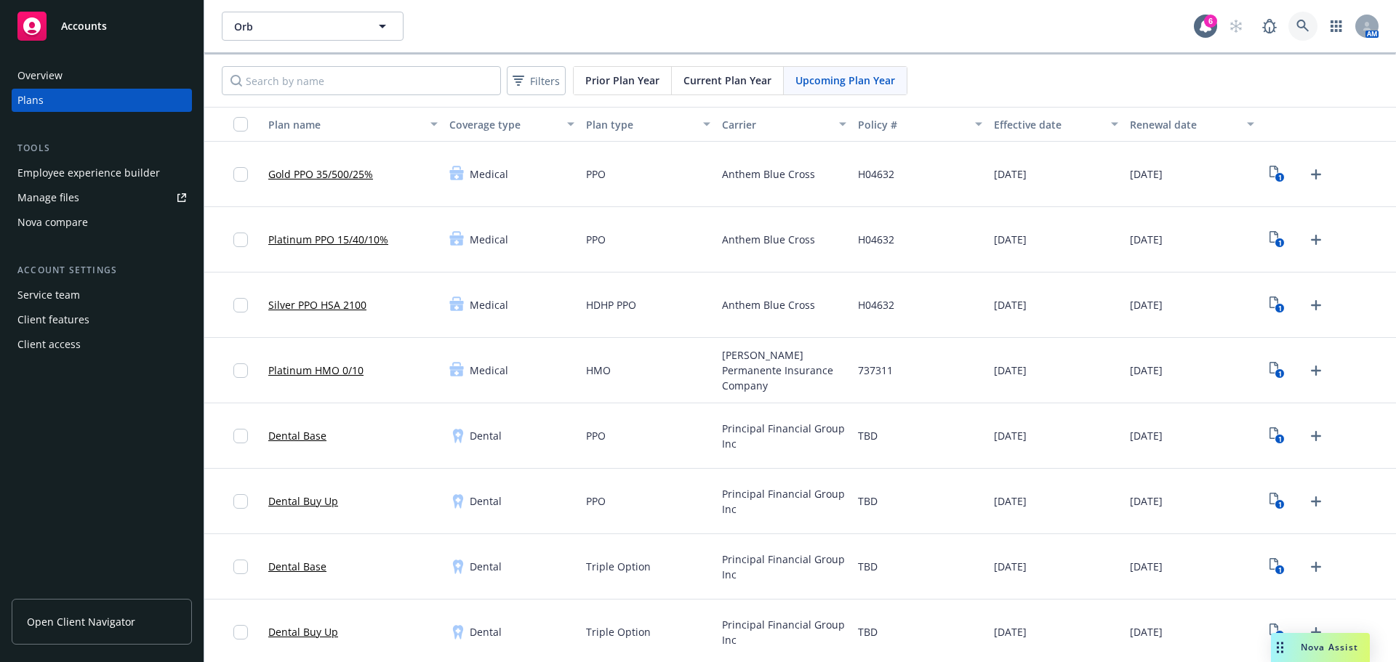
click at [1294, 14] on link at bounding box center [1302, 26] width 29 height 29
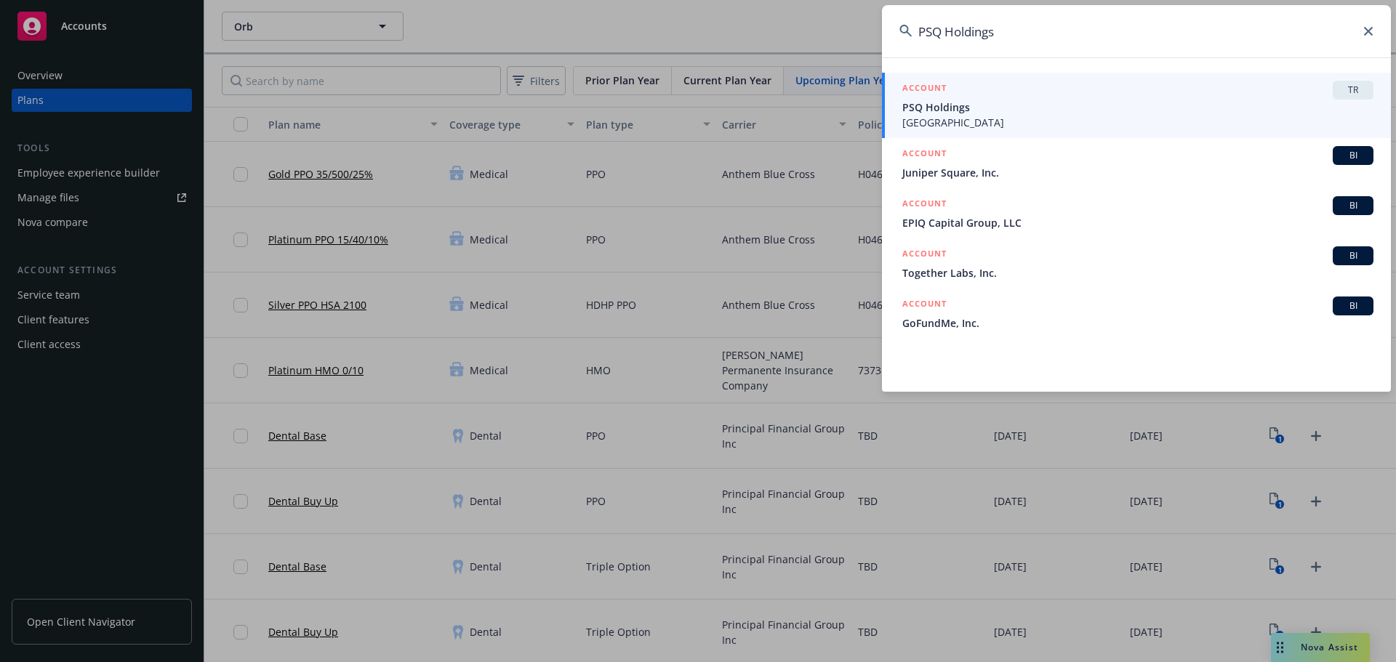
type input "PSQ Holdings"
click at [1018, 114] on span "PSQ Holdings" at bounding box center [1137, 107] width 471 height 15
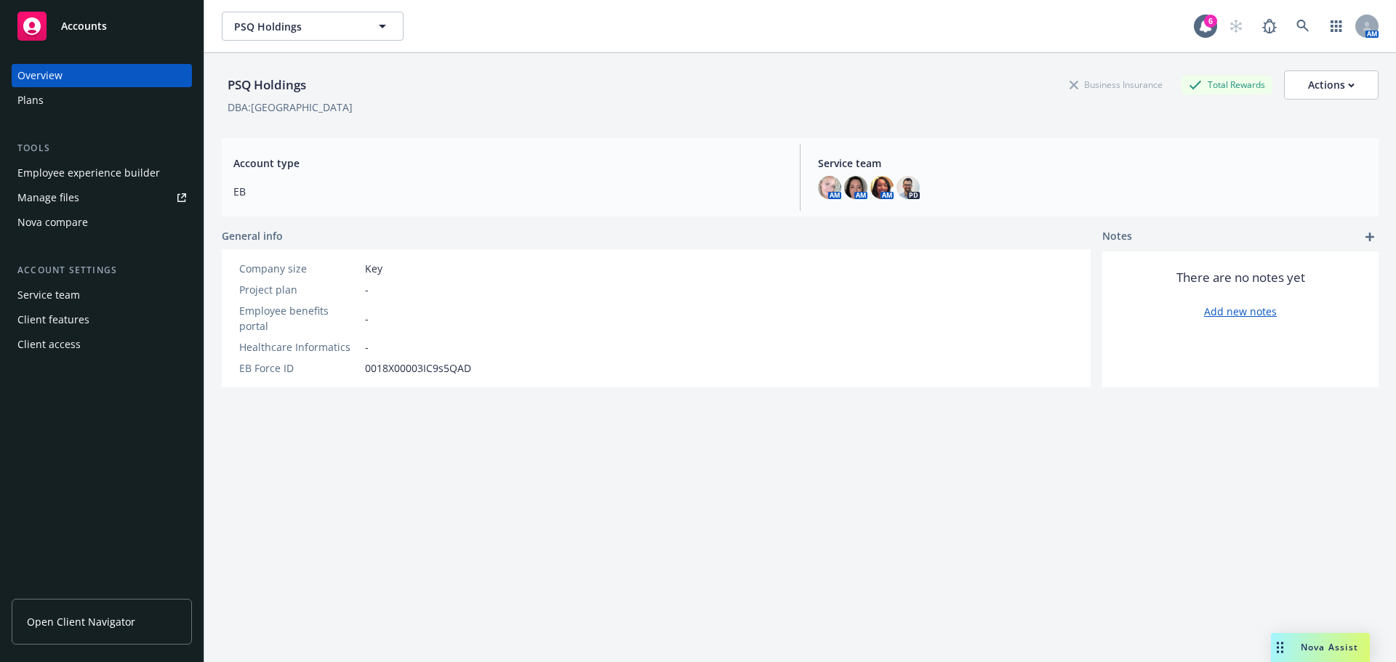
click at [37, 110] on div "Plans" at bounding box center [30, 100] width 26 height 23
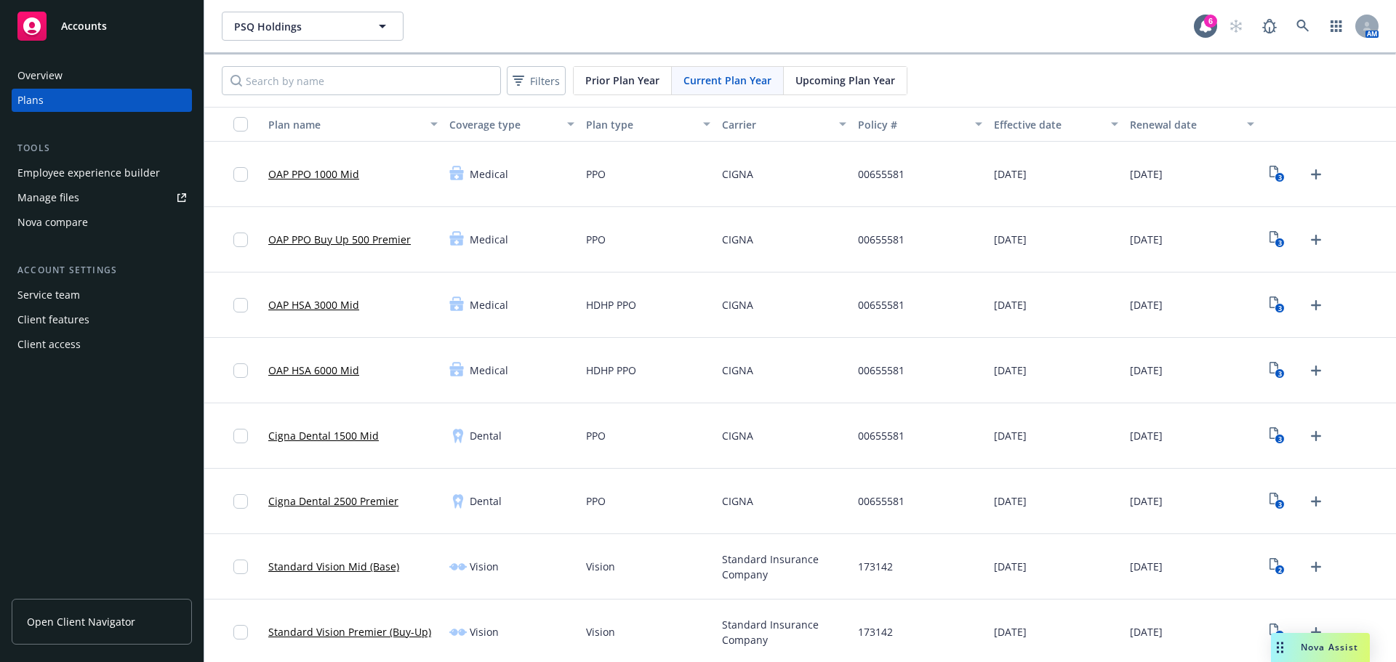
click at [829, 78] on span "Upcoming Plan Year" at bounding box center [845, 80] width 100 height 15
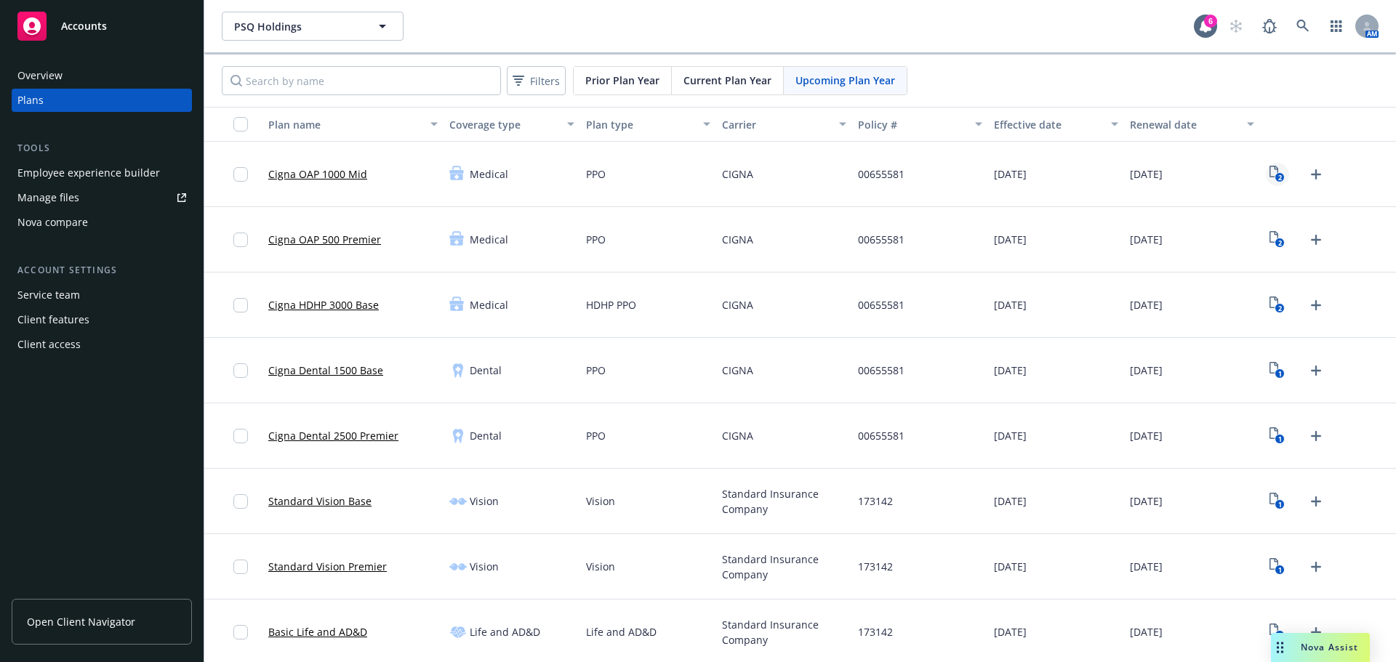
click at [1269, 172] on icon "2" at bounding box center [1276, 174] width 15 height 17
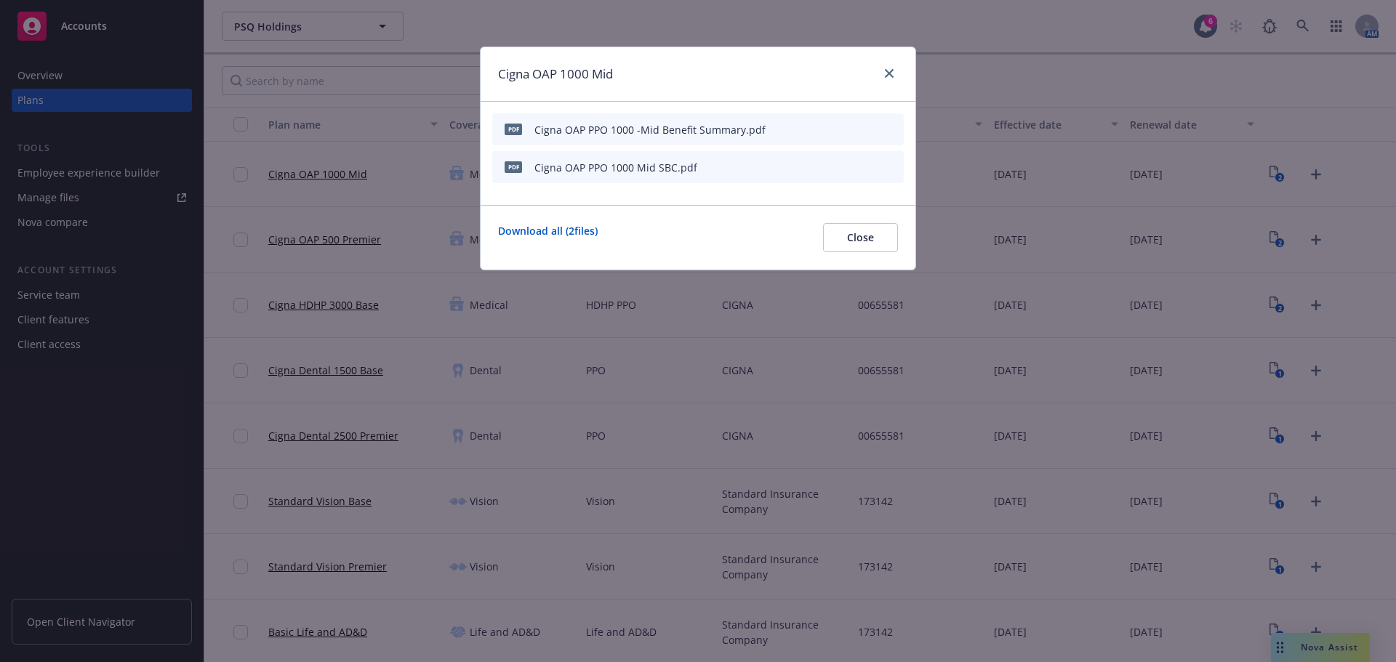
click at [820, 131] on icon "button" at bounding box center [819, 130] width 7 height 7
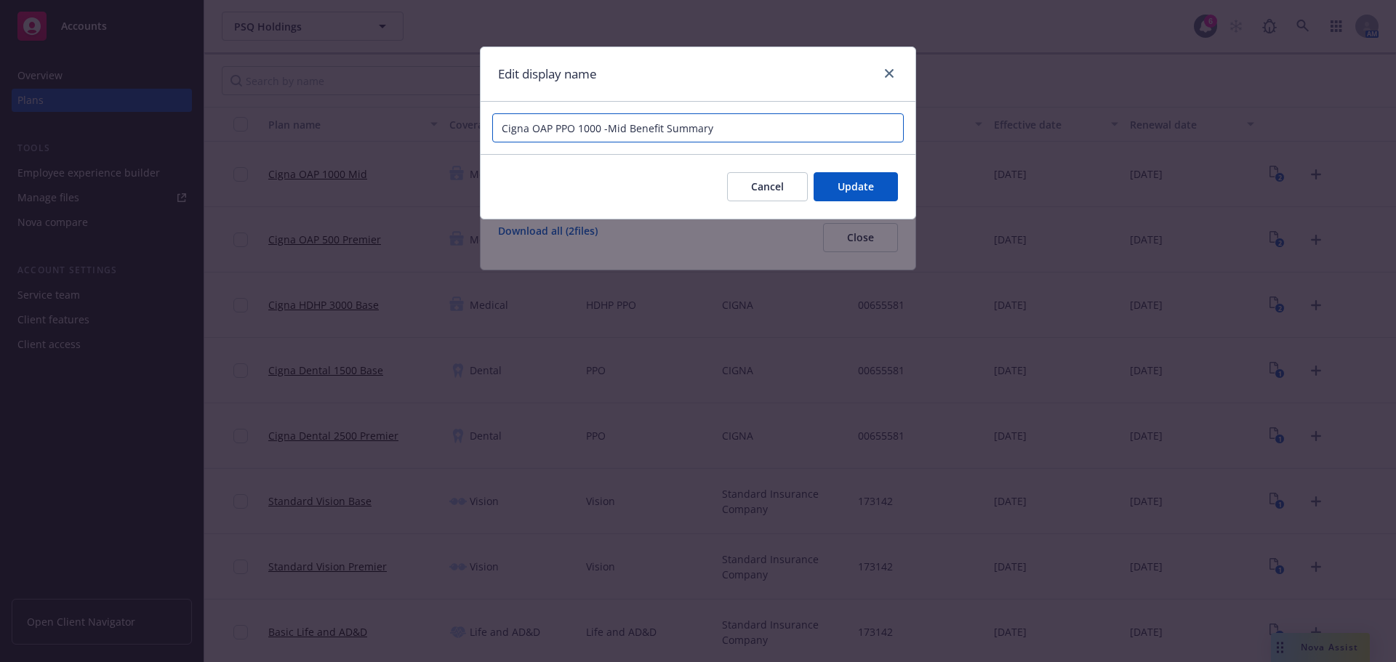
click at [787, 129] on input "Cigna OAP PPO 1000 -Mid Benefit Summary" at bounding box center [697, 127] width 411 height 29
paste input "PSQ Holdings"
click at [607, 132] on input "Cigna OAP PPO 1000 -Mid Benefit Summary PSQ Holdings" at bounding box center [697, 127] width 411 height 29
type input "2026 Cigna OAP PPO 1000 Mid Benefit Summary PSQ Holdings"
click at [867, 176] on button "Update" at bounding box center [856, 186] width 84 height 29
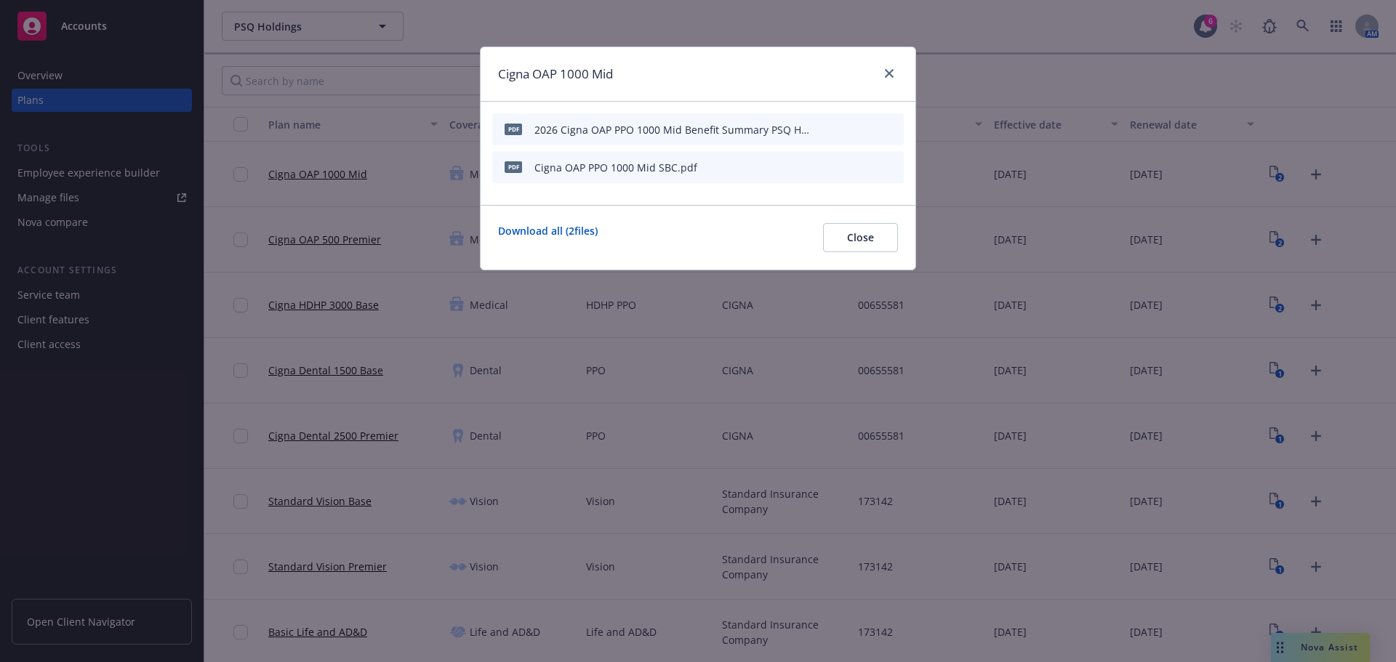
click at [822, 169] on icon "button" at bounding box center [820, 167] width 9 height 9
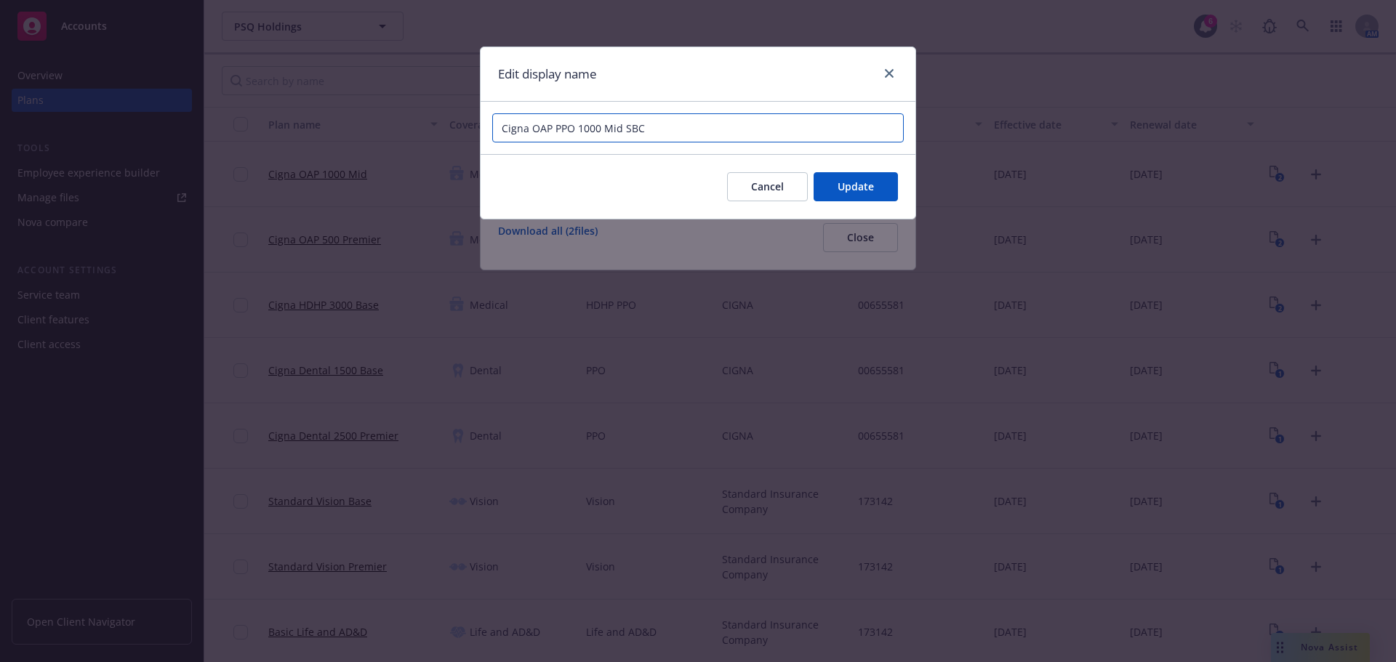
click at [726, 133] on input "Cigna OAP PPO 1000 Mid SBC" at bounding box center [697, 127] width 411 height 29
paste input "PSQ Holdings"
type input "2026 Cigna OAP PPO 1000 Mid SBC PSQ Holdings"
click at [881, 175] on button "Update" at bounding box center [856, 186] width 84 height 29
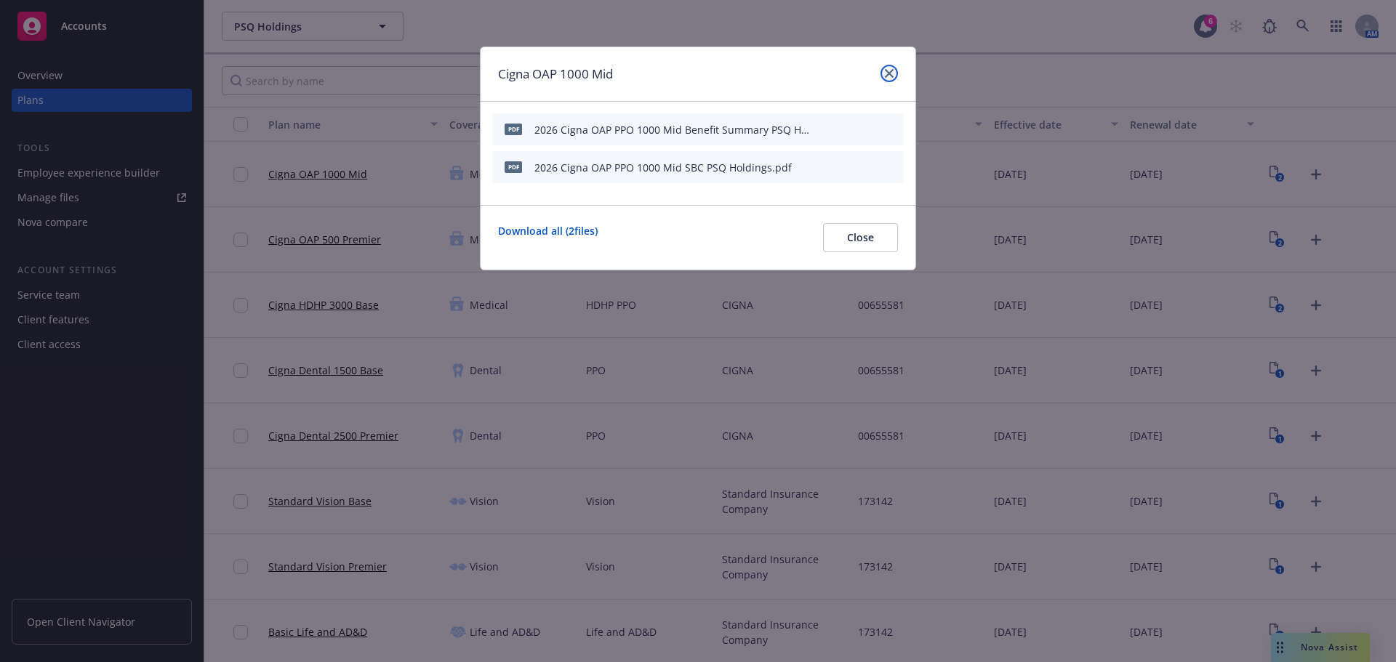
click at [891, 73] on icon "close" at bounding box center [889, 73] width 9 height 9
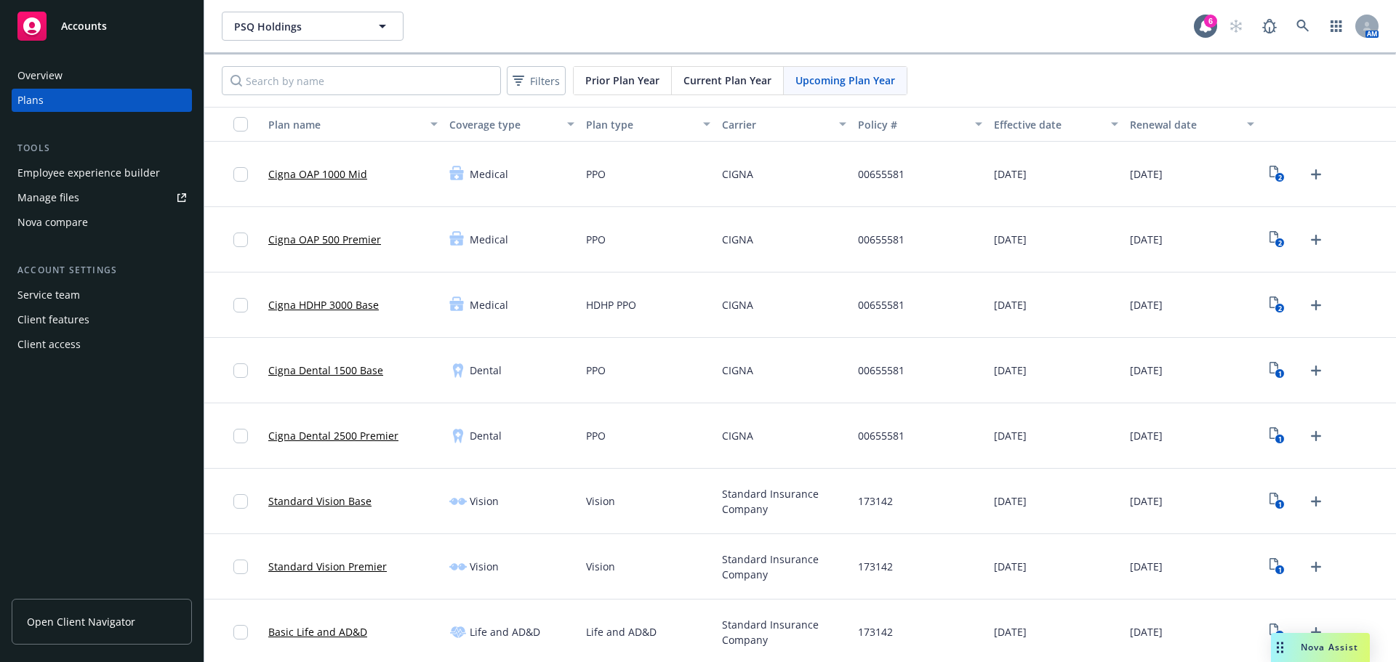
click at [732, 79] on span "Current Plan Year" at bounding box center [727, 80] width 88 height 15
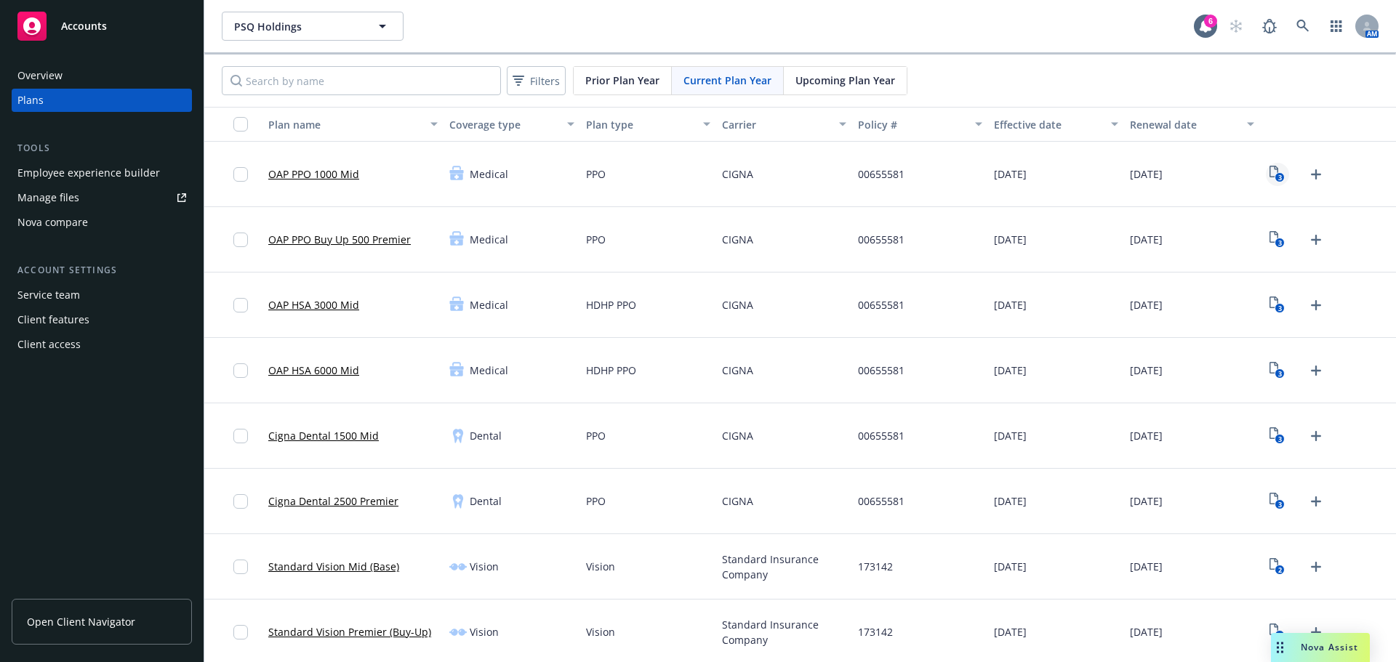
click at [1269, 170] on icon "3" at bounding box center [1276, 174] width 15 height 17
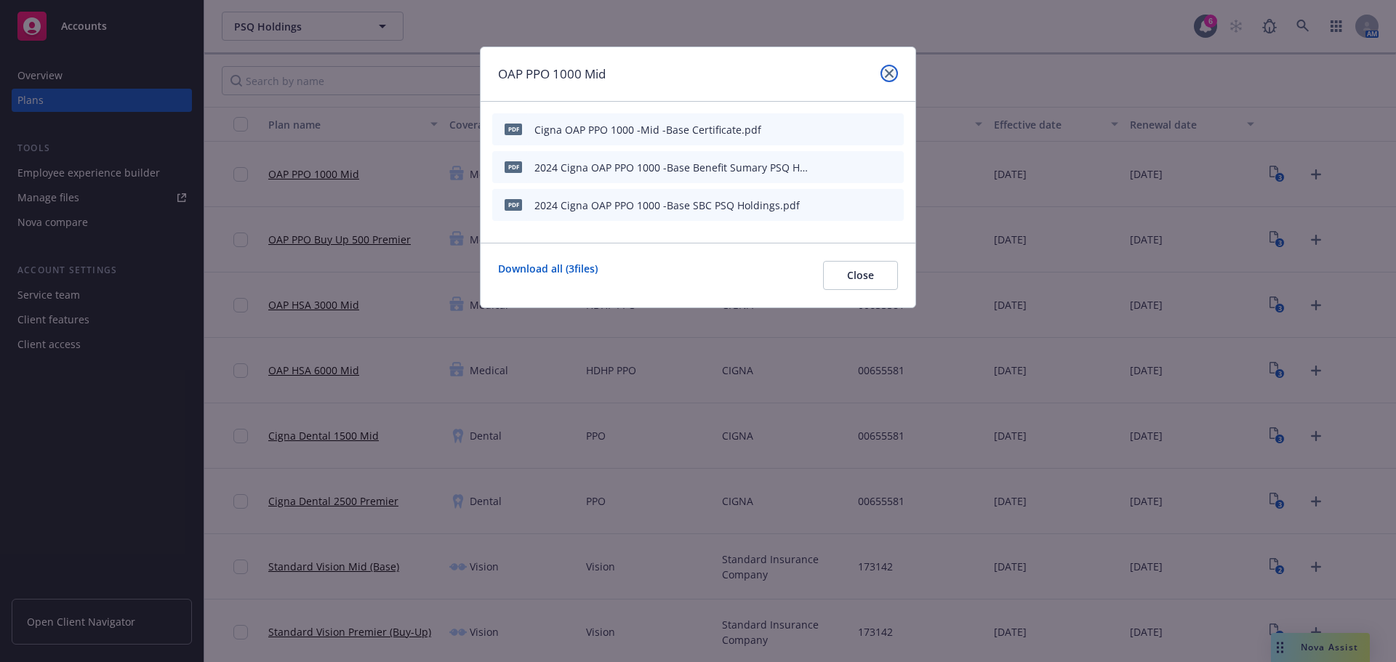
click at [884, 75] on link "close" at bounding box center [888, 73] width 17 height 17
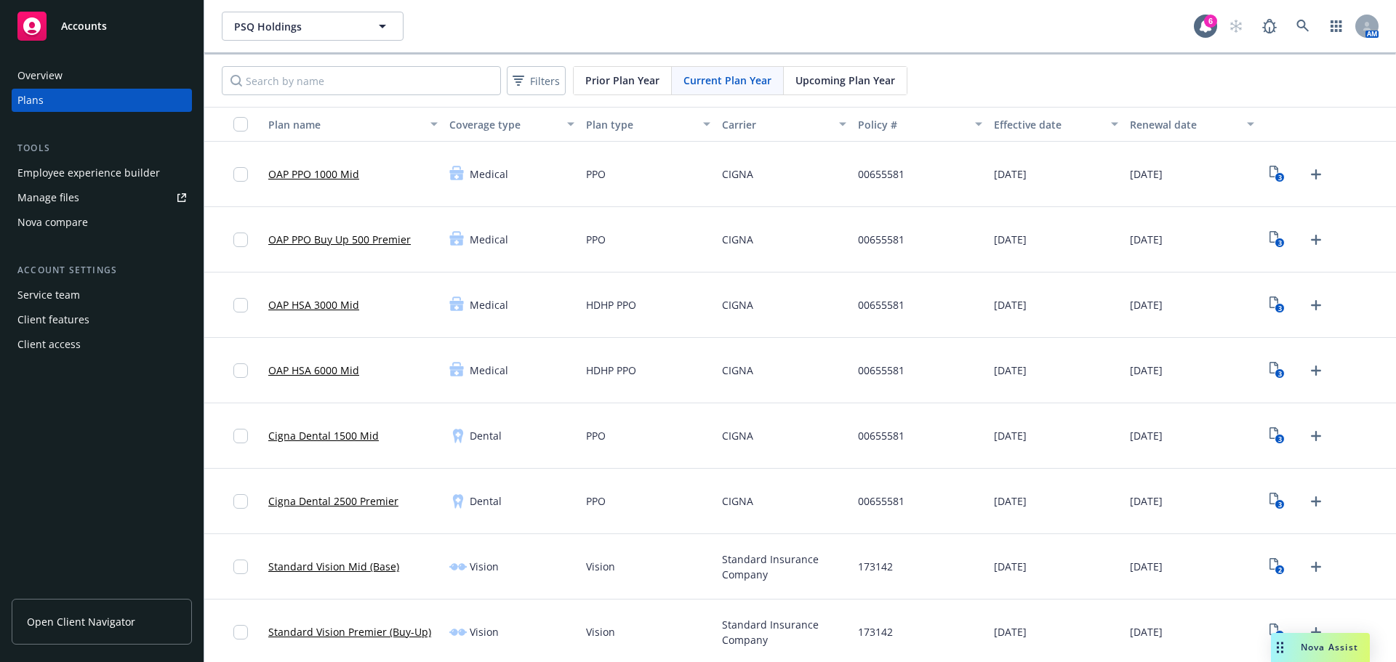
click at [838, 79] on span "Upcoming Plan Year" at bounding box center [845, 80] width 100 height 15
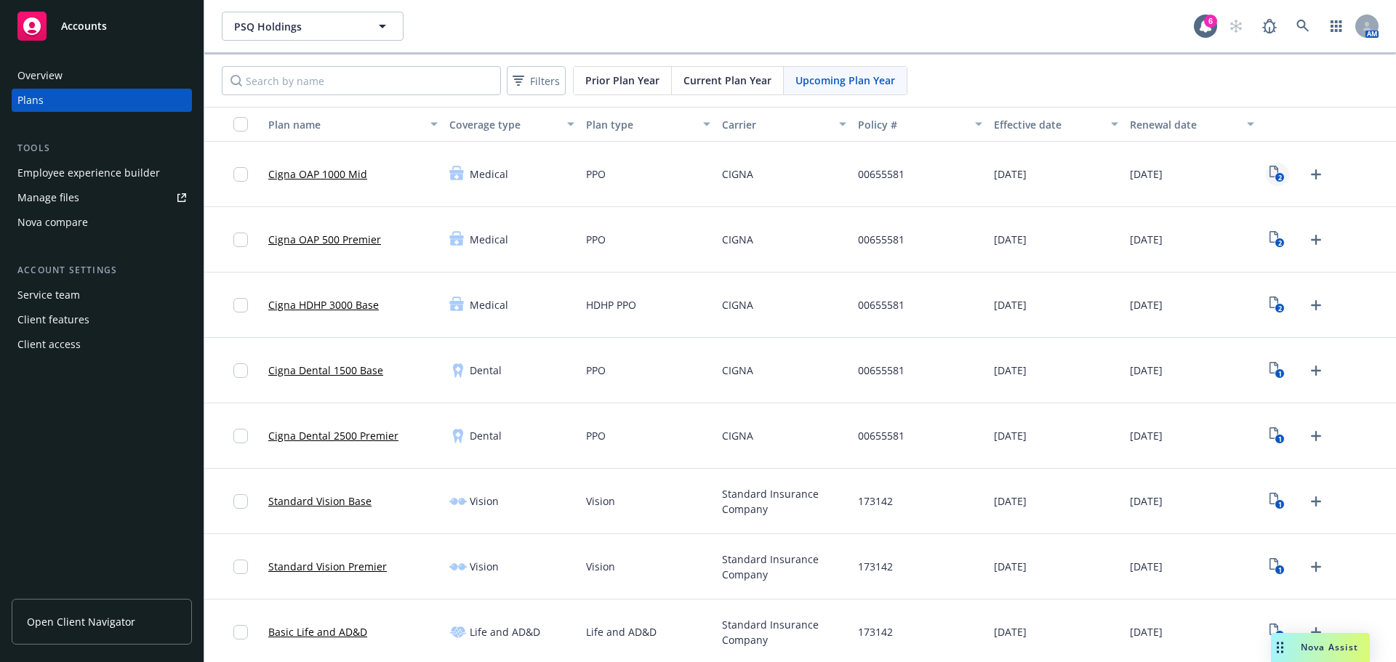
click at [1278, 176] on text "2" at bounding box center [1280, 177] width 4 height 9
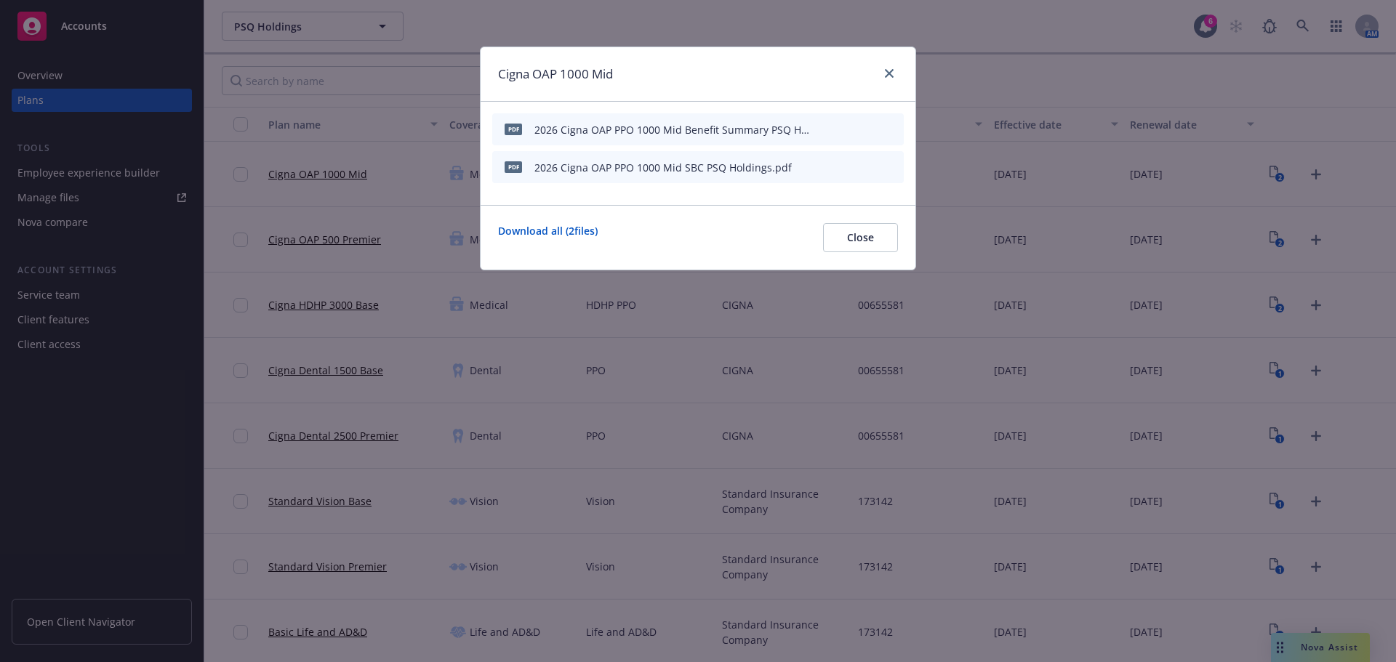
click at [824, 129] on icon "button" at bounding box center [820, 129] width 9 height 9
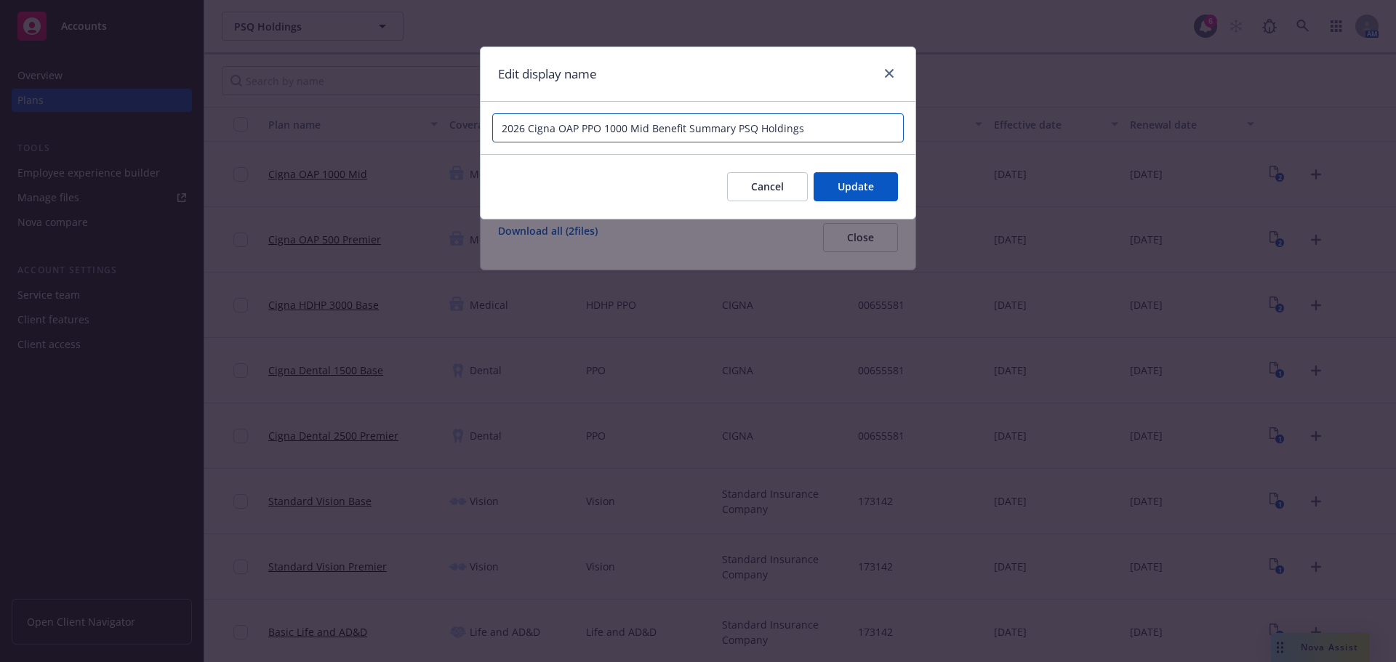
click at [527, 129] on input "2026 Cigna OAP PPO 1000 Mid Benefit Summary PSQ Holdings" at bounding box center [697, 127] width 411 height 29
type input "2025 Cigna OAP PPO 1000 Mid Benefit Summary PSQ Holdings"
click at [862, 190] on span "Update" at bounding box center [856, 187] width 36 height 14
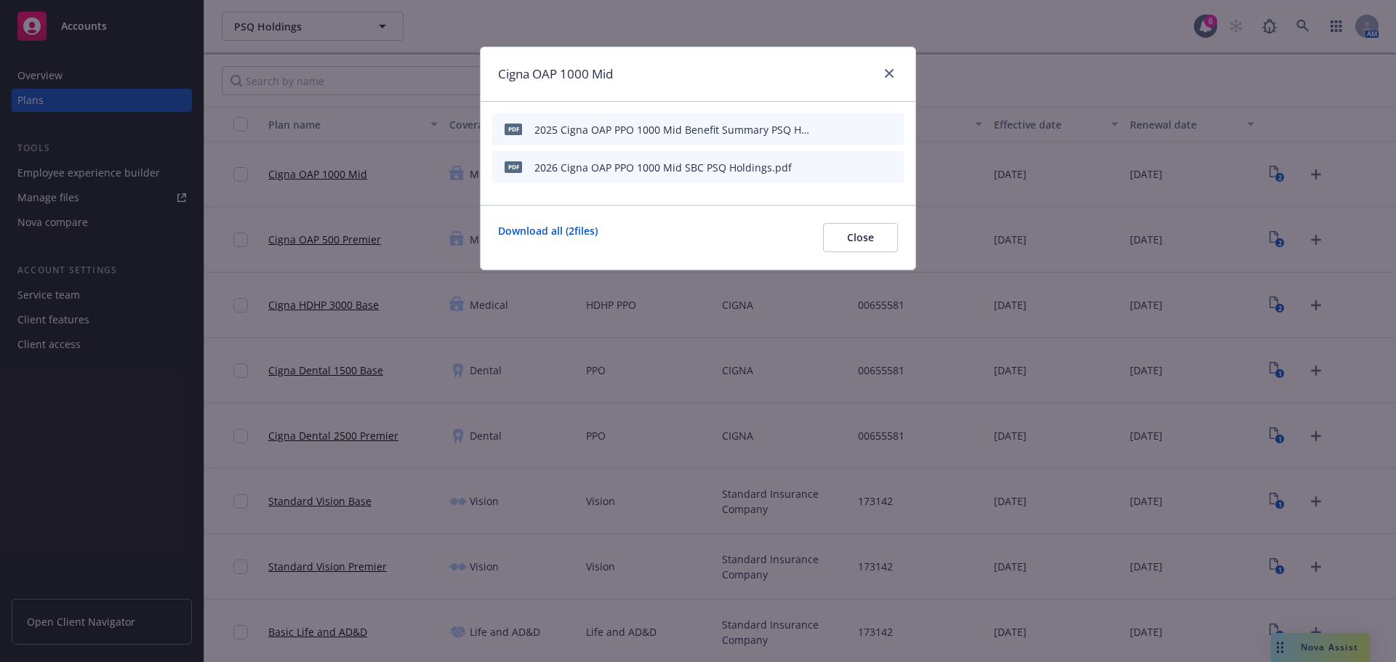
click at [822, 161] on button at bounding box center [822, 167] width 9 height 15
click at [820, 167] on icon "button" at bounding box center [819, 167] width 7 height 7
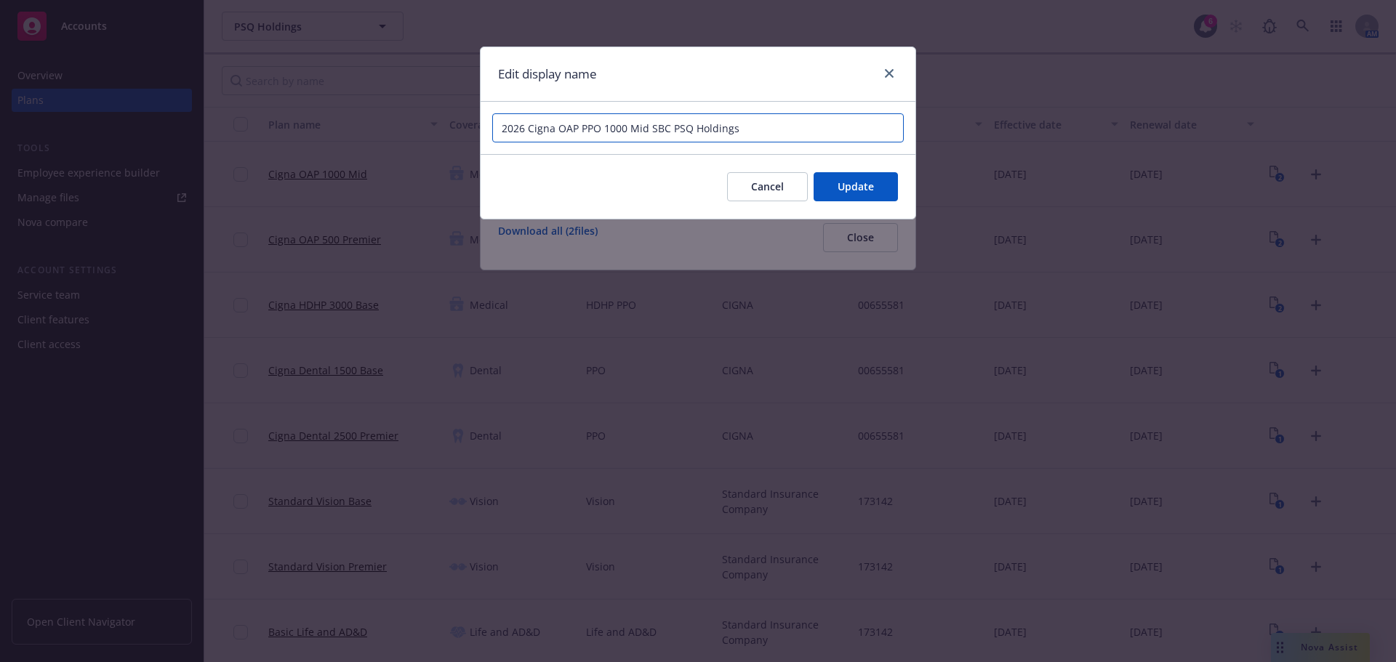
click at [529, 132] on input "2026 Cigna OAP PPO 1000 Mid SBC PSQ Holdings" at bounding box center [697, 127] width 411 height 29
type input "2025 Cigna OAP PPO 1000 Mid SBC PSQ Holdings"
click at [865, 186] on span "Update" at bounding box center [856, 187] width 36 height 14
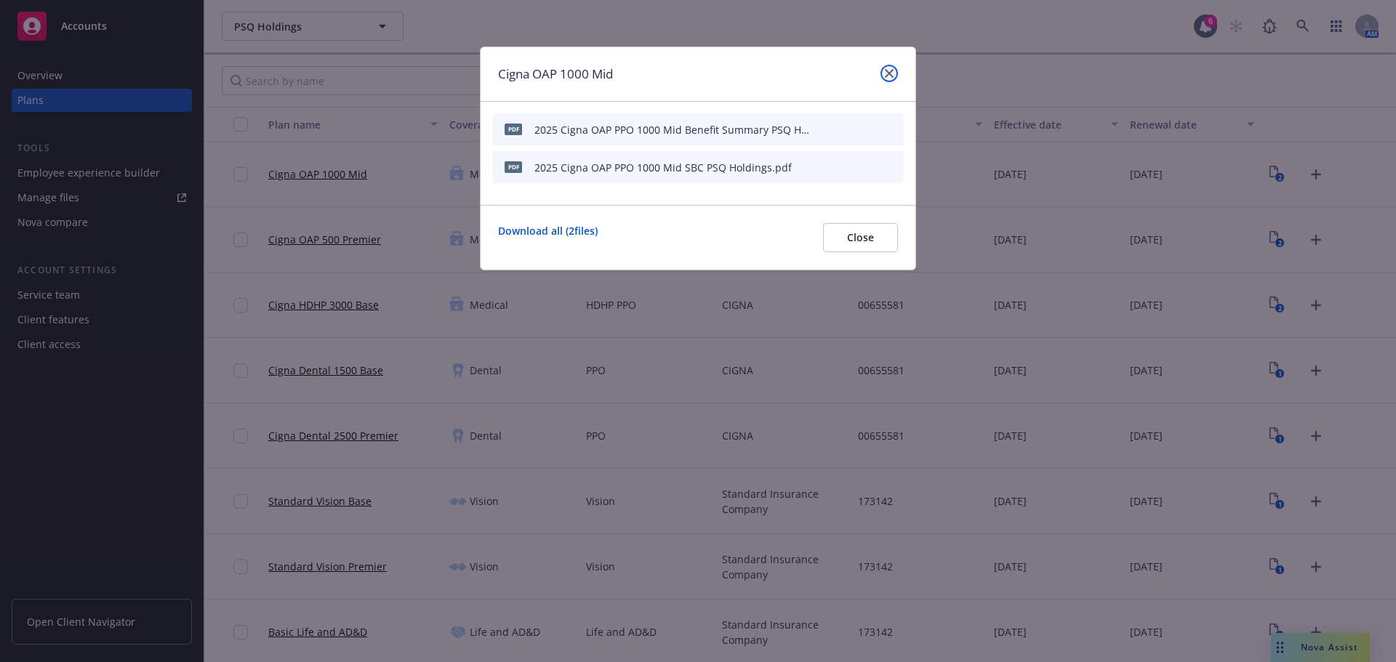
click at [889, 75] on icon "close" at bounding box center [889, 73] width 9 height 9
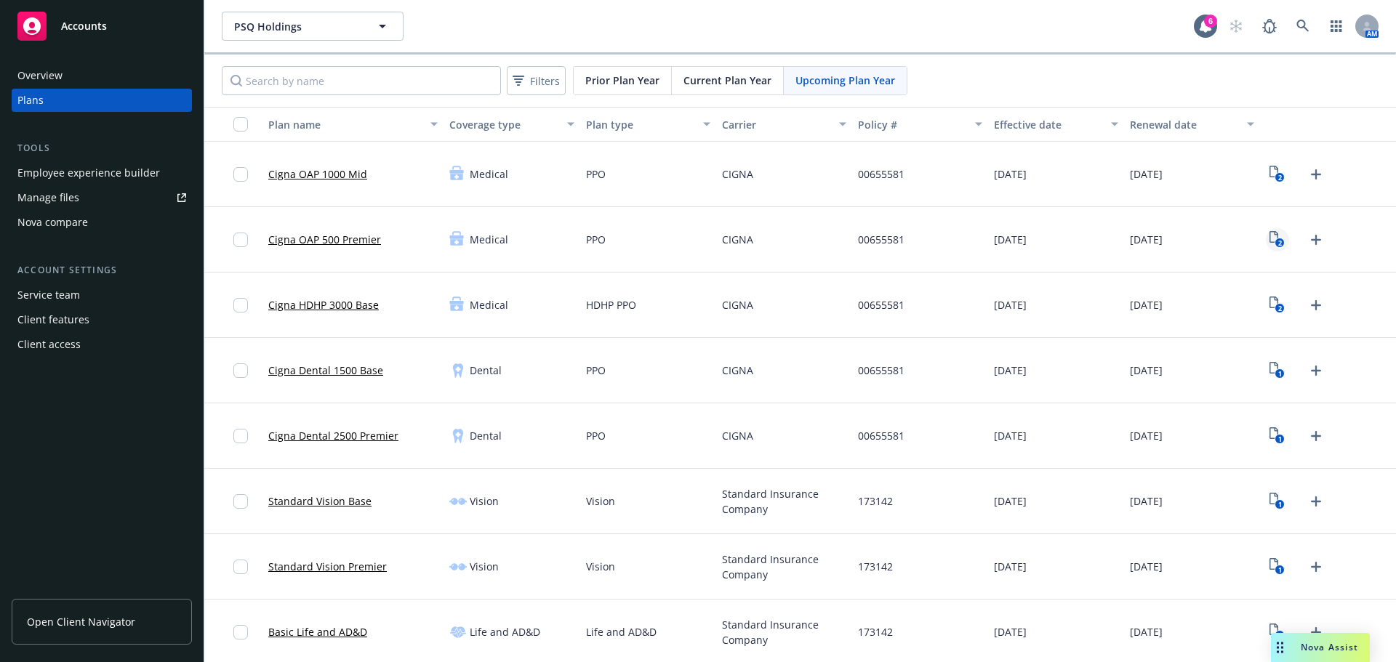
click at [1275, 243] on rect "View Plan Documents" at bounding box center [1279, 242] width 9 height 9
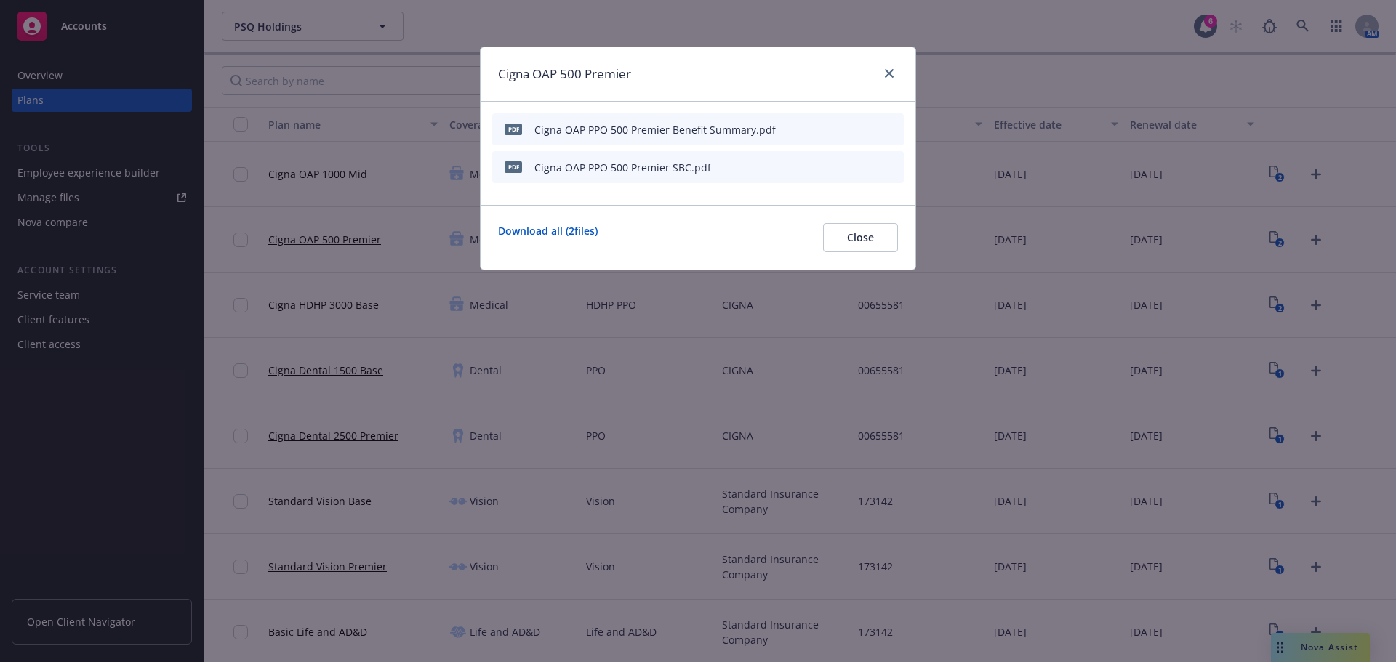
click at [825, 129] on button "button" at bounding box center [821, 130] width 12 height 12
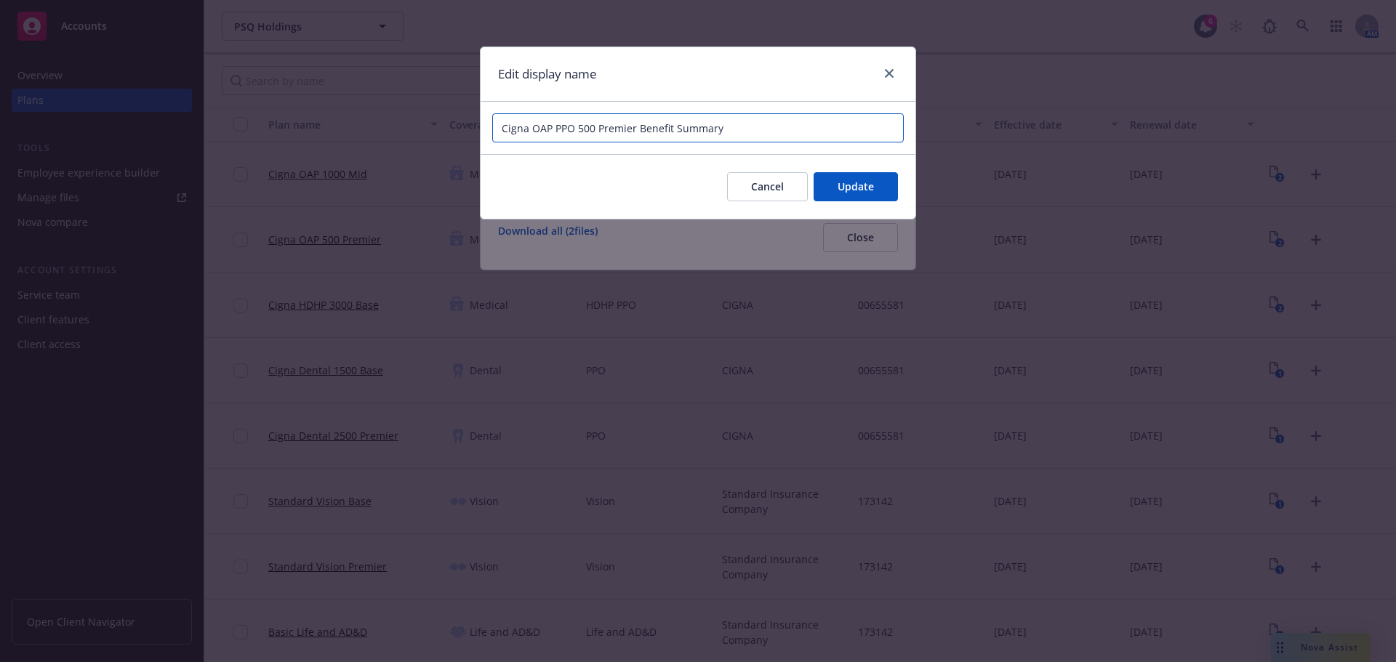
click at [802, 124] on input "Cigna OAP PPO 500 Premier Benefit Summary" at bounding box center [697, 127] width 411 height 29
paste input "PSQ Holdings"
type input "2025 Cigna OAP PPO 500 Premier Benefit Summary PSQ Holdings"
click at [844, 198] on button "Update" at bounding box center [856, 186] width 84 height 29
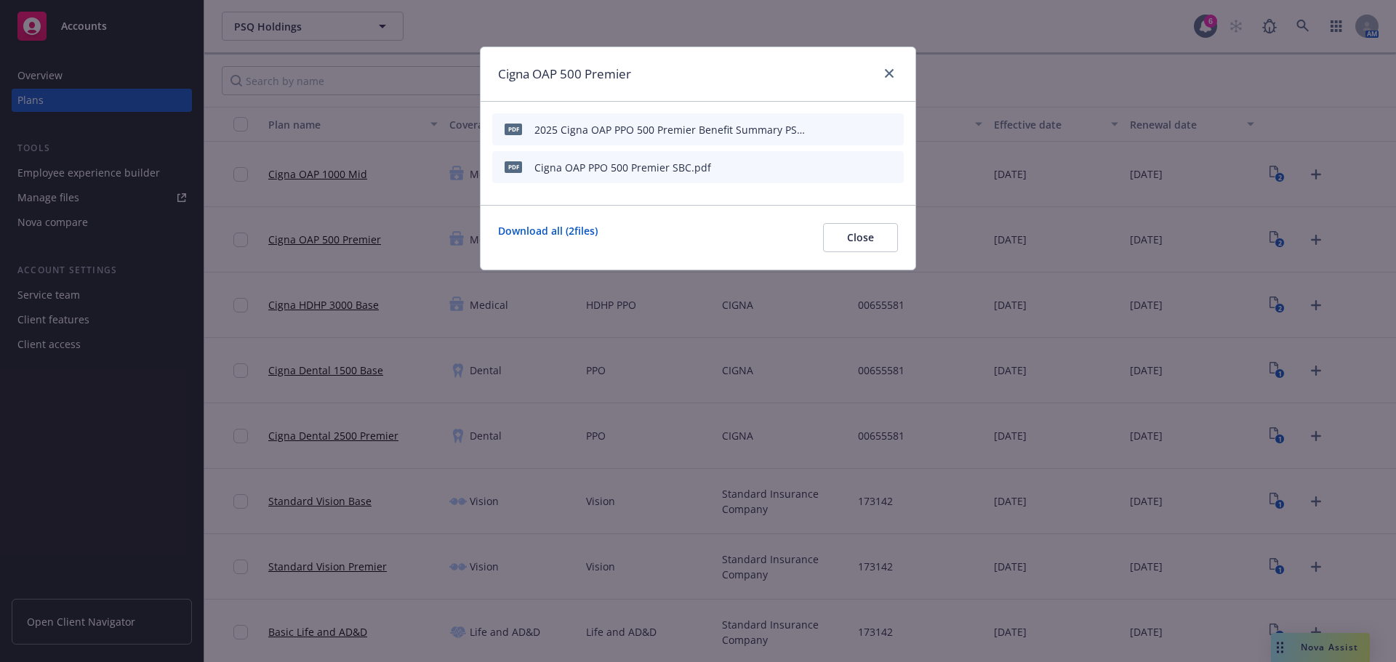
click at [824, 172] on button at bounding box center [822, 167] width 9 height 15
click at [822, 173] on button at bounding box center [822, 167] width 9 height 15
click at [822, 170] on icon "button" at bounding box center [820, 167] width 9 height 9
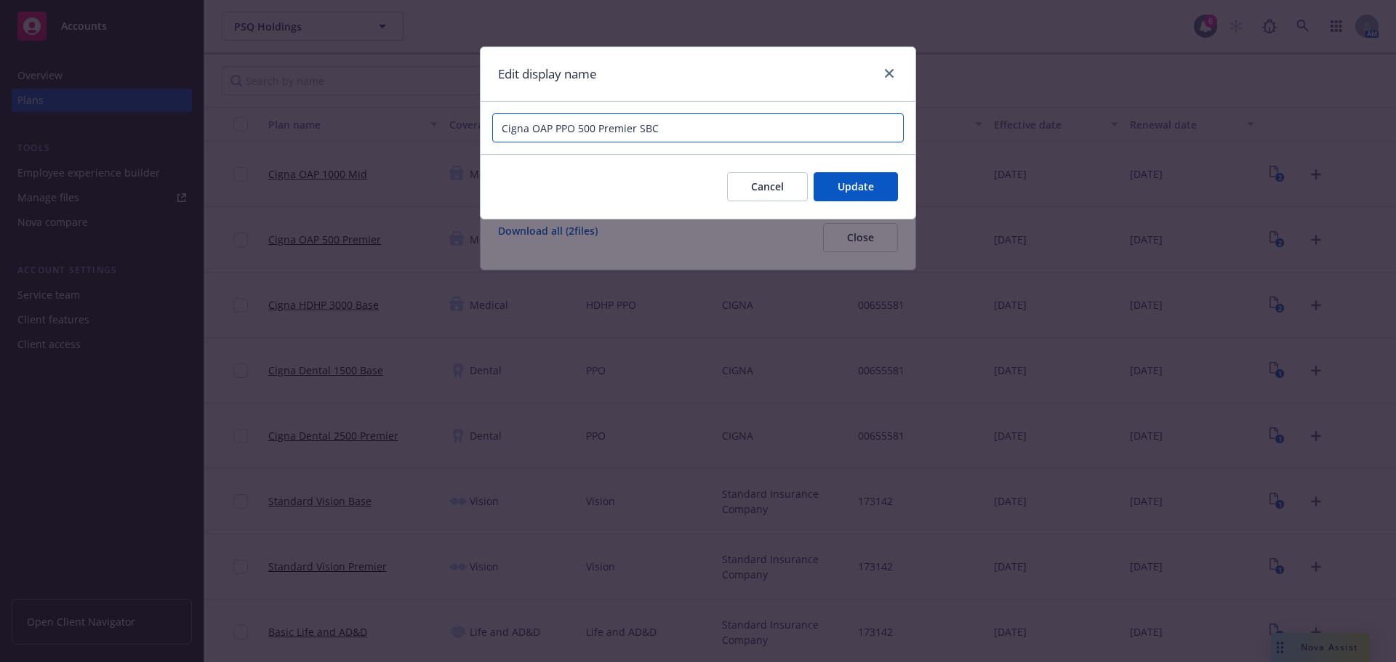
click at [673, 118] on input "Cigna OAP PPO 500 Premier SBC" at bounding box center [697, 127] width 411 height 29
paste input "PSQ Holdings"
type input "2025 Cigna OAP PPO 500 Premier SBC PSQ Holdings"
click at [858, 161] on div "Cancel Update" at bounding box center [698, 186] width 435 height 65
click at [861, 182] on span "Update" at bounding box center [856, 187] width 36 height 14
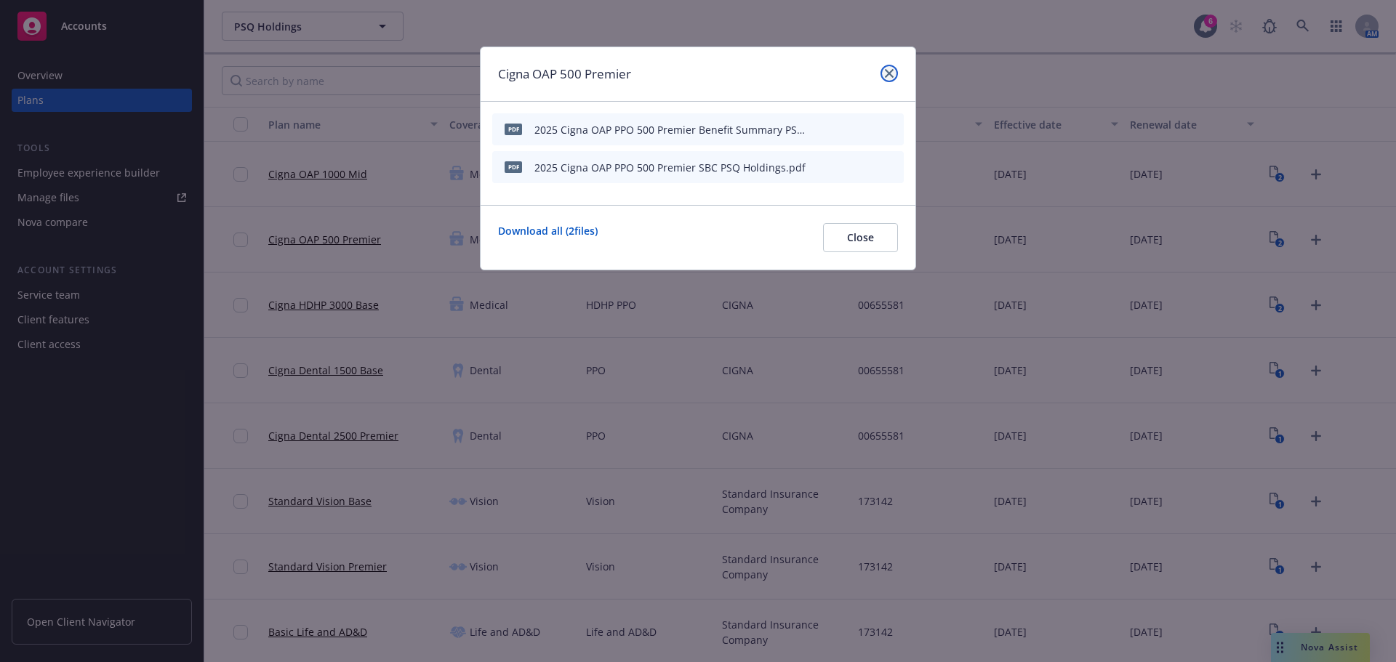
click at [887, 69] on icon "close" at bounding box center [889, 73] width 9 height 9
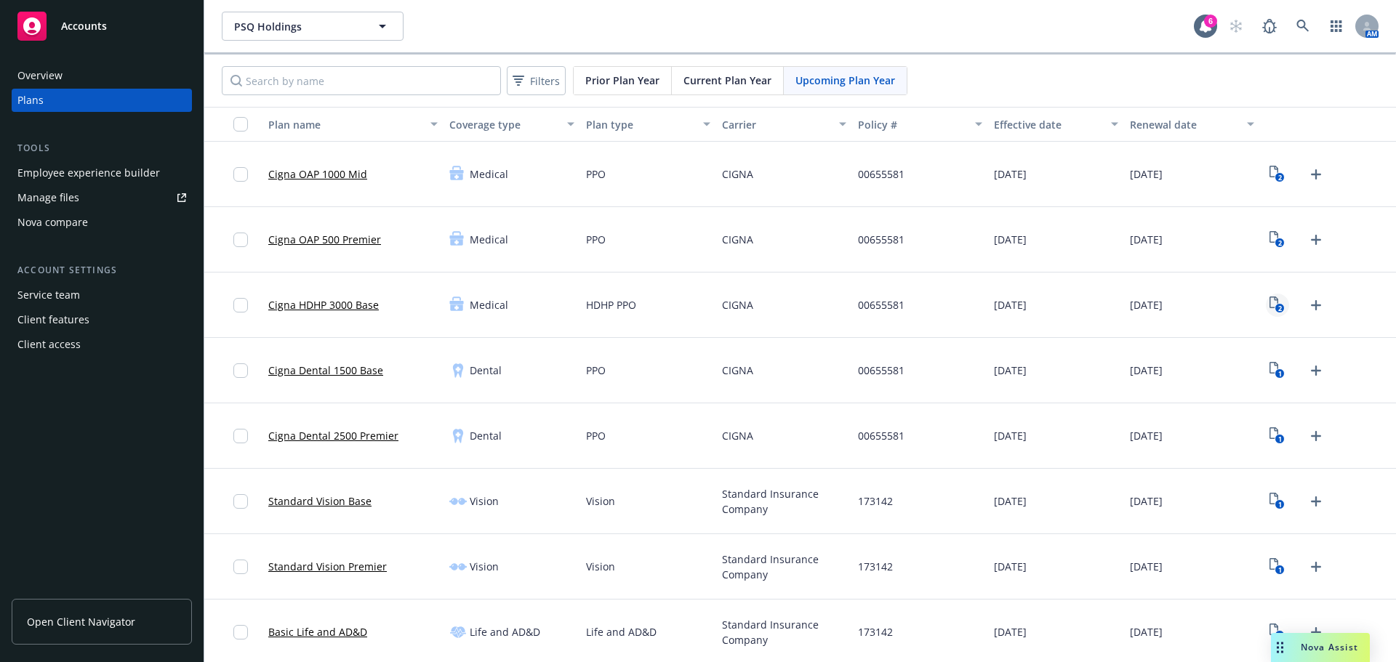
click at [1266, 314] on link "2" at bounding box center [1277, 305] width 23 height 23
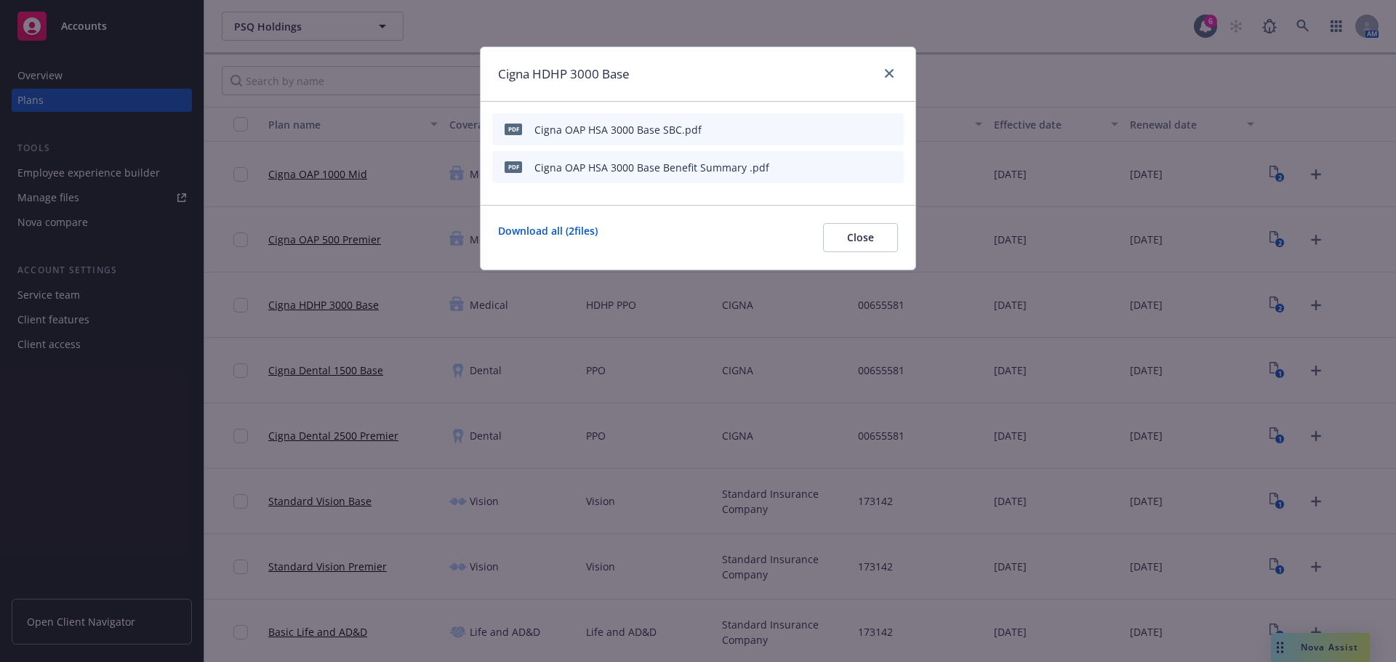
click at [820, 129] on icon "button" at bounding box center [820, 129] width 9 height 9
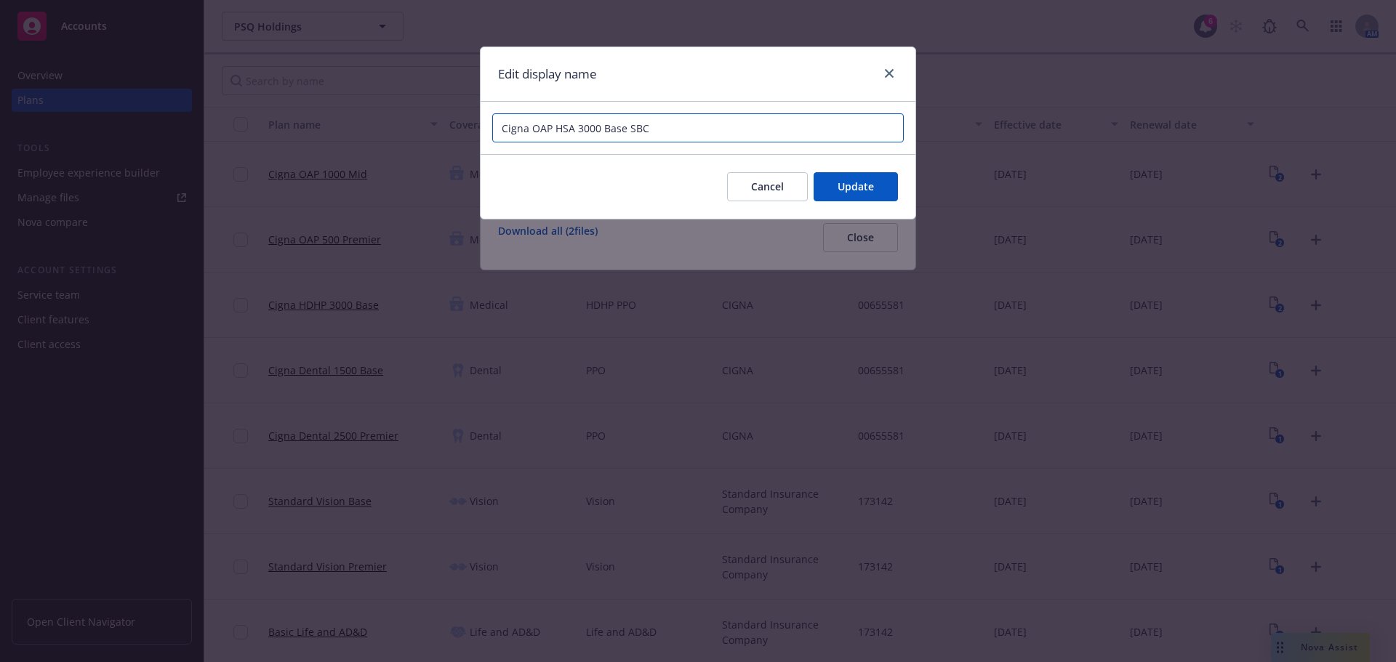
click at [766, 119] on input "Cigna OAP HSA 3000 Base SBC" at bounding box center [697, 127] width 411 height 29
paste input "PSQ Holdings"
type input "2025 Cigna OAP HSA 3000 Base SBC PSQ Holdings"
click at [849, 187] on span "Update" at bounding box center [856, 187] width 36 height 14
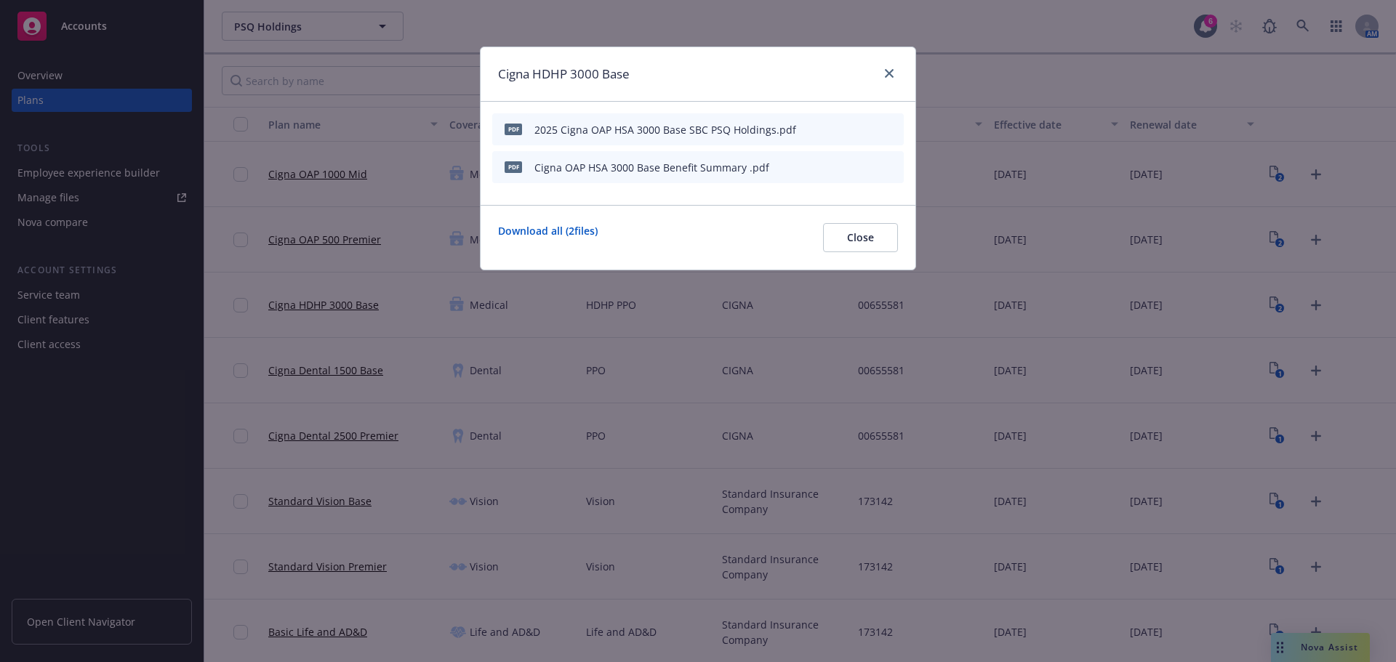
click at [819, 169] on div "pdf Cigna OAP HSA 3000 Base Benefit Summary .pdf" at bounding box center [697, 167] width 411 height 32
click at [823, 169] on icon "button" at bounding box center [820, 167] width 9 height 9
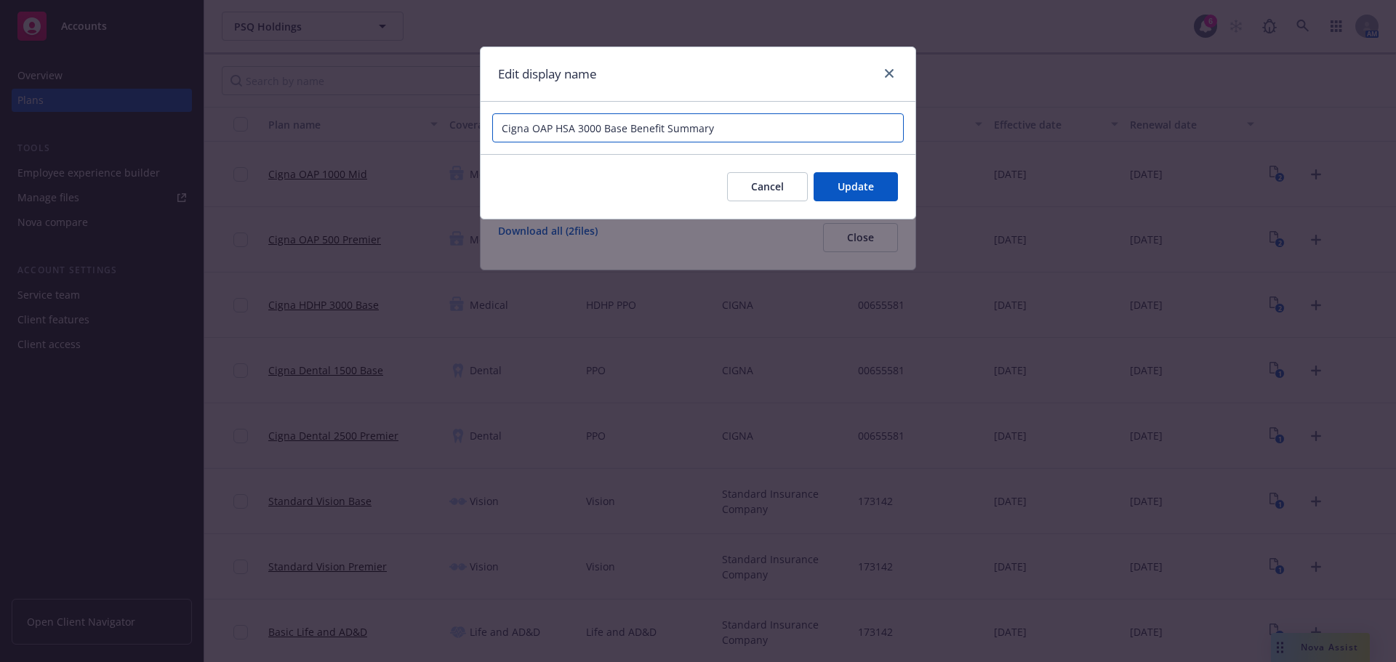
click at [760, 134] on input "Cigna OAP HSA 3000 Base Benefit Summary" at bounding box center [697, 127] width 411 height 29
paste input "PSQ Holdings"
type input "2025 Cigna OAP HSA 3000 Base Benefit Summary PSQ Holdings"
click at [853, 166] on div "Cancel Update" at bounding box center [698, 186] width 435 height 65
click at [859, 182] on span "Update" at bounding box center [856, 187] width 36 height 14
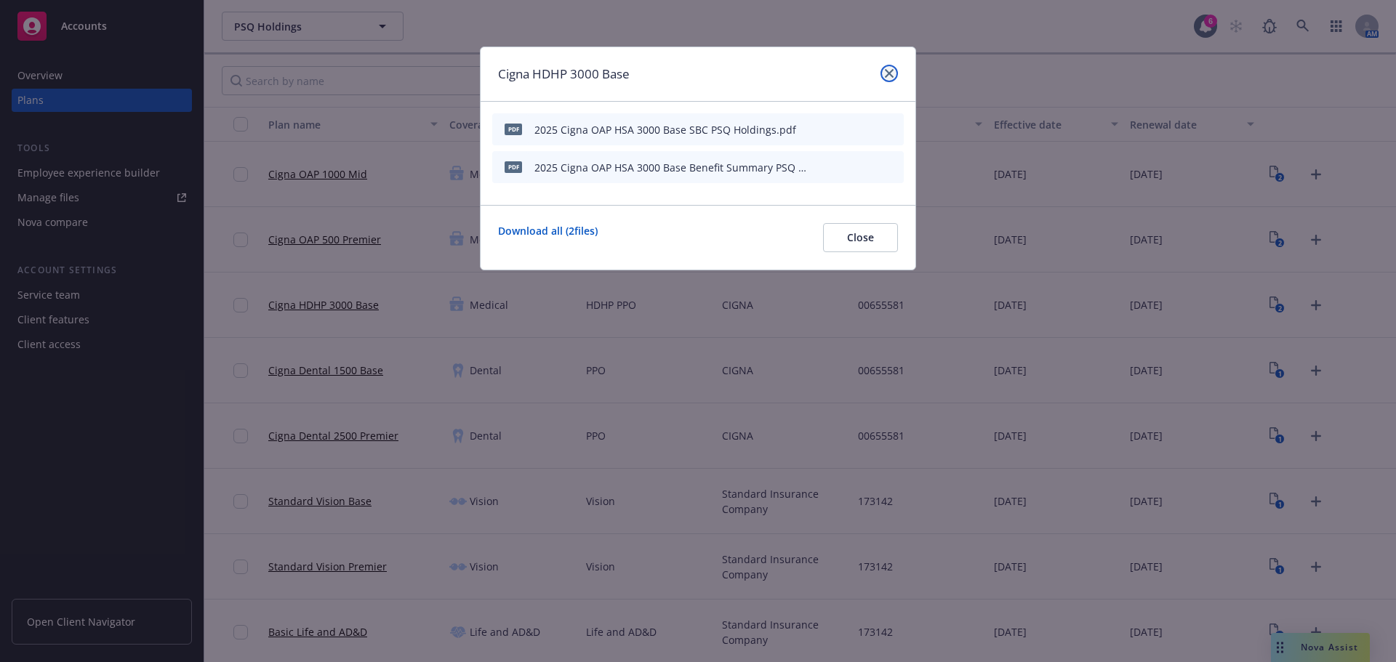
click at [895, 69] on link "close" at bounding box center [888, 73] width 17 height 17
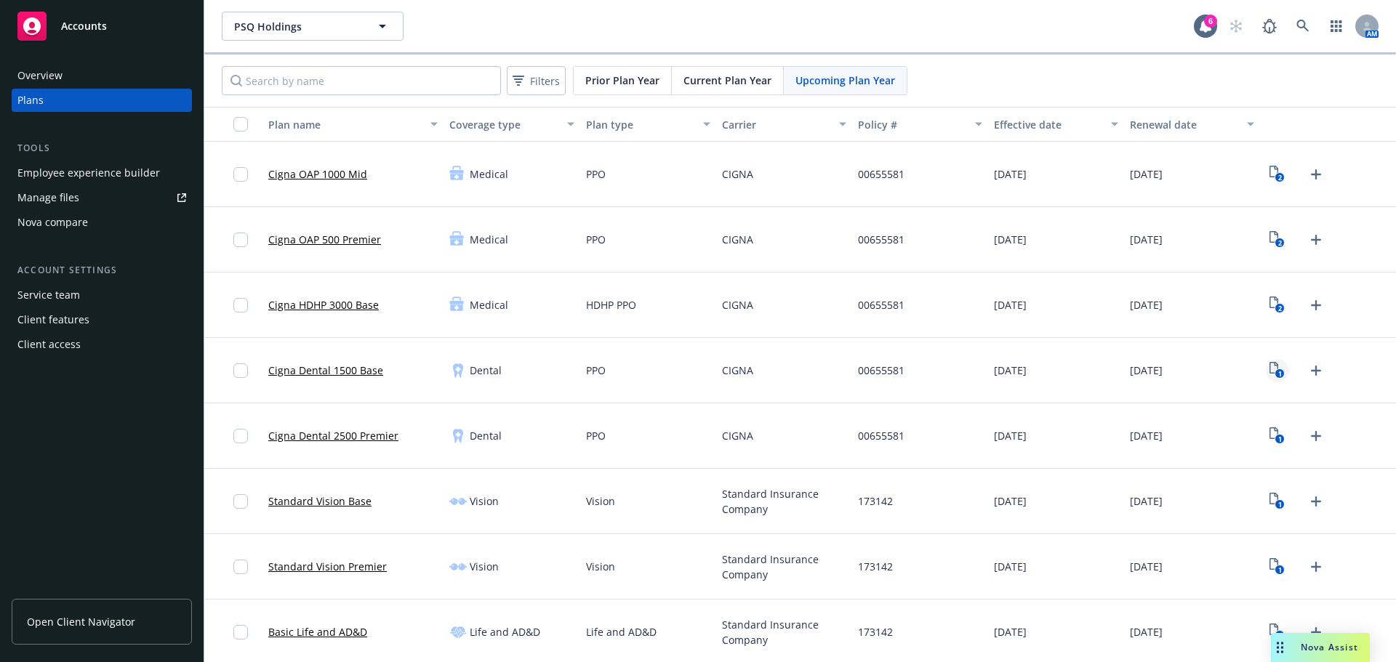
click at [1275, 376] on rect "View Plan Documents" at bounding box center [1279, 373] width 9 height 9
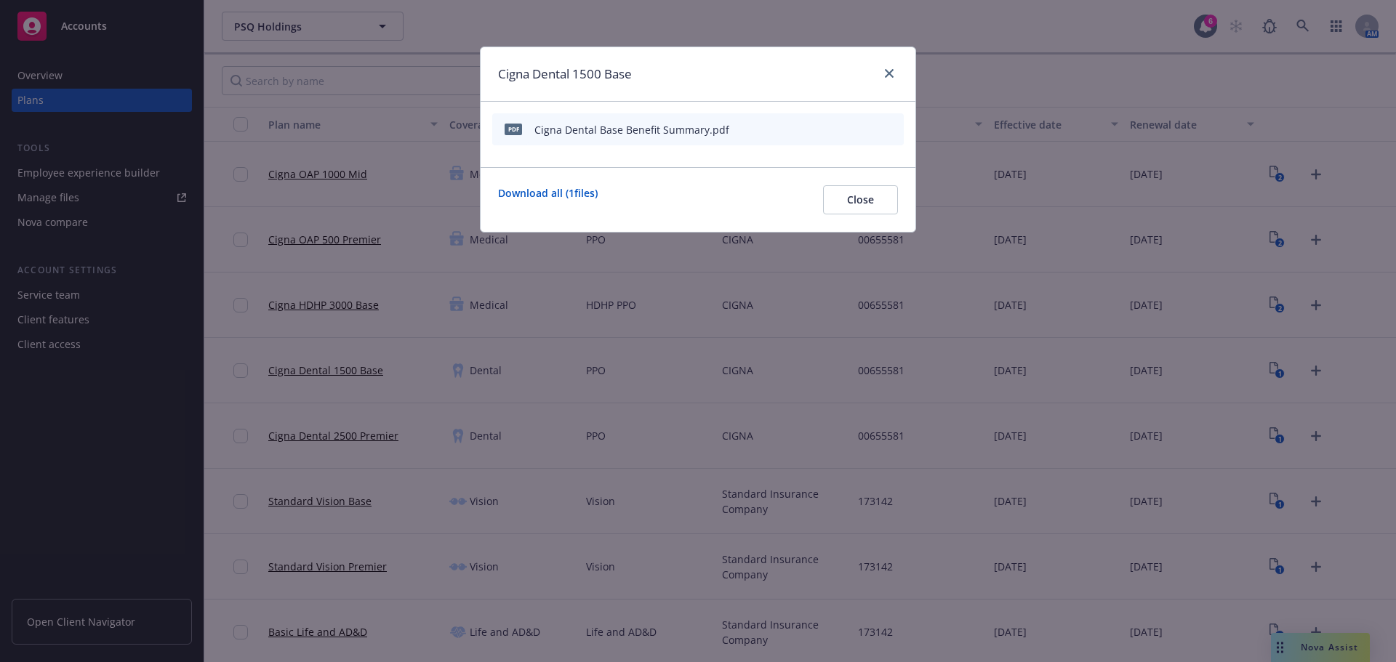
click at [823, 127] on icon "button" at bounding box center [820, 129] width 9 height 9
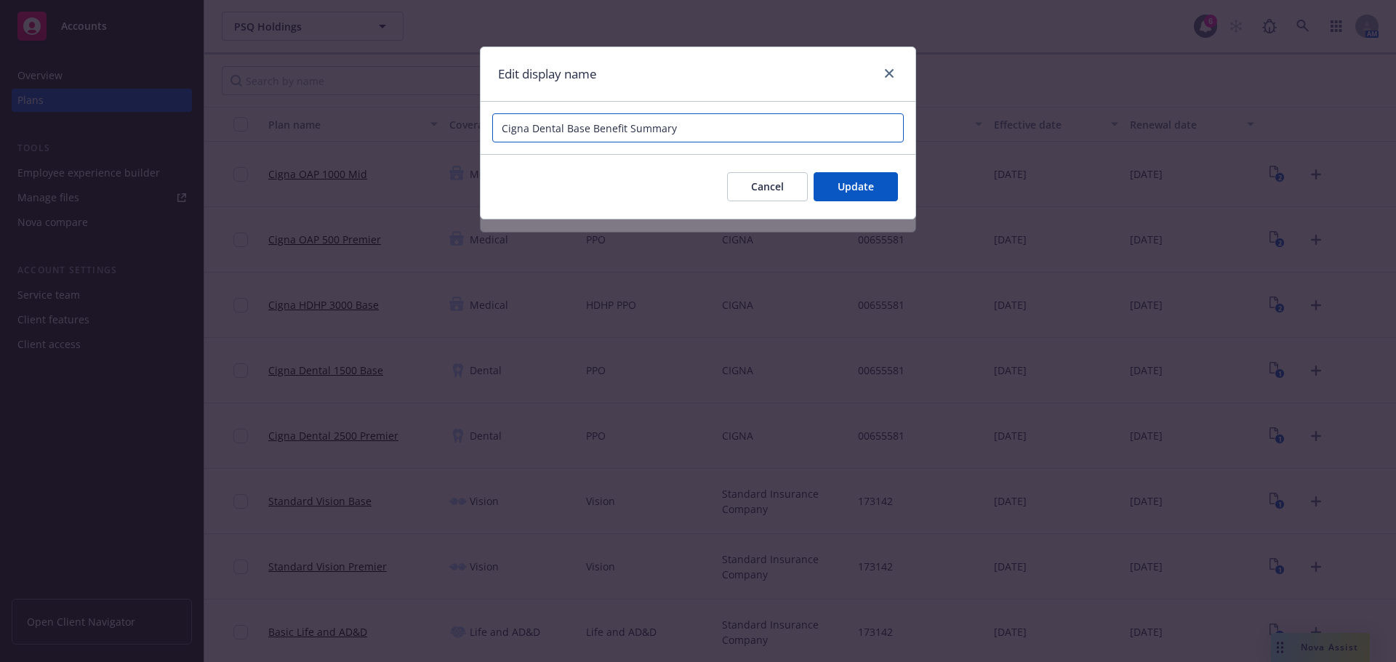
click at [784, 127] on input "Cigna Dental Base Benefit Summary" at bounding box center [697, 127] width 411 height 29
paste input "PSQ Holdings"
type input "2025 Cigna Dental Base Benefit Summary PSQ Holdings"
click at [851, 183] on span "Update" at bounding box center [856, 187] width 36 height 14
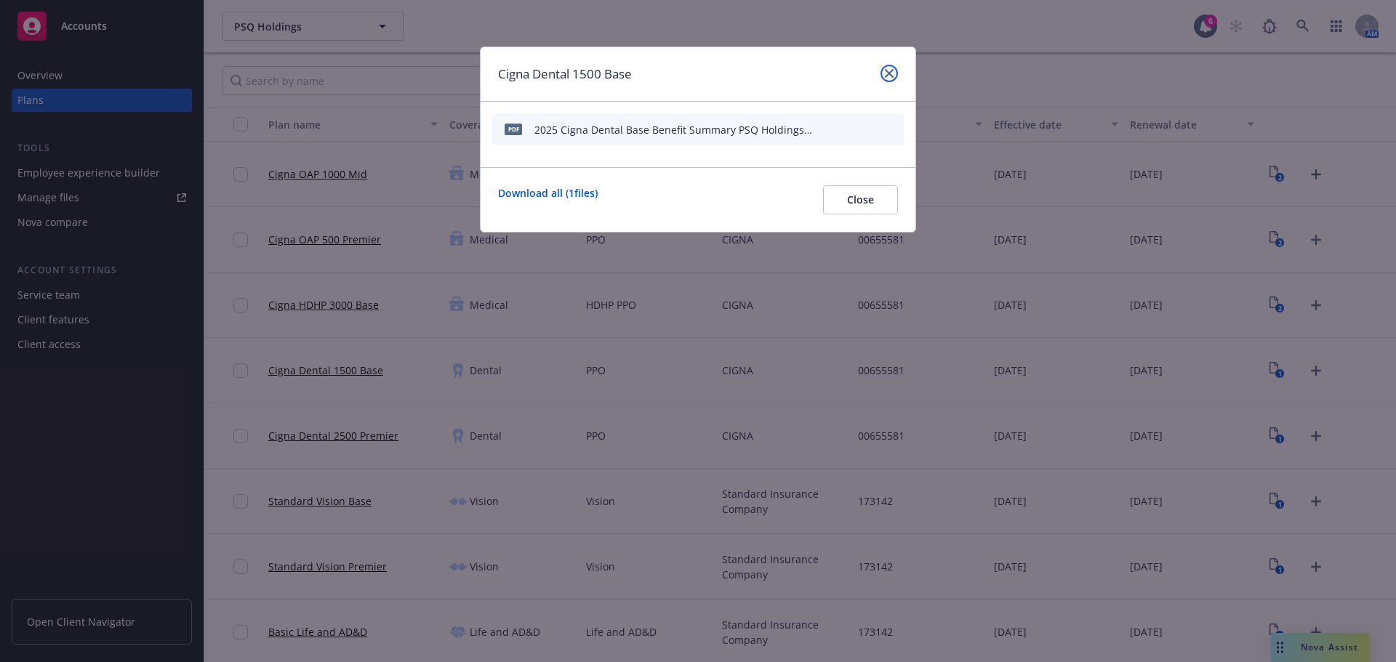
click at [893, 71] on icon "close" at bounding box center [889, 73] width 9 height 9
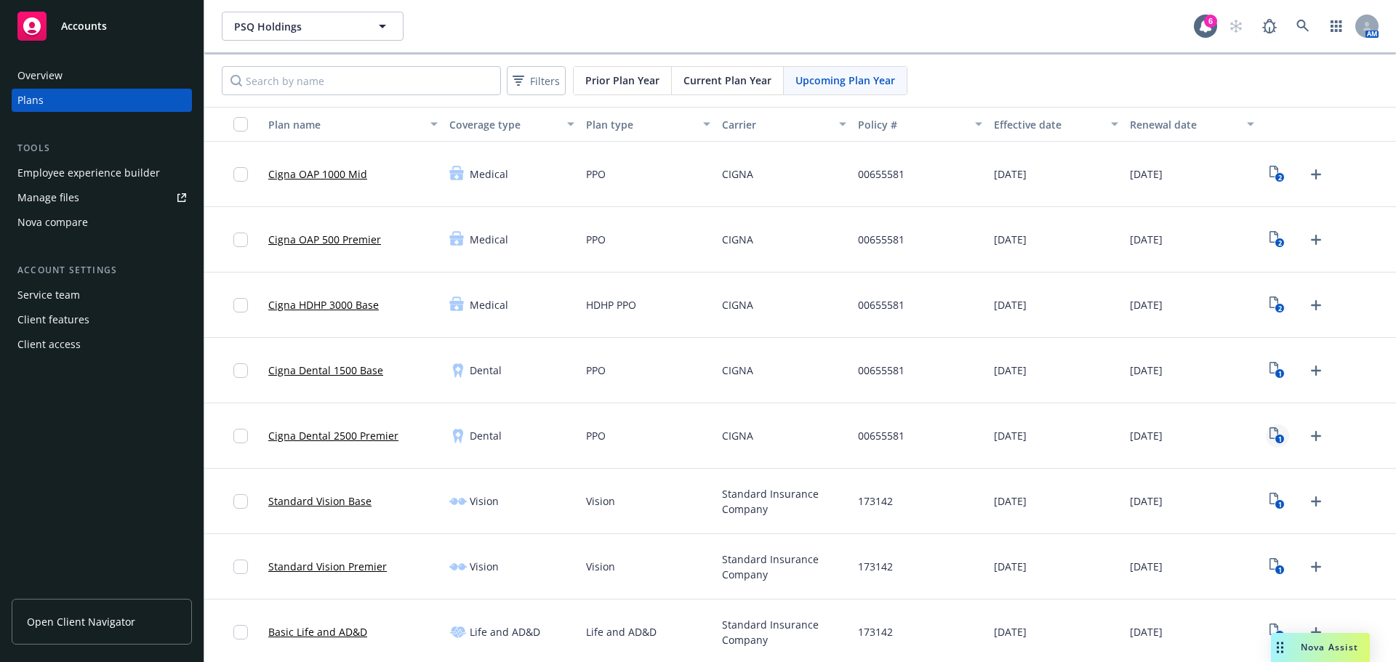
click at [1269, 439] on icon "View Plan Documents" at bounding box center [1273, 433] width 9 height 12
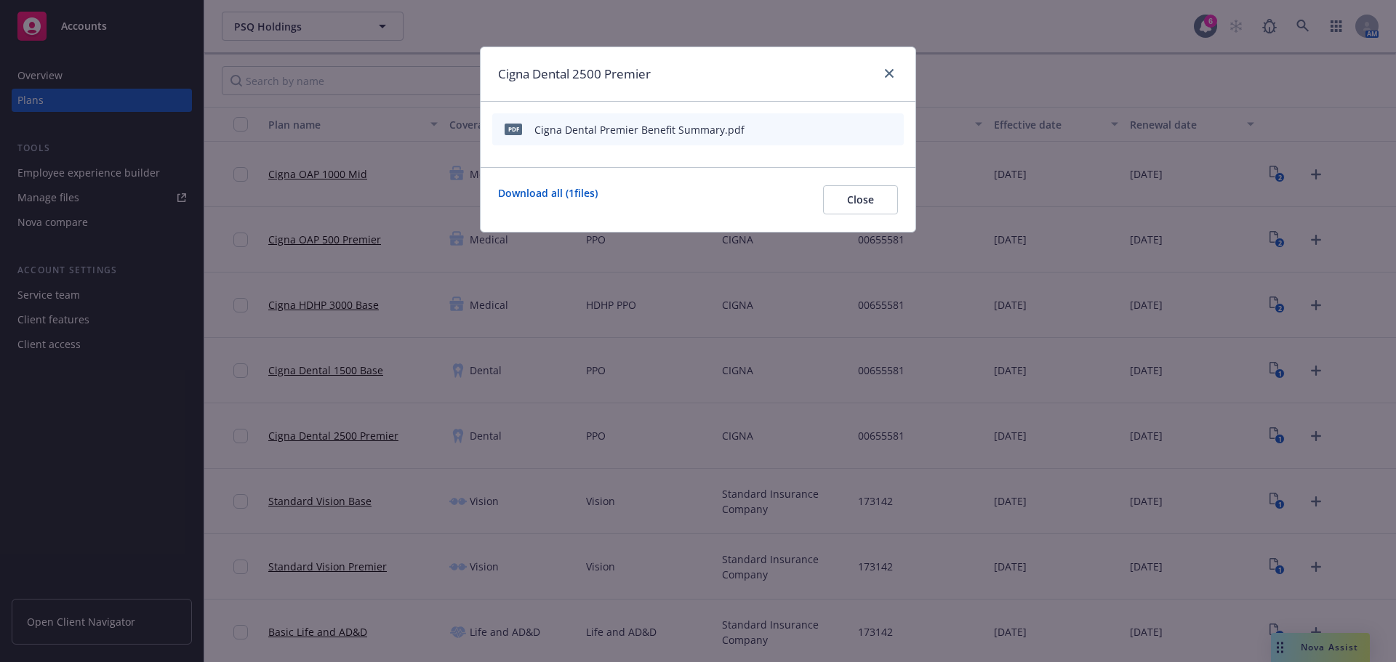
click at [824, 127] on icon "button" at bounding box center [824, 127] width 4 height 4
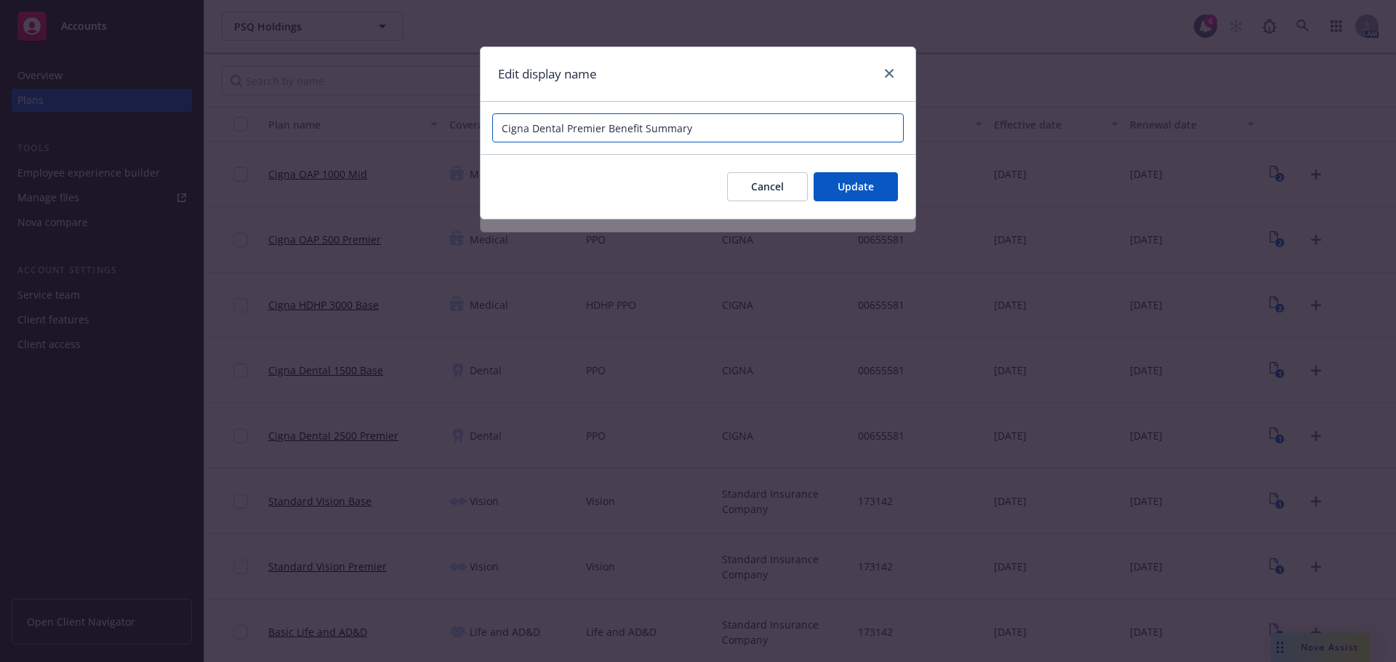
click at [739, 113] on div "Cigna Dental Premier Benefit Summary" at bounding box center [698, 128] width 435 height 52
paste input "PSQ Holdings"
type input "2025 Cigna Dental Premier Benefit Summary PSQ Holdings"
click at [857, 194] on button "Update" at bounding box center [856, 186] width 84 height 29
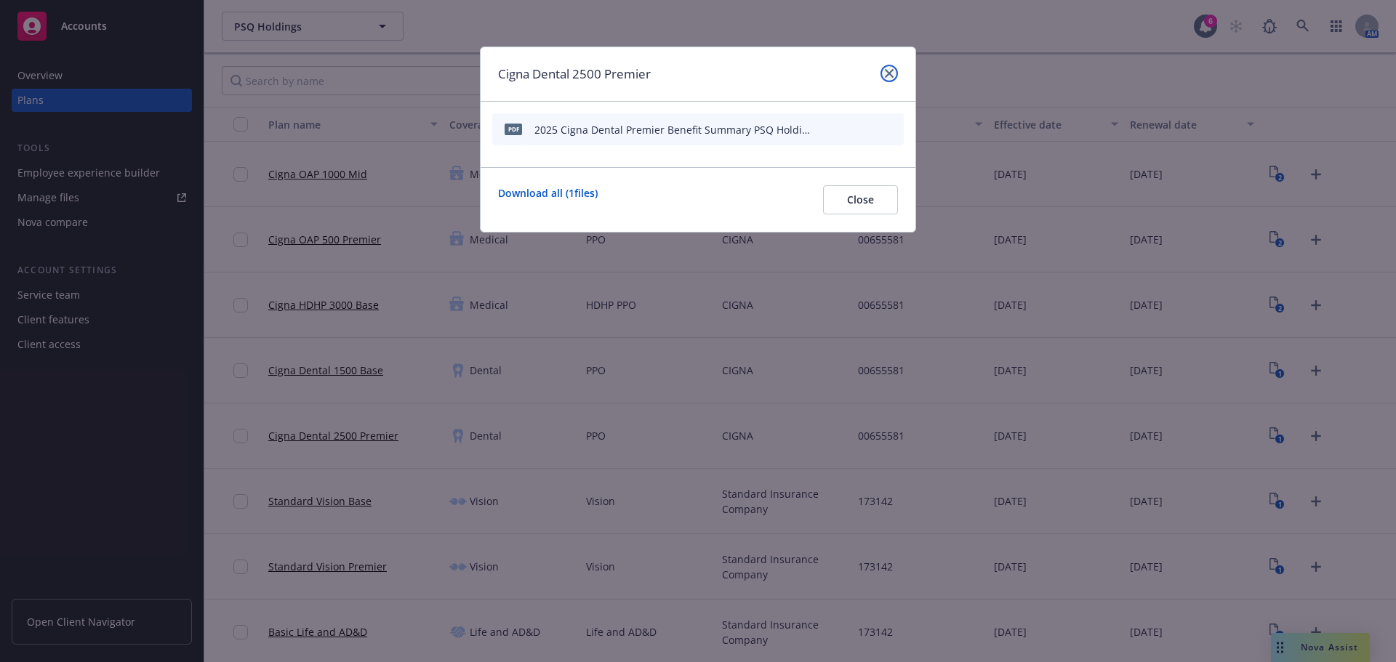
click at [893, 69] on icon "close" at bounding box center [889, 73] width 9 height 9
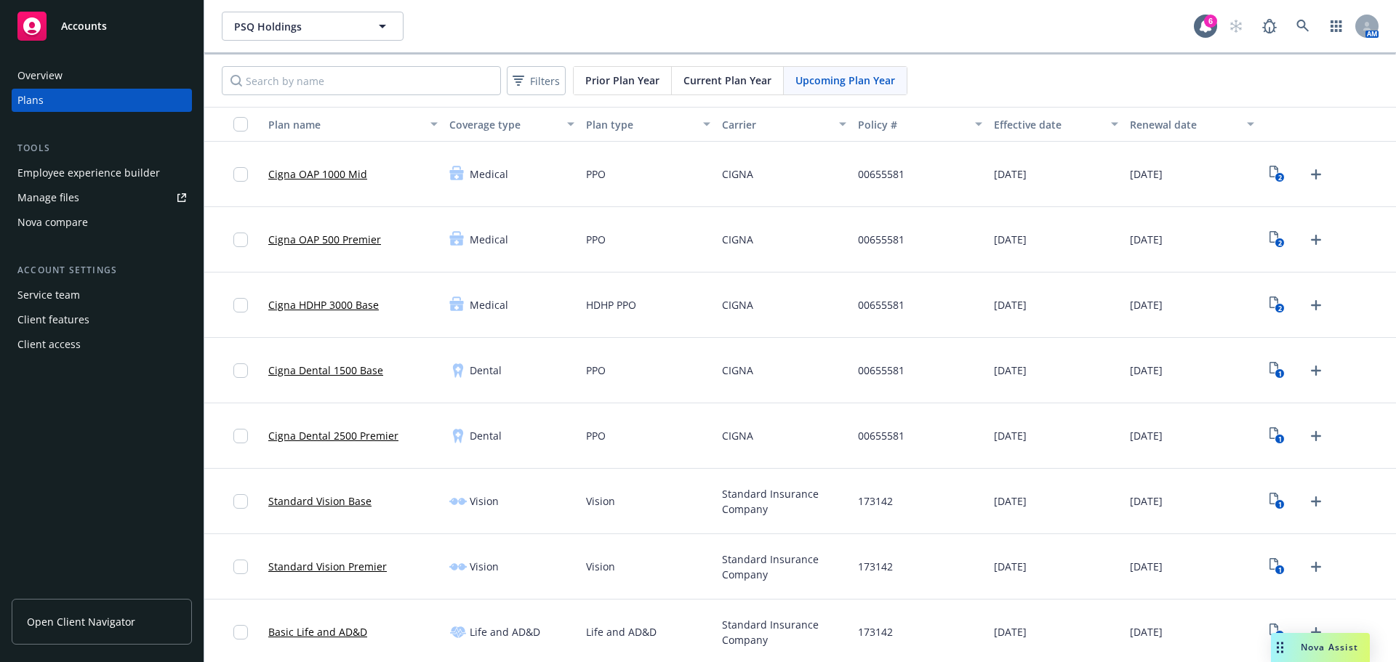
click at [1266, 502] on div "1" at bounding box center [1297, 501] width 63 height 23
click at [1278, 501] on text "1" at bounding box center [1280, 504] width 4 height 9
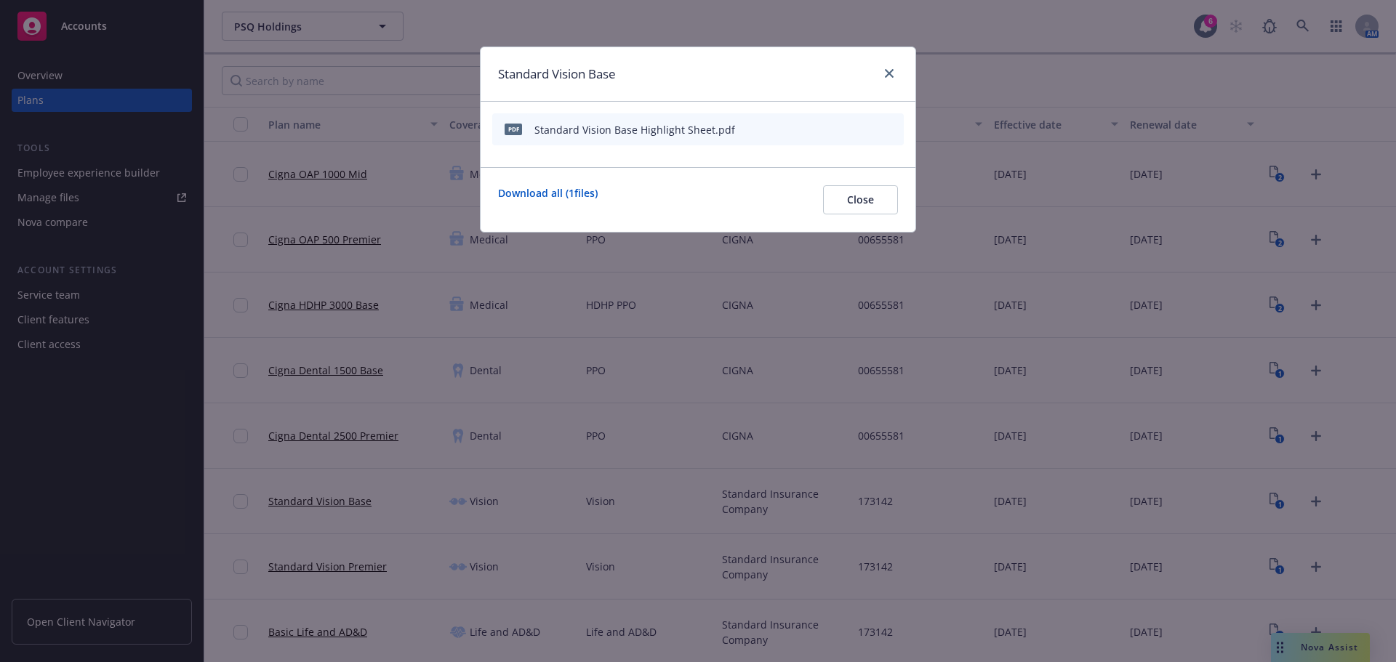
click at [825, 129] on button "button" at bounding box center [821, 130] width 12 height 12
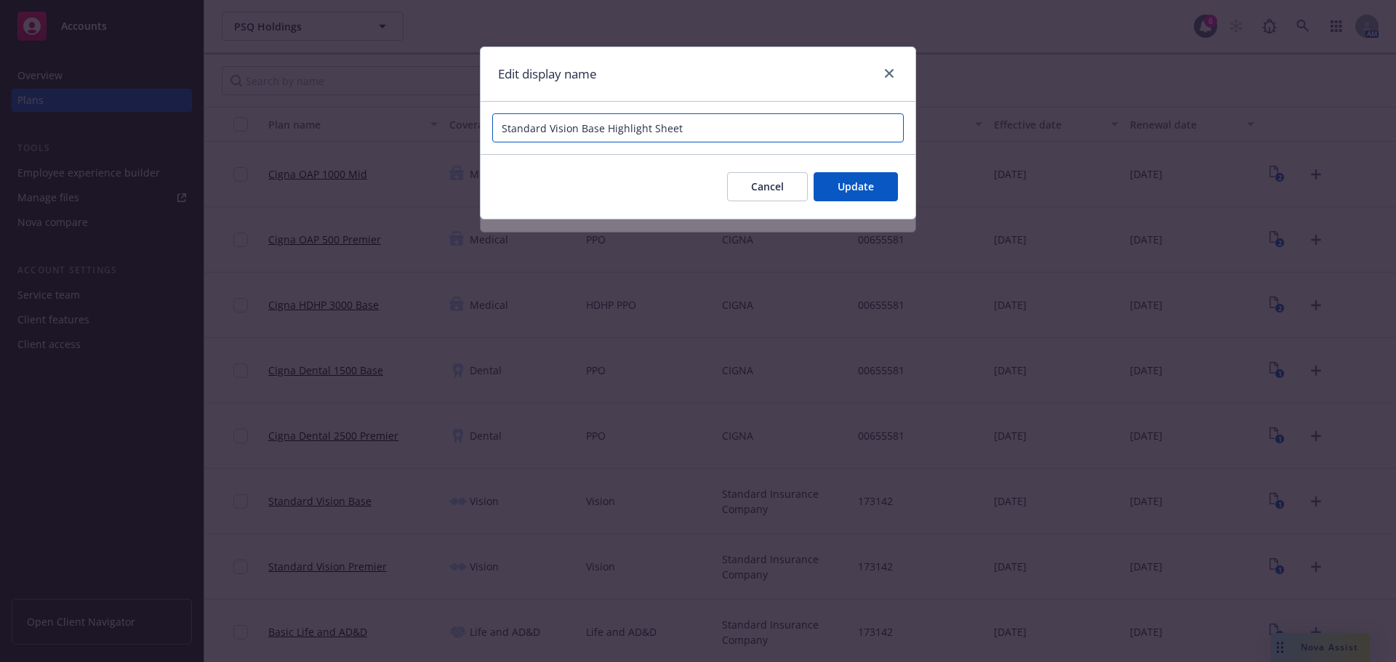
click at [784, 128] on input "Standard Vision Base Highlight Sheet" at bounding box center [697, 127] width 411 height 29
paste input "PSQ Holdings"
drag, startPoint x: 634, startPoint y: 129, endPoint x: 703, endPoint y: 137, distance: 69.4
click at [703, 137] on input "2025 Standard Vision Base Highlight Sheet PSQ Holdings" at bounding box center [697, 127] width 411 height 29
type input "2025 Standard Vision Base Highlight Sheet PSQ Holdings"
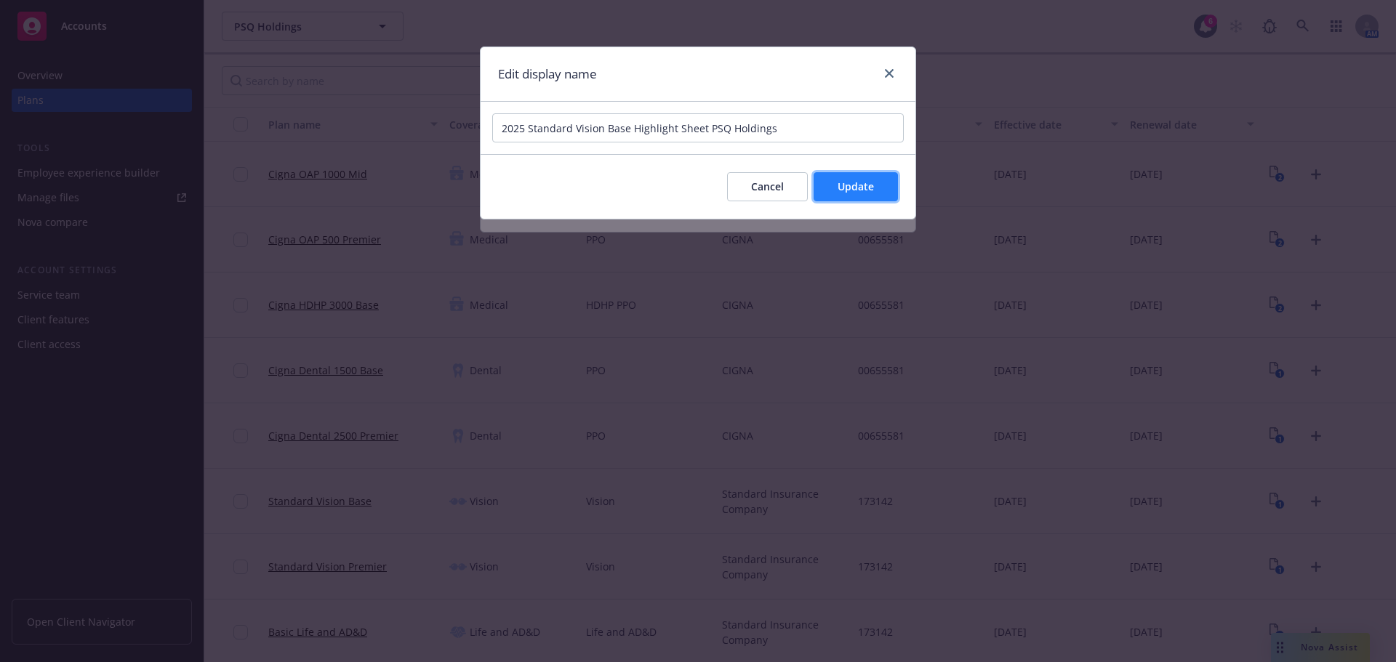
click at [840, 185] on span "Update" at bounding box center [856, 187] width 36 height 14
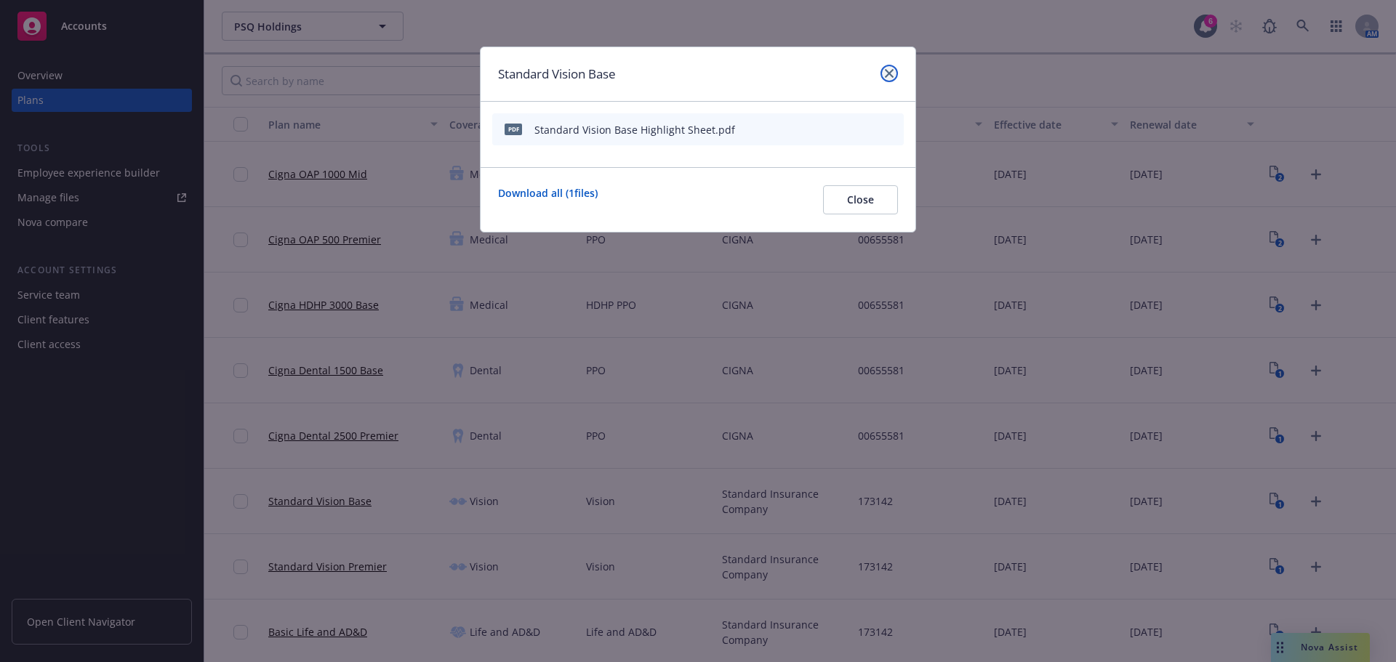
click at [890, 73] on icon "close" at bounding box center [889, 73] width 9 height 9
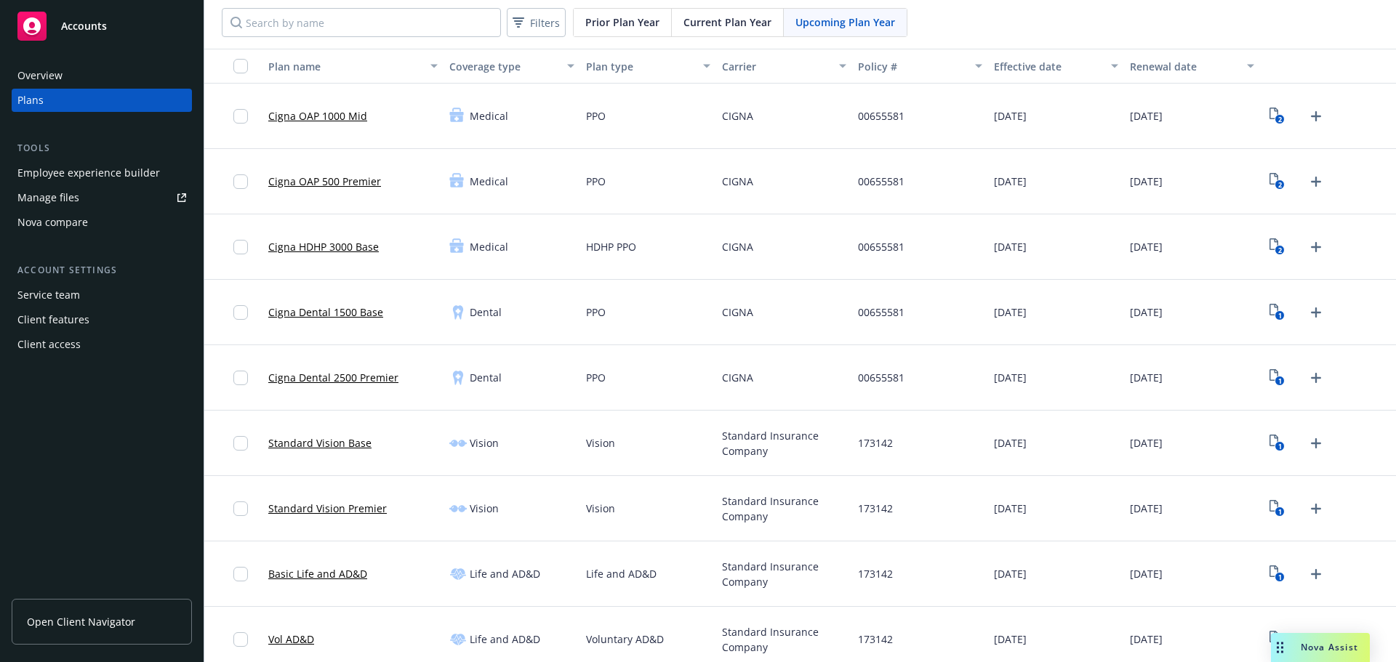
scroll to position [145, 0]
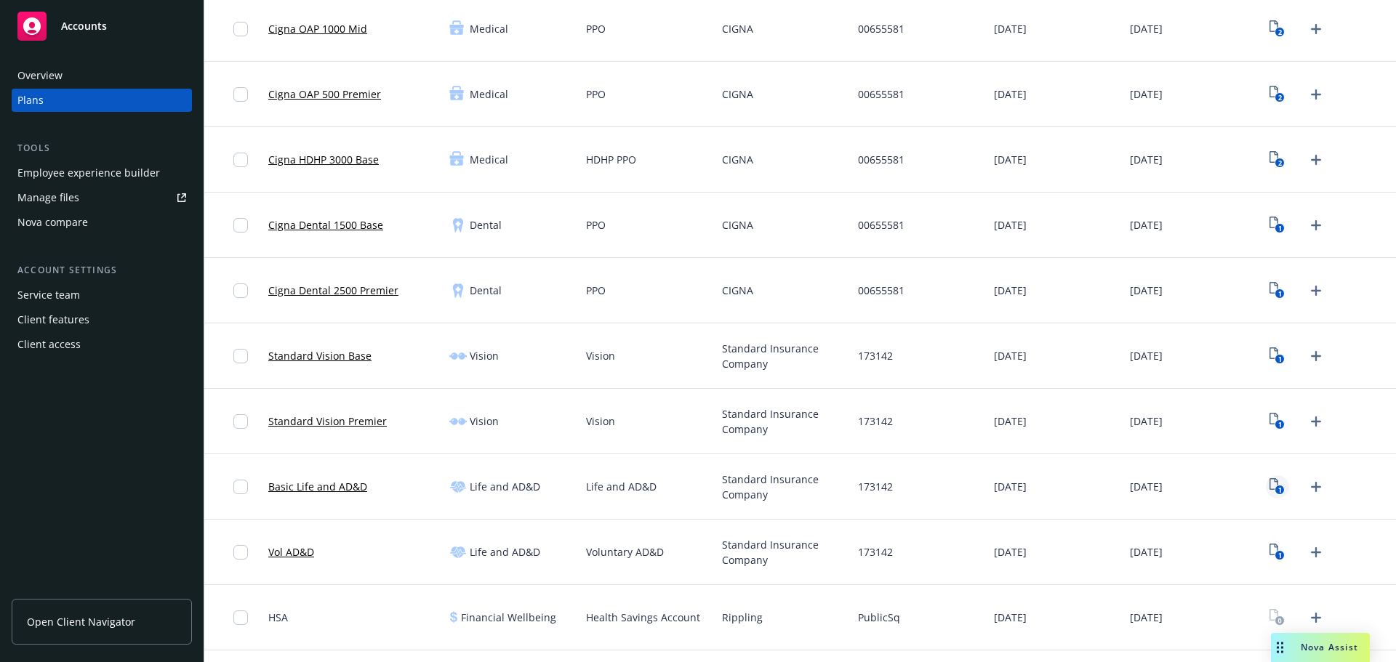
click at [1275, 492] on rect "View Plan Documents" at bounding box center [1279, 490] width 9 height 9
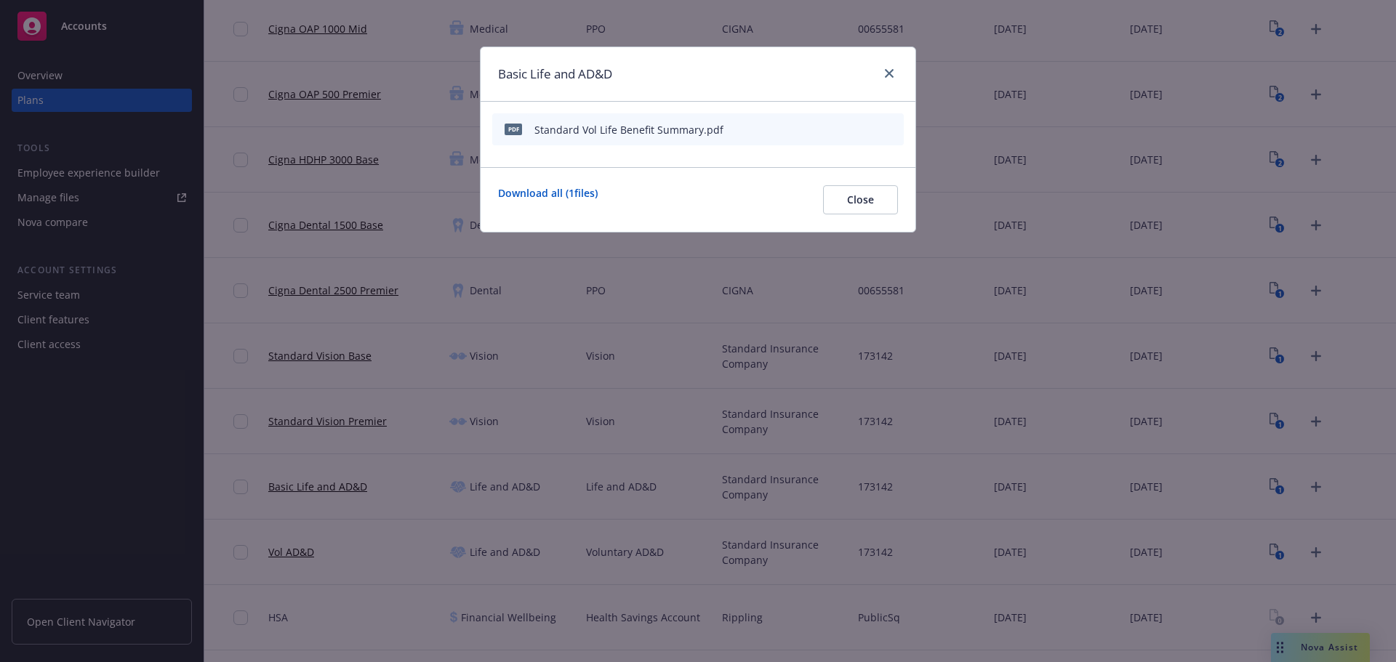
click at [829, 124] on div at bounding box center [858, 129] width 80 height 15
click at [823, 129] on icon "button" at bounding box center [819, 130] width 7 height 7
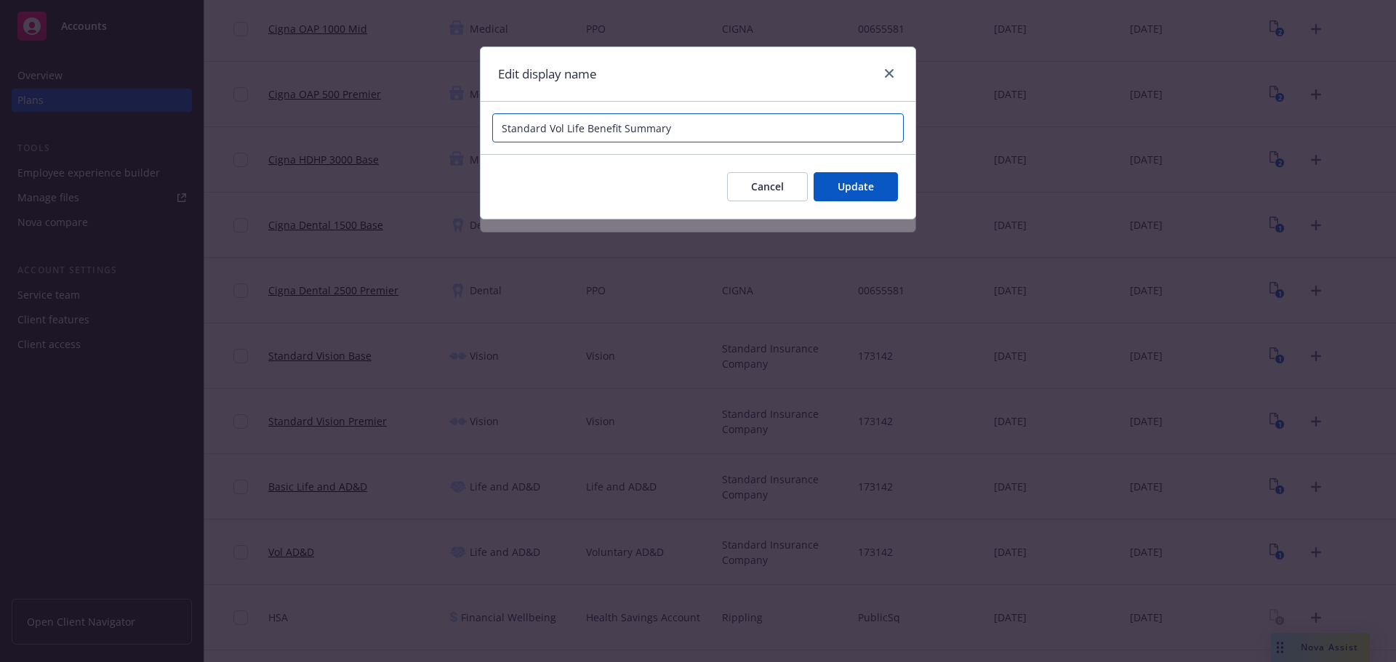
click at [789, 122] on input "Standard Vol Life Benefit Summary" at bounding box center [697, 127] width 411 height 29
paste input "PSQ Holdings"
type input "2025 Standard Vol Life Benefit Summary PSQ Holdings"
click at [856, 198] on button "Update" at bounding box center [856, 186] width 84 height 29
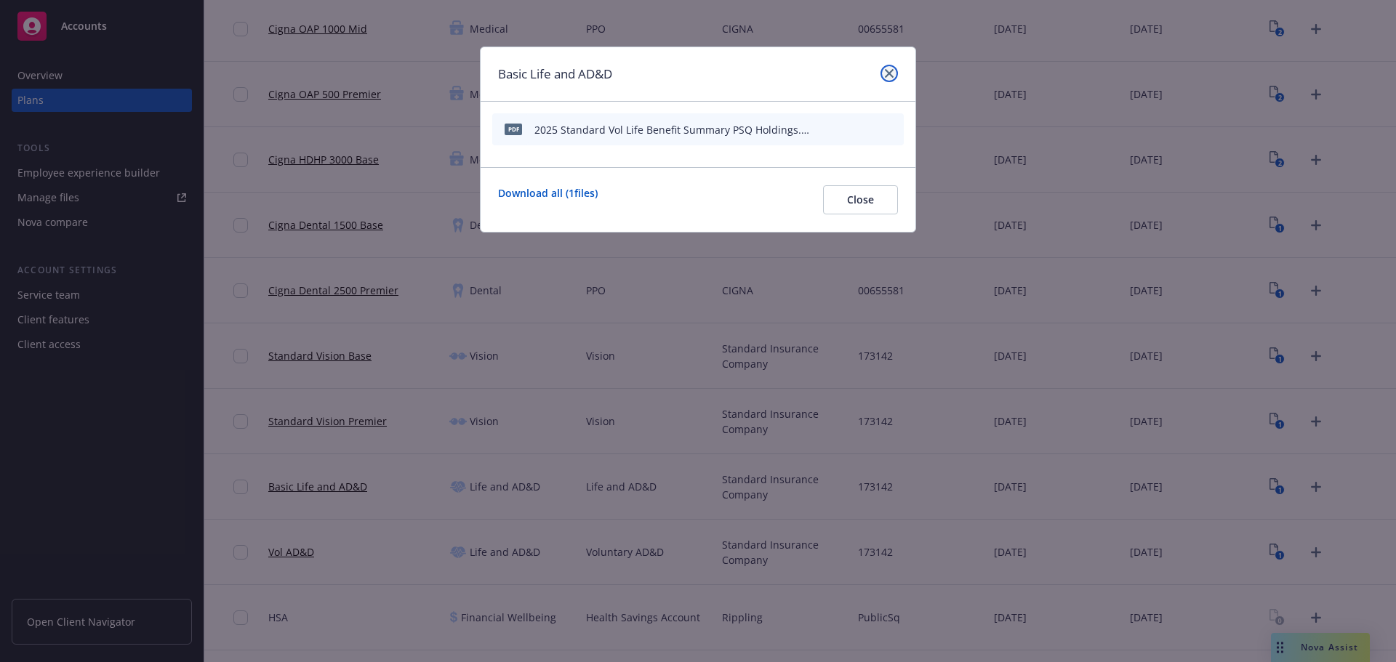
click at [892, 76] on icon "close" at bounding box center [889, 73] width 9 height 9
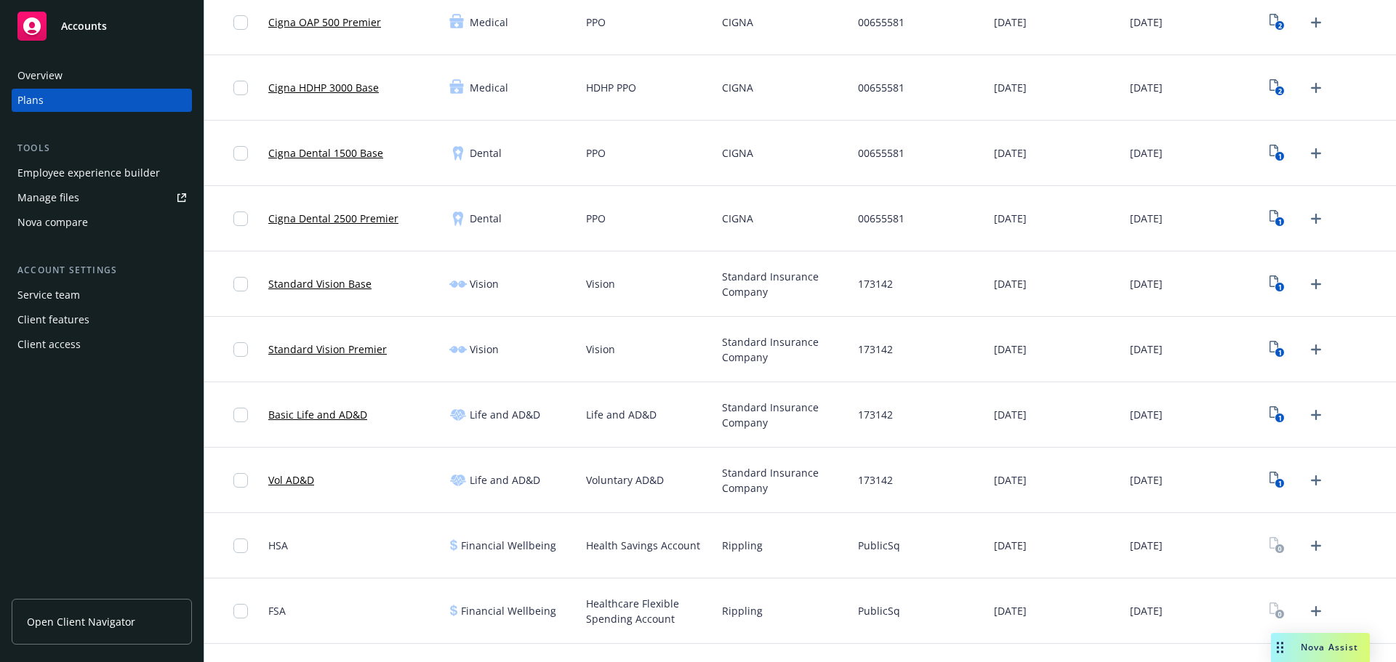
scroll to position [218, 0]
click at [1269, 291] on icon "1" at bounding box center [1276, 283] width 15 height 17
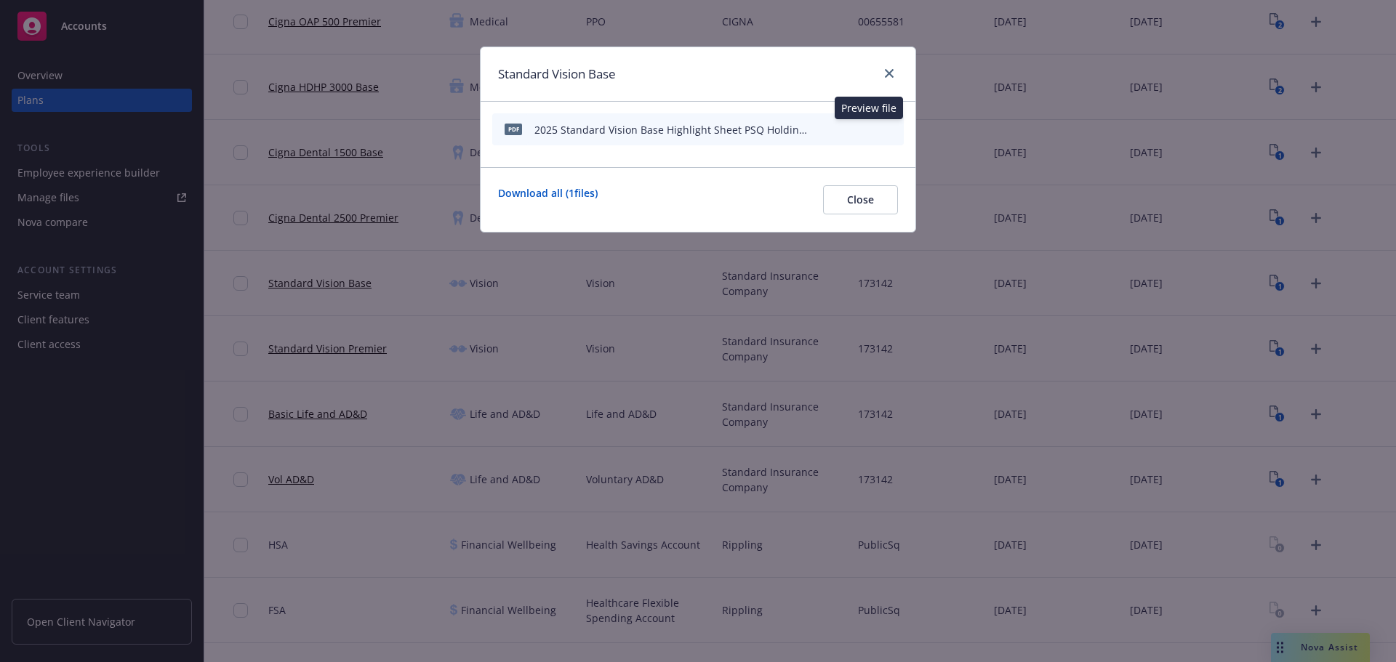
click at [869, 129] on icon "preview file" at bounding box center [866, 129] width 13 height 10
drag, startPoint x: 883, startPoint y: 69, endPoint x: 97, endPoint y: 142, distance: 790.1
click at [884, 69] on link "close" at bounding box center [888, 73] width 17 height 17
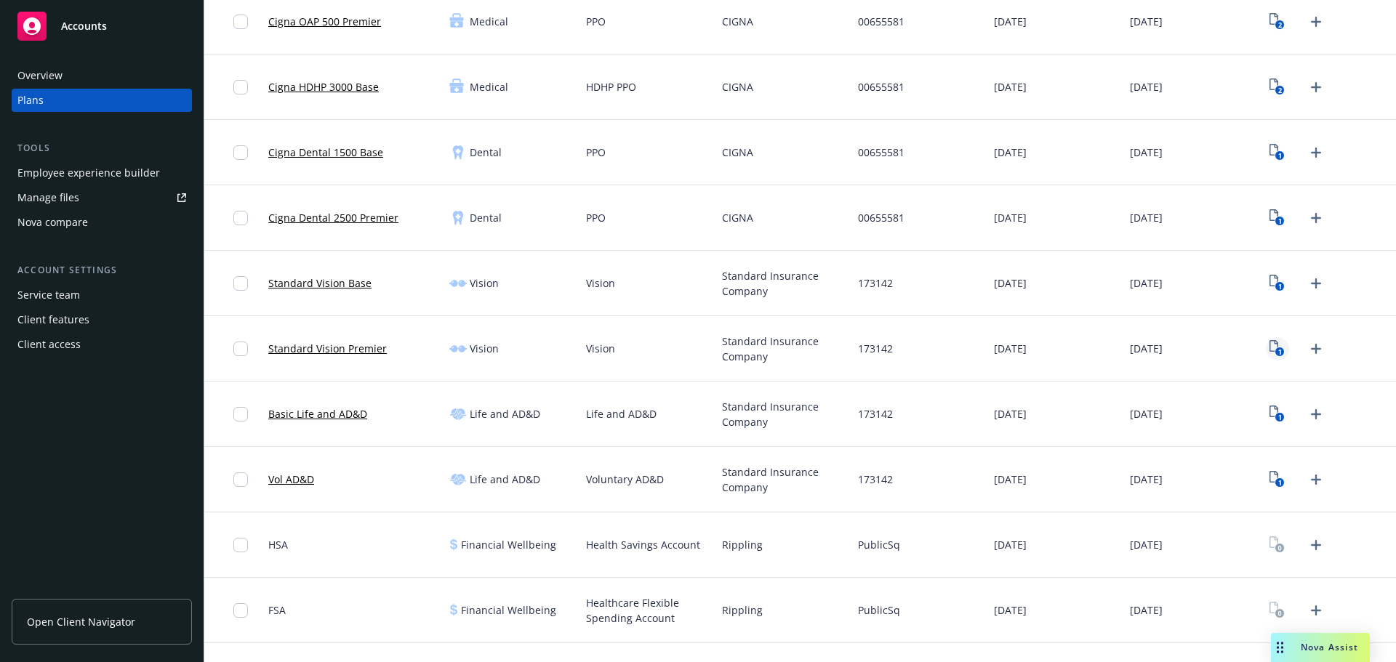
click at [1278, 353] on text "1" at bounding box center [1280, 352] width 4 height 9
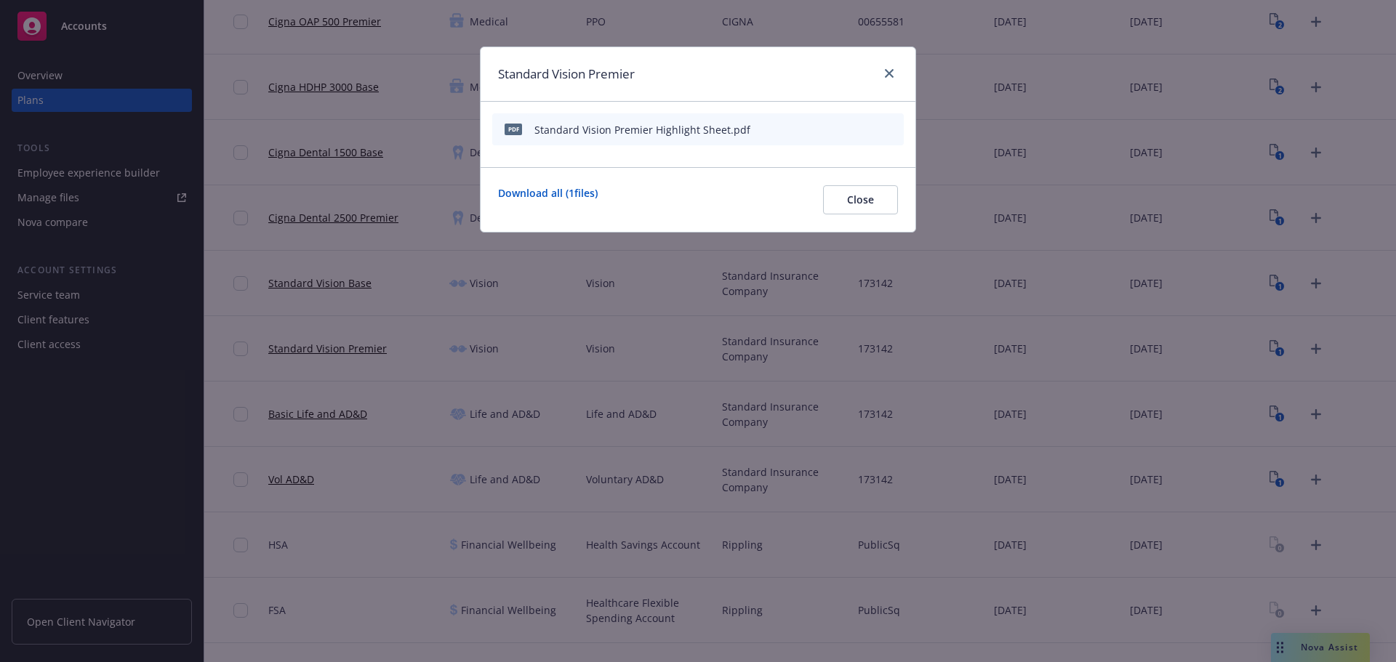
click at [822, 130] on icon "button" at bounding box center [819, 130] width 7 height 7
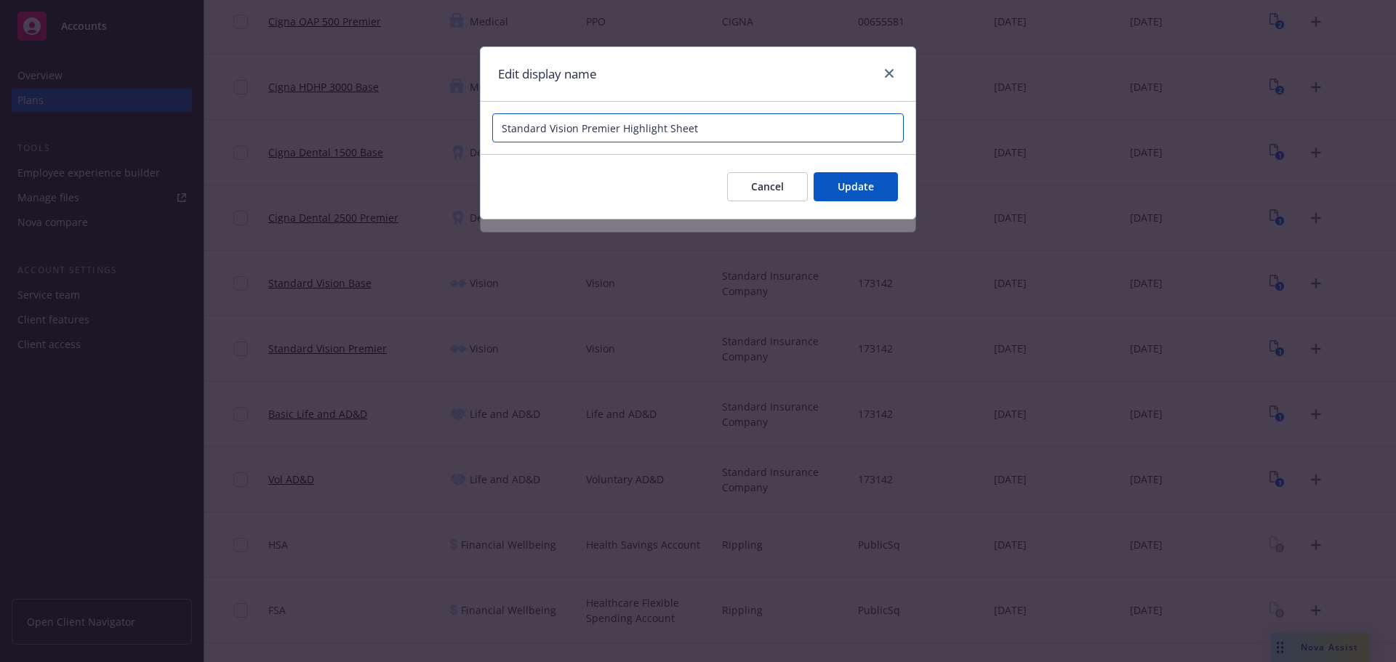
click at [780, 125] on input "Standard Vision Premier Highlight Sheet" at bounding box center [697, 127] width 411 height 29
paste input "PSQ Holdings"
type input "2025 Standard Vision Premier Highlight Sheet PSQ Holdings"
click at [815, 187] on button "Update" at bounding box center [856, 186] width 84 height 29
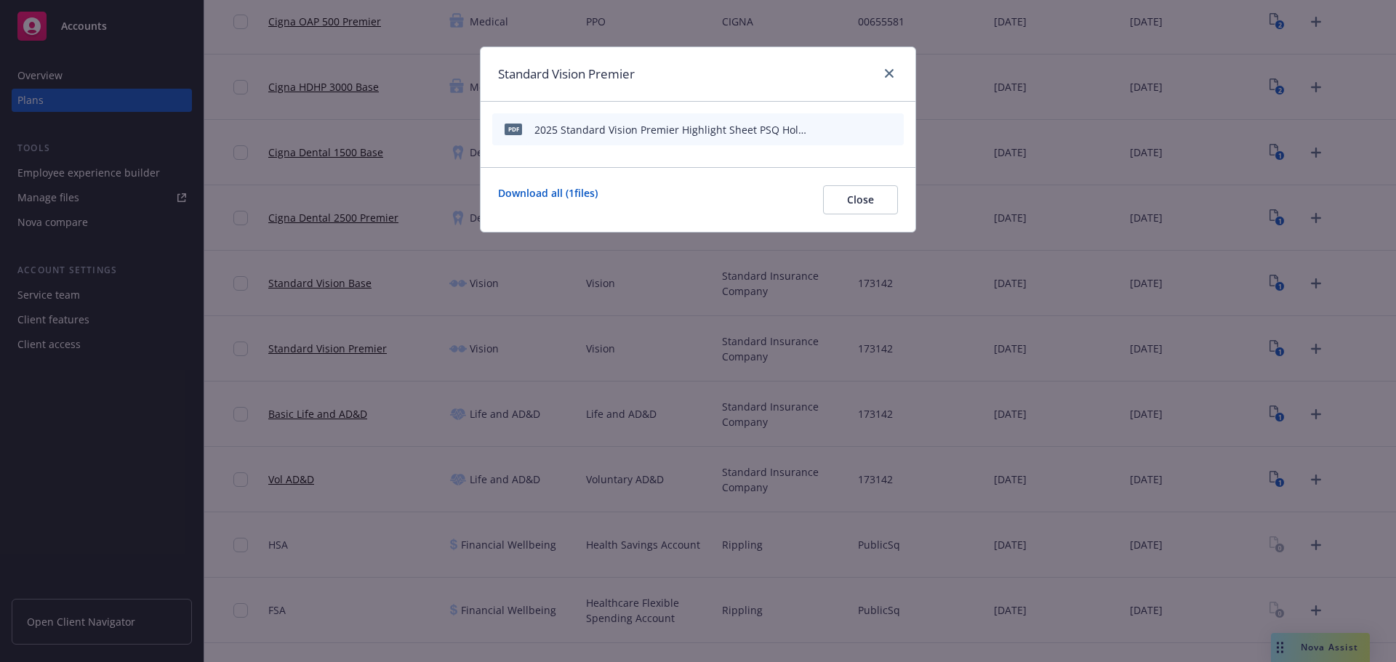
click at [891, 62] on div "Standard Vision Premier" at bounding box center [698, 74] width 435 height 55
click at [891, 67] on link "close" at bounding box center [888, 73] width 17 height 17
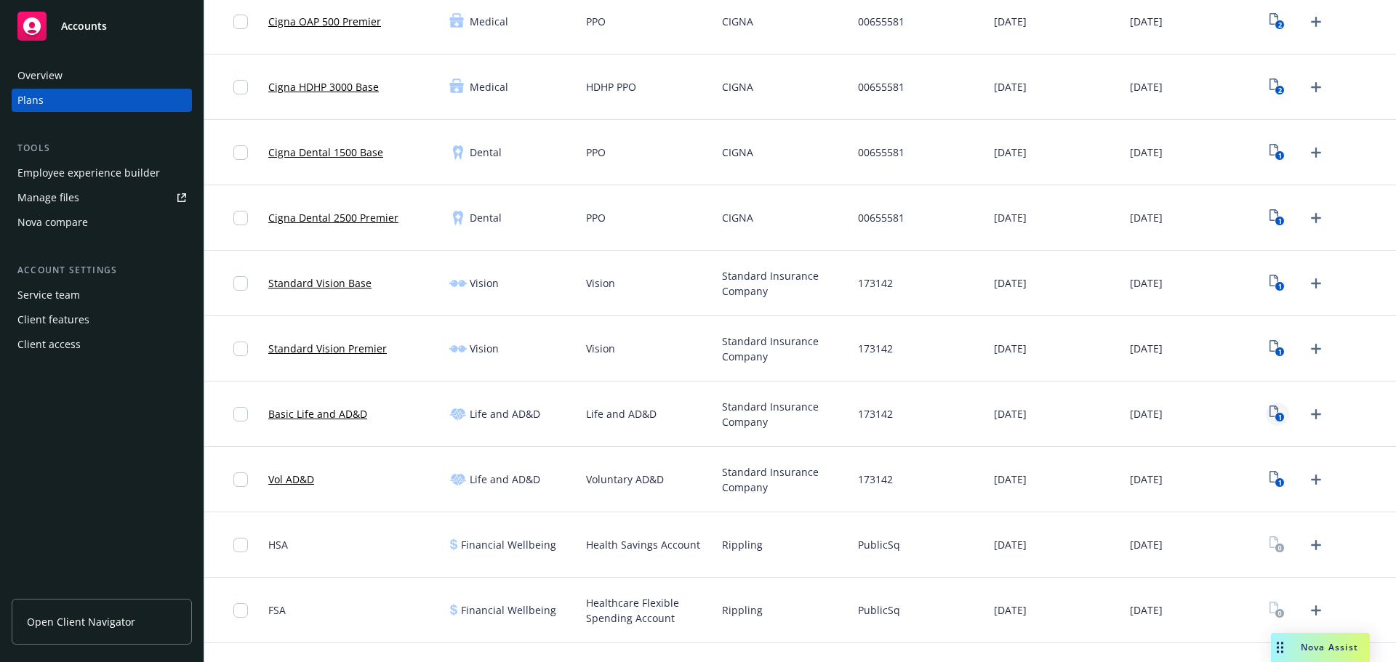
click at [1278, 414] on text "1" at bounding box center [1280, 417] width 4 height 9
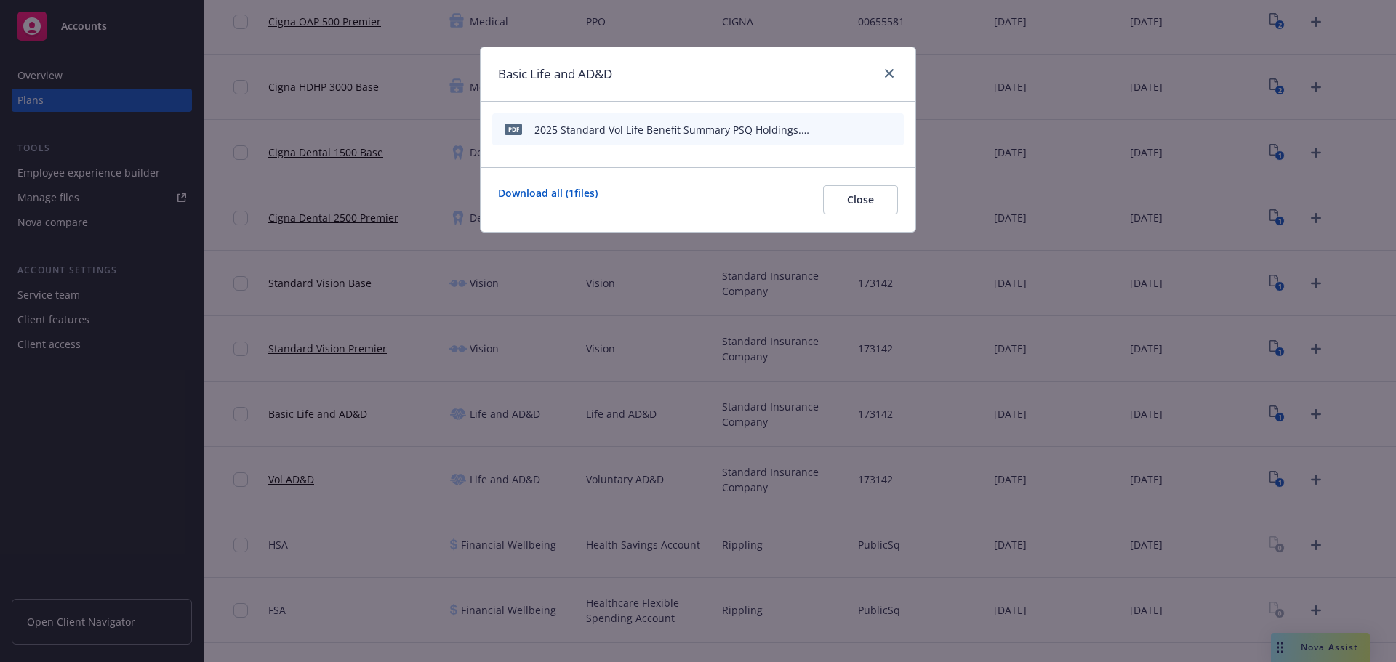
click at [827, 132] on div at bounding box center [858, 129] width 80 height 15
click at [894, 71] on link "close" at bounding box center [888, 73] width 17 height 17
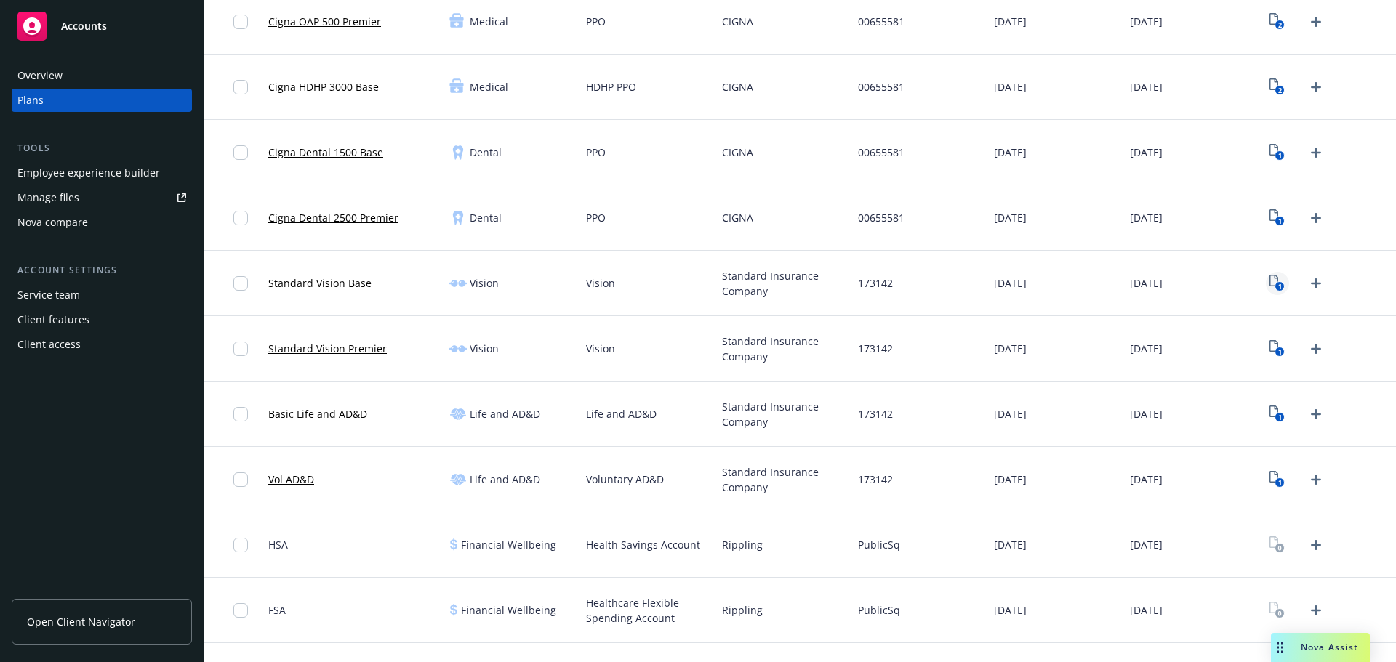
click at [1269, 274] on link "1" at bounding box center [1277, 283] width 23 height 23
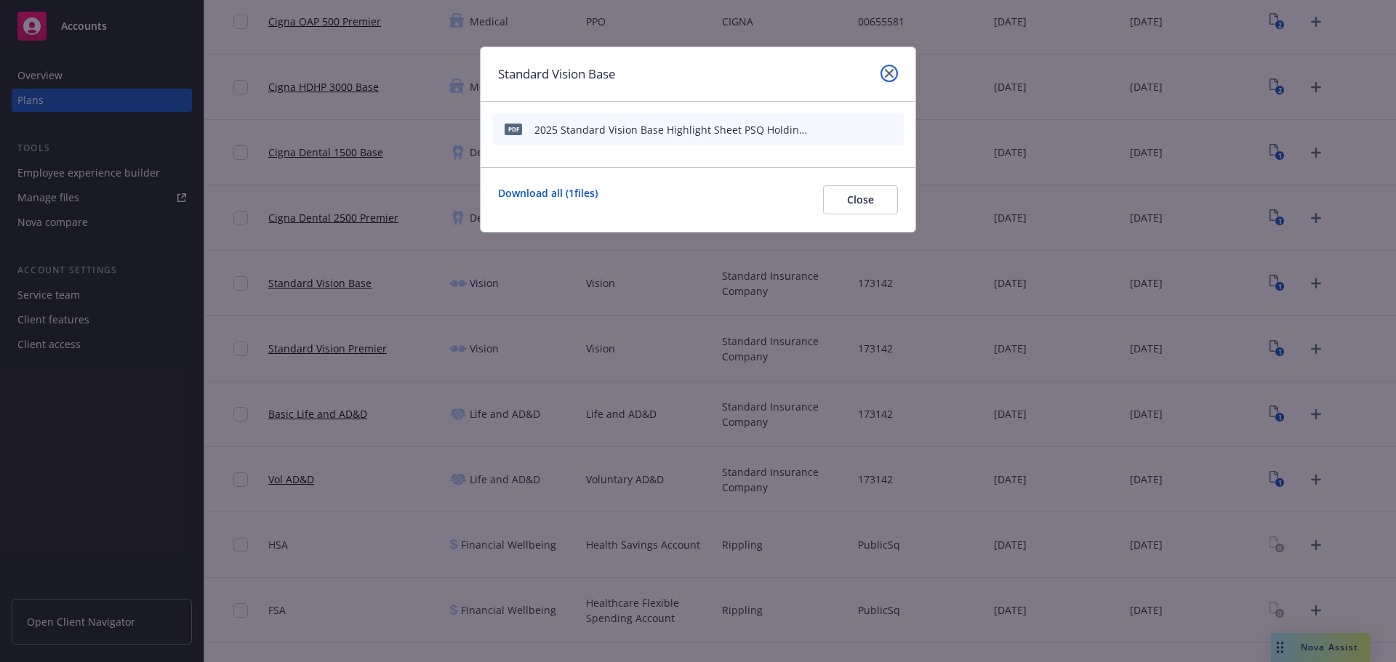
click at [885, 77] on icon "close" at bounding box center [889, 73] width 9 height 9
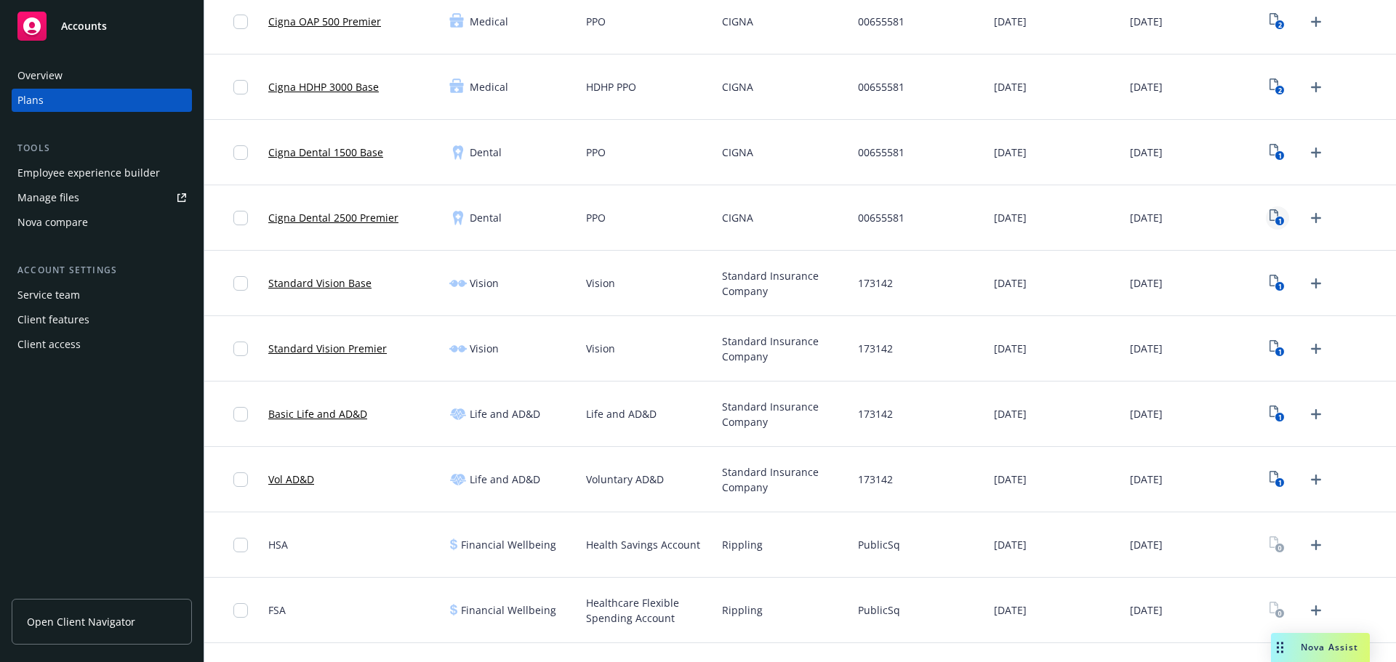
click at [1275, 222] on link "1" at bounding box center [1277, 217] width 23 height 23
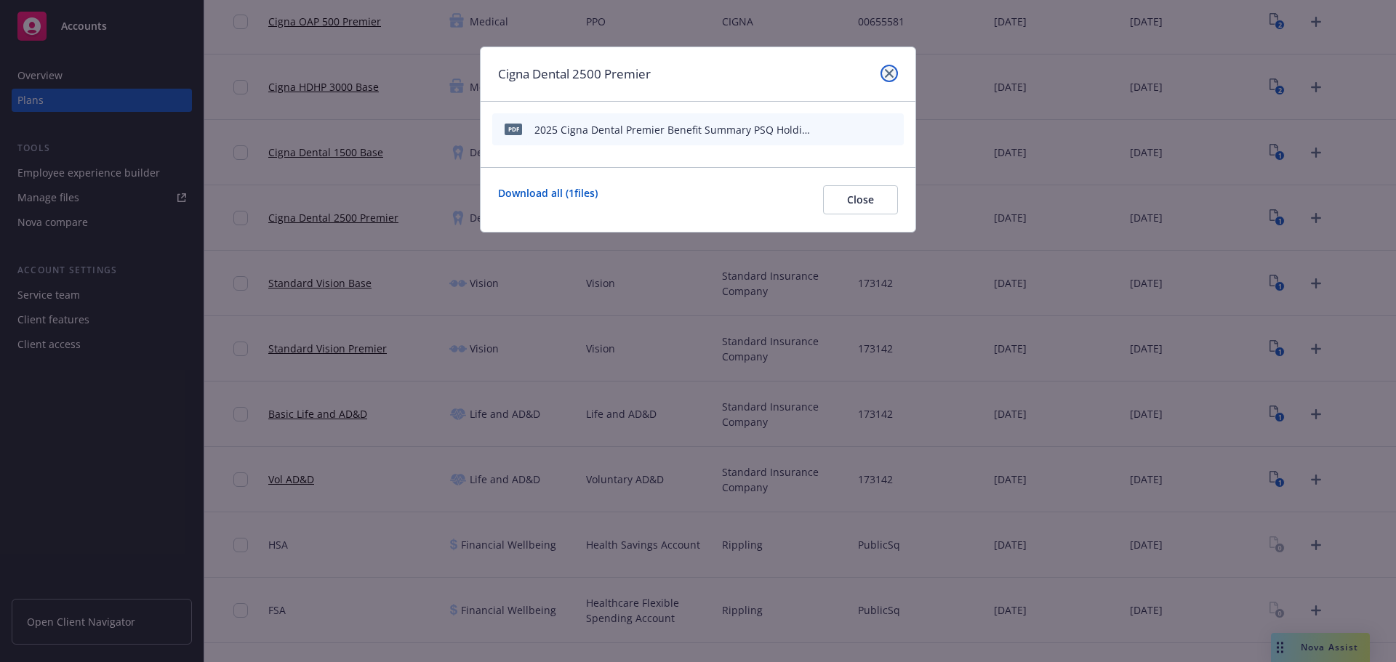
click at [888, 71] on icon "close" at bounding box center [889, 73] width 9 height 9
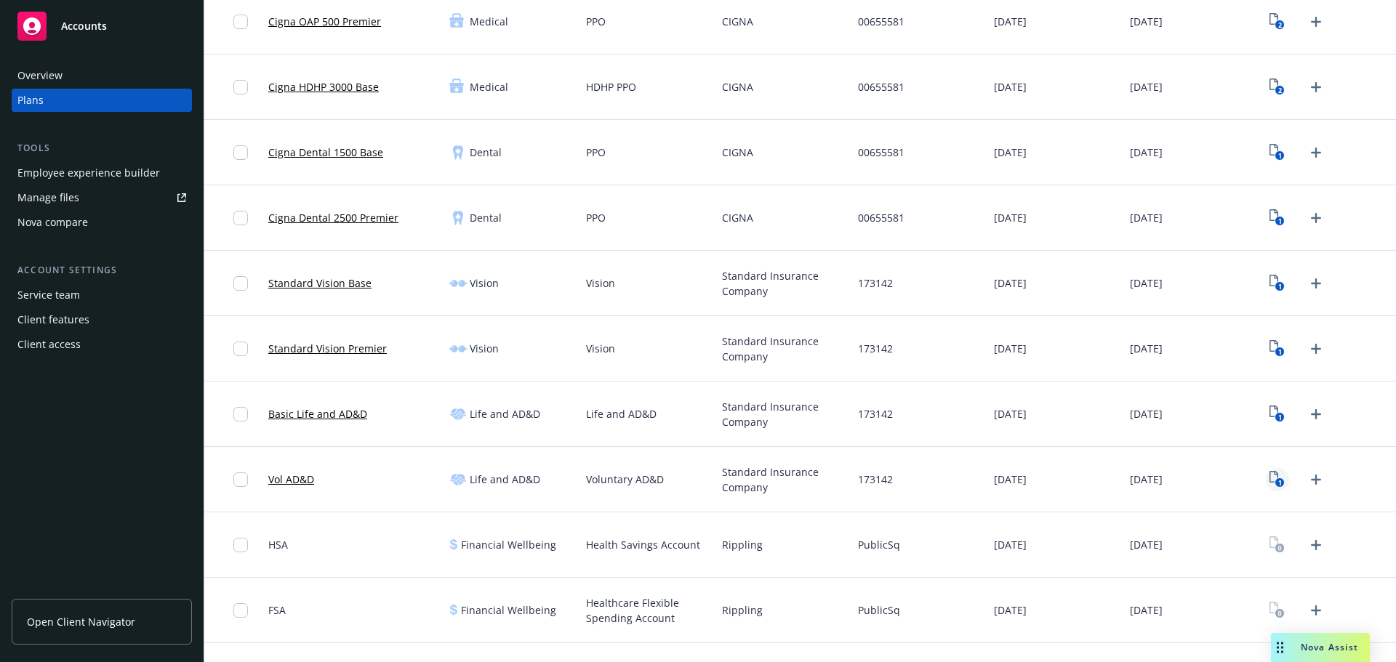
click at [1269, 477] on icon "1" at bounding box center [1276, 479] width 15 height 17
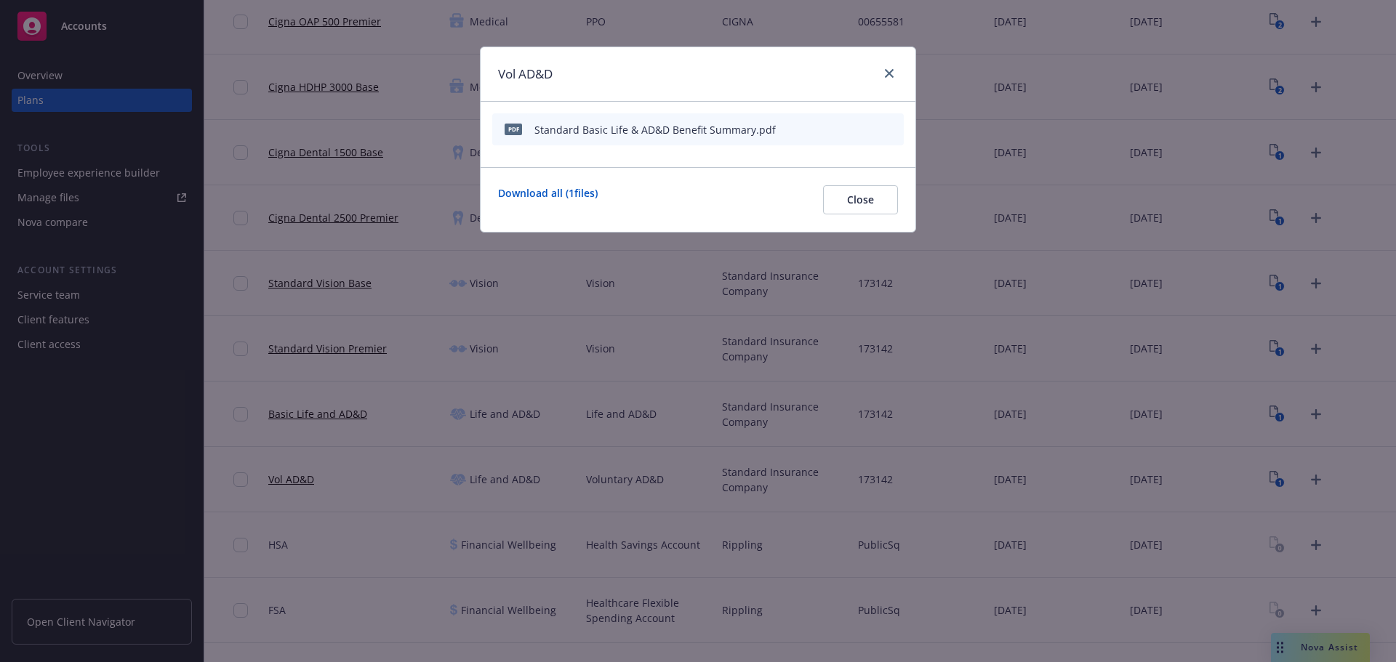
click at [818, 130] on icon "button" at bounding box center [820, 129] width 9 height 9
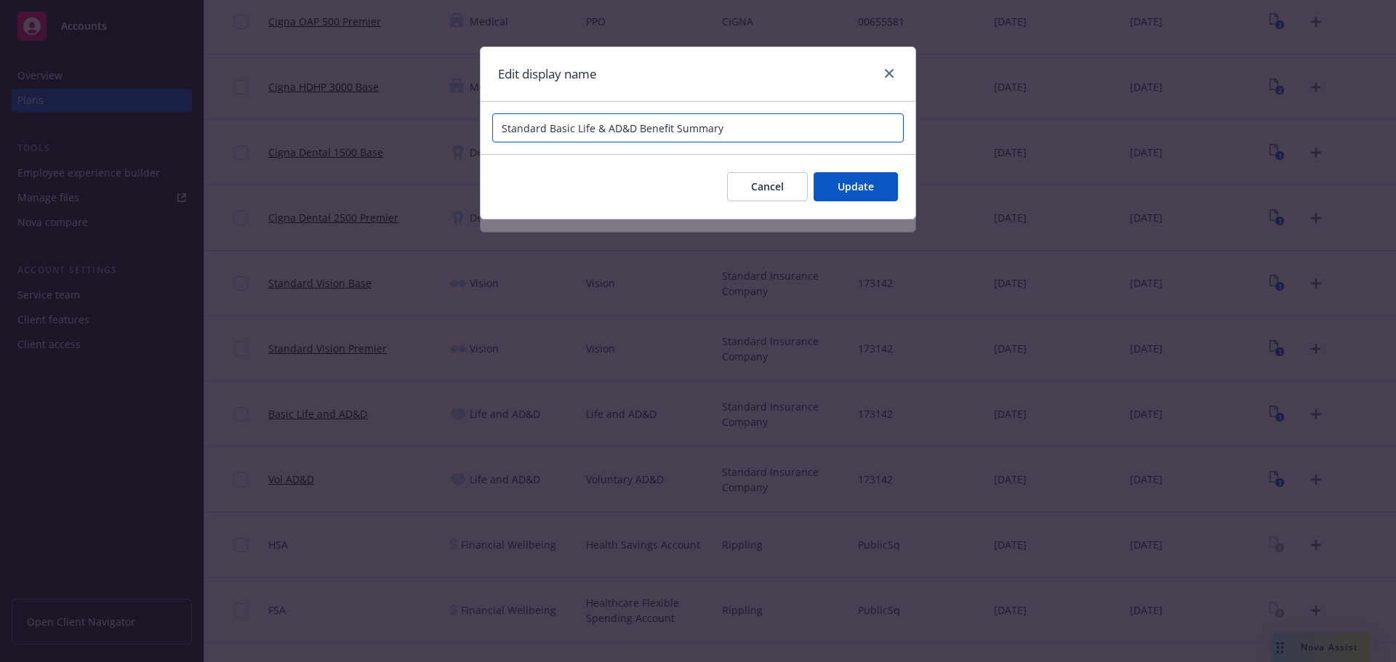
click at [804, 130] on input "Standard Basic Life & AD&D Benefit Summary" at bounding box center [697, 127] width 411 height 29
paste input "PSQ Holdings"
type input "2025 Standard Basic Life & AD&D Benefit Summary PSQ Holdings"
click at [843, 169] on div "Cancel Update" at bounding box center [698, 186] width 435 height 65
click at [844, 176] on button "Update" at bounding box center [856, 186] width 84 height 29
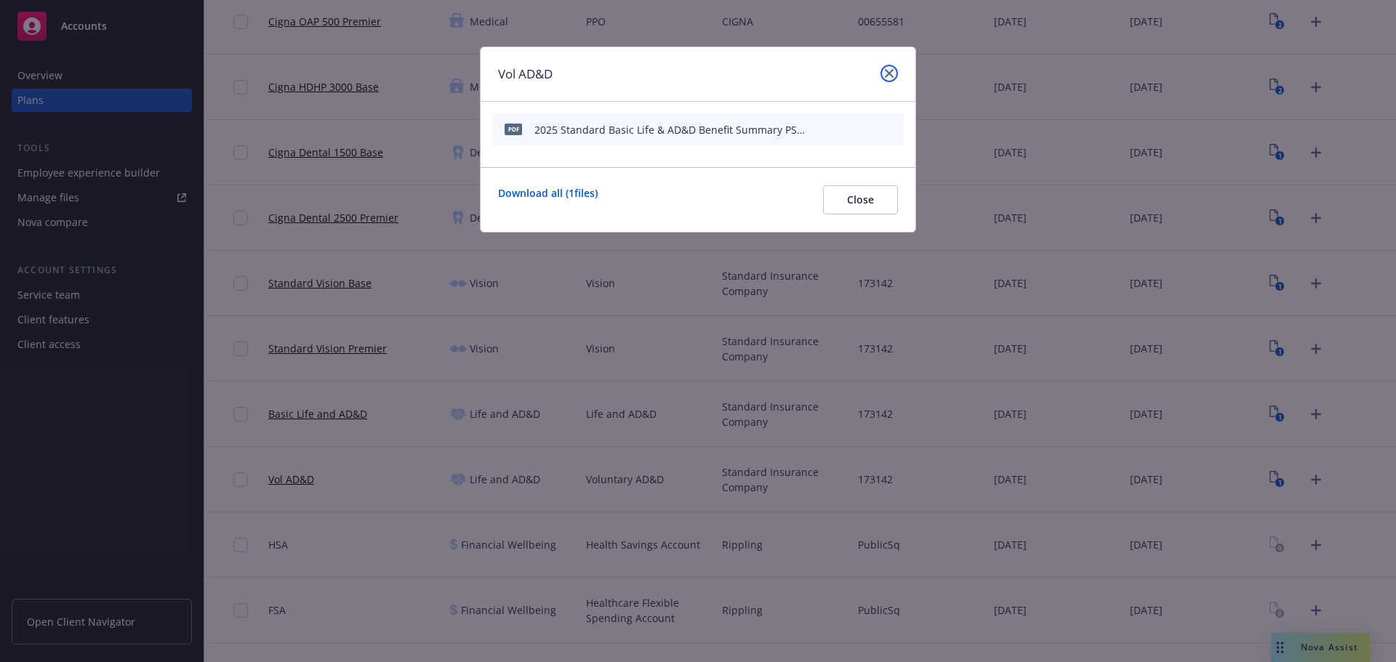
click at [892, 75] on icon "close" at bounding box center [889, 73] width 9 height 9
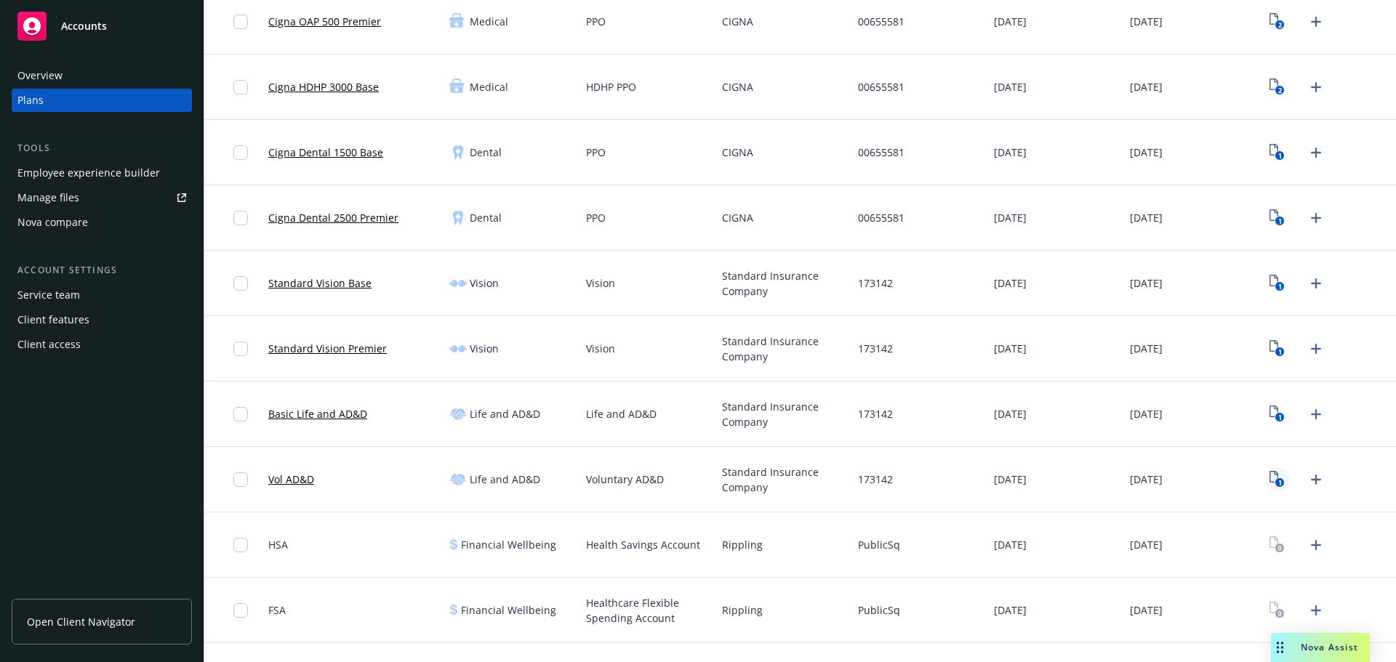
click at [1278, 481] on text "1" at bounding box center [1280, 482] width 4 height 9
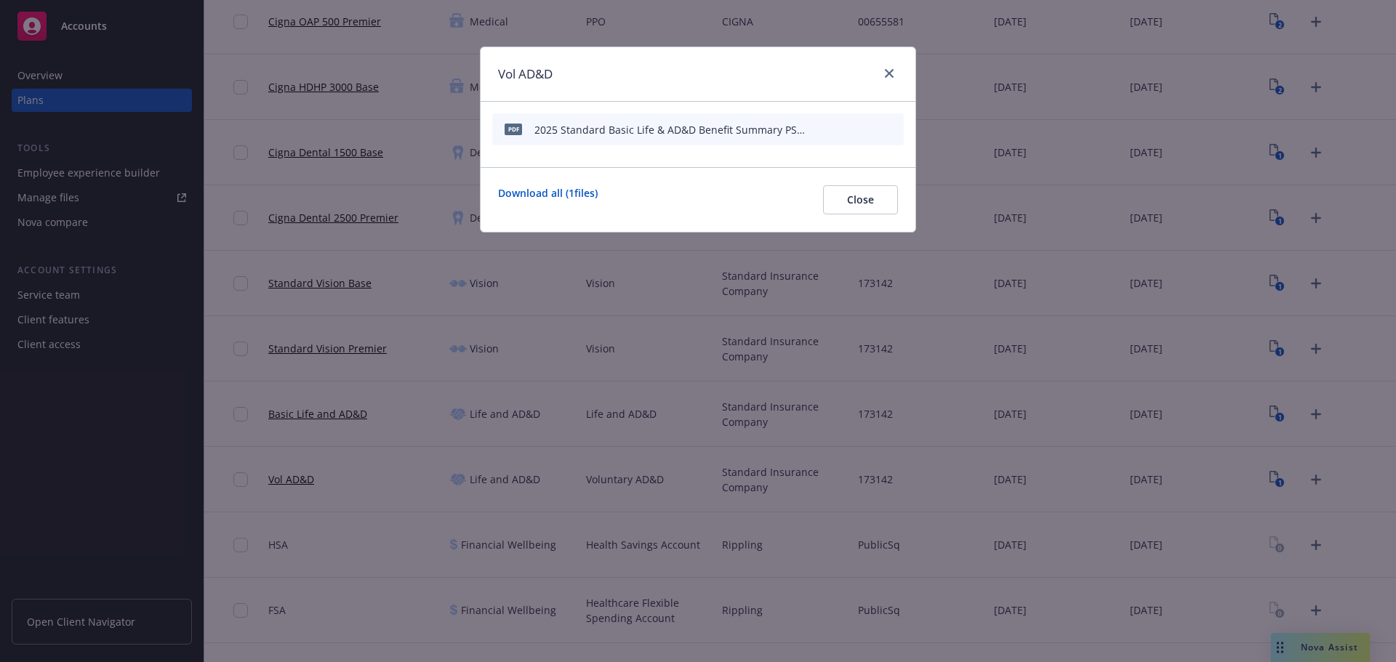
click at [886, 127] on div at bounding box center [858, 129] width 80 height 15
click at [891, 127] on icon "archive file" at bounding box center [891, 129] width 10 height 12
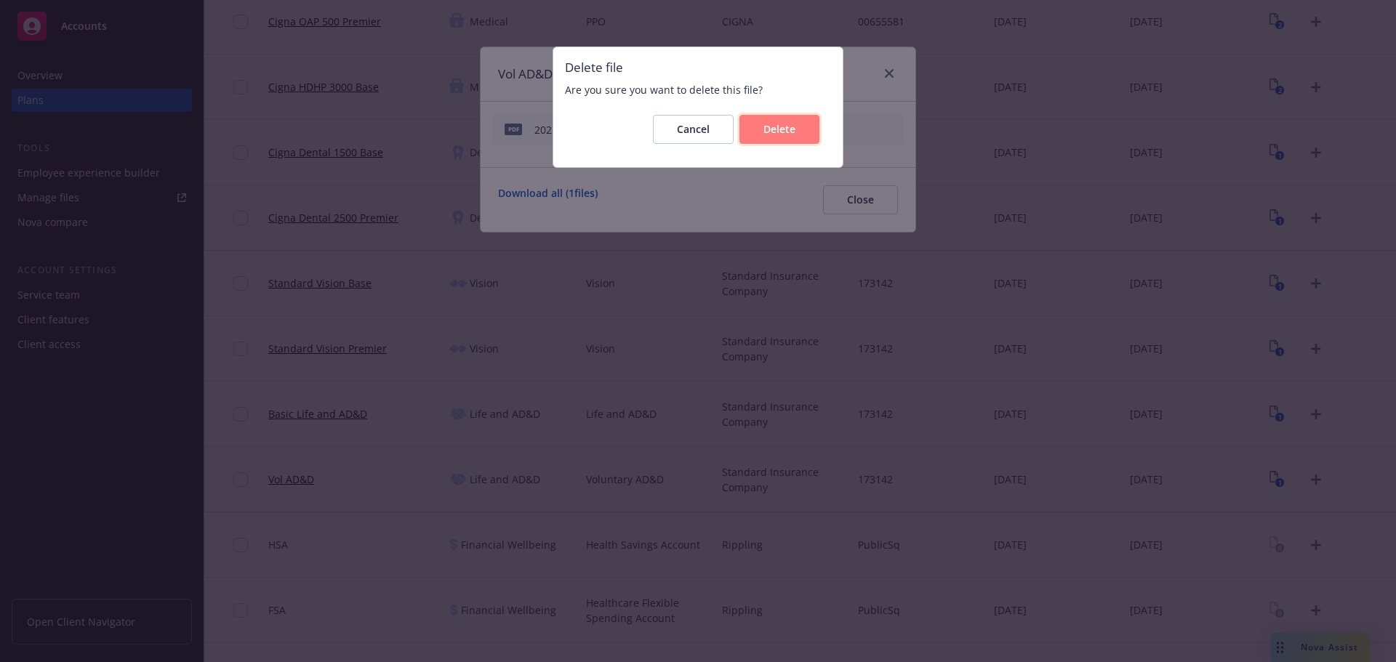
click at [783, 136] on button "Delete" at bounding box center [779, 129] width 80 height 29
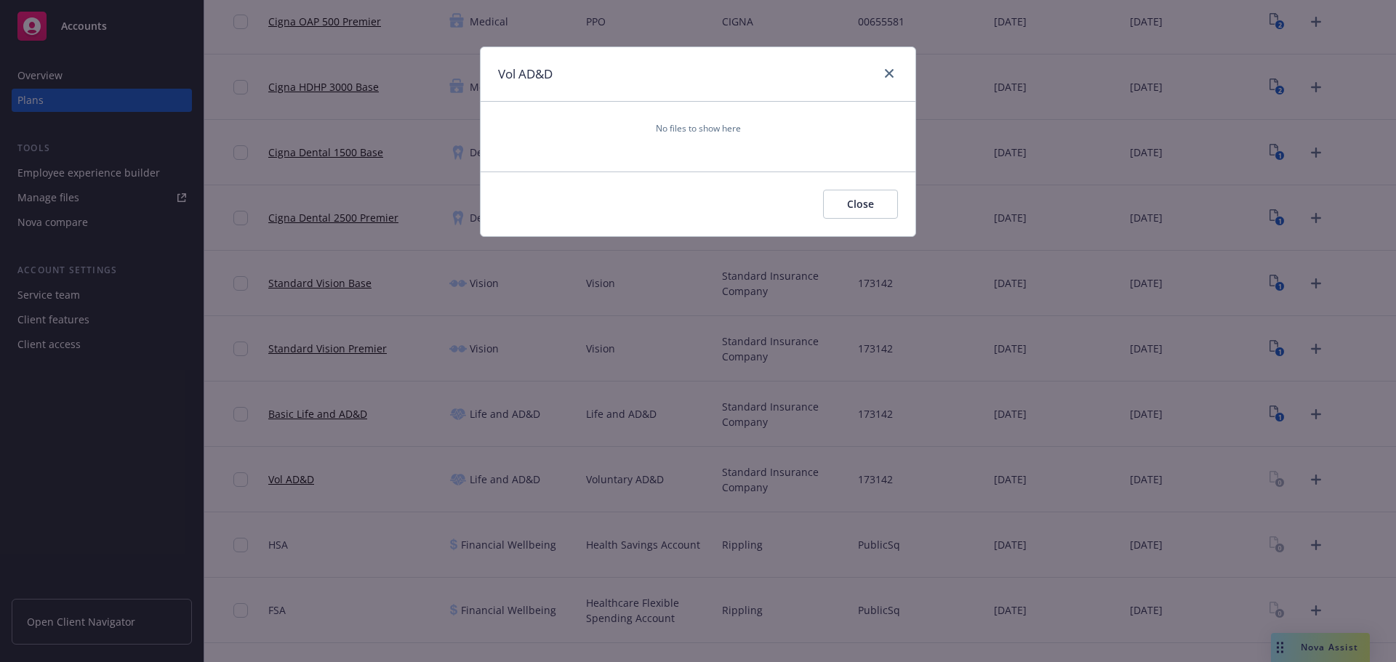
click at [894, 64] on div "Vol AD&D" at bounding box center [698, 74] width 435 height 55
click at [894, 65] on div at bounding box center [886, 74] width 23 height 19
click at [886, 71] on icon "close" at bounding box center [889, 73] width 9 height 9
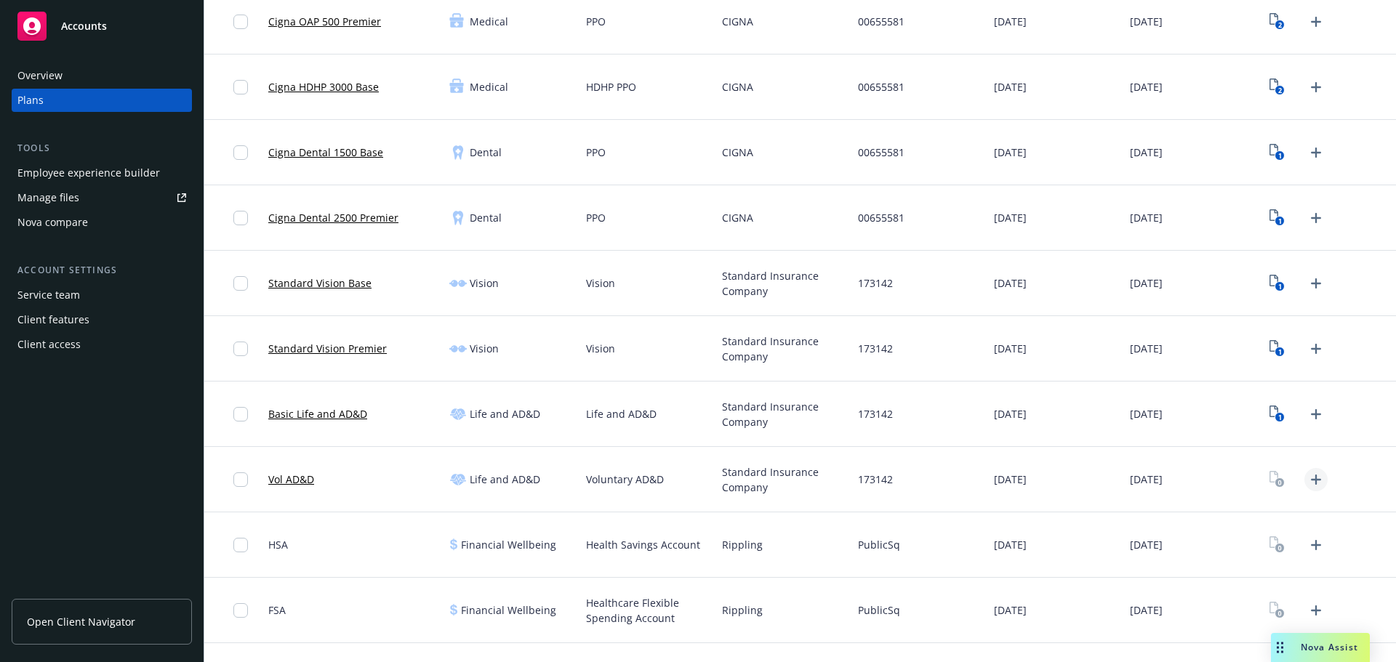
click at [1312, 481] on icon "Upload Plan Documents" at bounding box center [1315, 479] width 17 height 17
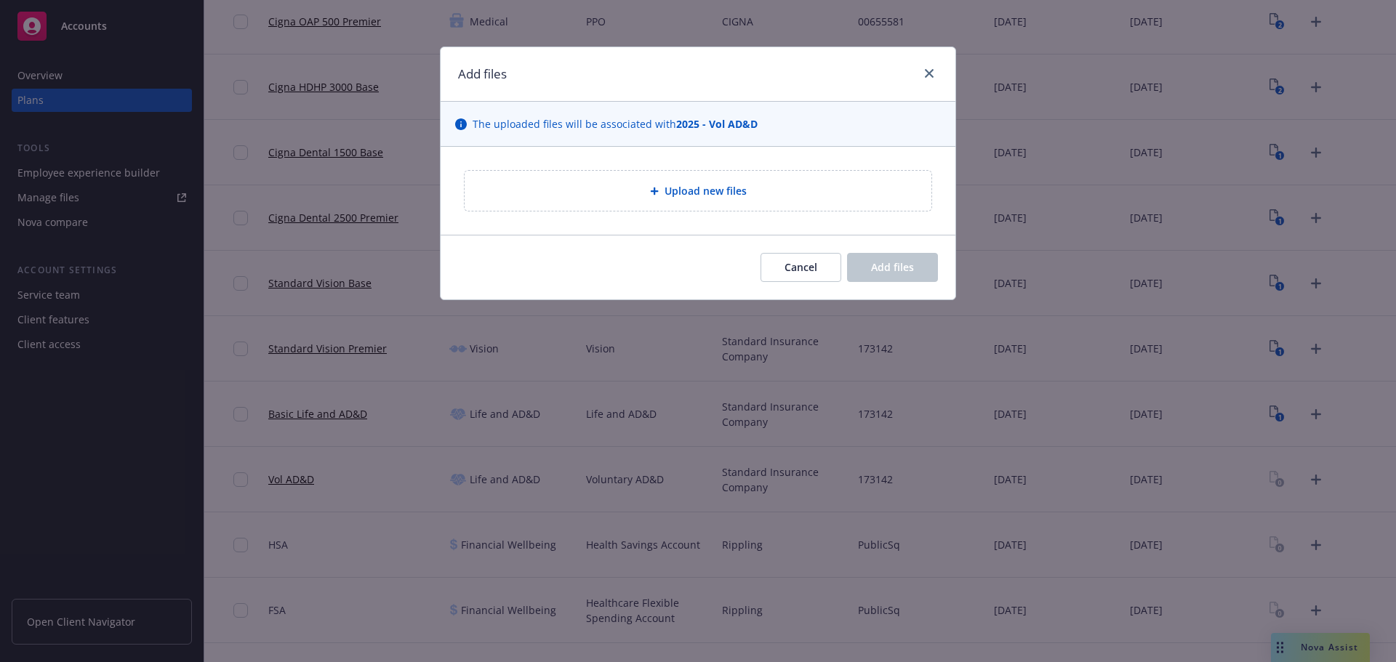
click at [680, 188] on span "Upload new files" at bounding box center [706, 190] width 82 height 15
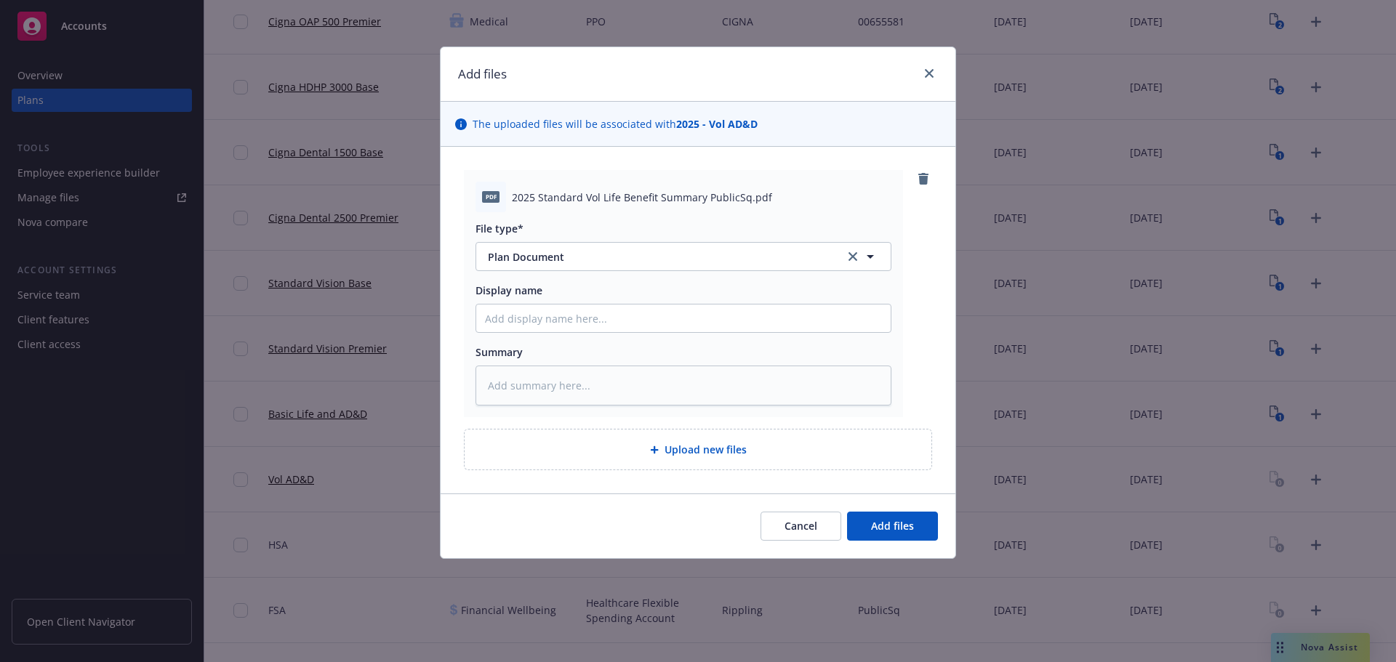
click at [897, 544] on div "Cancel Add files" at bounding box center [698, 526] width 515 height 65
click at [893, 527] on span "Add files" at bounding box center [892, 526] width 43 height 14
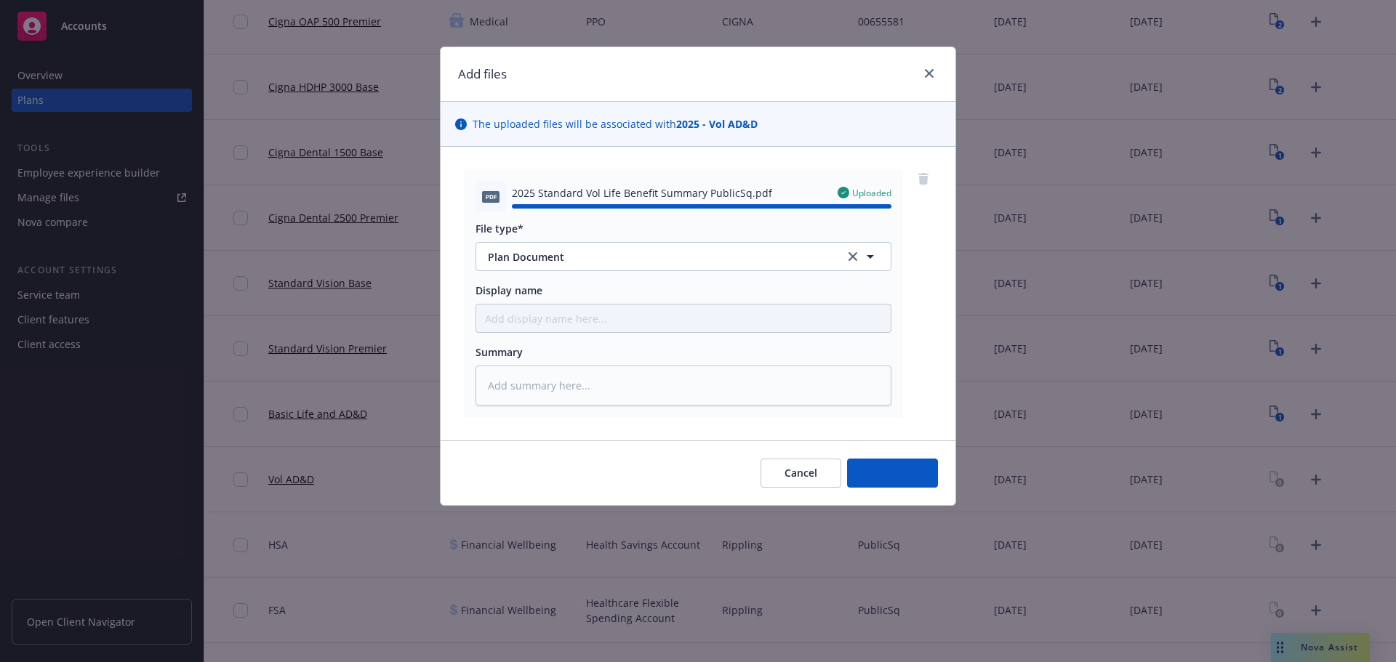
type textarea "x"
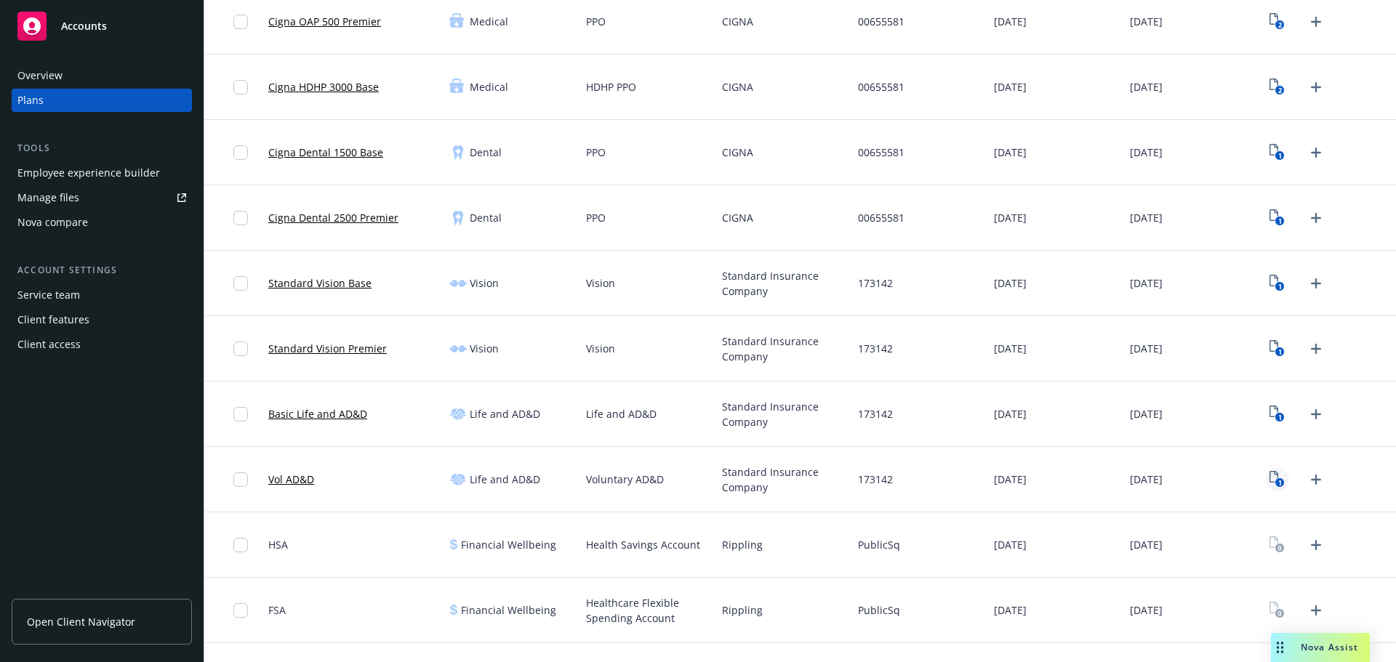
click at [1275, 485] on rect "View Plan Documents" at bounding box center [1279, 482] width 9 height 9
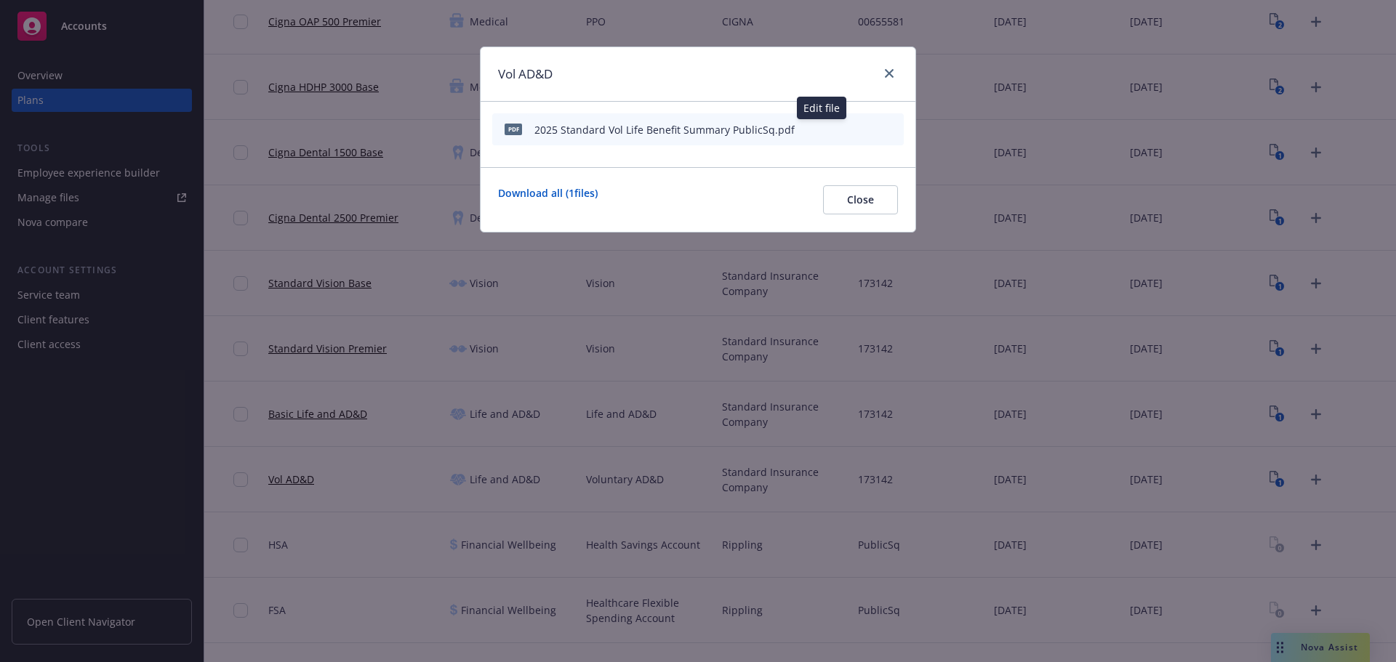
click at [826, 131] on button "button" at bounding box center [821, 130] width 12 height 12
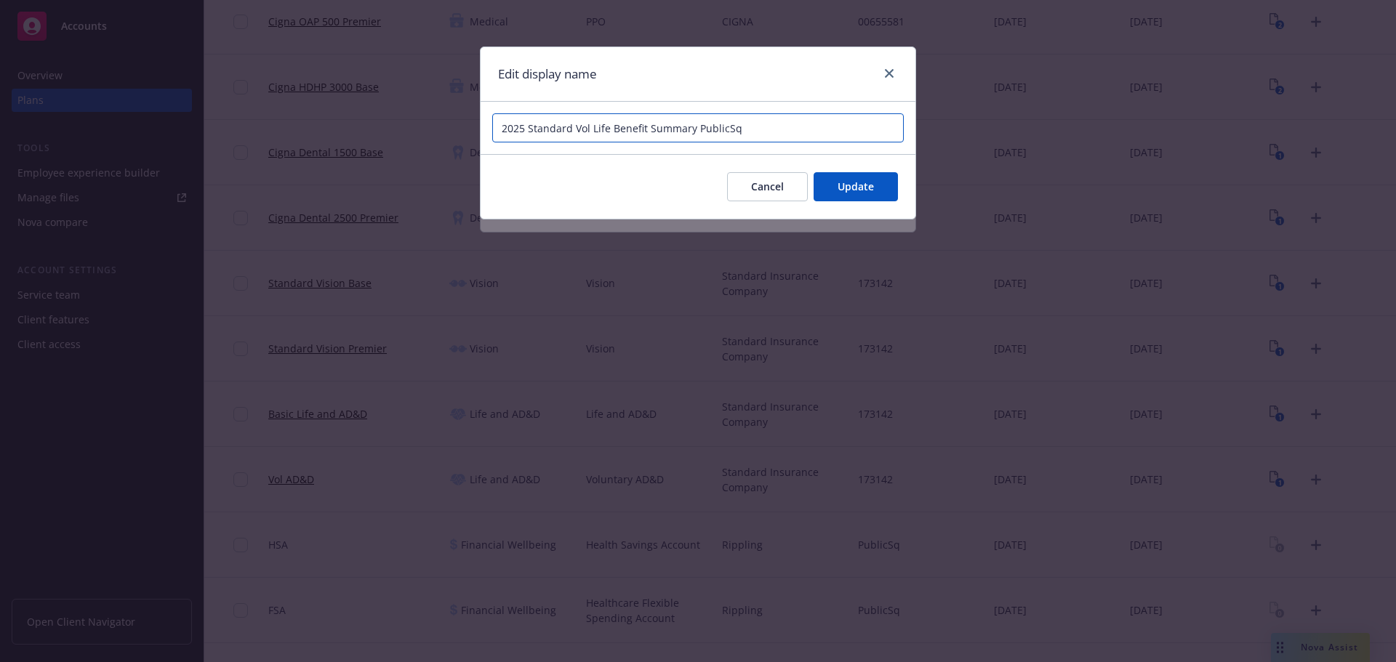
click at [722, 127] on input "2025 Standard Vol Life Benefit Summary PublicSq" at bounding box center [697, 127] width 411 height 29
click at [731, 127] on input "2025 Standard Vol Life Benefit Summary PublicSq" at bounding box center [697, 127] width 411 height 29
paste input "SQ Holdings"
type input "2025 Standard Vol Life Benefit Summary PSQ Holdings"
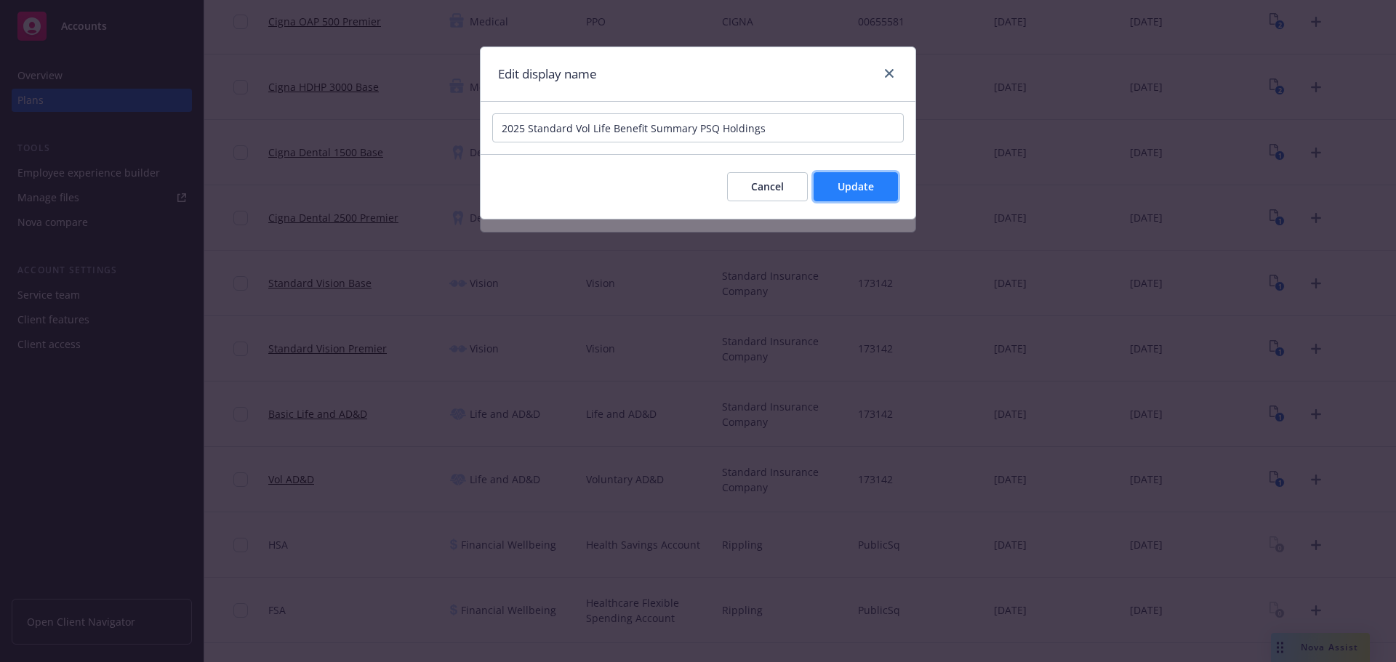
click at [875, 196] on button "Update" at bounding box center [856, 186] width 84 height 29
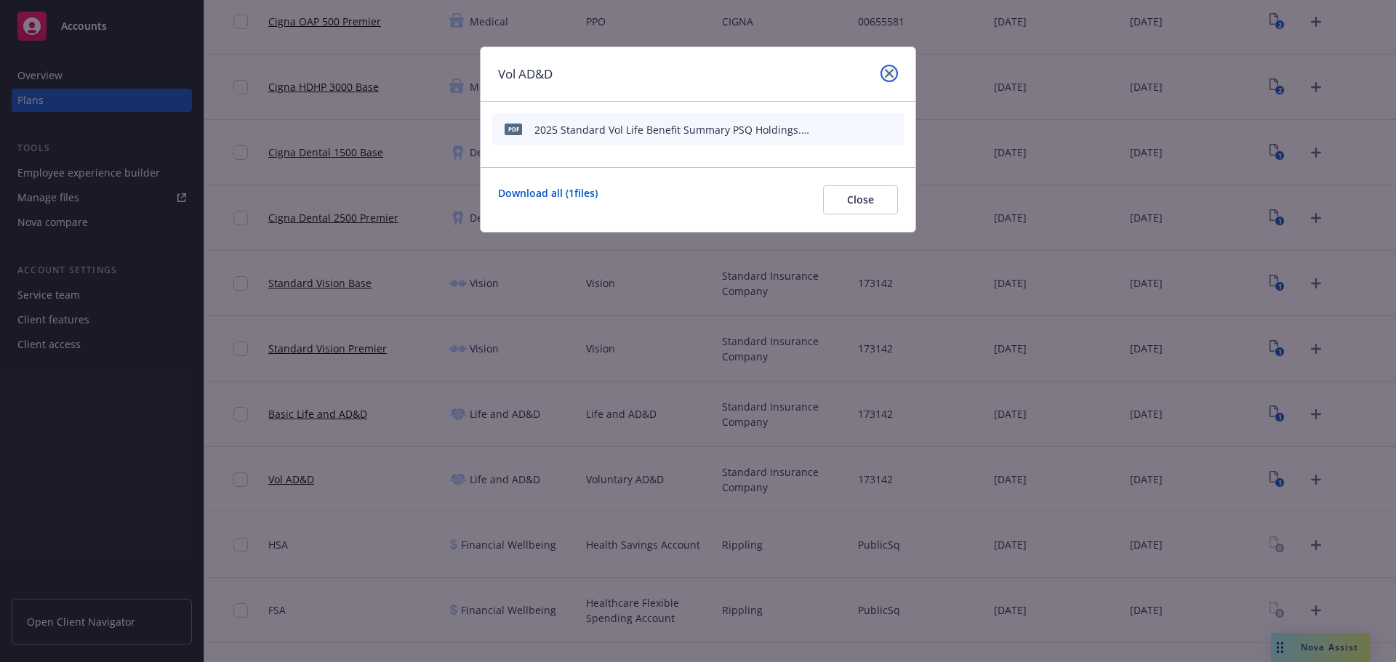
click at [884, 71] on link "close" at bounding box center [888, 73] width 17 height 17
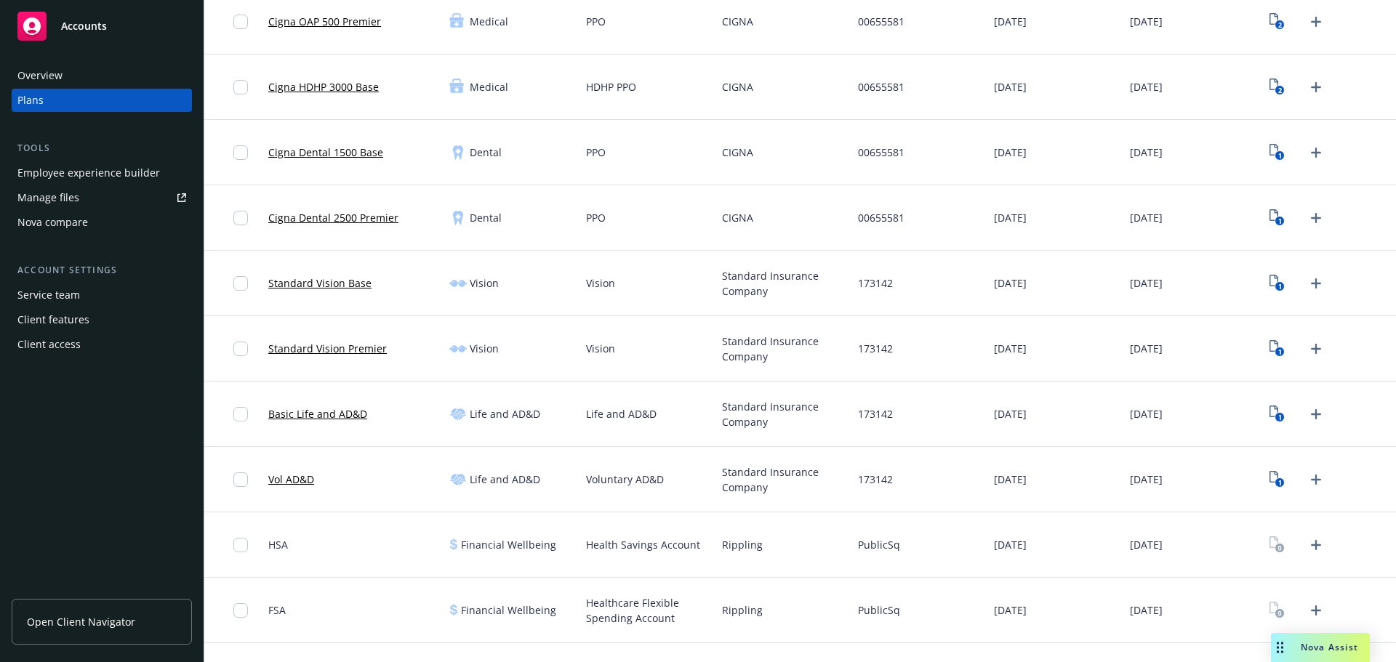
drag, startPoint x: 836, startPoint y: 460, endPoint x: 742, endPoint y: 474, distance: 95.5
click at [836, 460] on div "Standard Insurance Company" at bounding box center [784, 479] width 136 height 65
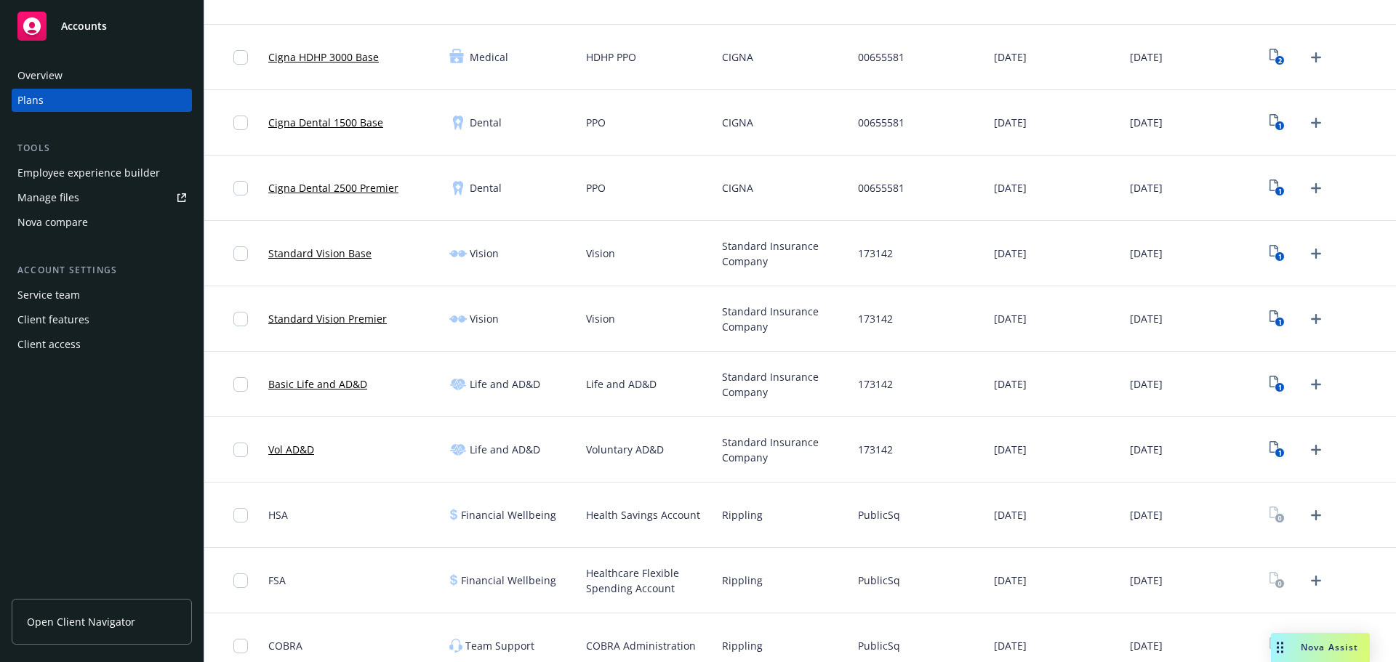
scroll to position [265, 0]
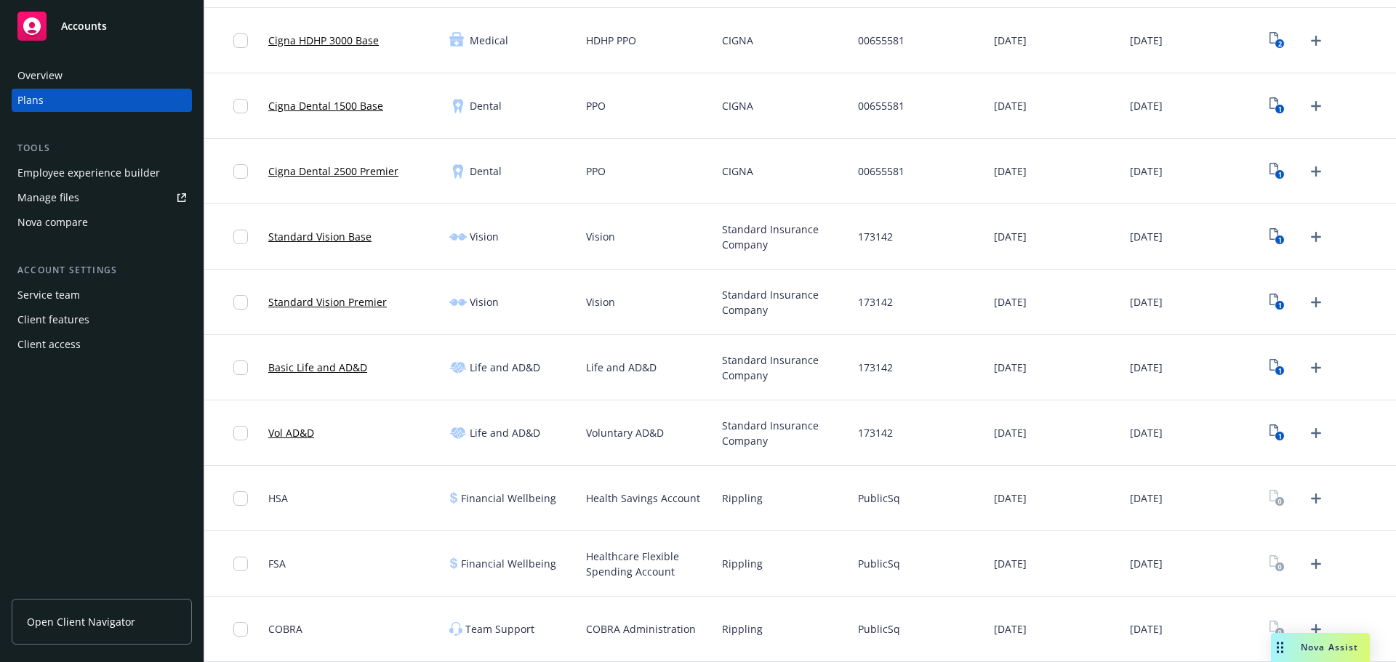
click at [748, 502] on span "Rippling" at bounding box center [742, 498] width 41 height 15
copy span "Rippling"
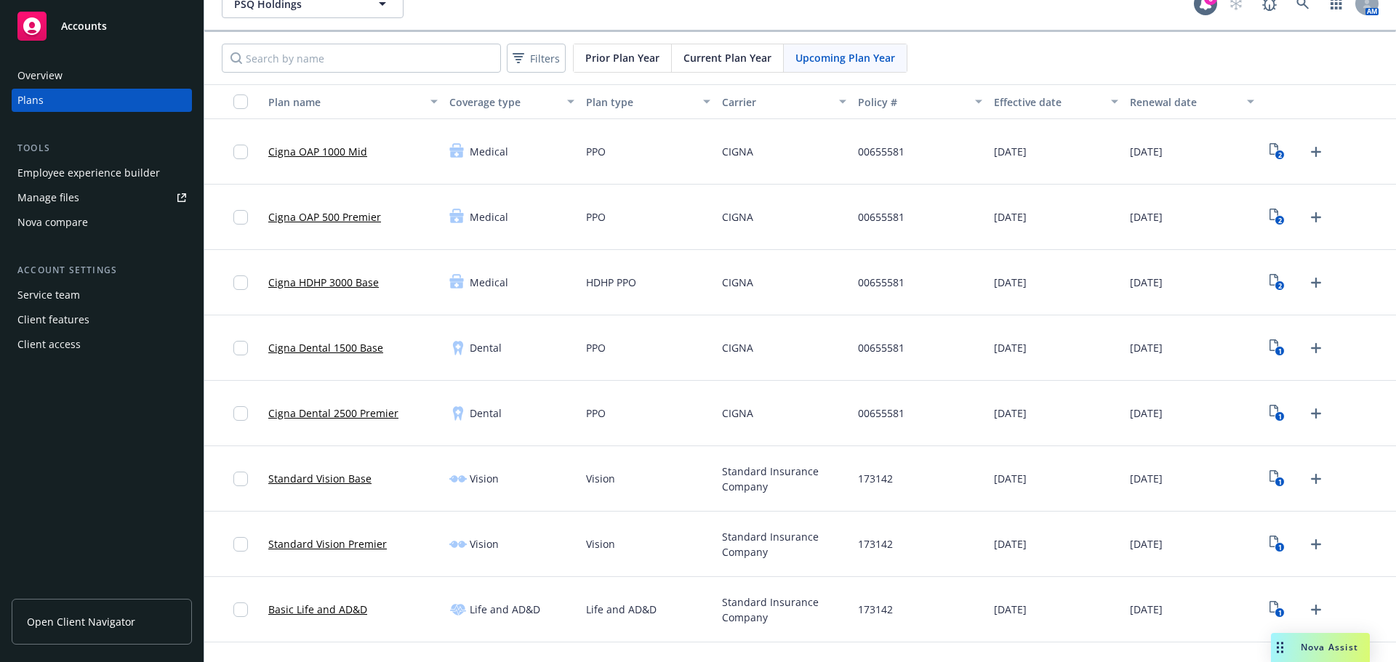
scroll to position [0, 0]
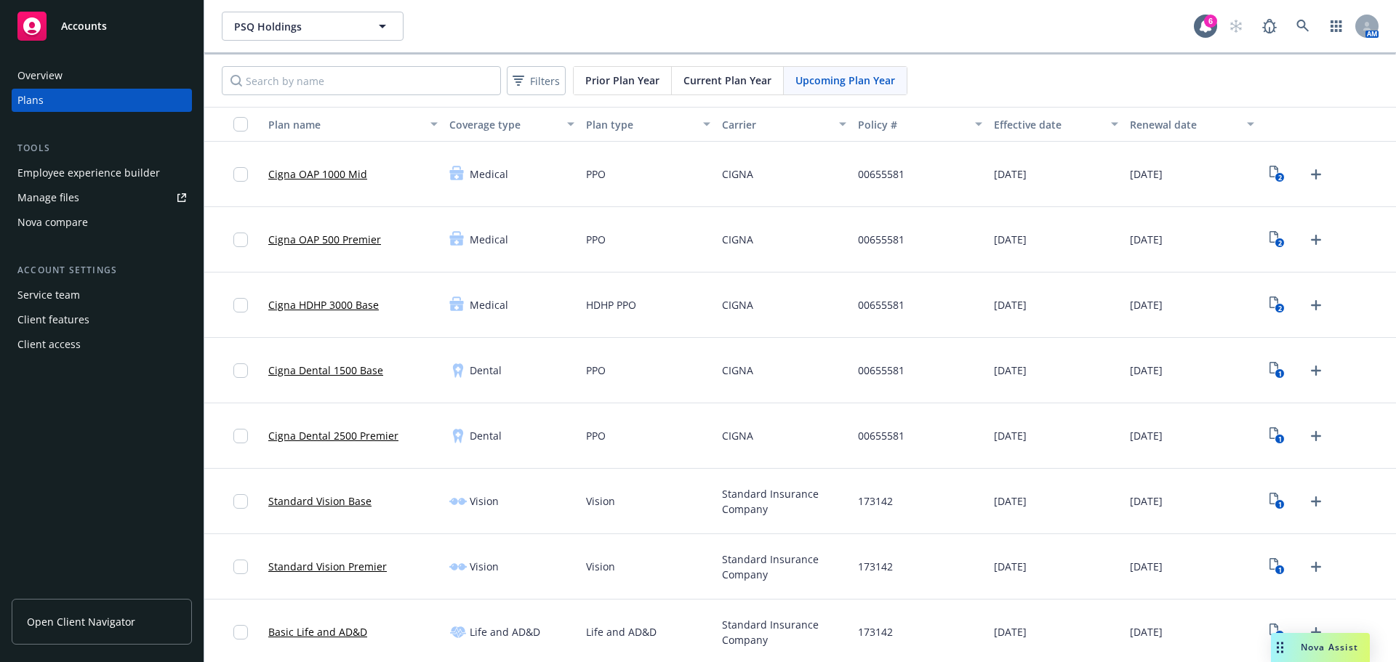
click at [1275, 9] on div "PSQ Holdings PSQ Holdings 6 AM" at bounding box center [800, 26] width 1192 height 52
click at [1296, 23] on icon at bounding box center [1302, 26] width 12 height 12
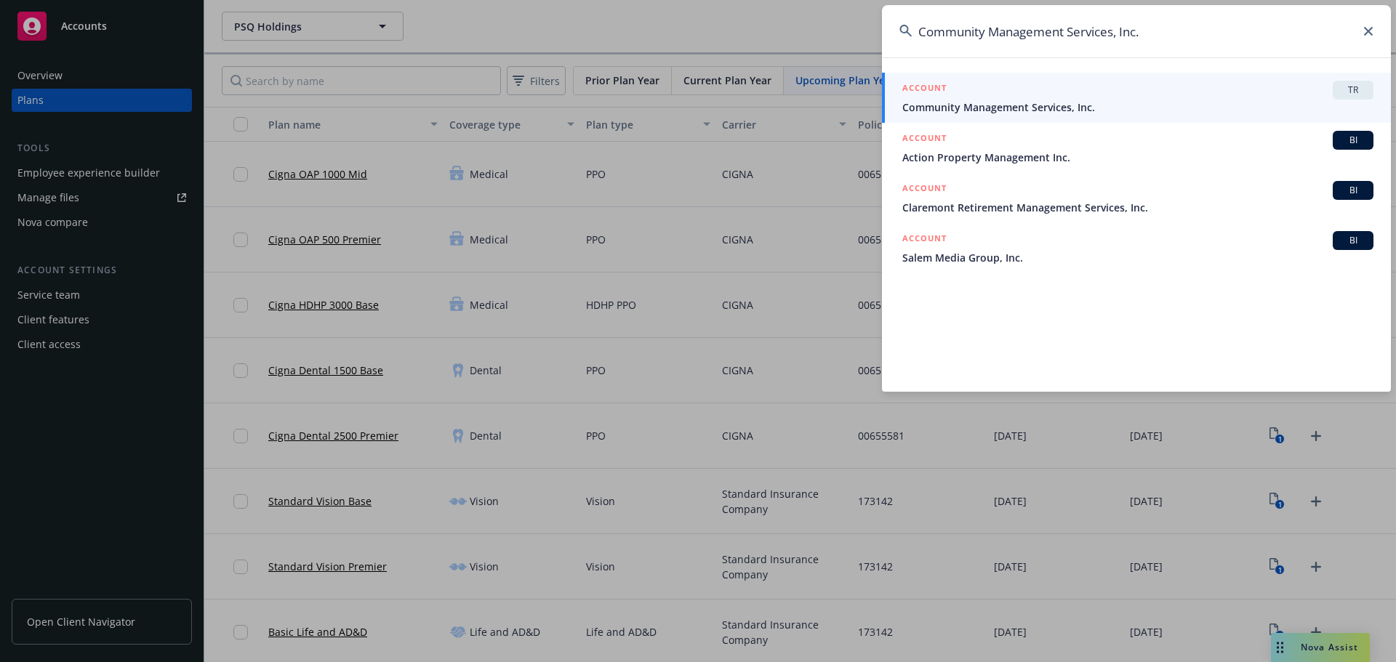
type input "Community Management Services, Inc."
click at [1075, 99] on div "ACCOUNT TR" at bounding box center [1137, 90] width 471 height 19
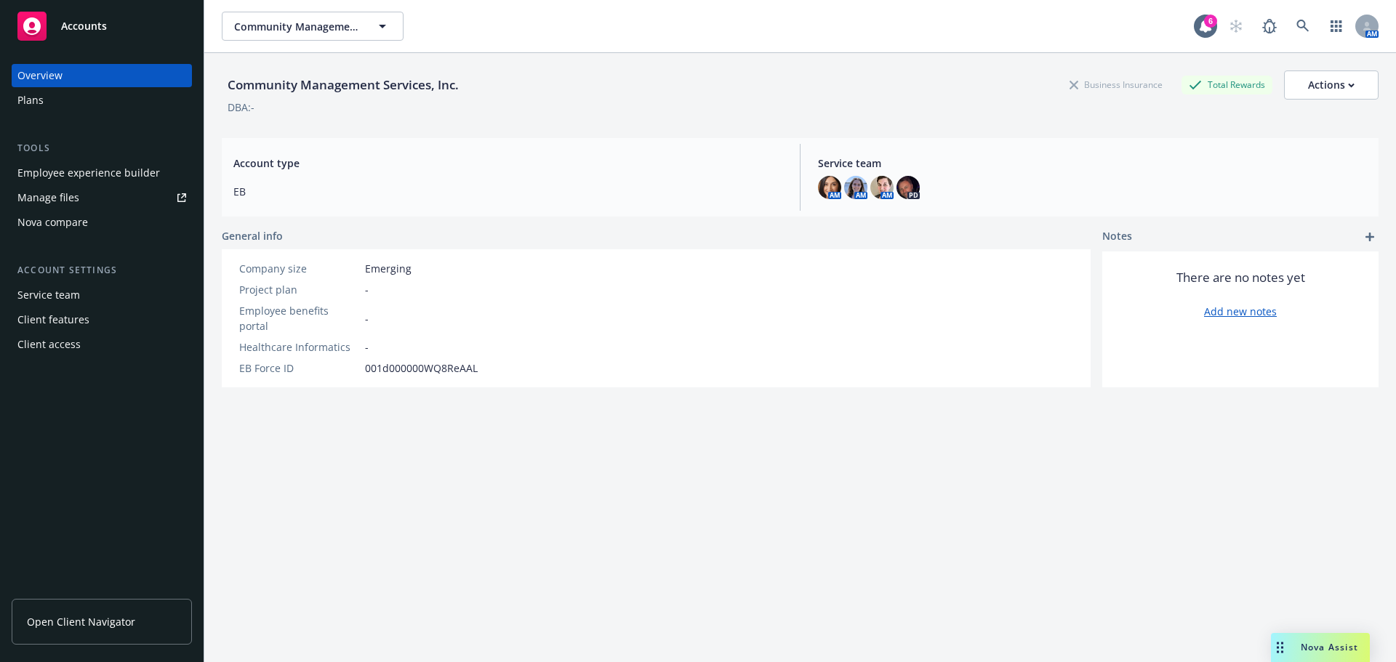
click at [52, 106] on div "Plans" at bounding box center [101, 100] width 169 height 23
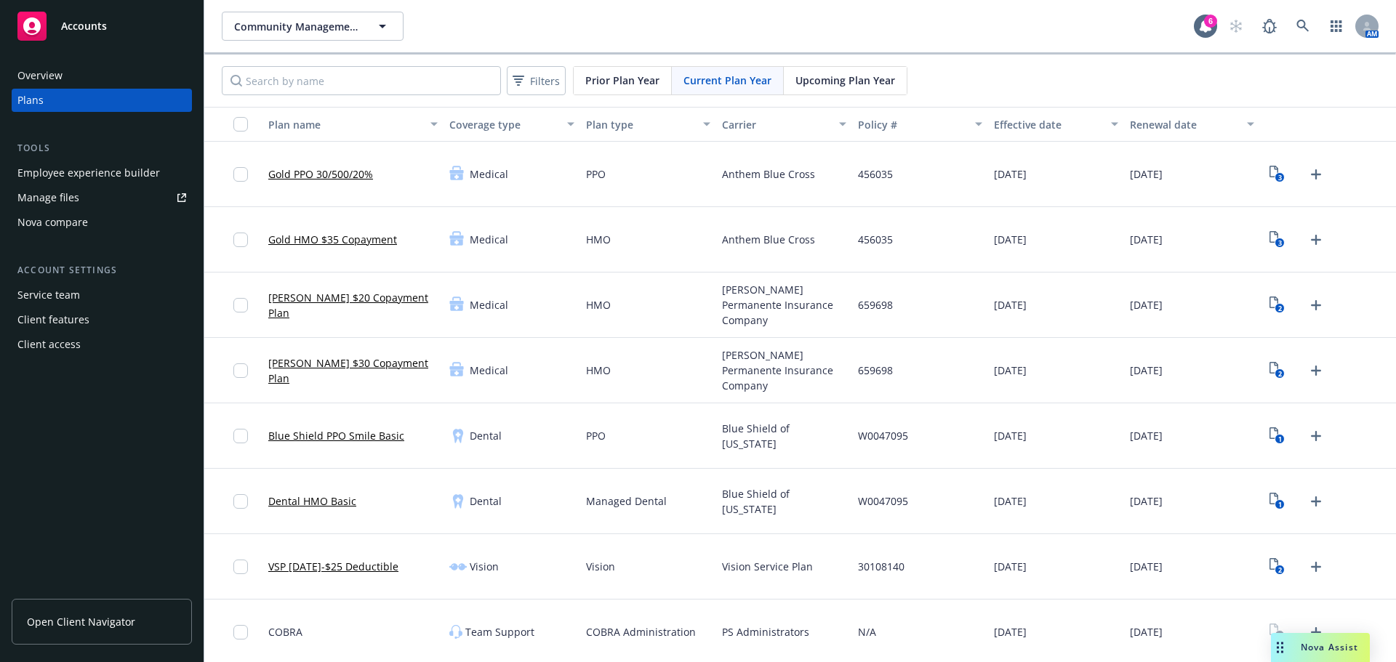
click at [855, 82] on span "Upcoming Plan Year" at bounding box center [845, 80] width 100 height 15
